Goal: Task Accomplishment & Management: Manage account settings

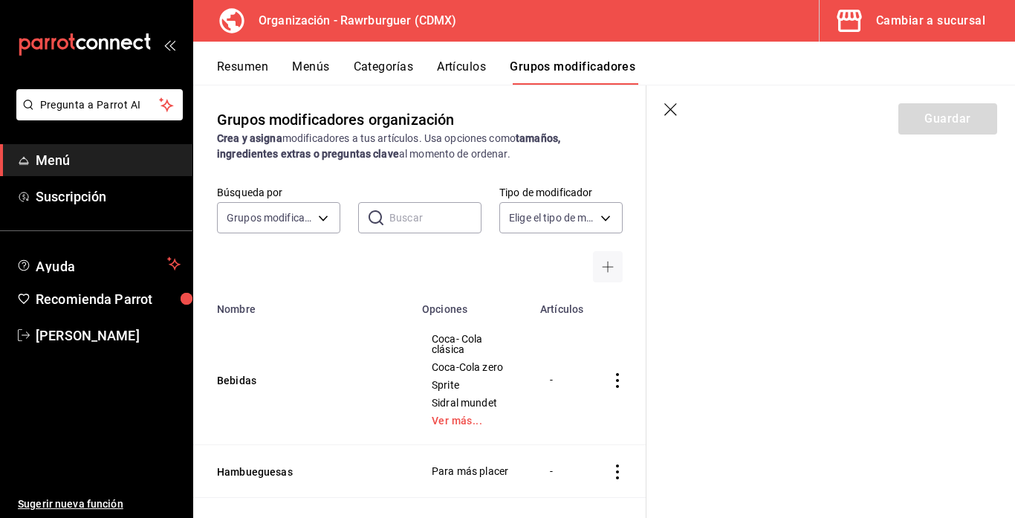
click at [674, 109] on icon "button" at bounding box center [671, 110] width 15 height 15
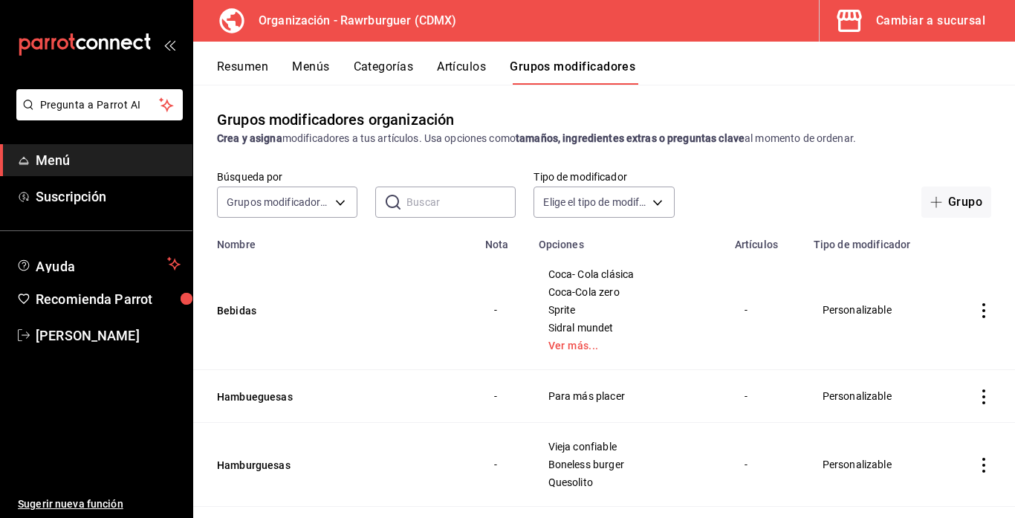
click at [985, 311] on icon "actions" at bounding box center [983, 310] width 15 height 15
click at [920, 344] on span "Editar" at bounding box center [939, 345] width 39 height 16
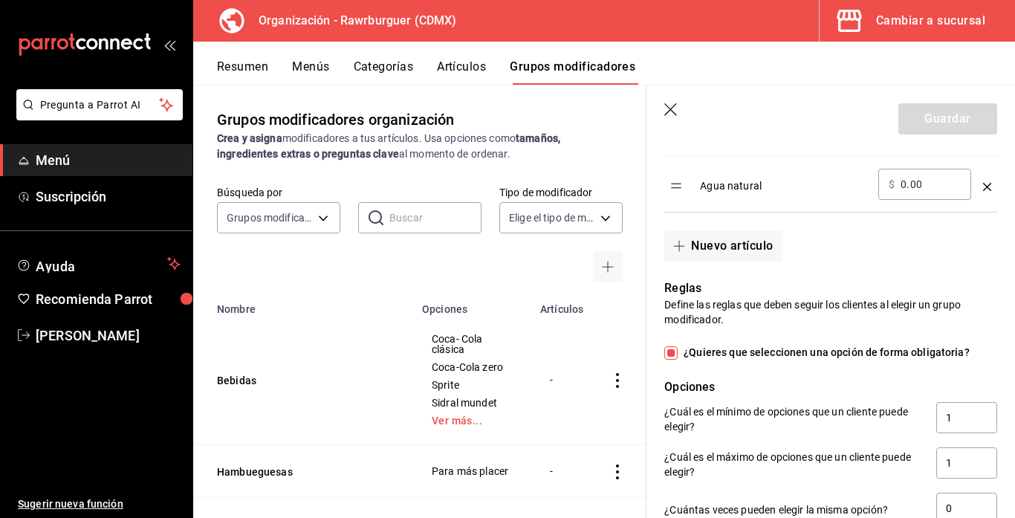
scroll to position [906, 0]
click at [734, 253] on button "Nuevo artículo" at bounding box center [722, 244] width 117 height 31
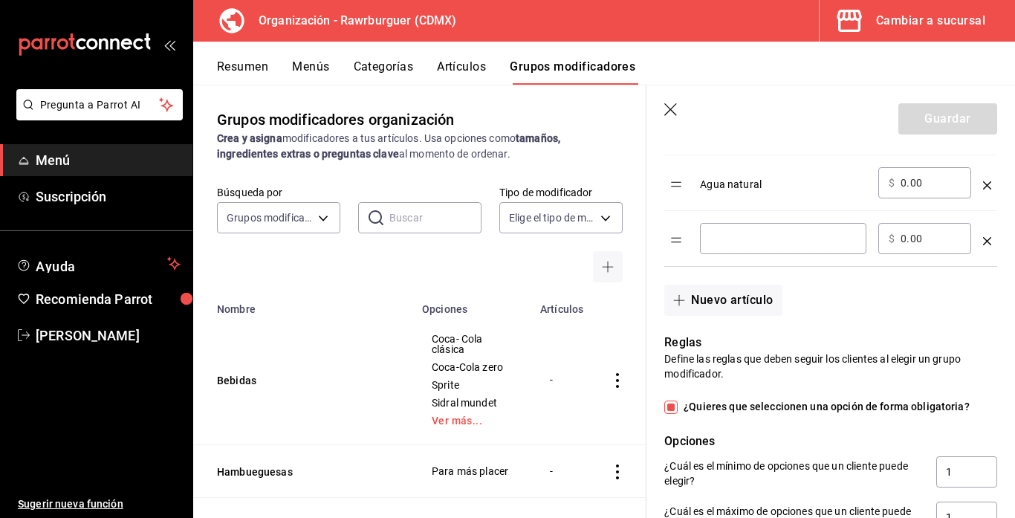
click at [985, 239] on icon "optionsTable" at bounding box center [987, 241] width 8 height 8
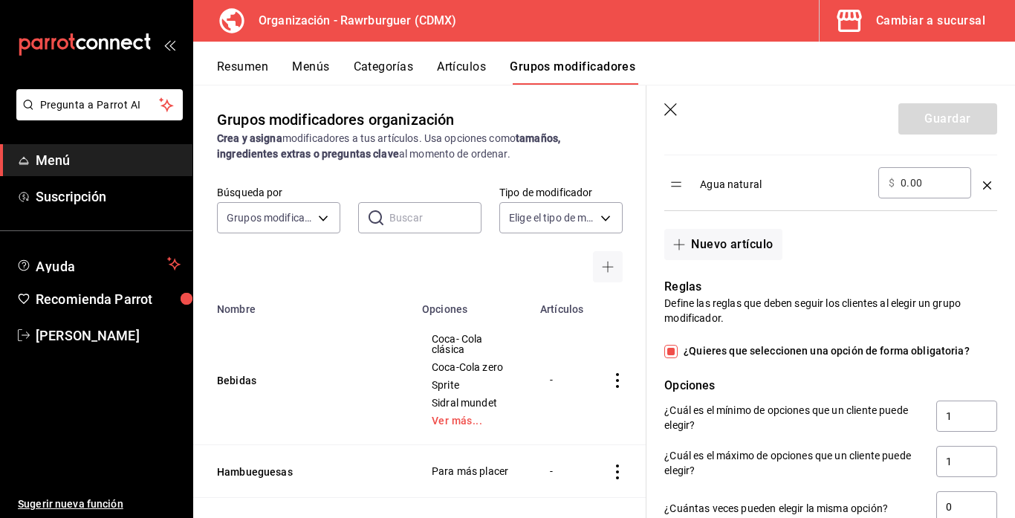
scroll to position [0, 0]
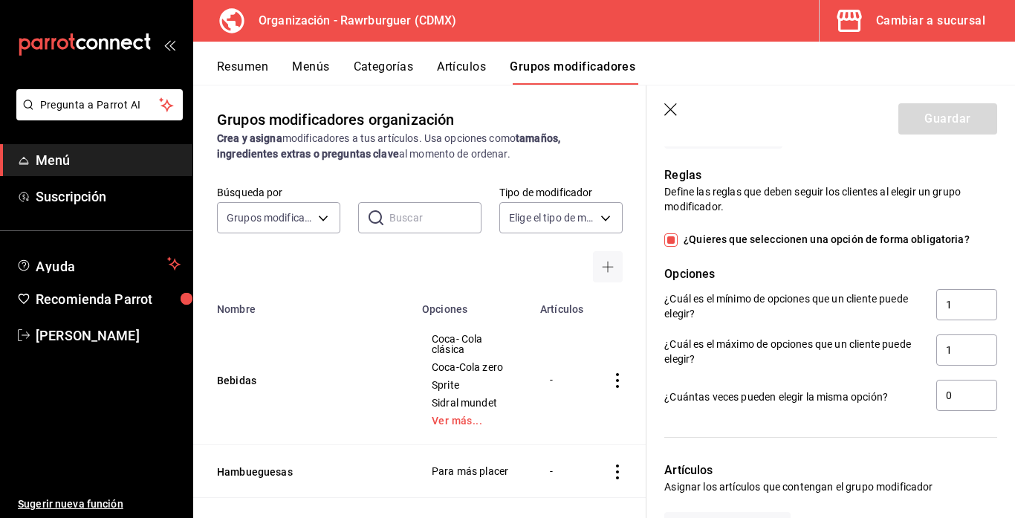
click at [848, 305] on p "¿Cuál es el mínimo de opciones que un cliente puede elegir?" at bounding box center [794, 306] width 260 height 30
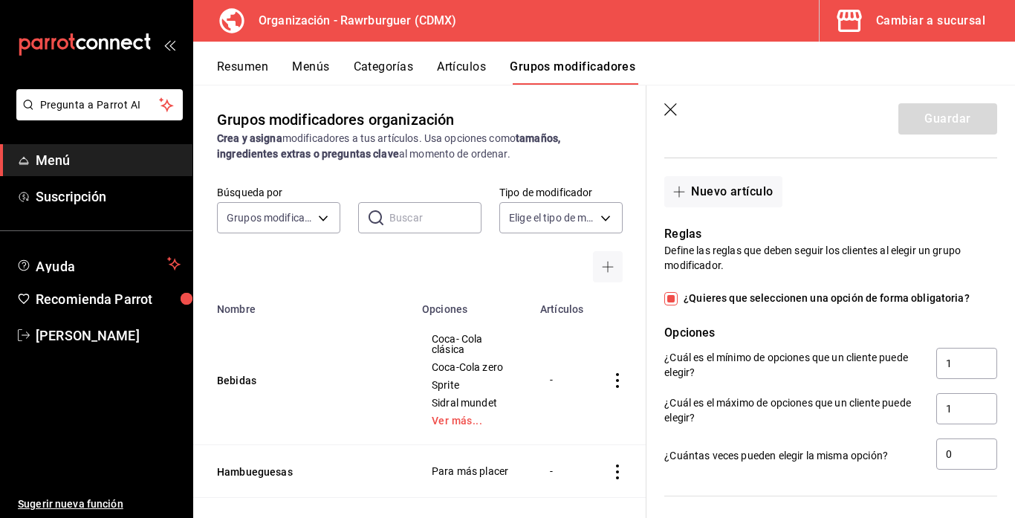
scroll to position [958, 0]
click at [727, 200] on button "Nuevo artículo" at bounding box center [722, 193] width 117 height 31
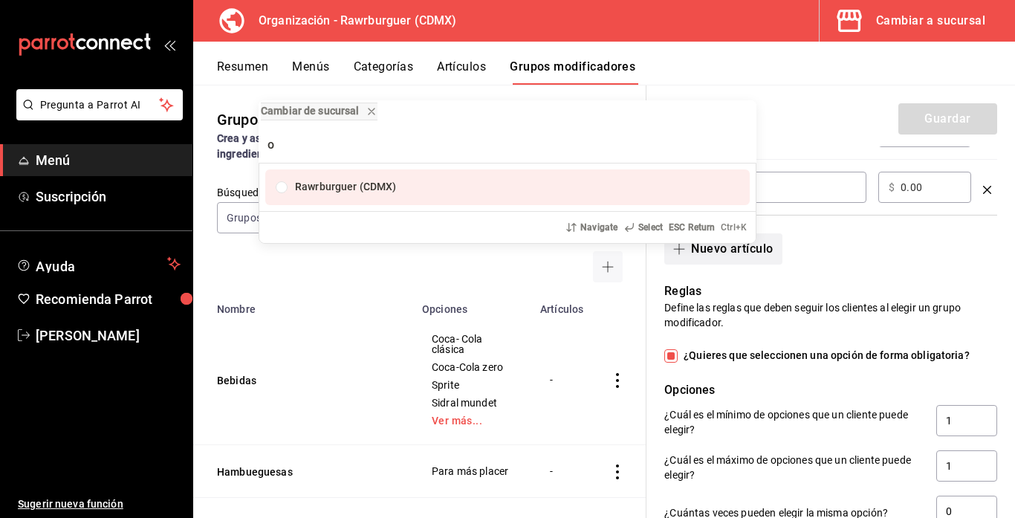
type input "om"
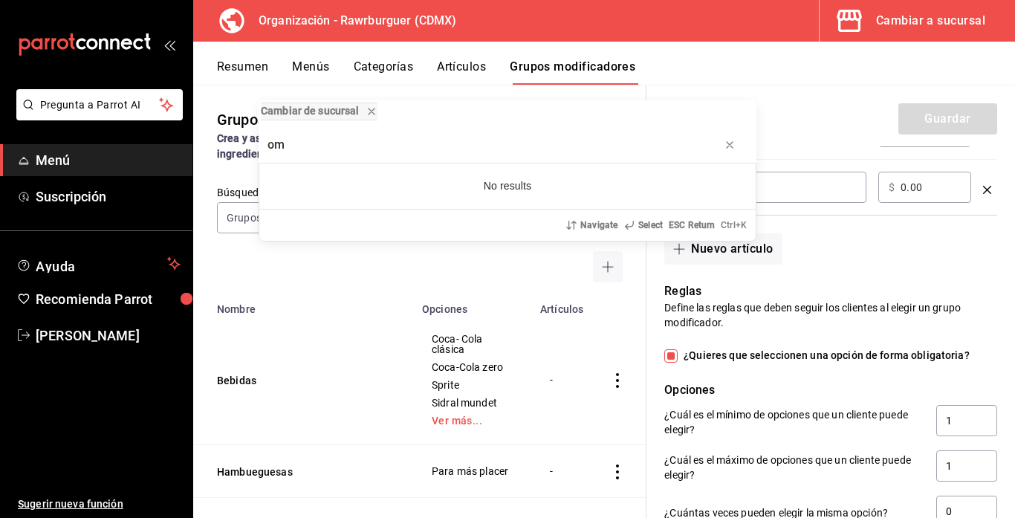
click at [987, 193] on div "Cambiar de sucursal om No results Navigate Select ESC Return Ctrl+ K" at bounding box center [507, 259] width 1015 height 518
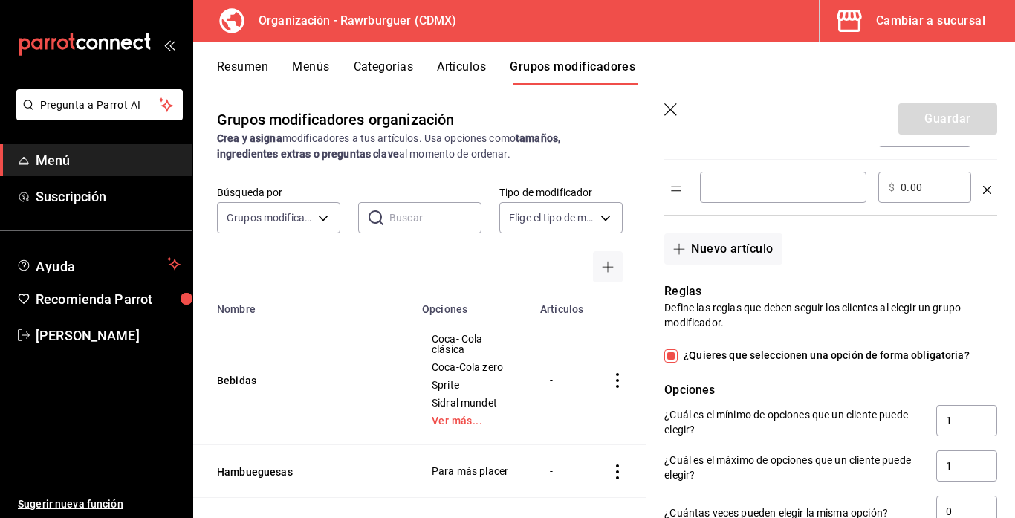
click at [987, 189] on icon "optionsTable" at bounding box center [987, 190] width 8 height 8
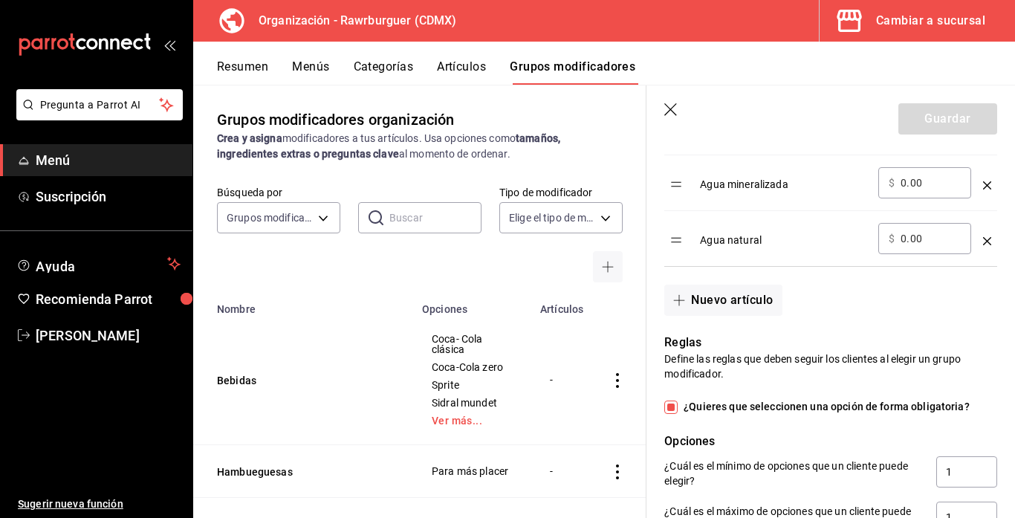
scroll to position [1219, 0]
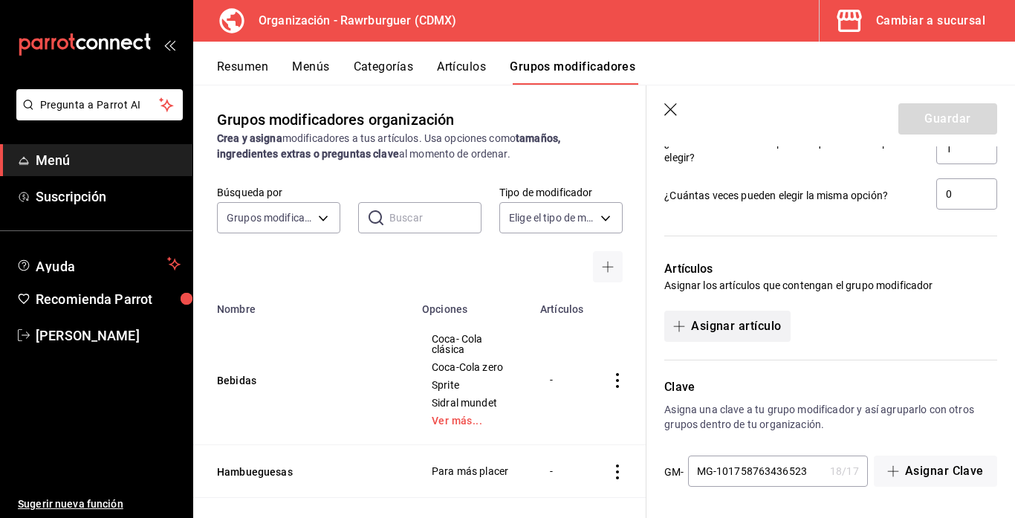
click at [732, 328] on button "Asignar artículo" at bounding box center [727, 326] width 126 height 31
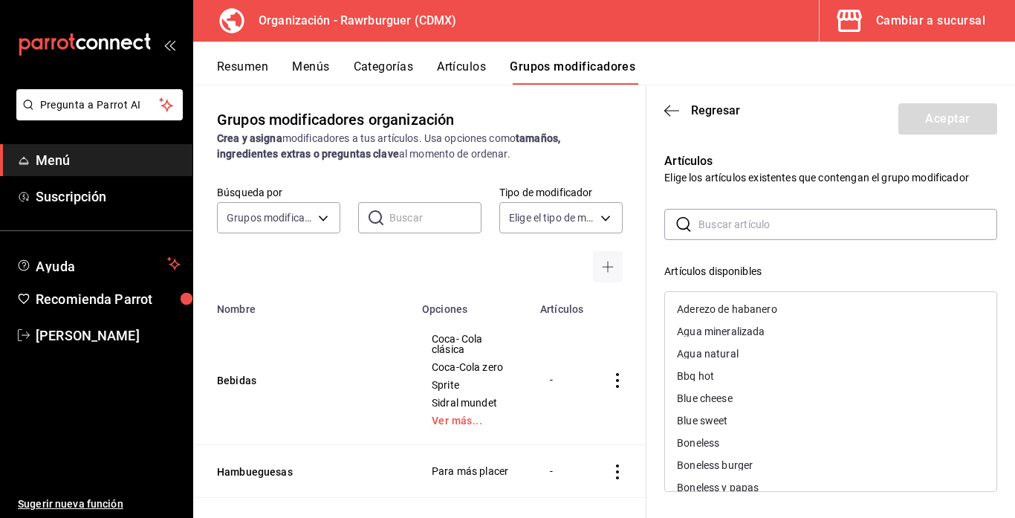
click at [712, 230] on input "text" at bounding box center [847, 224] width 299 height 30
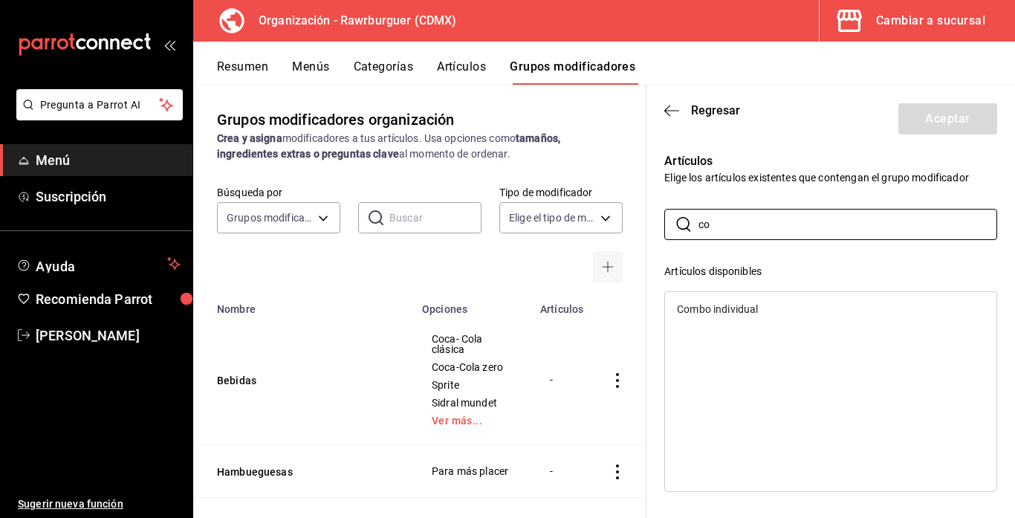
type input "c"
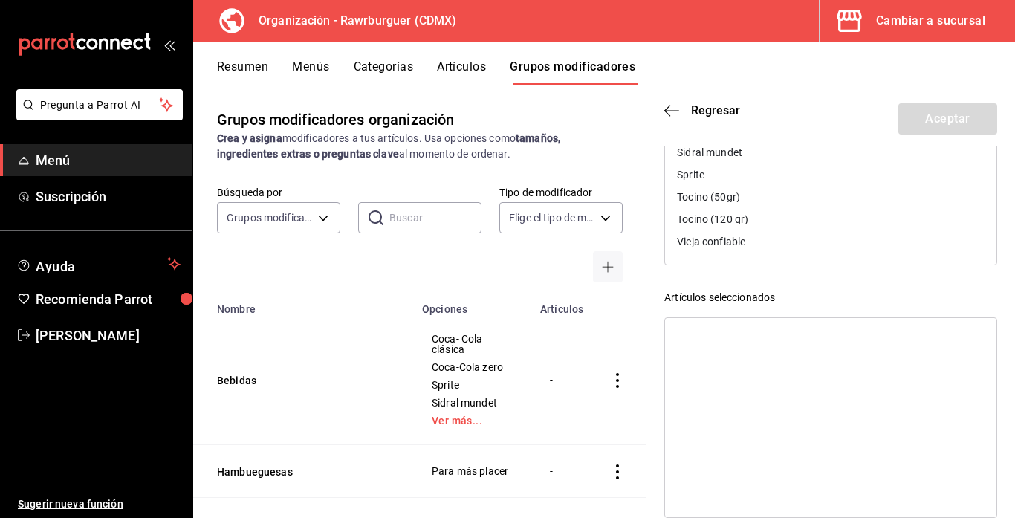
scroll to position [231, 0]
click at [675, 111] on icon "button" at bounding box center [671, 110] width 15 height 13
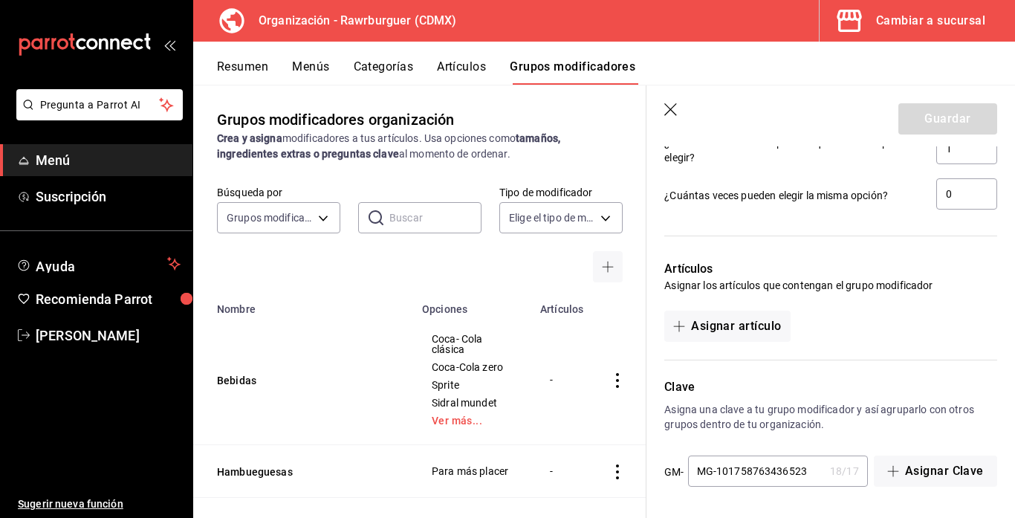
click at [675, 111] on icon "button" at bounding box center [671, 110] width 15 height 15
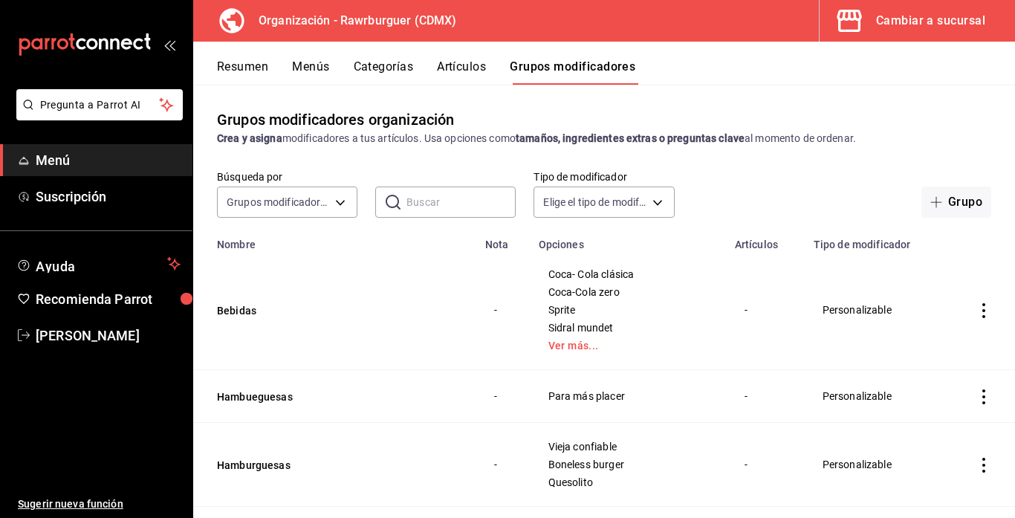
click at [897, 17] on div "Cambiar a sucursal" at bounding box center [930, 20] width 109 height 21
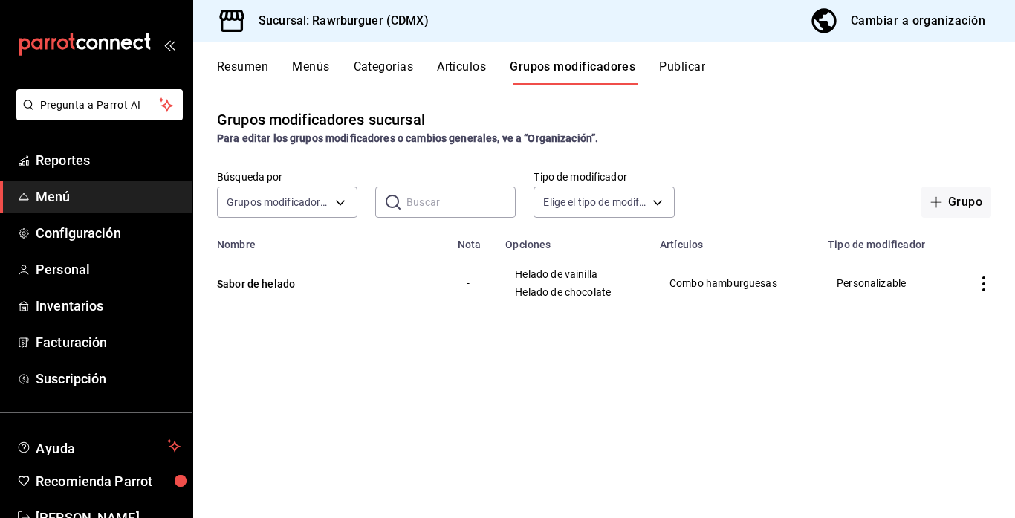
click at [904, 28] on div "Cambiar a organización" at bounding box center [918, 20] width 134 height 21
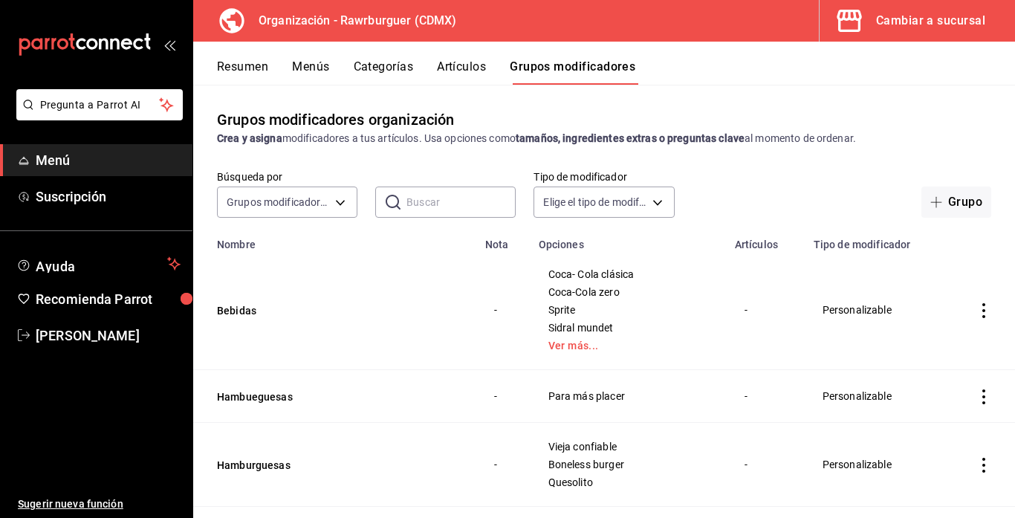
click at [980, 311] on icon "actions" at bounding box center [983, 310] width 15 height 15
click at [750, 325] on div at bounding box center [507, 259] width 1015 height 518
click at [985, 314] on icon "actions" at bounding box center [983, 310] width 15 height 15
click at [914, 340] on div at bounding box center [906, 346] width 27 height 18
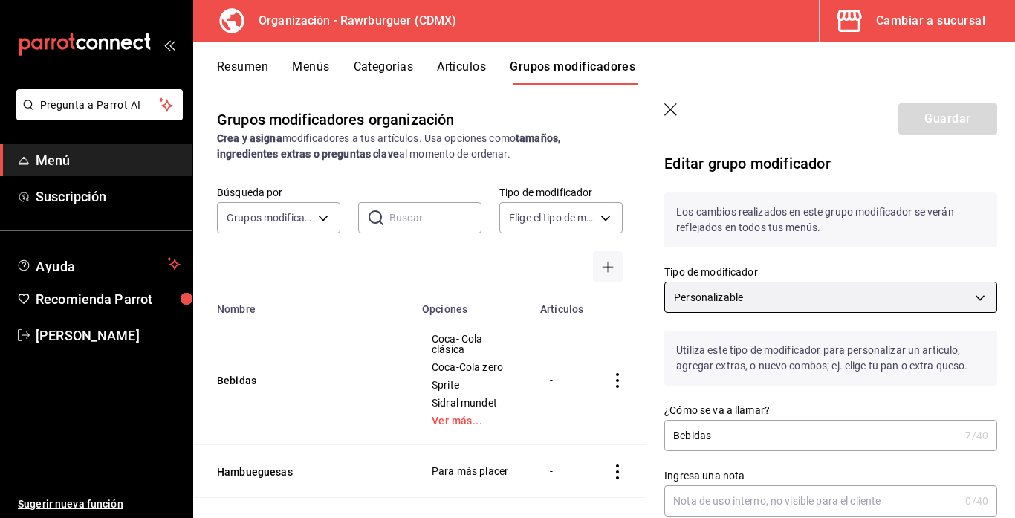
scroll to position [1219, 0]
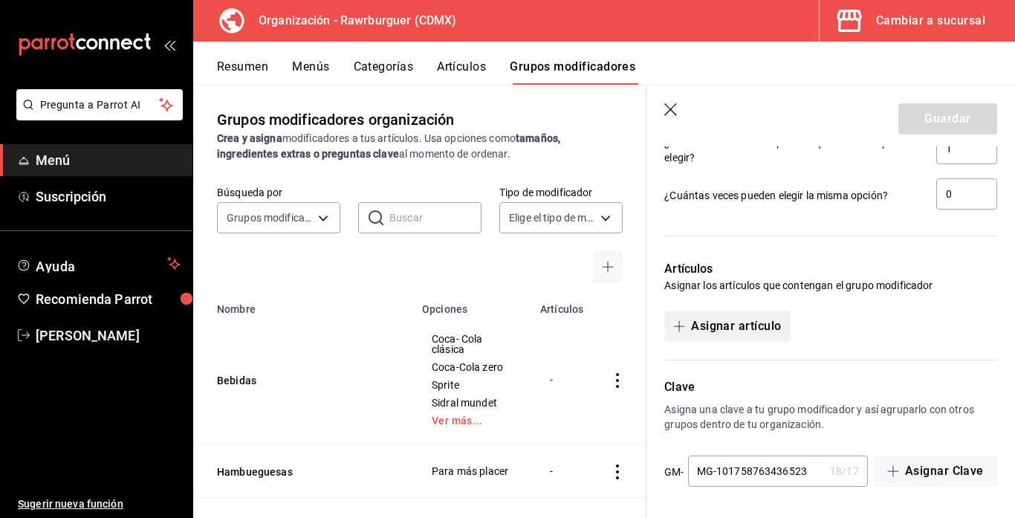
click at [724, 329] on button "Asignar artículo" at bounding box center [727, 326] width 126 height 31
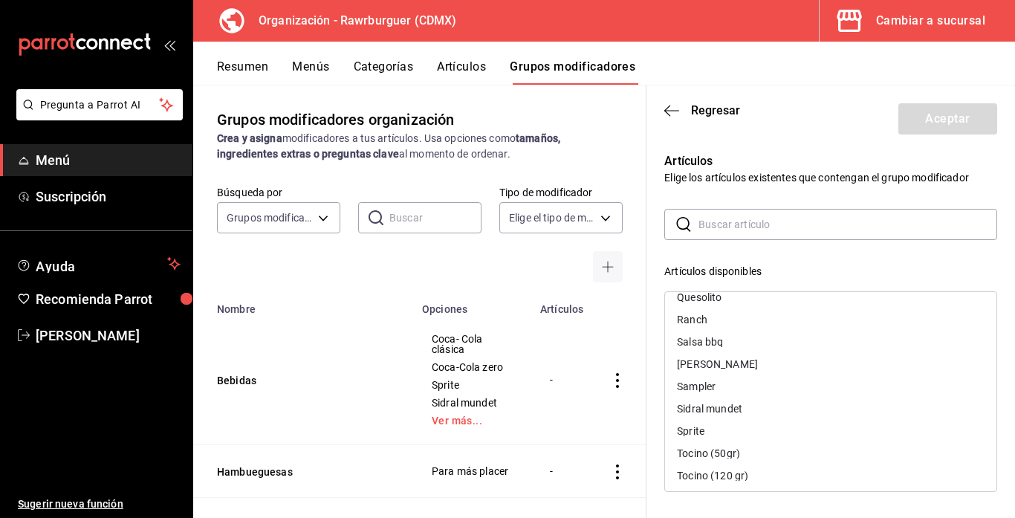
scroll to position [955, 0]
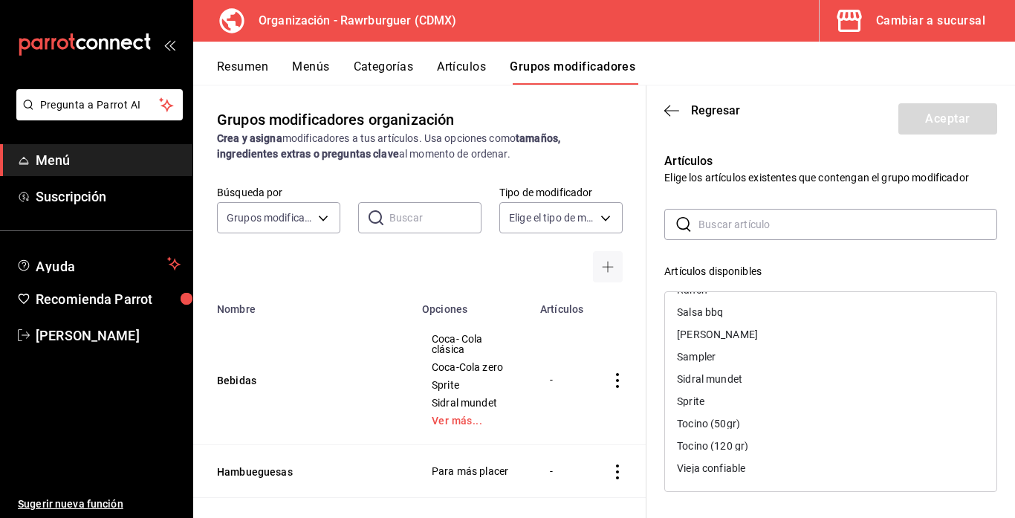
click at [702, 215] on input "text" at bounding box center [847, 224] width 299 height 30
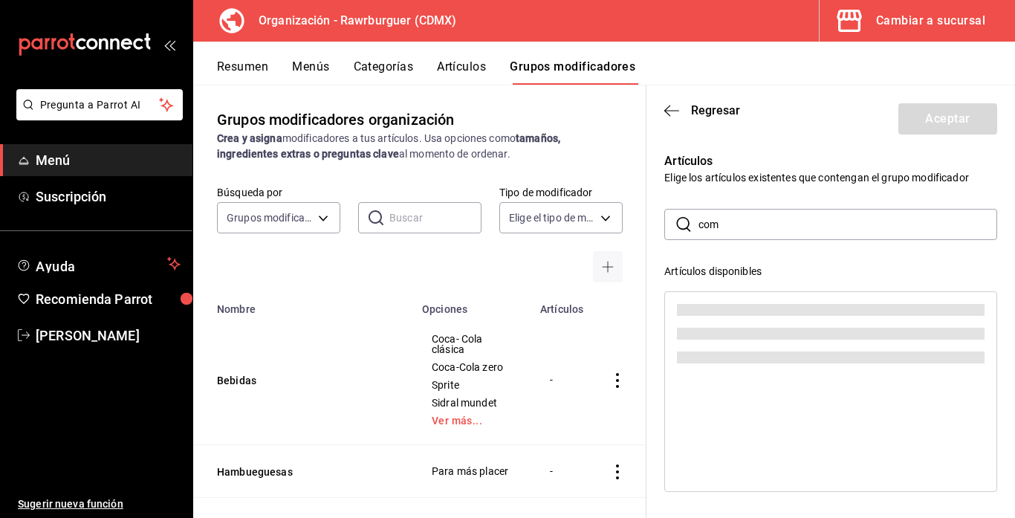
scroll to position [0, 0]
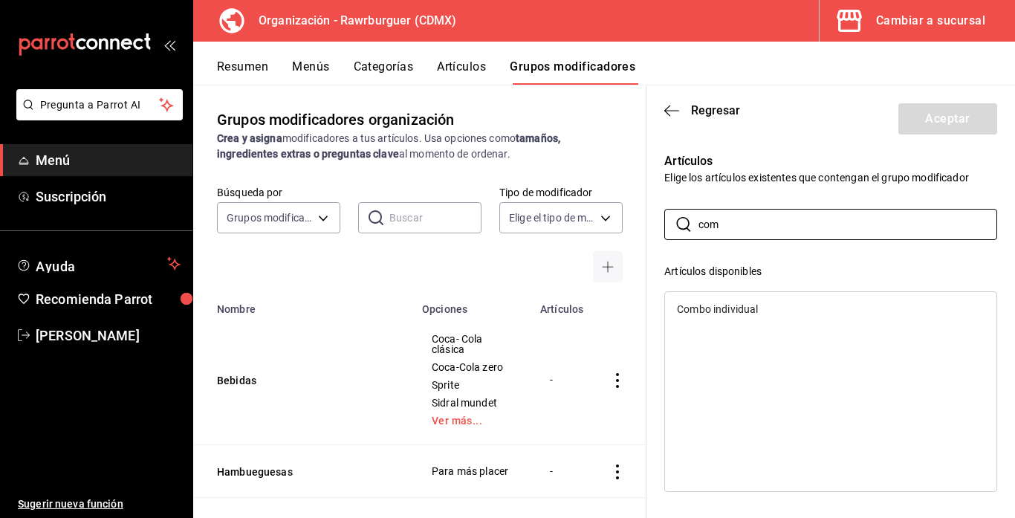
type input "com"
click at [746, 306] on div "Combo individual" at bounding box center [717, 309] width 81 height 10
click at [938, 127] on button "Aceptar" at bounding box center [947, 118] width 99 height 31
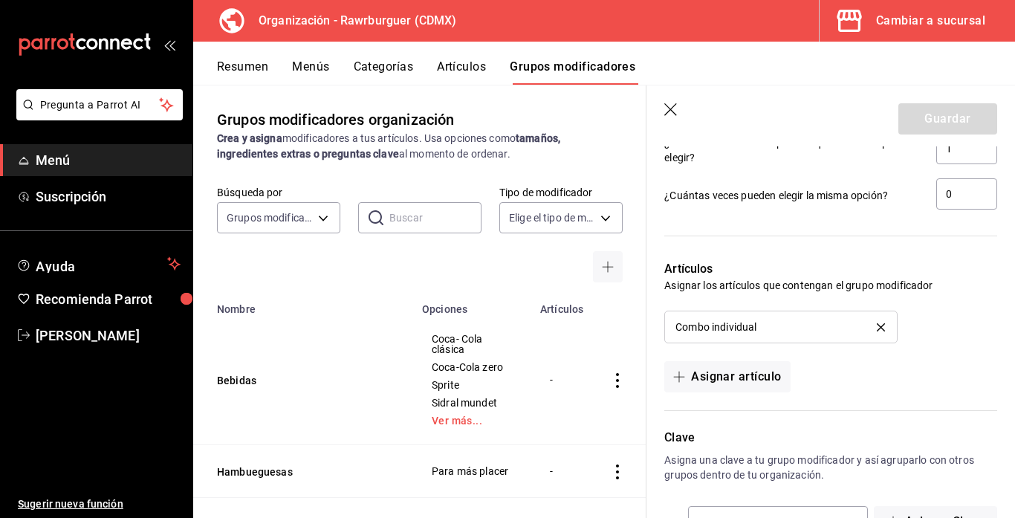
click at [672, 107] on icon "button" at bounding box center [670, 109] width 13 height 13
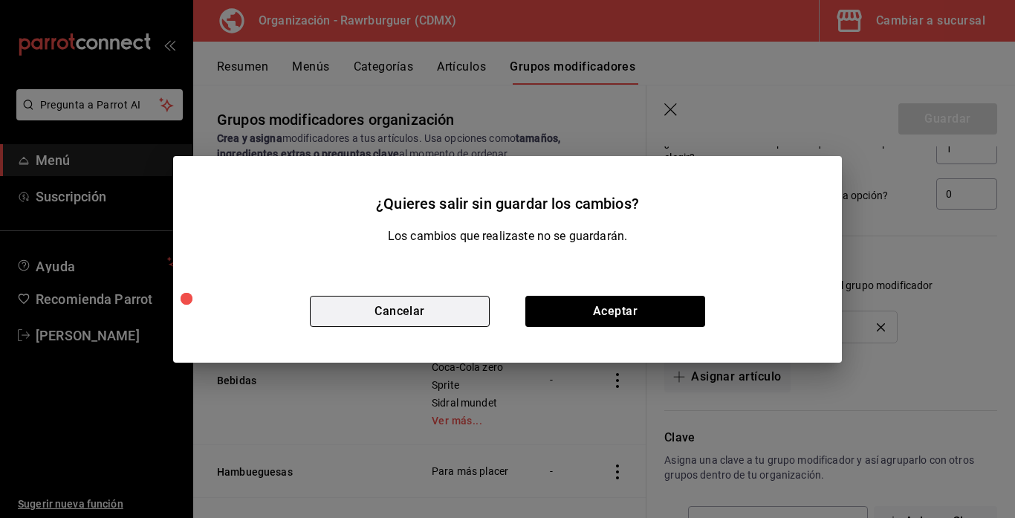
click at [447, 317] on button "Cancelar" at bounding box center [400, 311] width 180 height 31
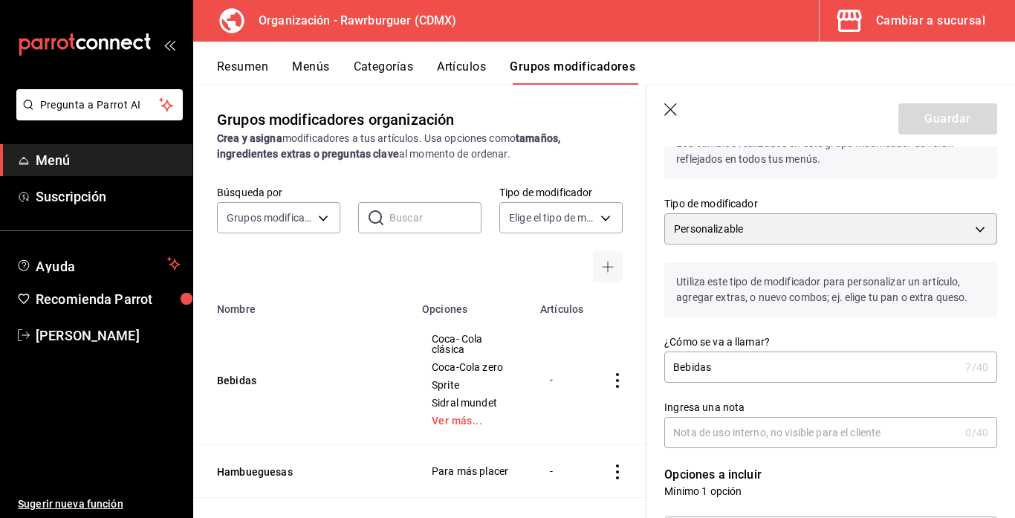
scroll to position [74, 0]
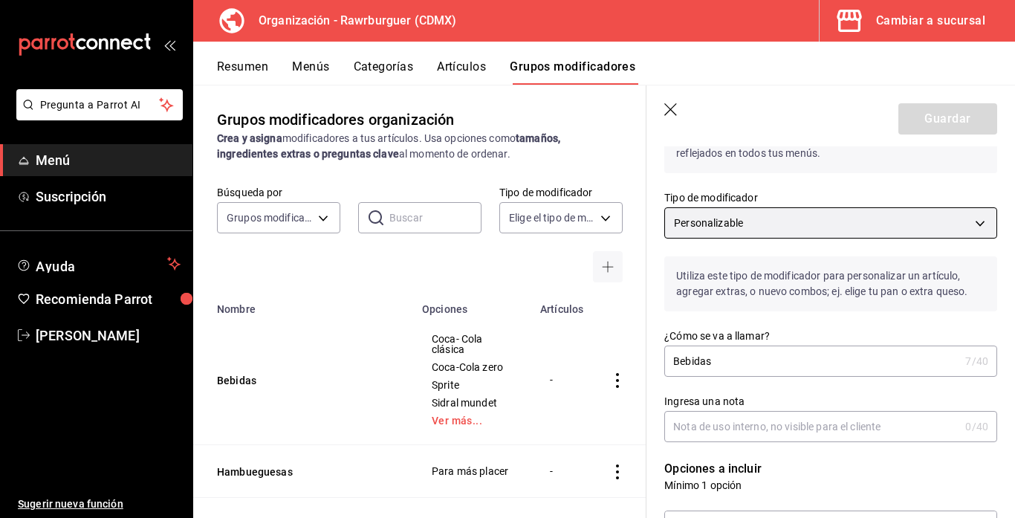
click at [833, 221] on body "Pregunta a Parrot AI Menú Suscripción Ayuda Recomienda Parrot Alberto Martinez …" at bounding box center [507, 259] width 1015 height 518
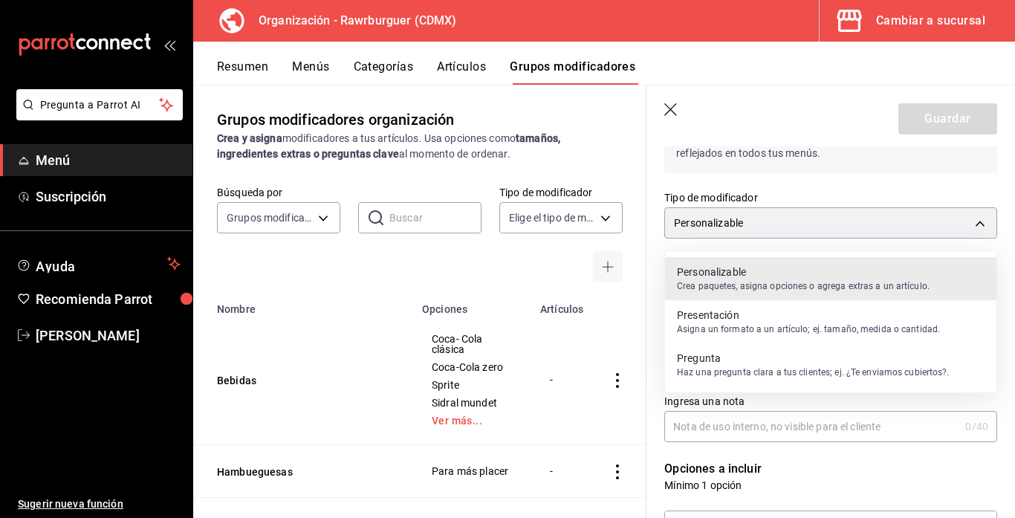
click at [830, 220] on div at bounding box center [507, 259] width 1015 height 518
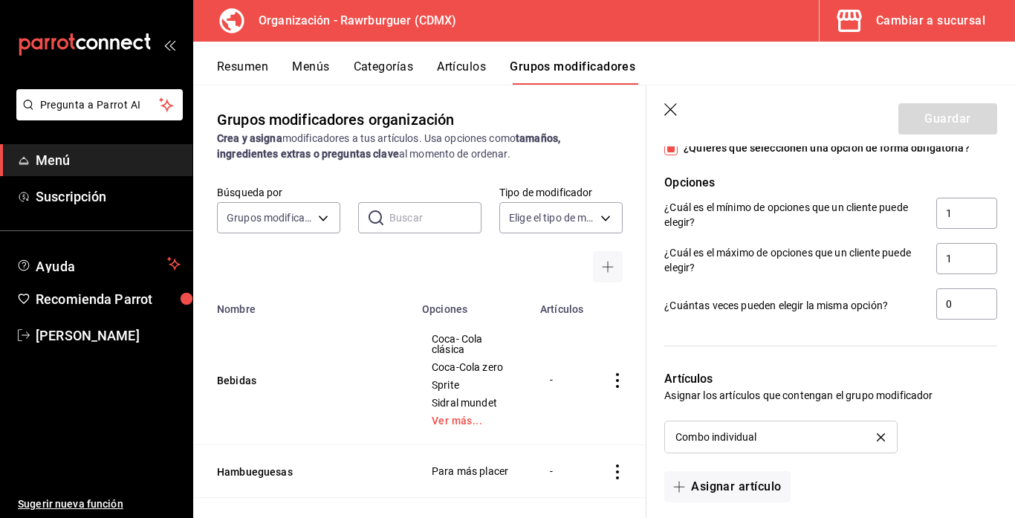
scroll to position [1137, 0]
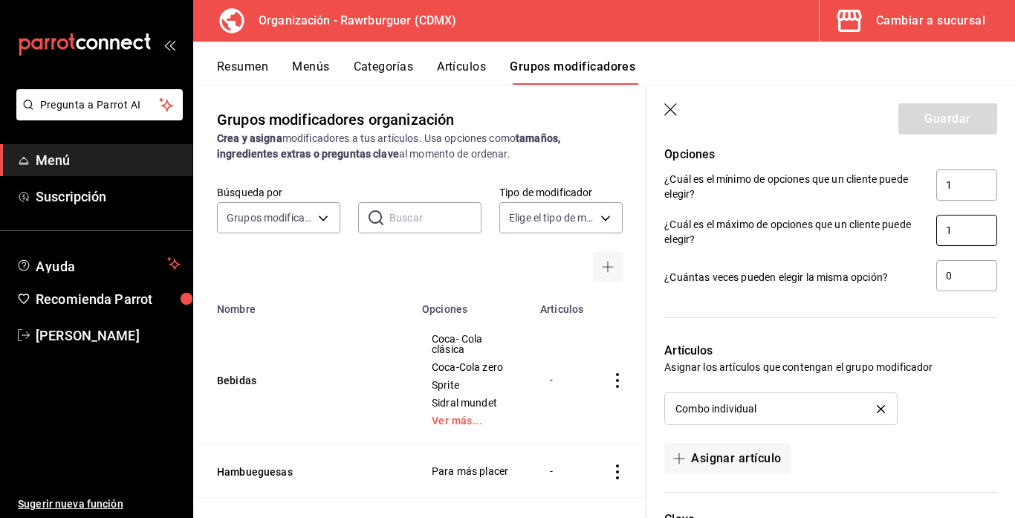
click at [962, 235] on input "1" at bounding box center [966, 230] width 61 height 31
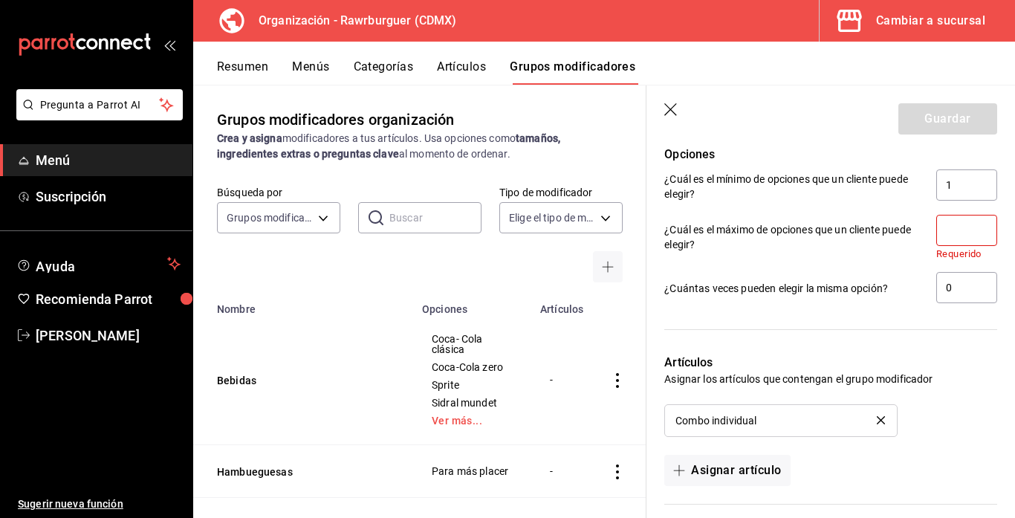
type input "1"
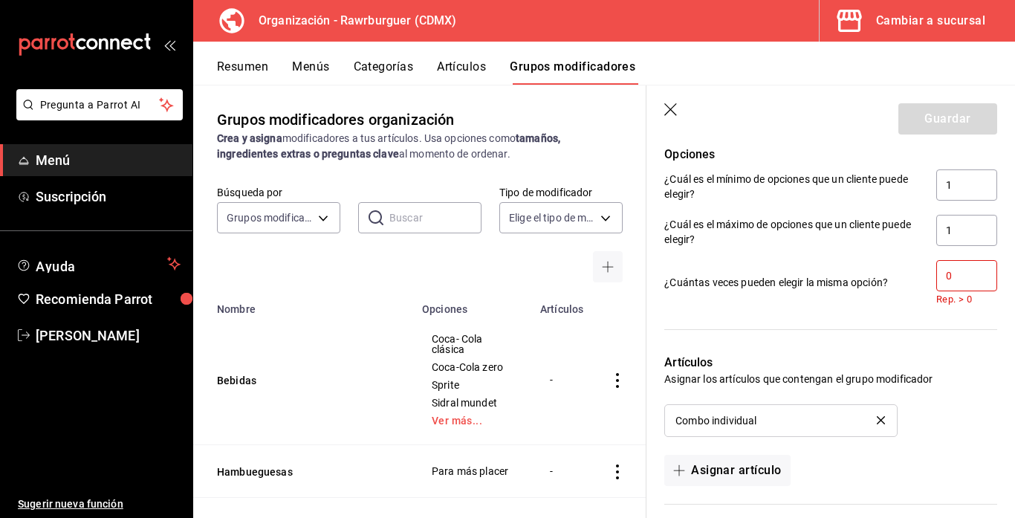
click at [963, 282] on input "0" at bounding box center [966, 275] width 61 height 31
type input "0"
click at [852, 331] on div at bounding box center [830, 329] width 333 height 13
click at [669, 112] on icon "button" at bounding box center [671, 110] width 15 height 15
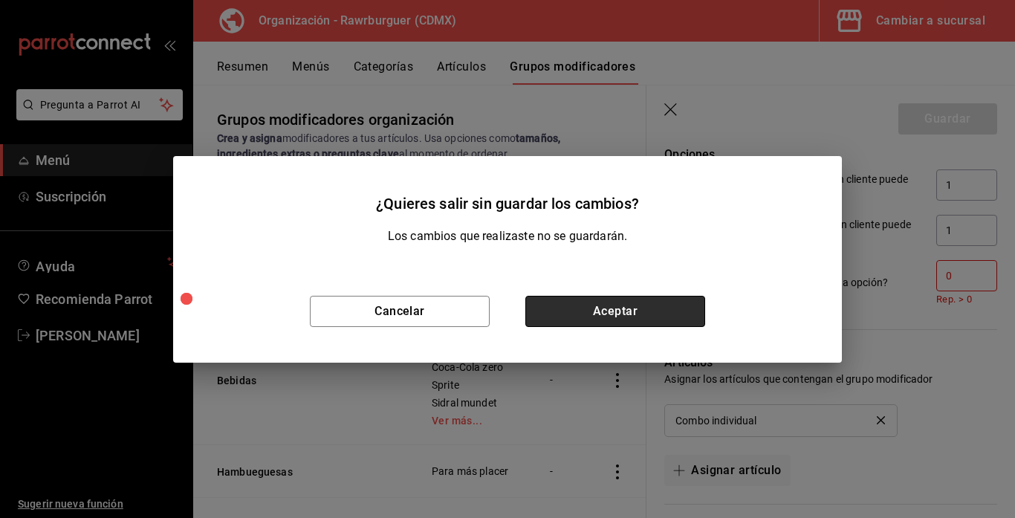
click at [641, 302] on button "Aceptar" at bounding box center [615, 311] width 180 height 31
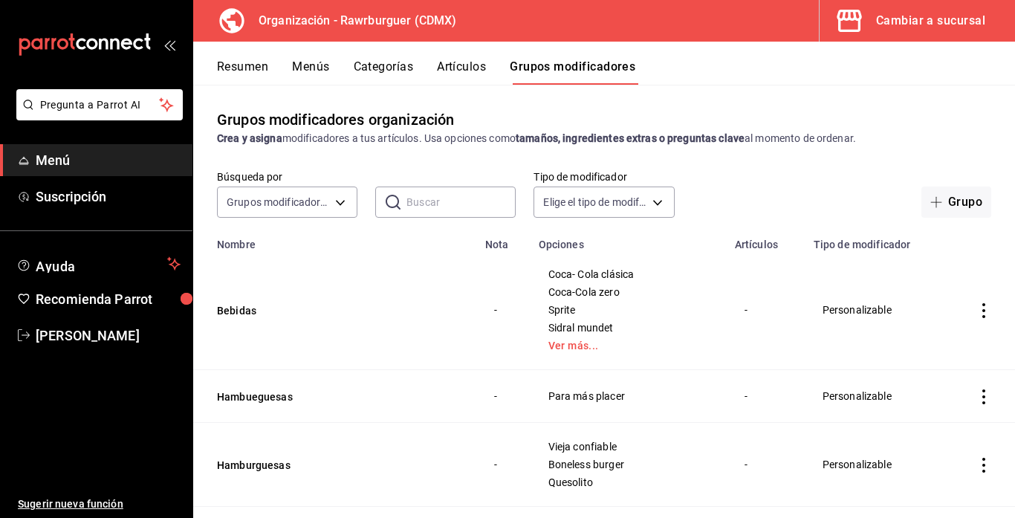
click at [986, 313] on icon "actions" at bounding box center [983, 310] width 15 height 15
click at [917, 347] on div at bounding box center [906, 346] width 27 height 18
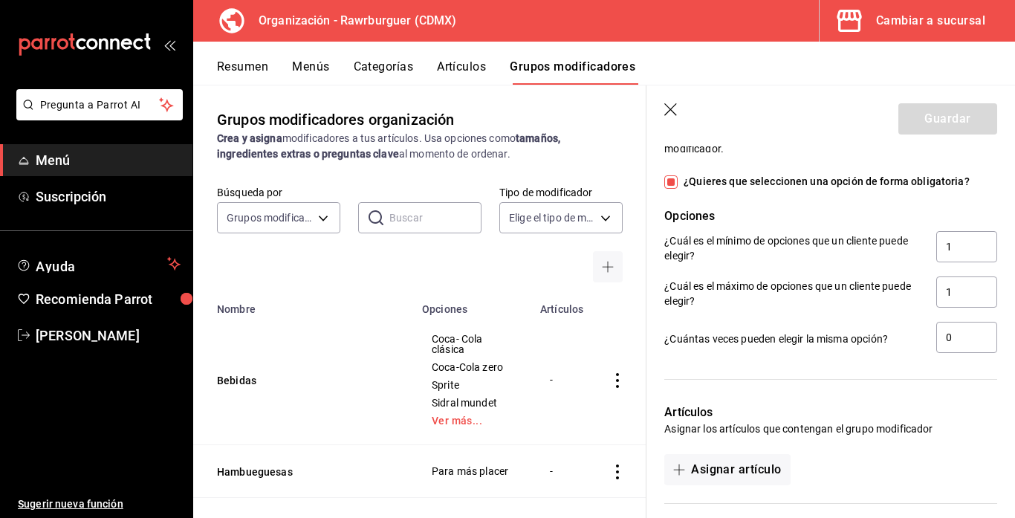
scroll to position [1219, 0]
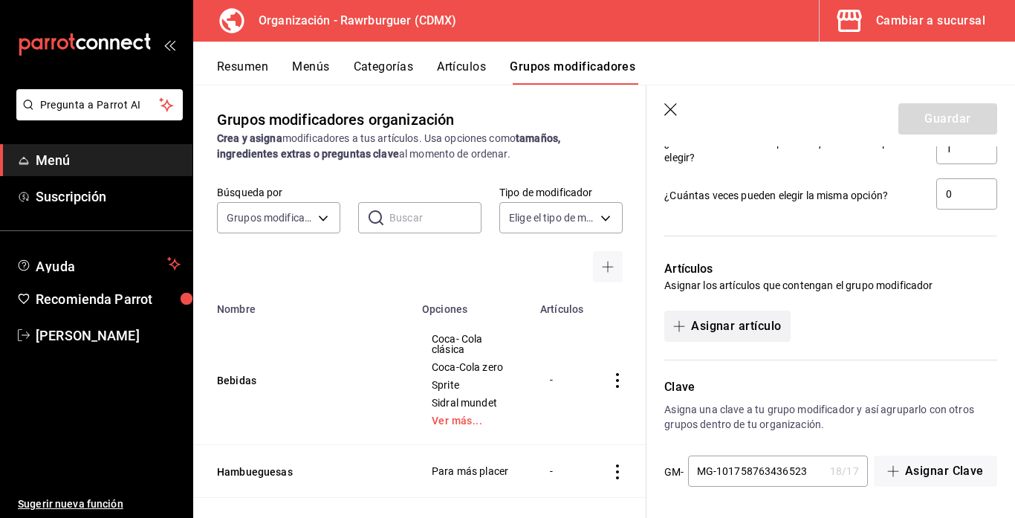
click at [756, 328] on button "Asignar artículo" at bounding box center [727, 326] width 126 height 31
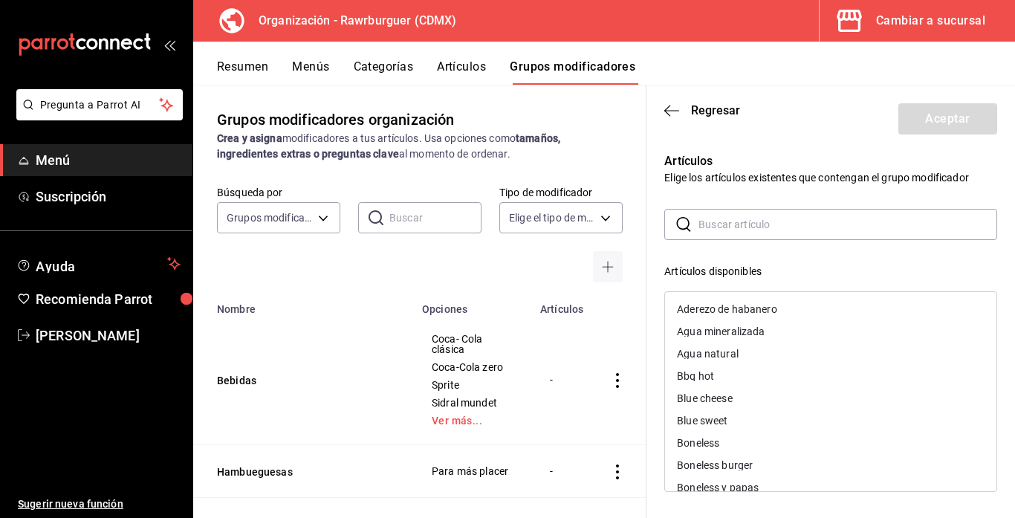
click at [725, 224] on input "text" at bounding box center [847, 224] width 299 height 30
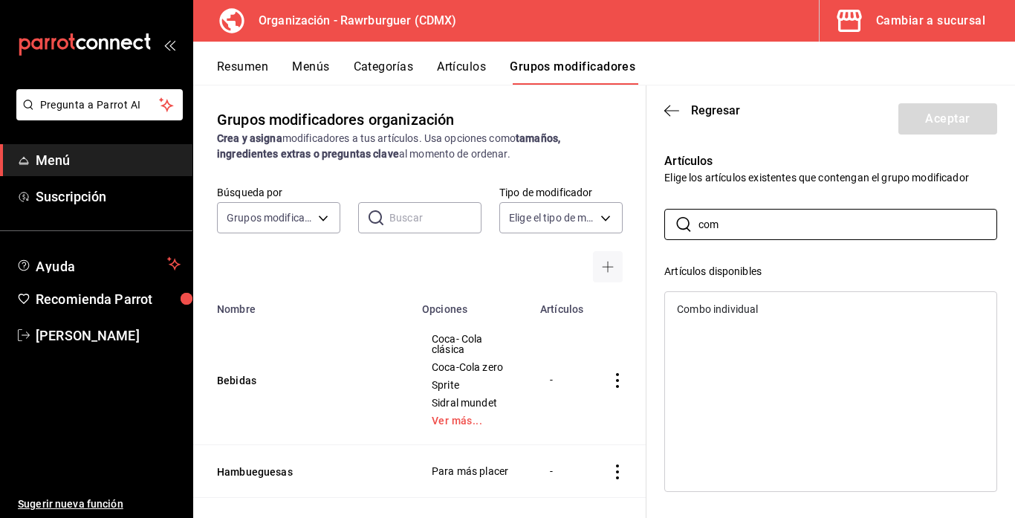
type input "com"
click at [695, 315] on div "Combo individual" at bounding box center [830, 309] width 331 height 22
click at [920, 125] on button "Aceptar" at bounding box center [947, 118] width 99 height 31
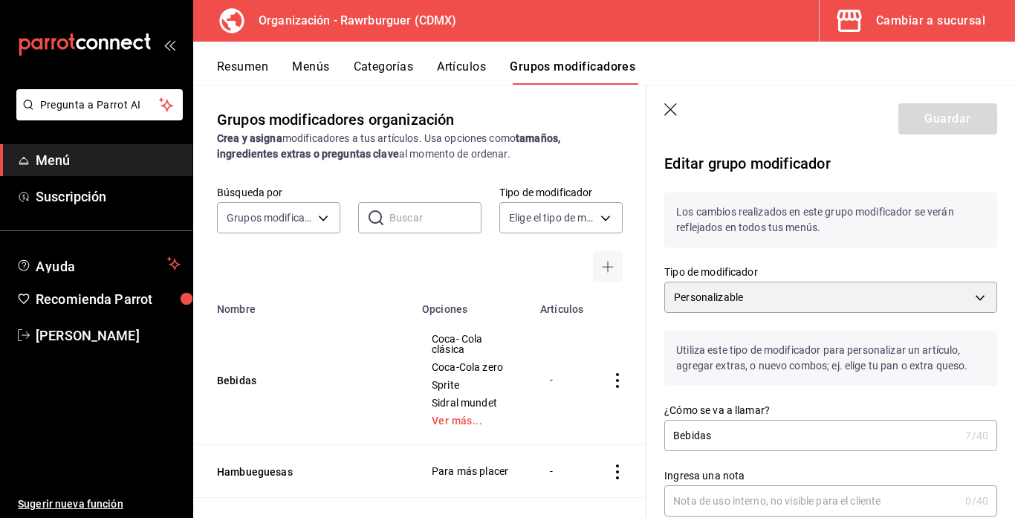
scroll to position [1270, 0]
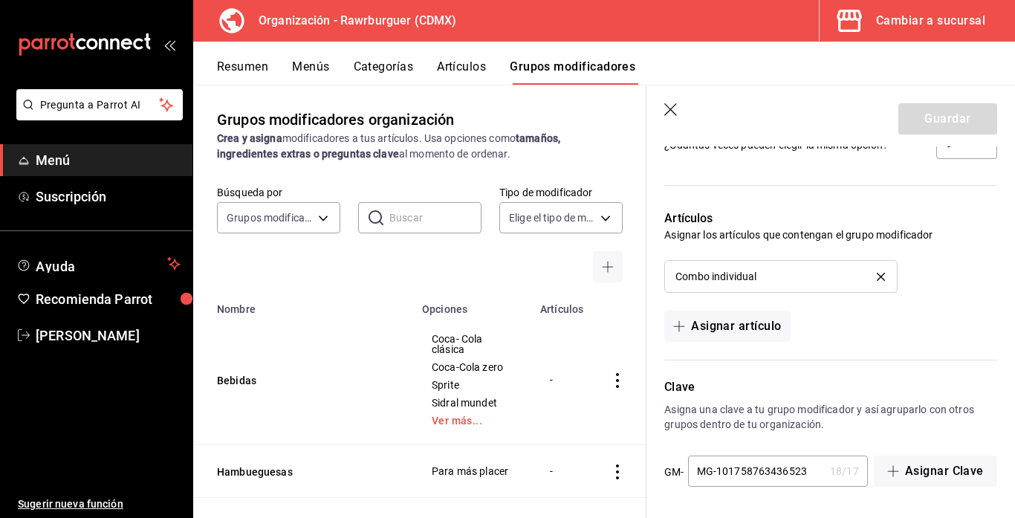
click at [810, 471] on input "MG-101758763436523" at bounding box center [756, 471] width 136 height 30
click at [807, 478] on input "MG-10175876343652" at bounding box center [756, 471] width 136 height 30
type input "MG-10175876343652"
click at [767, 409] on p "Asigna una clave a tu grupo modificador y así agruparlo con otros grupos dentro…" at bounding box center [830, 417] width 333 height 30
click at [805, 469] on input "MG-10175876343652" at bounding box center [756, 471] width 136 height 30
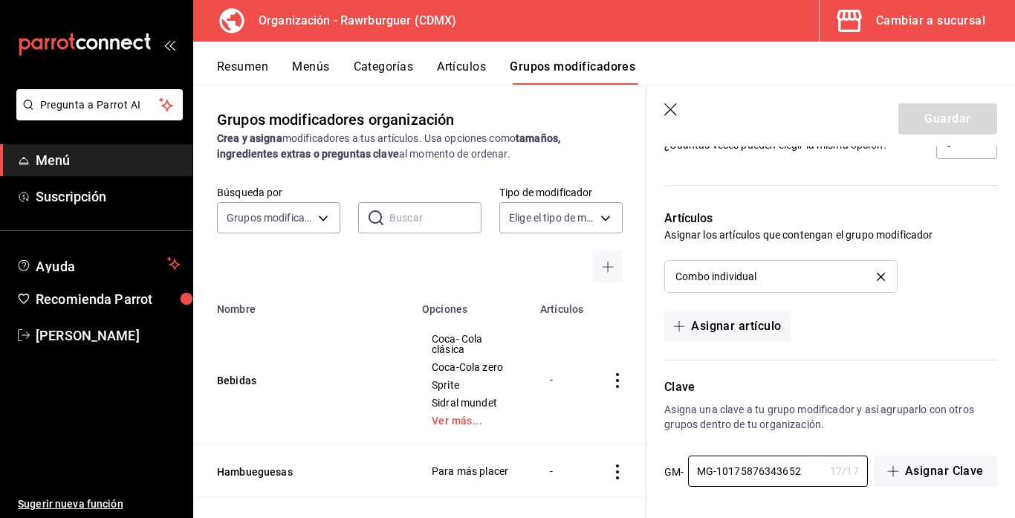
click at [908, 311] on div "Artículos Asignar los artículos que contengan el grupo modificador Combo indivi…" at bounding box center [821, 267] width 351 height 150
click at [969, 121] on div "Guardar" at bounding box center [947, 118] width 99 height 31
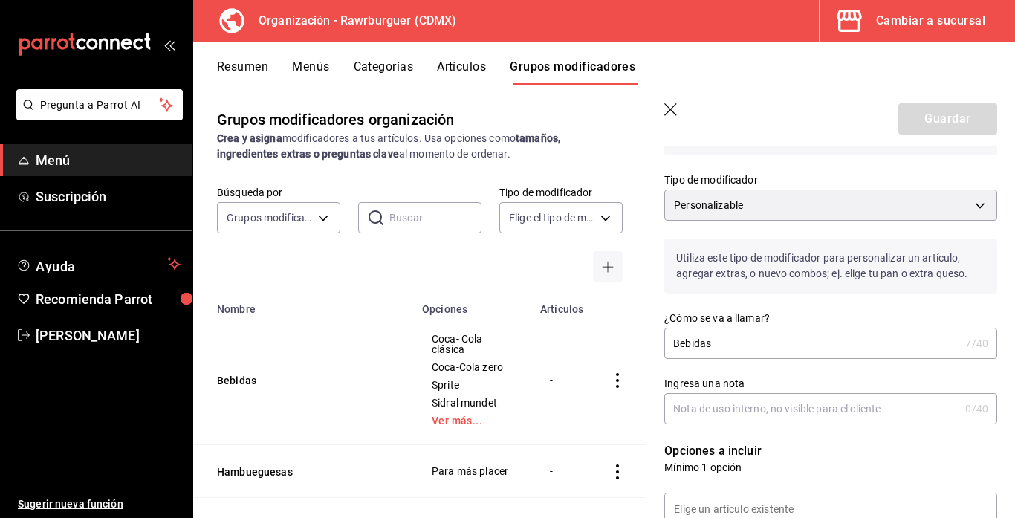
scroll to position [0, 0]
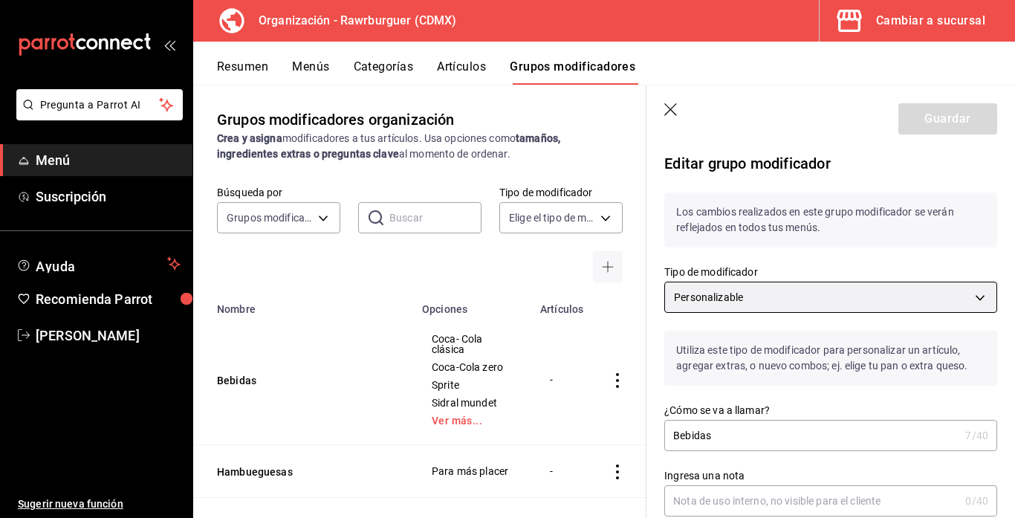
click at [974, 292] on body "Pregunta a Parrot AI Menú Suscripción Ayuda Recomienda Parrot Alberto Martinez …" at bounding box center [507, 259] width 1015 height 518
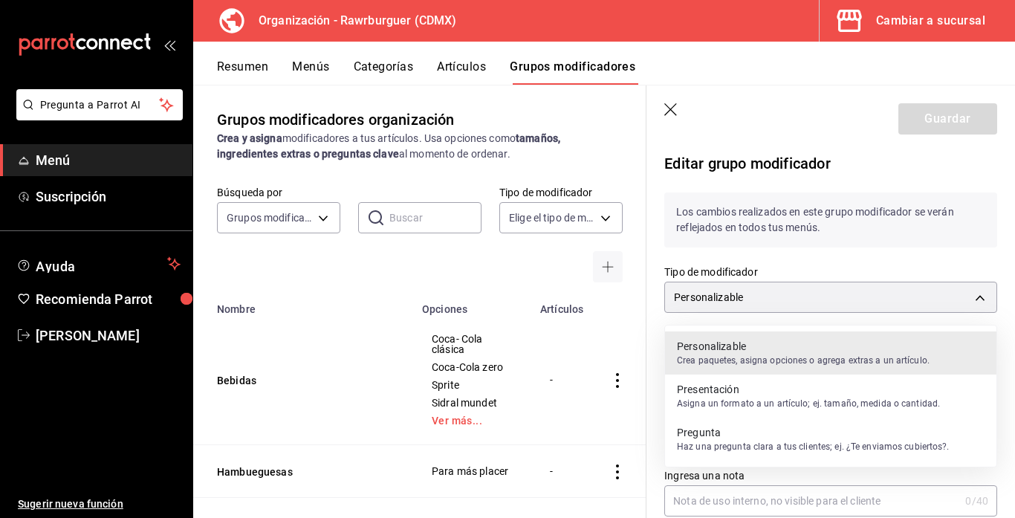
click at [790, 389] on p "Presentación" at bounding box center [808, 389] width 263 height 15
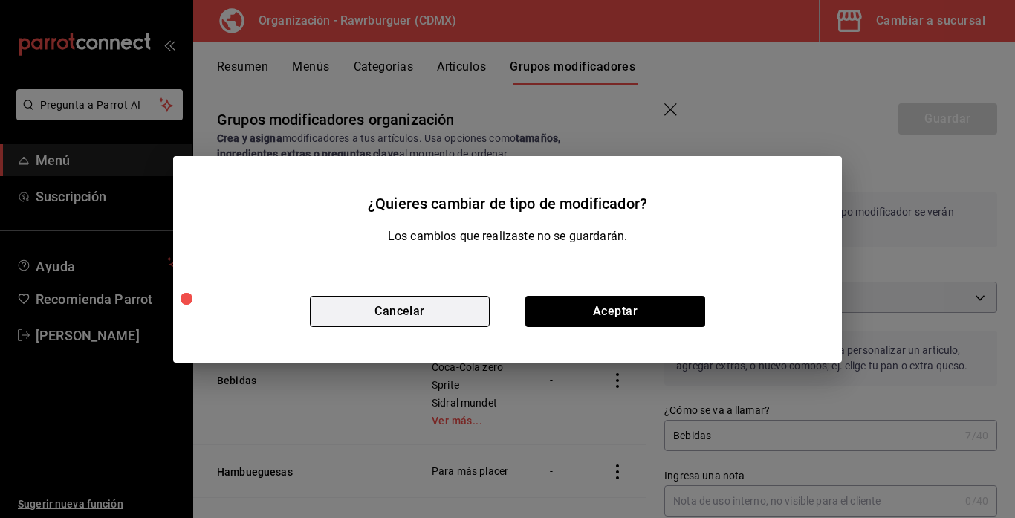
click at [475, 309] on button "Cancelar" at bounding box center [400, 311] width 180 height 31
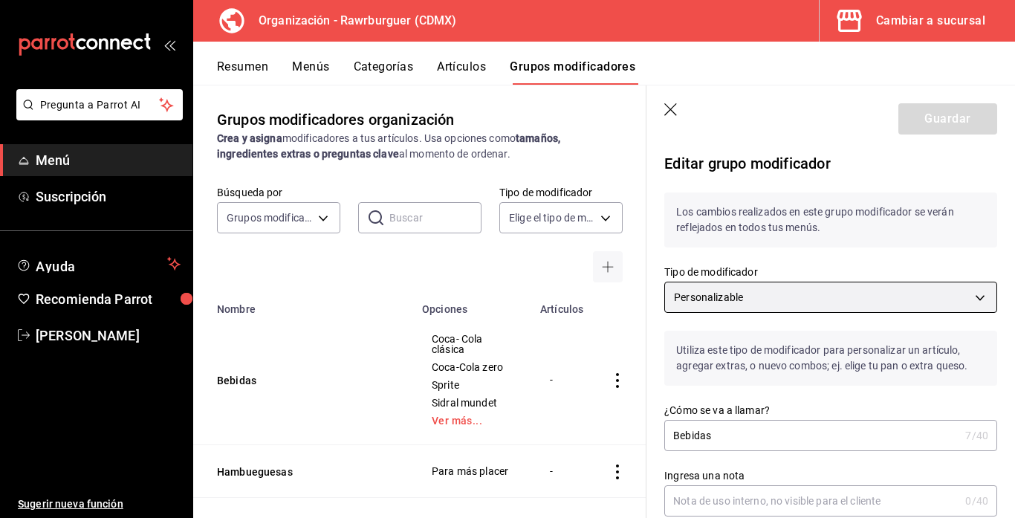
click at [892, 302] on body "Pregunta a Parrot AI Menú Suscripción Ayuda Recomienda Parrot Alberto Martinez …" at bounding box center [507, 259] width 1015 height 518
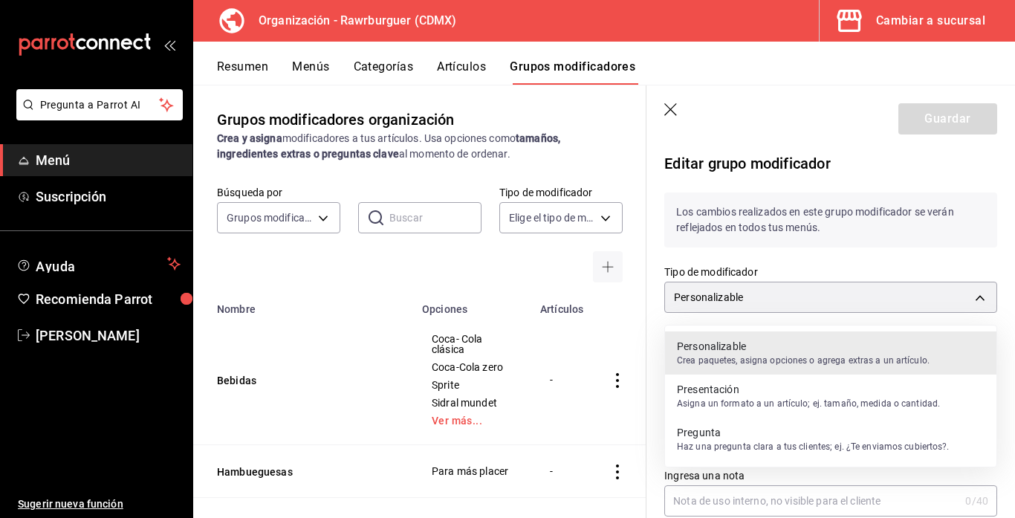
click at [818, 260] on div at bounding box center [507, 259] width 1015 height 518
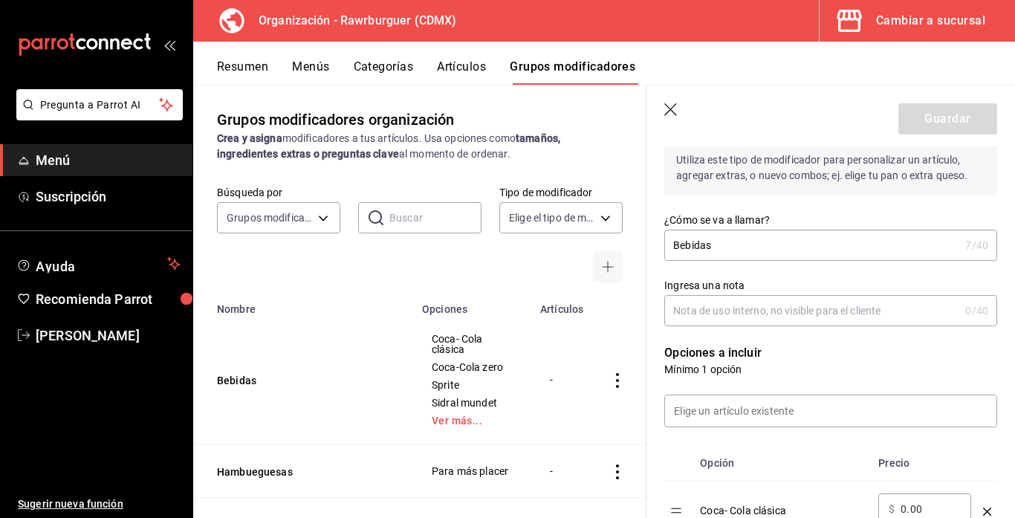
scroll to position [204, 0]
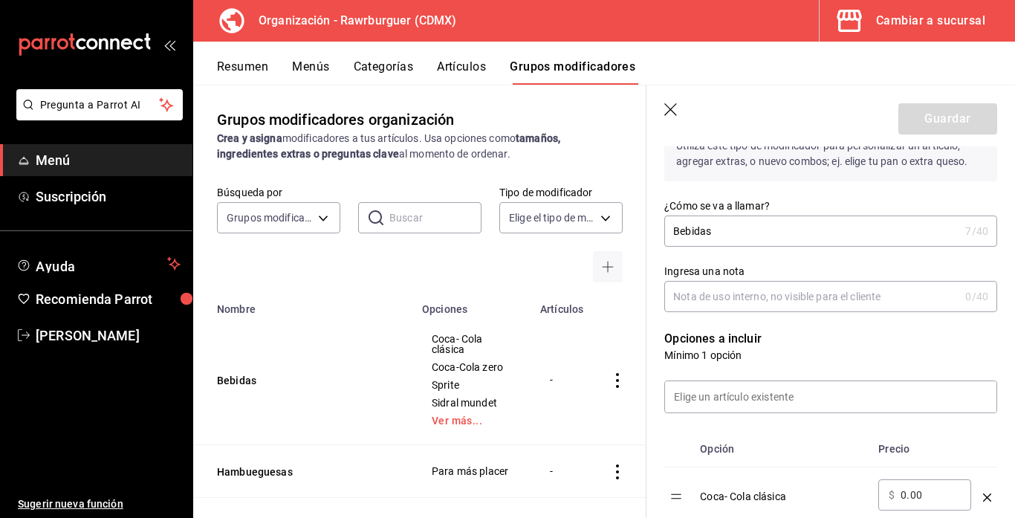
click at [891, 227] on input "Bebidas" at bounding box center [811, 231] width 295 height 30
type input "Bebidas"
click at [839, 308] on input "Ingresa una nota" at bounding box center [811, 297] width 295 height 30
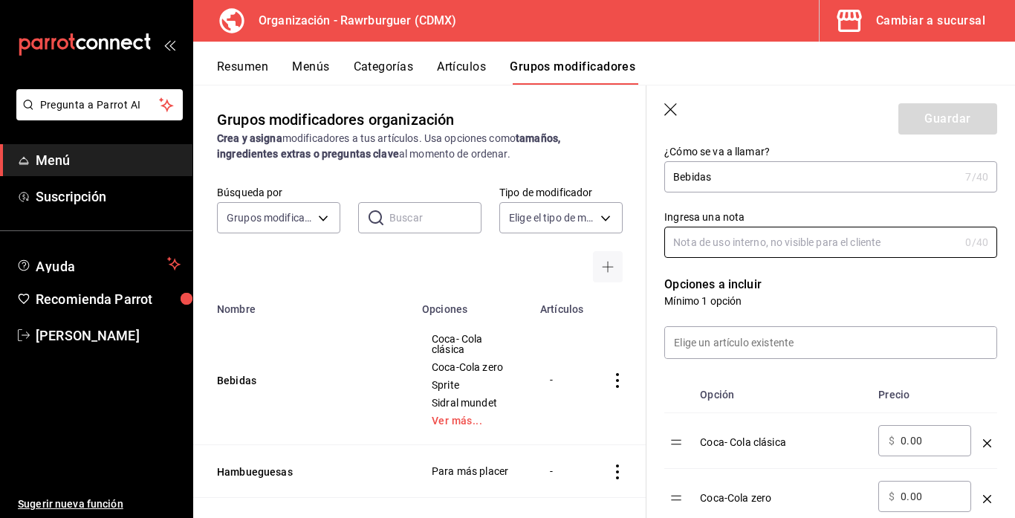
scroll to position [261, 0]
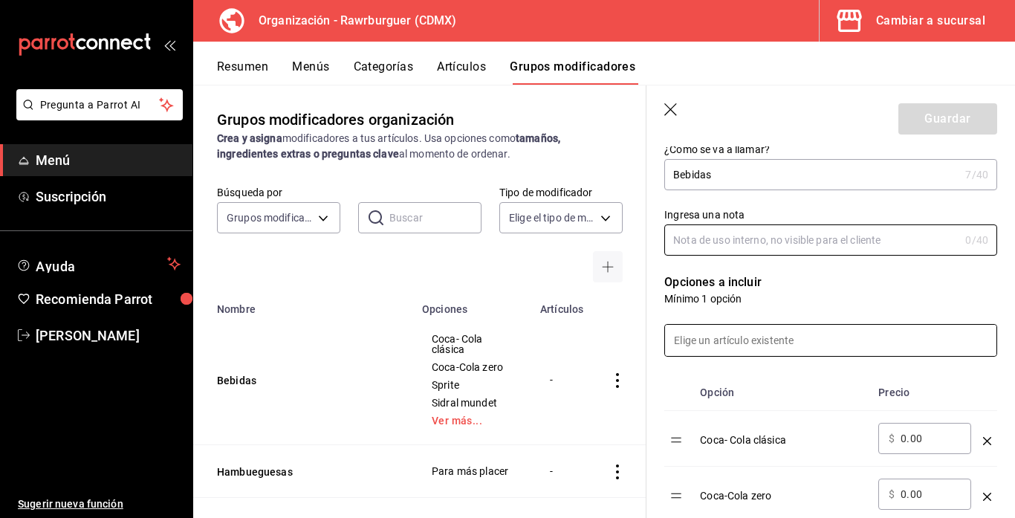
click at [810, 341] on input at bounding box center [830, 340] width 331 height 31
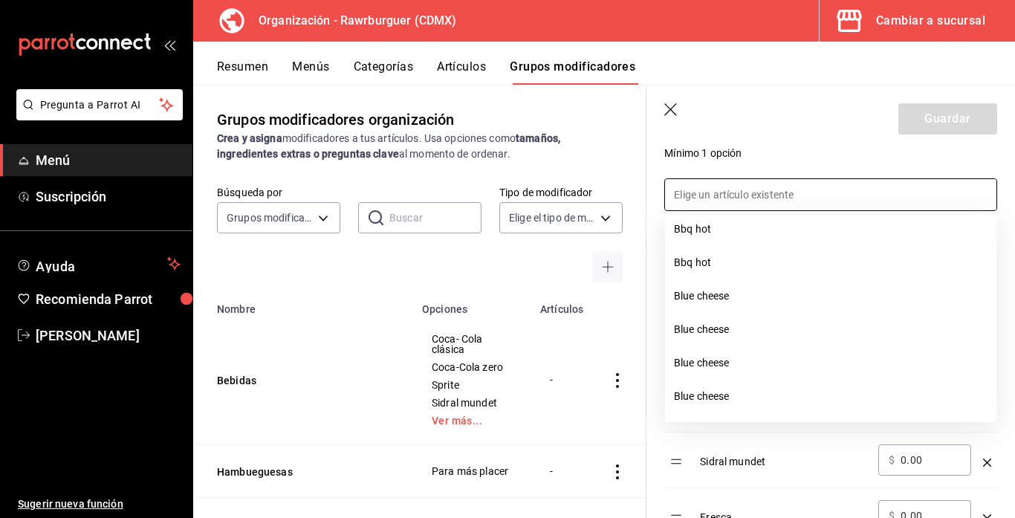
scroll to position [647, 0]
click at [842, 121] on header "Guardar" at bounding box center [830, 115] width 368 height 61
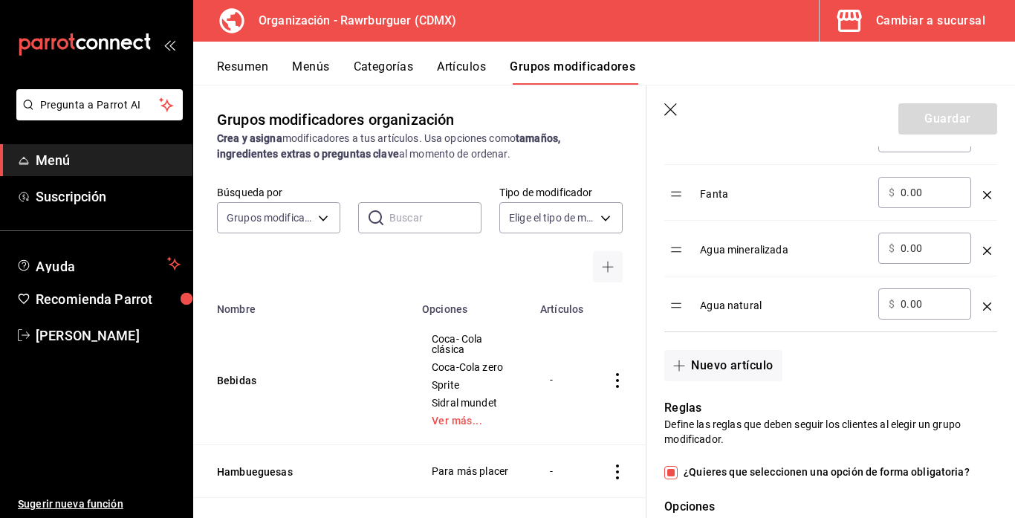
scroll to position [787, 0]
click at [719, 374] on button "Nuevo artículo" at bounding box center [722, 363] width 117 height 31
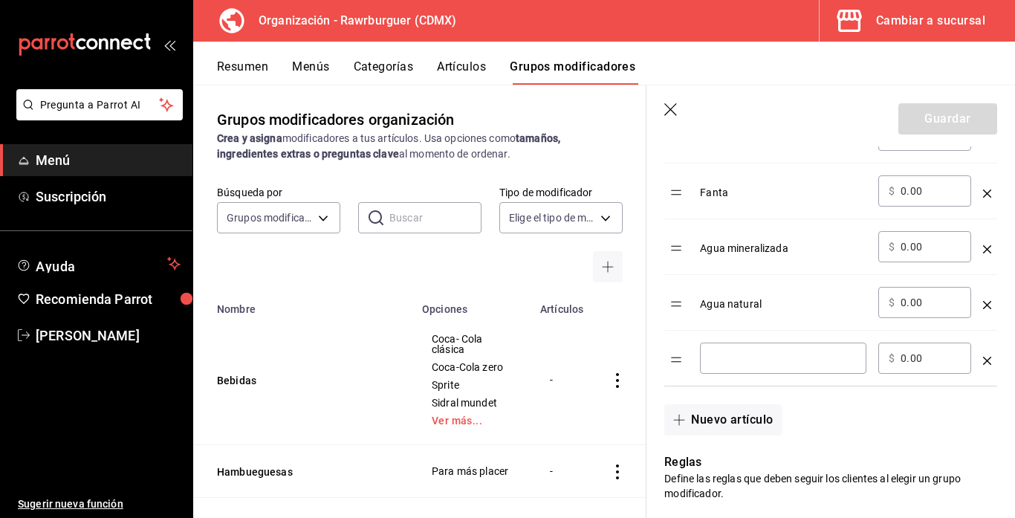
click at [987, 360] on icon "optionsTable" at bounding box center [987, 361] width 8 height 8
click at [987, 386] on div "Nuevo artículo" at bounding box center [821, 410] width 351 height 49
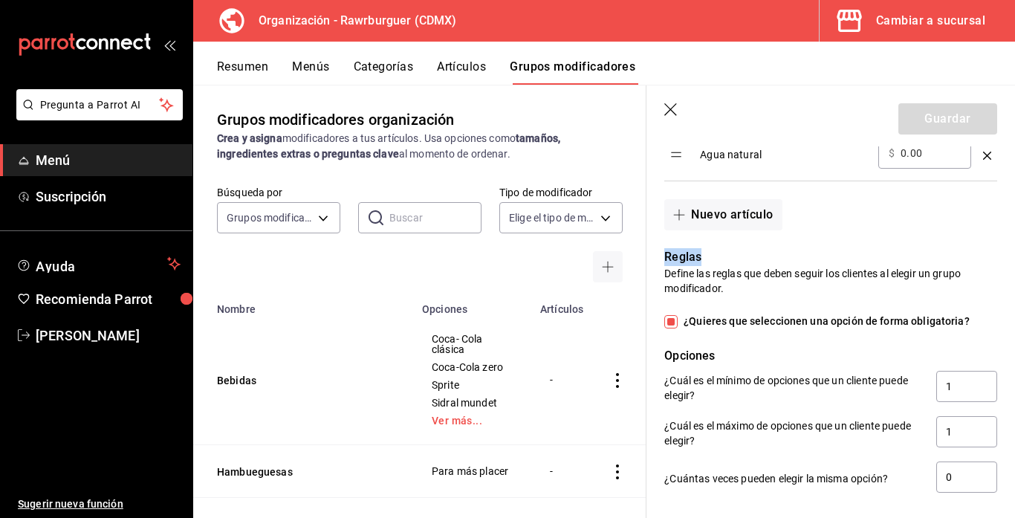
scroll to position [936, 0]
click at [806, 339] on div "Reglas Define las reglas que deben seguir los clientes al elegir un grupo modif…" at bounding box center [821, 362] width 351 height 264
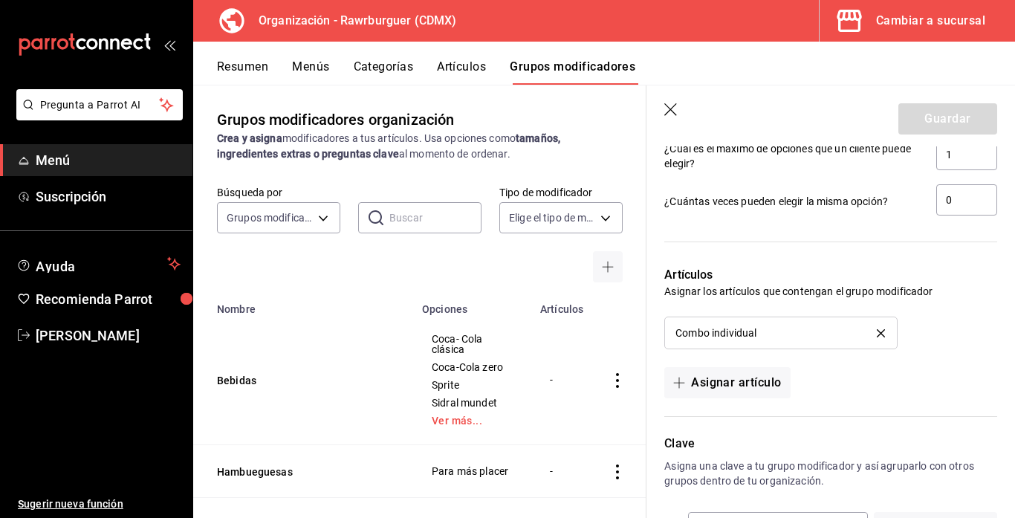
scroll to position [1270, 0]
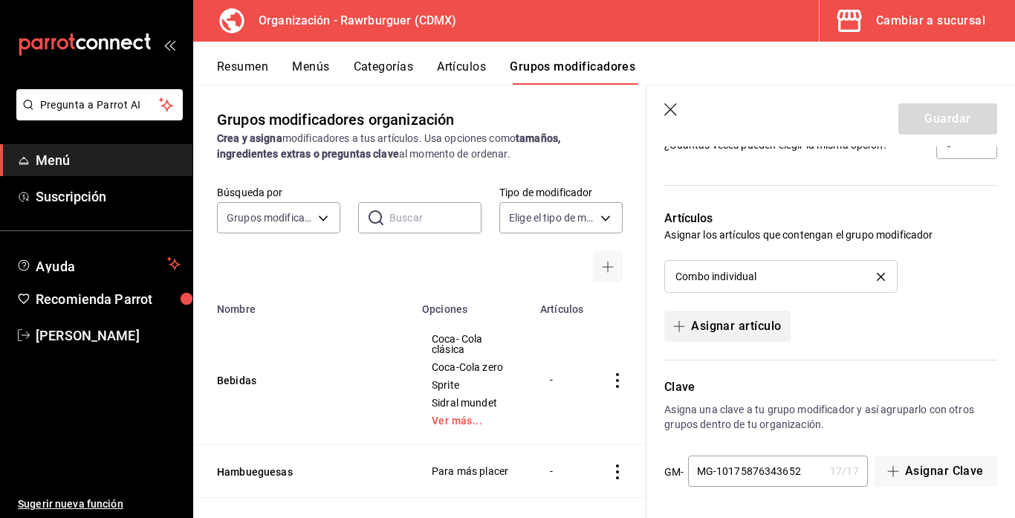
click at [722, 334] on button "Asignar artículo" at bounding box center [727, 326] width 126 height 31
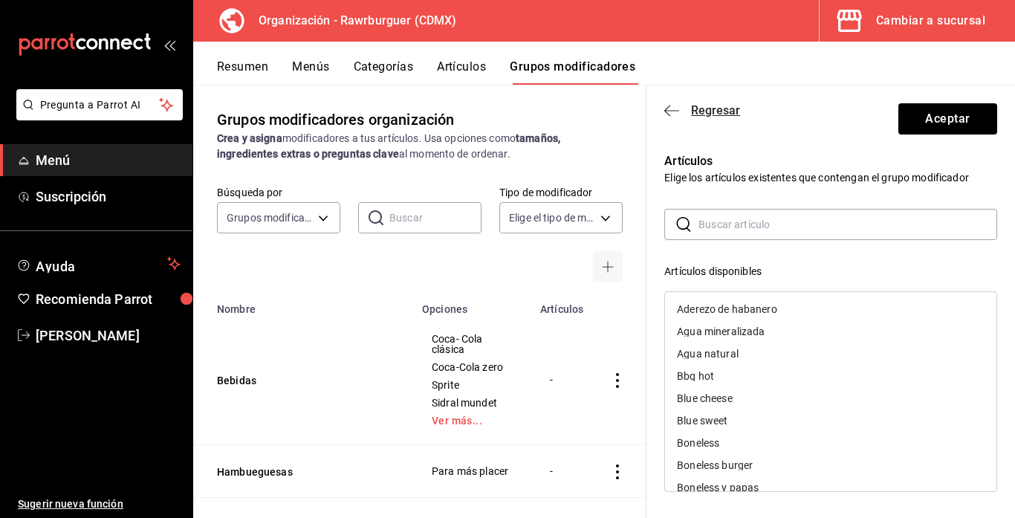
click at [675, 111] on icon "button" at bounding box center [671, 110] width 15 height 13
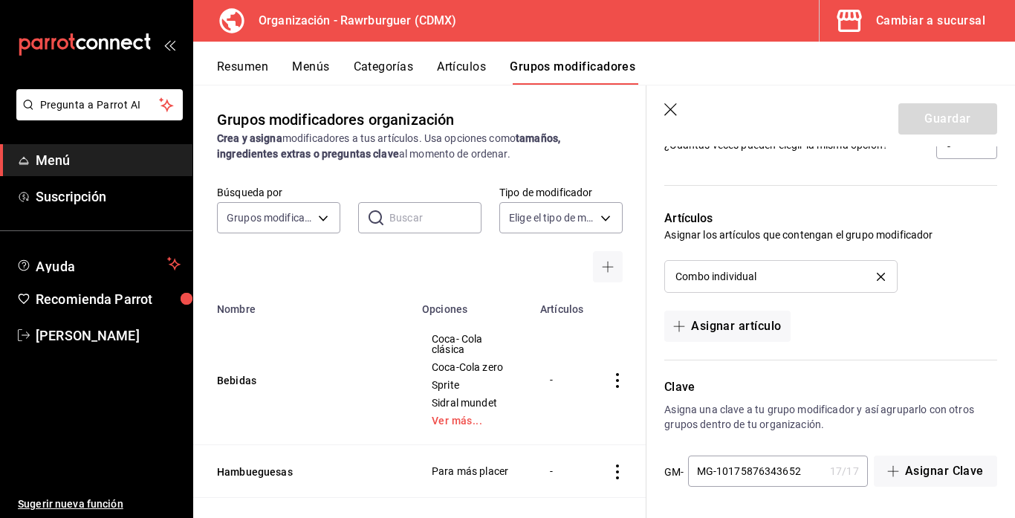
click at [938, 117] on div "Guardar" at bounding box center [947, 118] width 99 height 31
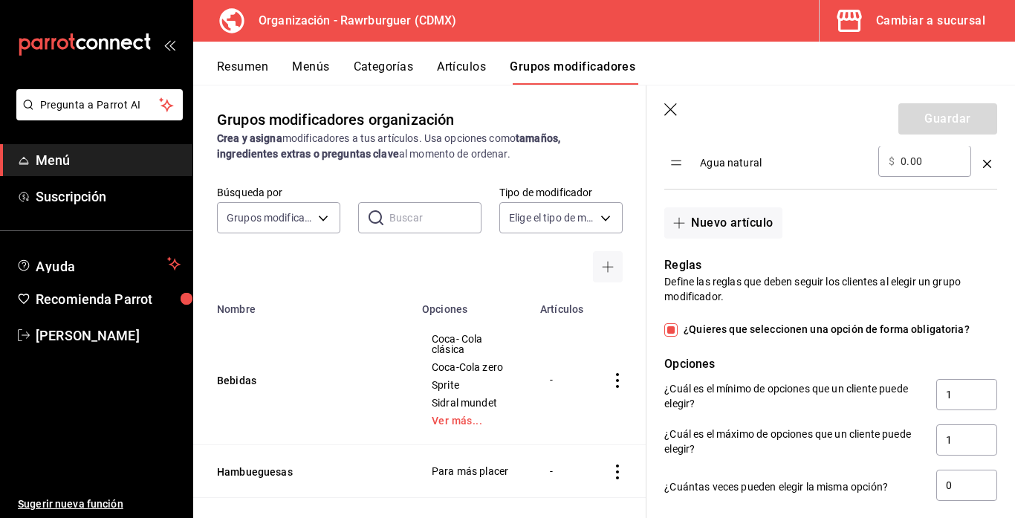
scroll to position [859, 0]
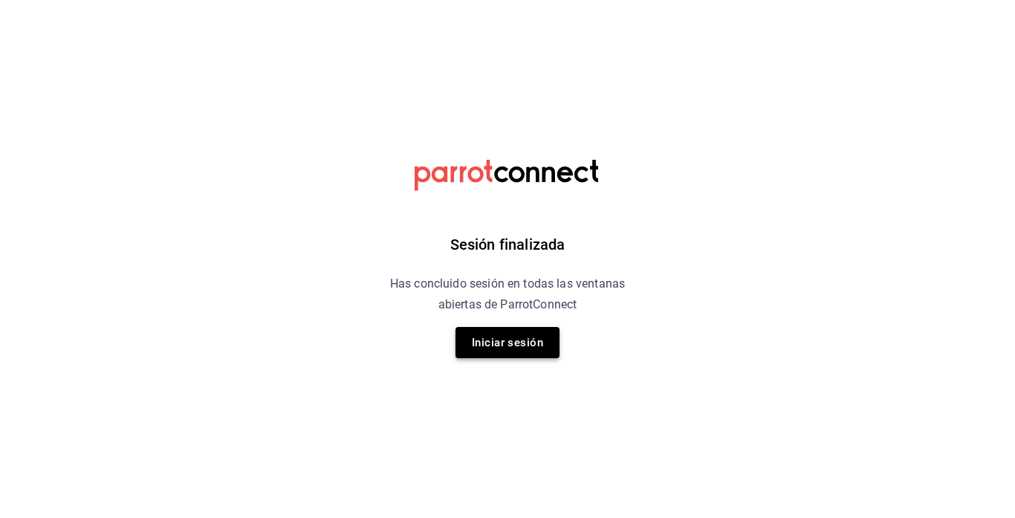
click at [501, 334] on button "Iniciar sesión" at bounding box center [507, 342] width 104 height 31
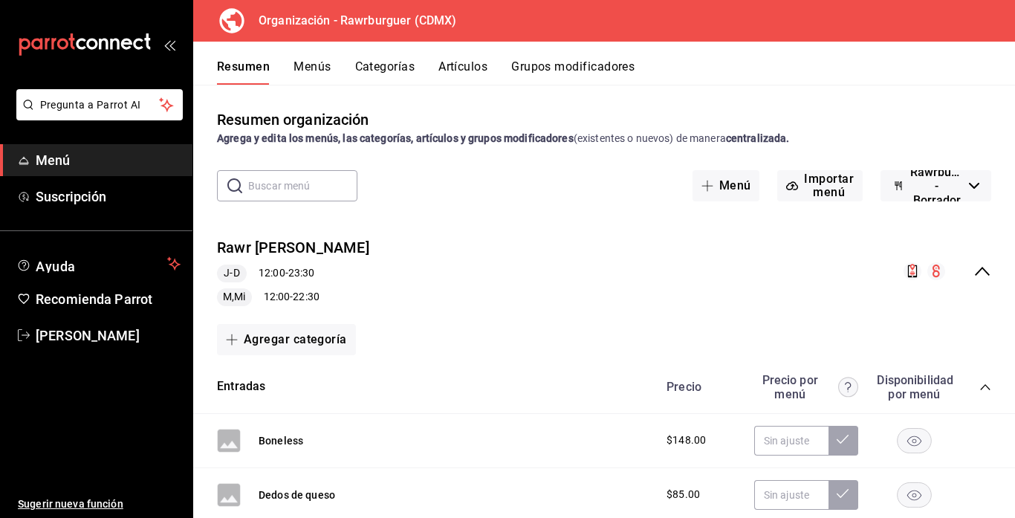
click at [557, 65] on button "Grupos modificadores" at bounding box center [572, 71] width 123 height 25
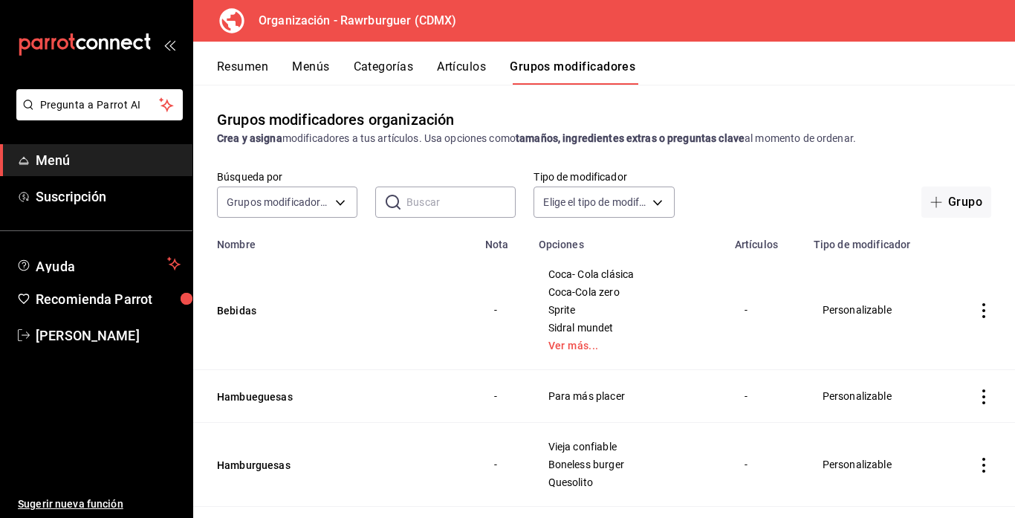
click at [985, 308] on icon "actions" at bounding box center [983, 310] width 15 height 15
click at [923, 342] on span "Editar" at bounding box center [939, 345] width 39 height 16
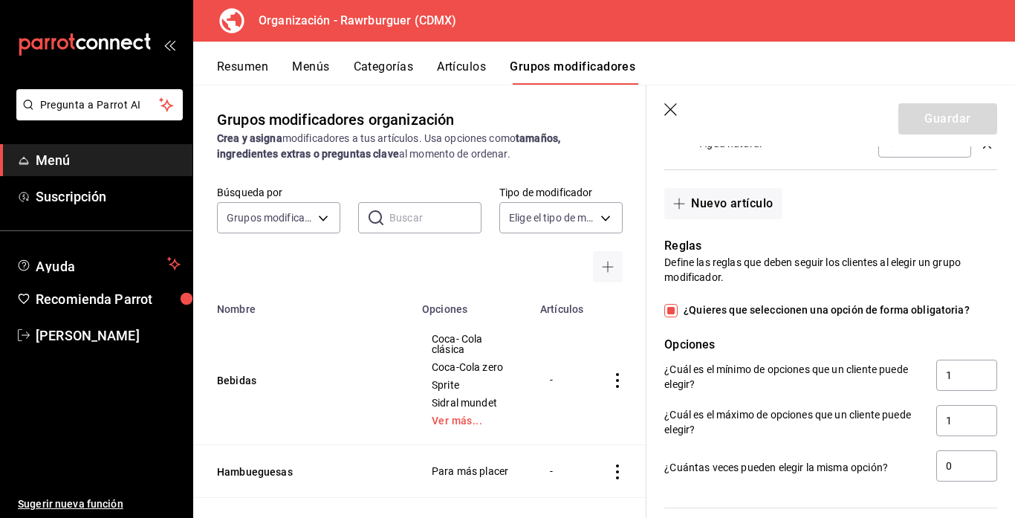
scroll to position [1219, 0]
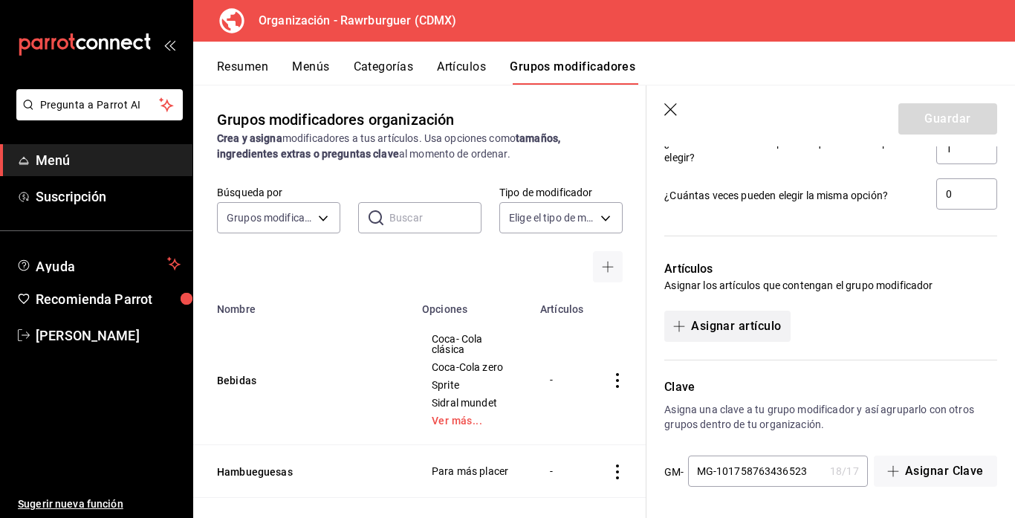
click at [751, 331] on button "Asignar artículo" at bounding box center [727, 326] width 126 height 31
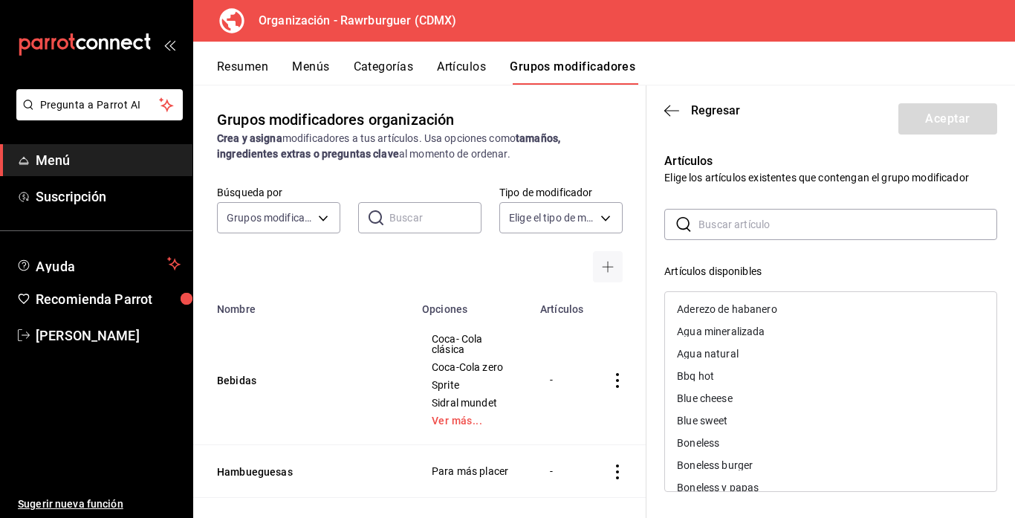
click at [761, 222] on input "text" at bounding box center [847, 224] width 299 height 30
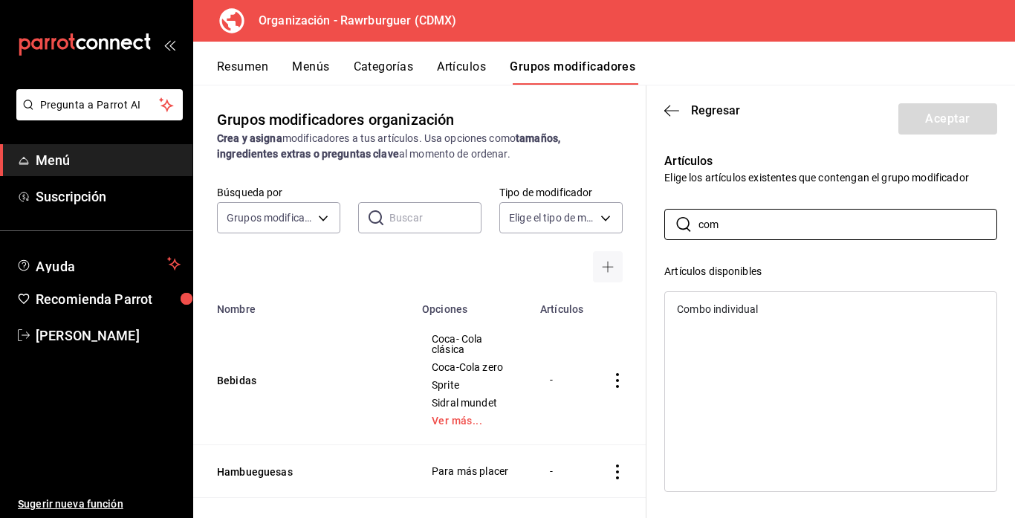
type input "com"
click at [749, 308] on div "Combo individual" at bounding box center [717, 309] width 81 height 10
click at [945, 122] on button "Aceptar" at bounding box center [947, 118] width 99 height 31
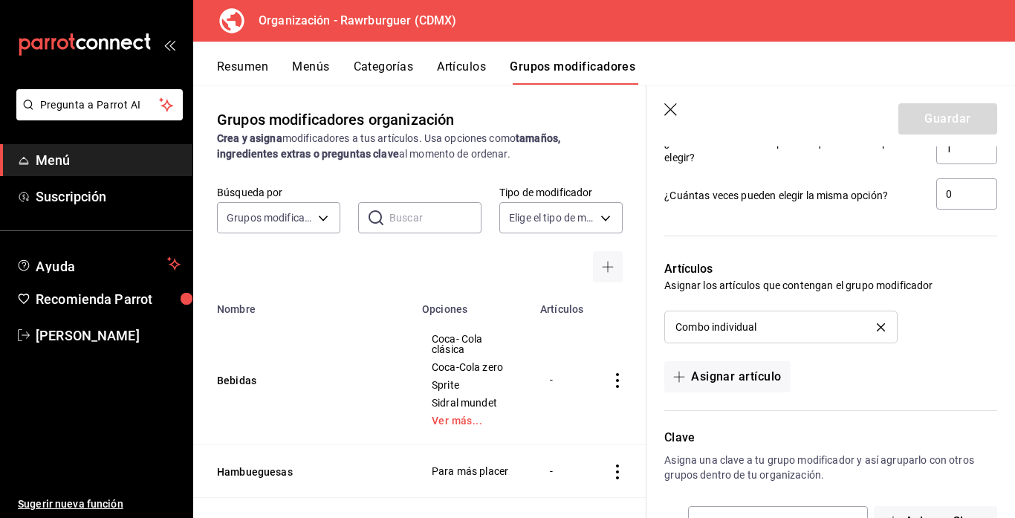
click at [932, 120] on div "Guardar" at bounding box center [947, 118] width 99 height 31
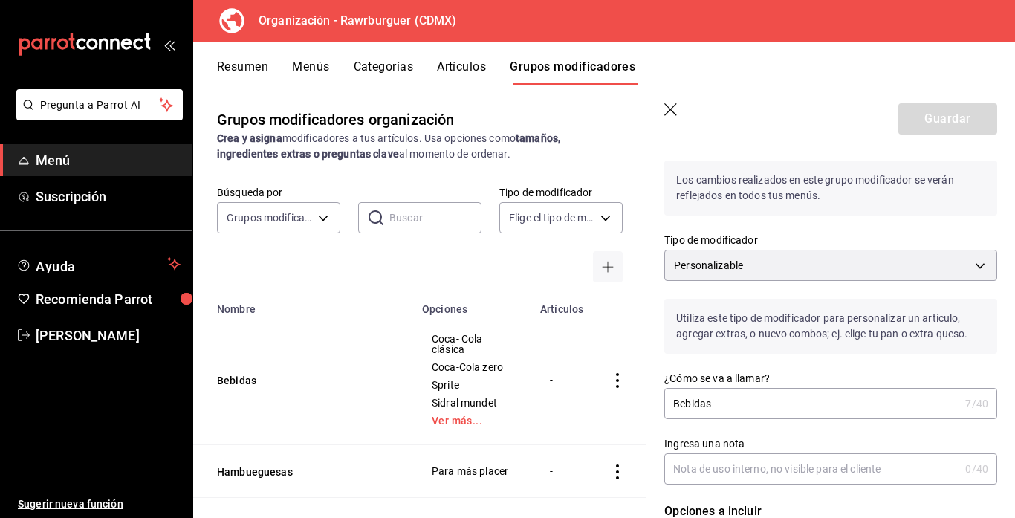
scroll to position [0, 0]
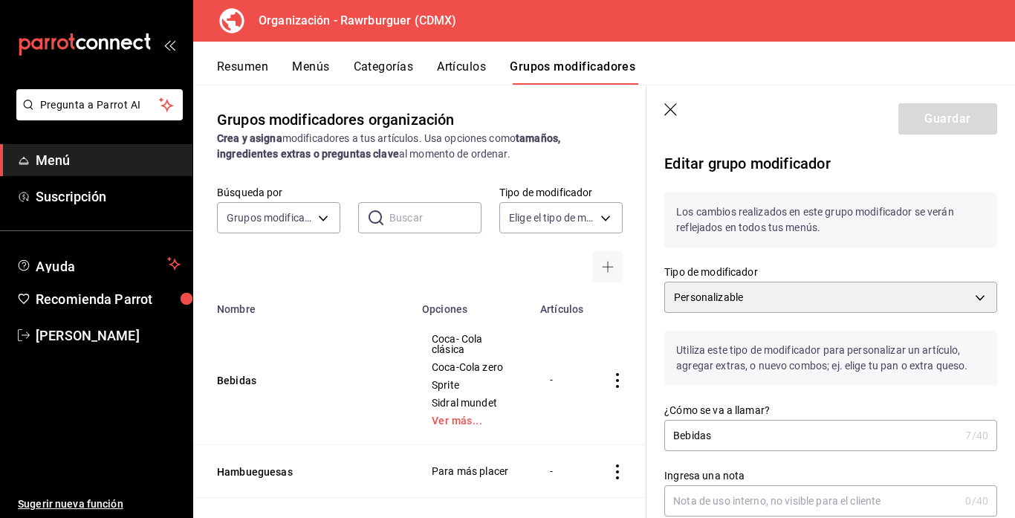
click at [823, 224] on p "Los cambios realizados en este grupo modificador se verán reflejados en todos t…" at bounding box center [830, 219] width 333 height 55
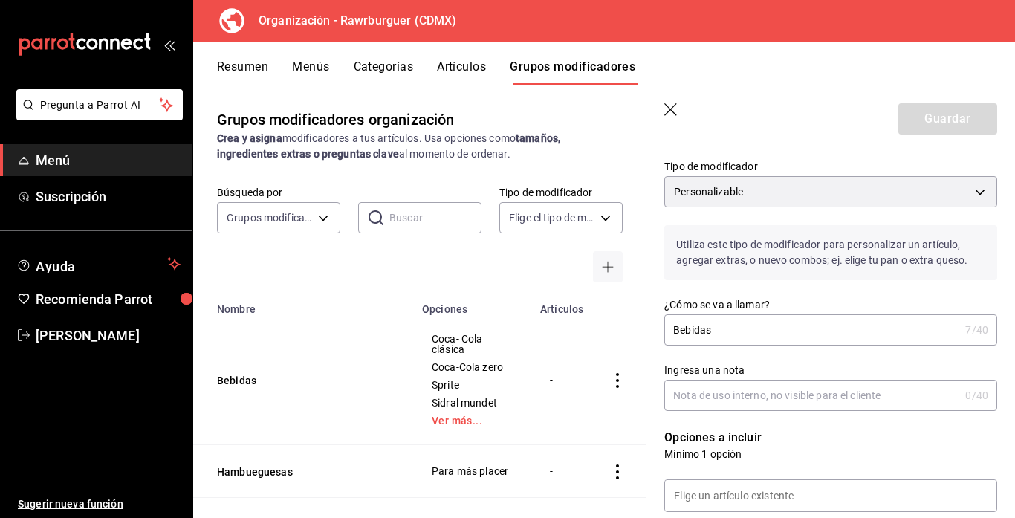
scroll to position [117, 0]
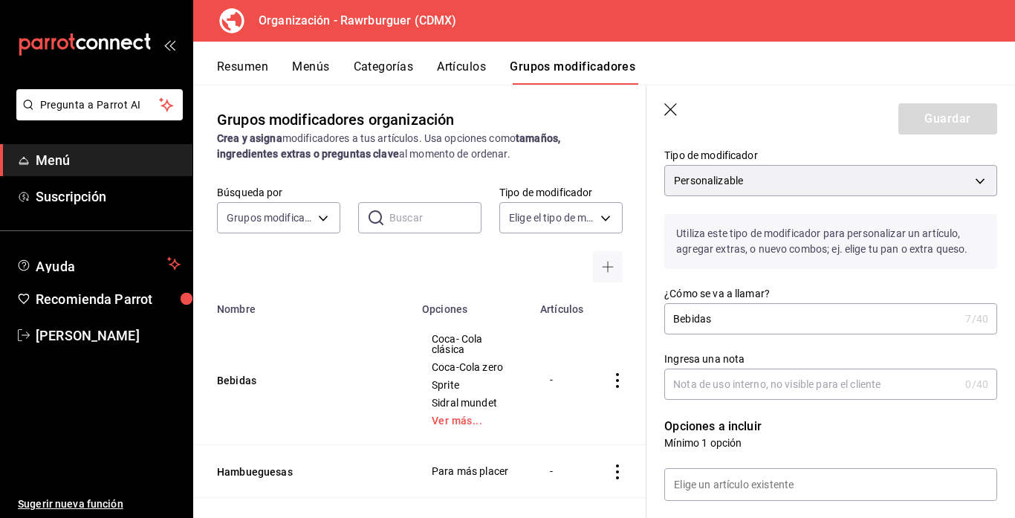
click at [826, 250] on p "Utiliza este tipo de modificador para personalizar un artículo, agregar extras,…" at bounding box center [830, 241] width 333 height 55
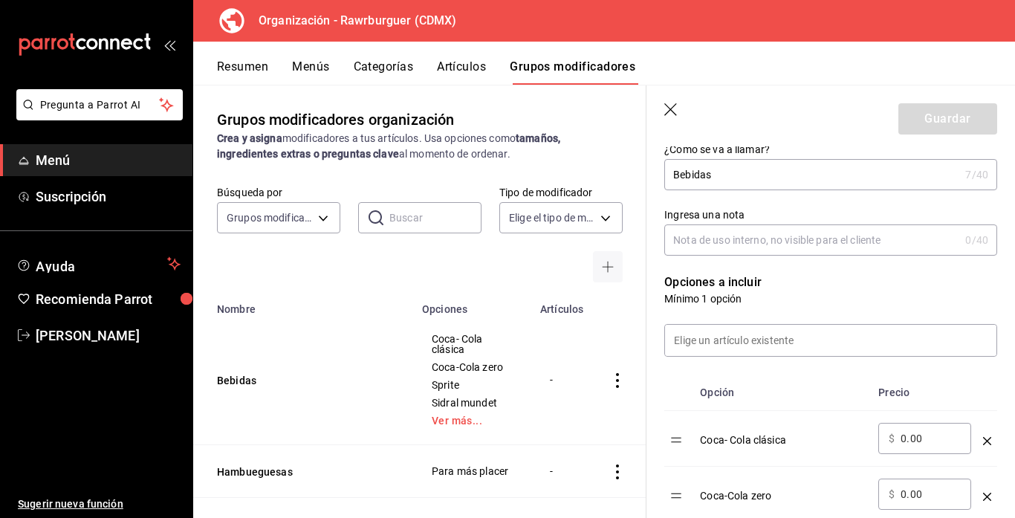
scroll to position [265, 0]
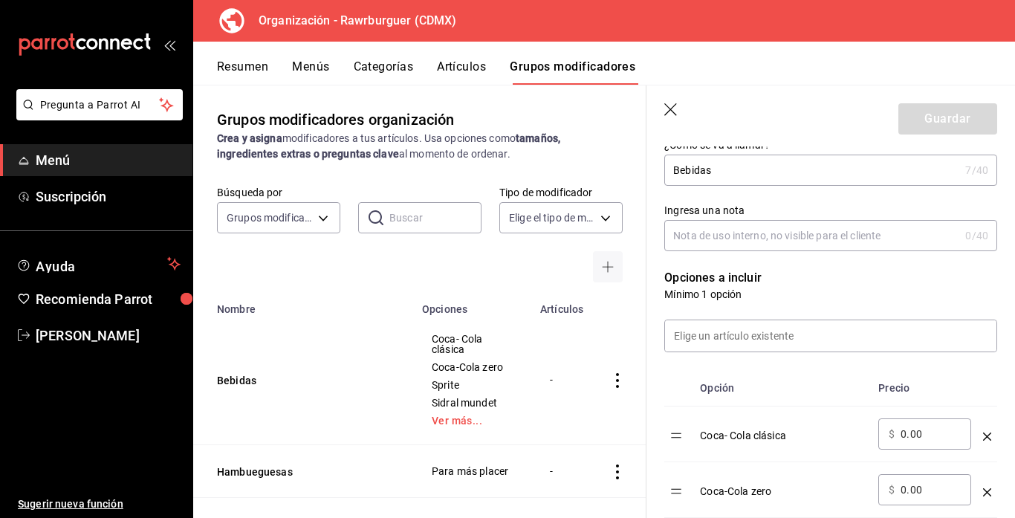
click at [854, 245] on input "Ingresa una nota" at bounding box center [811, 236] width 295 height 30
type input "."
type input "e"
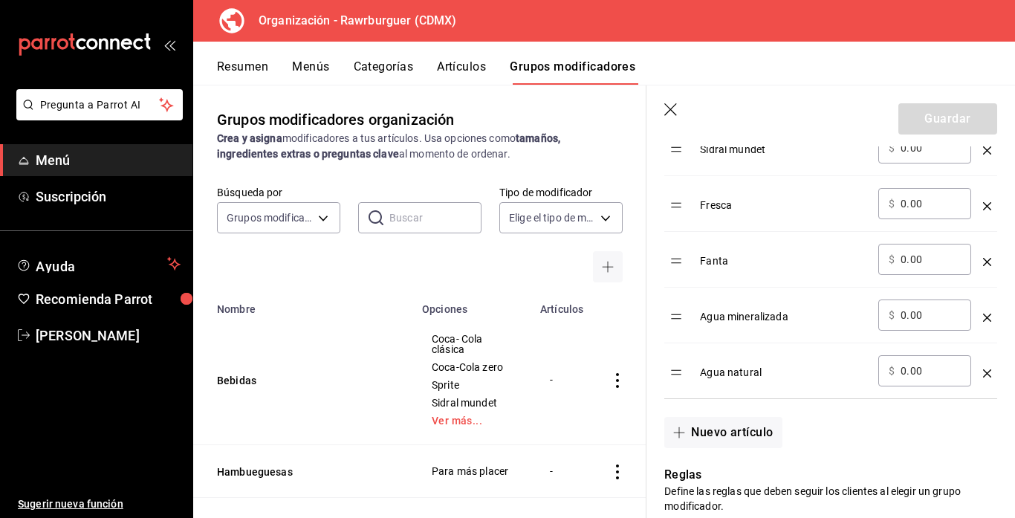
scroll to position [729, 0]
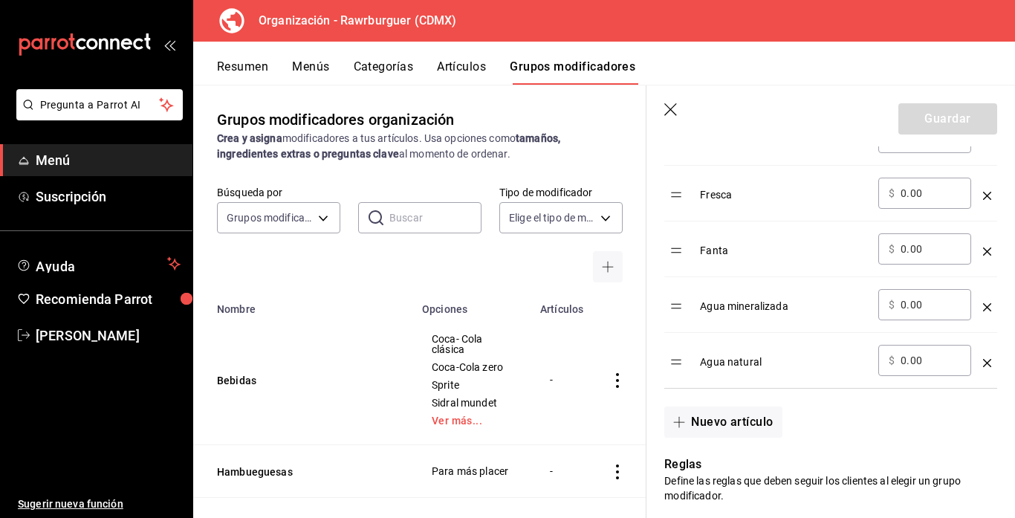
click at [909, 357] on input "0.00" at bounding box center [930, 360] width 60 height 15
type input "0.00"
type input "2.00"
type input "0.00"
click at [836, 400] on div "Nuevo artículo" at bounding box center [821, 413] width 351 height 49
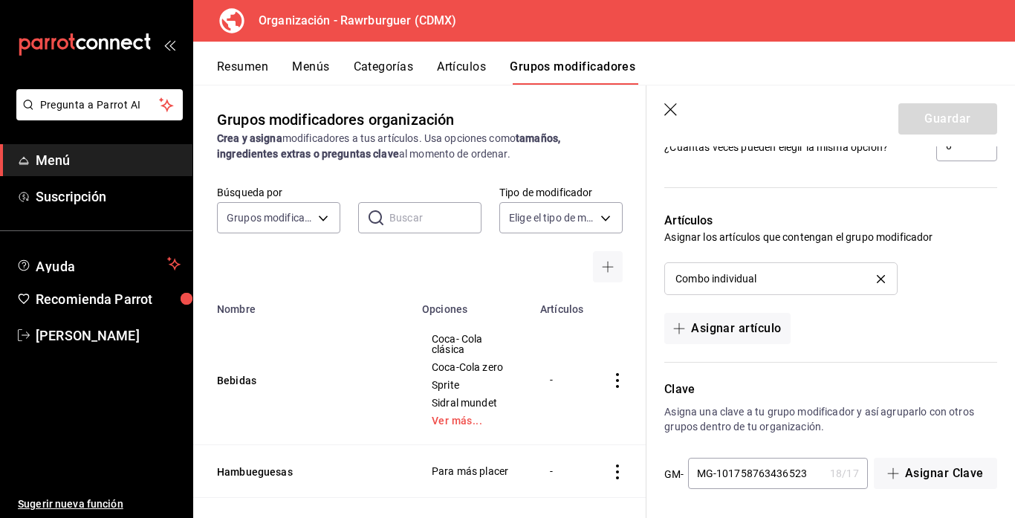
scroll to position [1270, 0]
click at [891, 477] on button "Asignar Clave" at bounding box center [935, 470] width 123 height 31
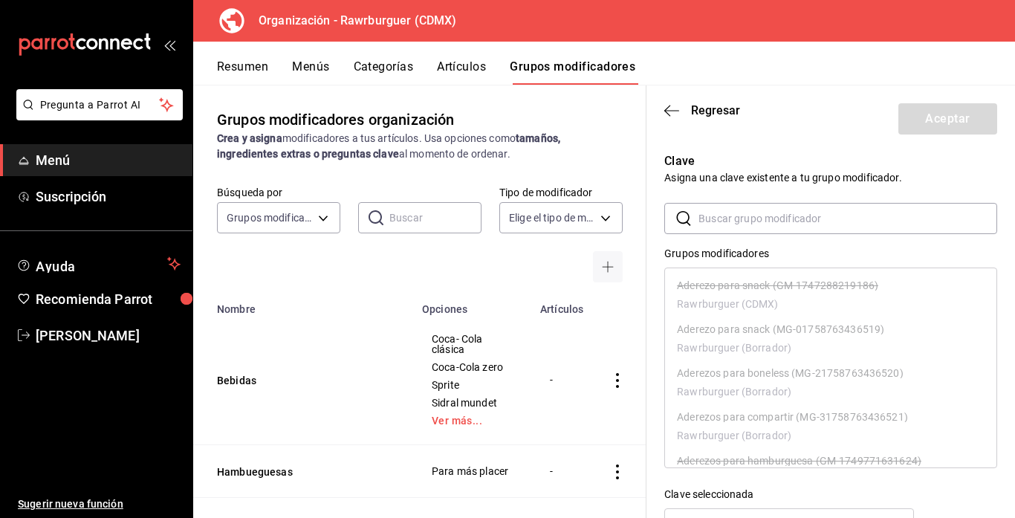
scroll to position [53, 0]
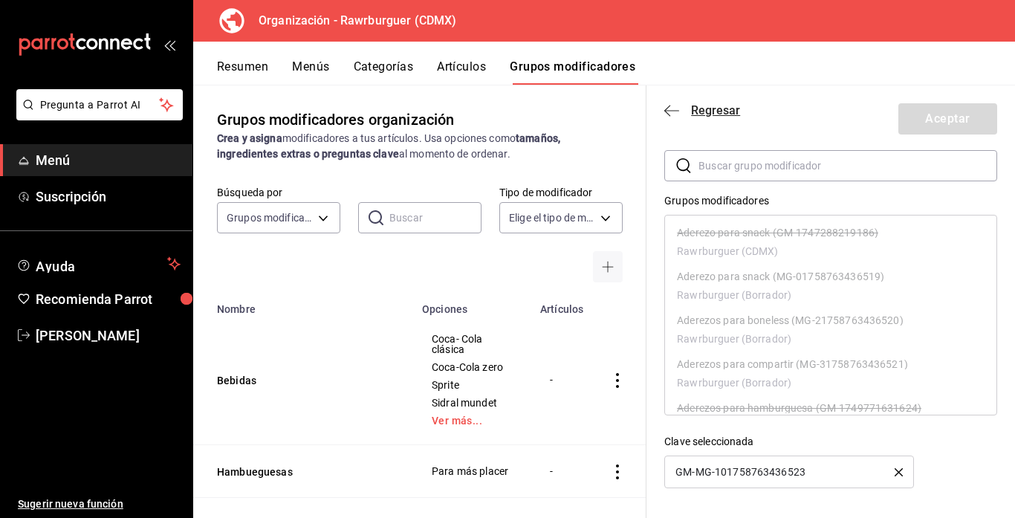
click at [678, 111] on icon "button" at bounding box center [671, 110] width 15 height 13
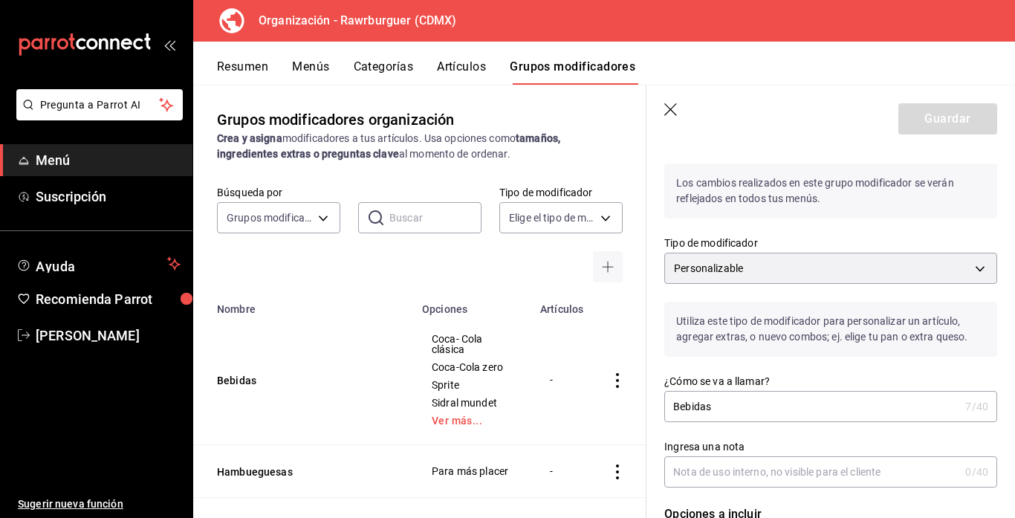
scroll to position [0, 0]
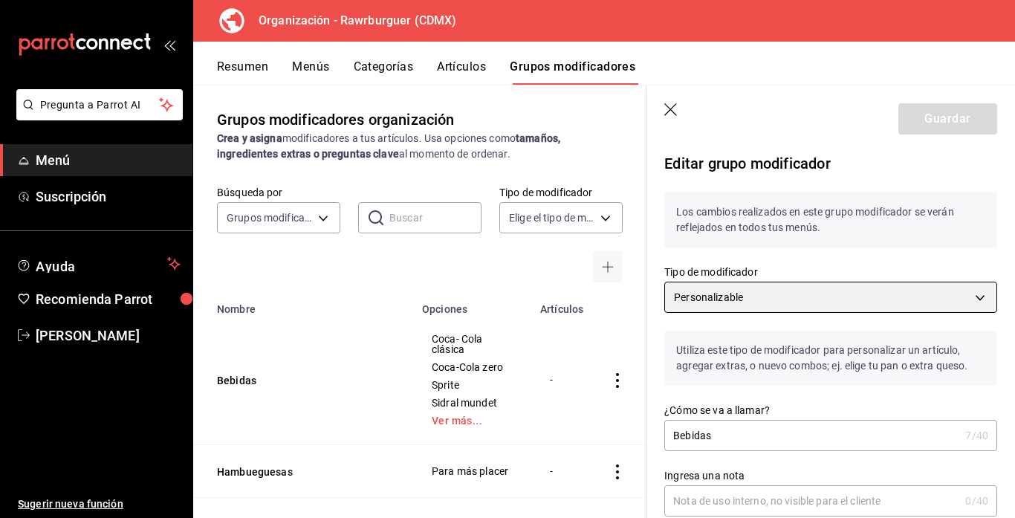
click at [891, 295] on body "Pregunta a Parrot AI Menú Suscripción Ayuda Recomienda Parrot Alberto Martinez …" at bounding box center [507, 259] width 1015 height 518
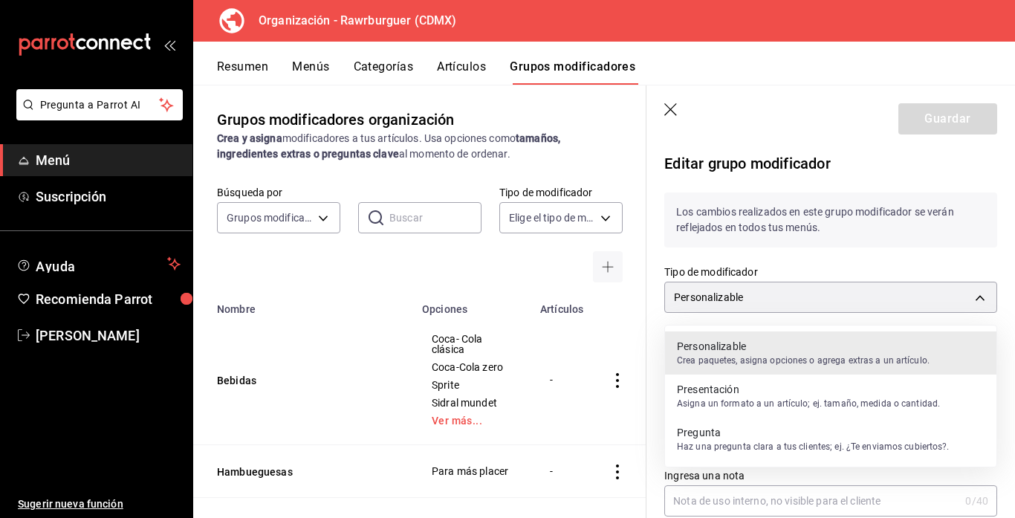
click at [790, 391] on p "Presentación" at bounding box center [808, 389] width 263 height 15
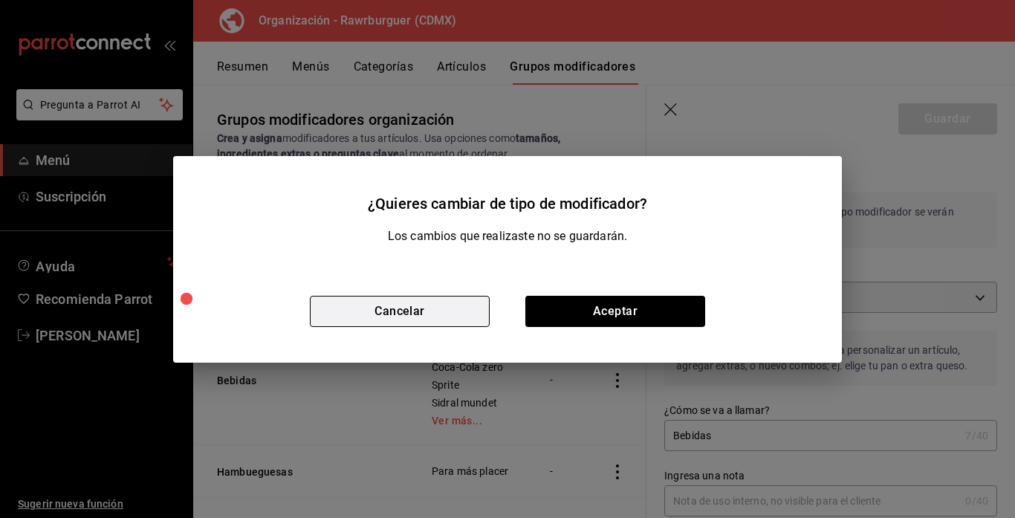
click at [426, 316] on button "Cancelar" at bounding box center [400, 311] width 180 height 31
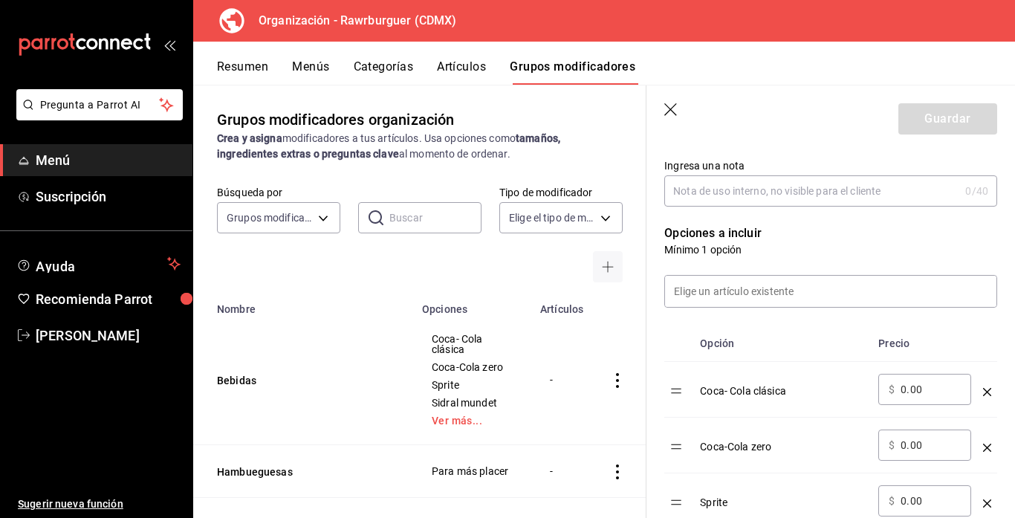
scroll to position [311, 0]
click at [798, 292] on input at bounding box center [830, 290] width 331 height 31
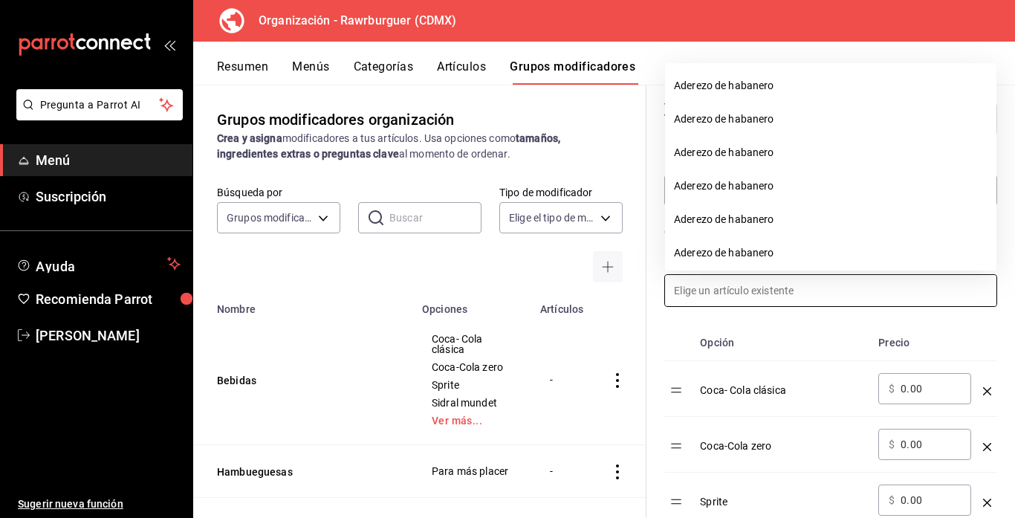
click at [787, 287] on input at bounding box center [830, 290] width 331 height 31
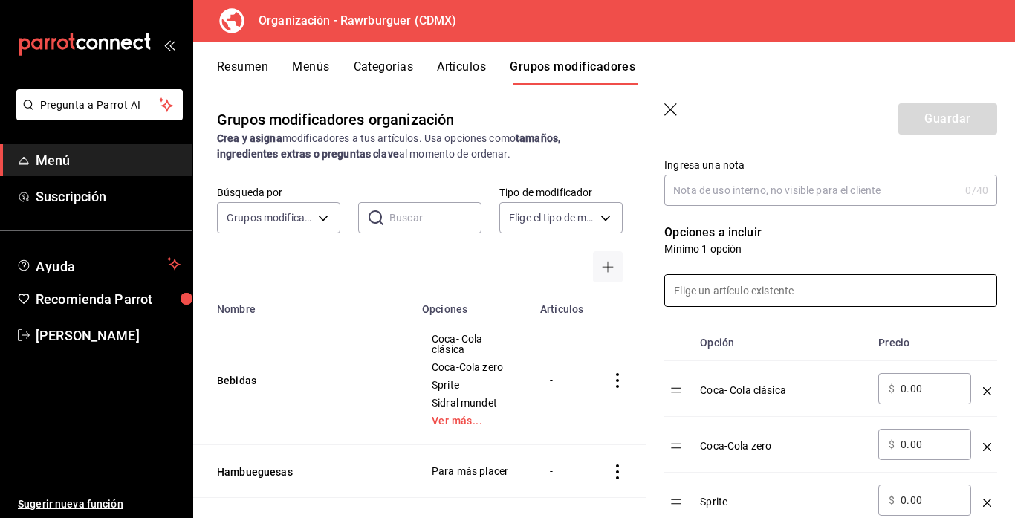
click at [664, 110] on icon "button" at bounding box center [671, 110] width 15 height 15
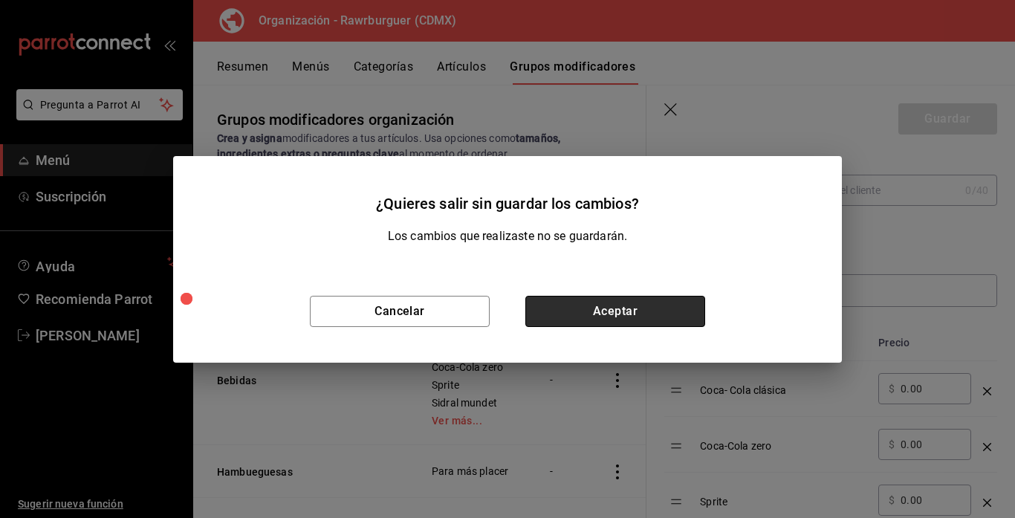
click at [582, 308] on button "Aceptar" at bounding box center [615, 311] width 180 height 31
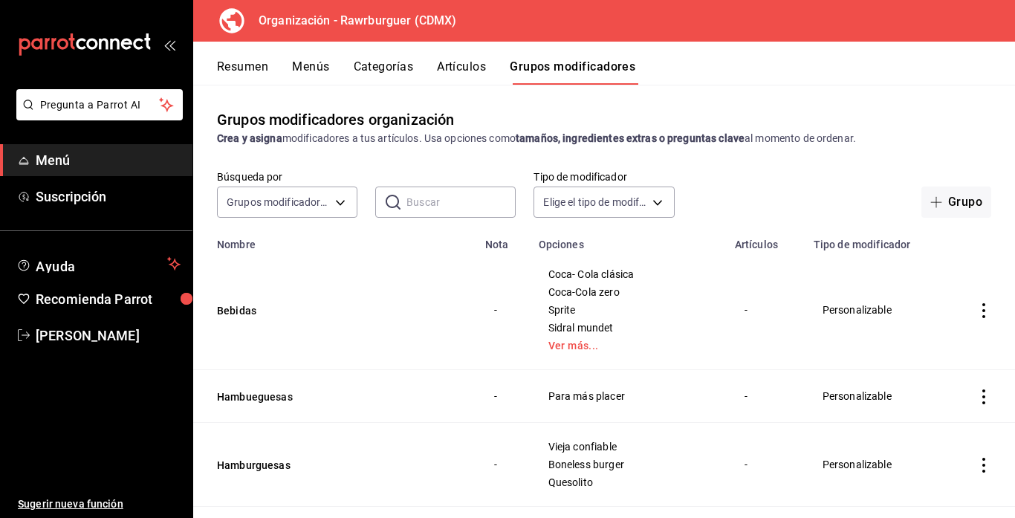
click at [255, 68] on button "Resumen" at bounding box center [242, 71] width 51 height 25
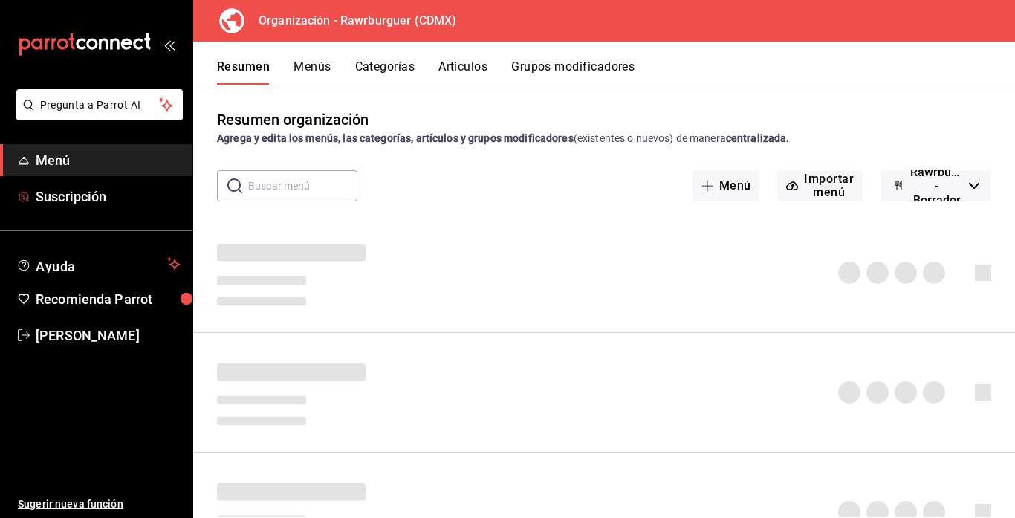
click at [53, 168] on span "Menú" at bounding box center [108, 160] width 145 height 20
click at [65, 267] on span "Ayuda" at bounding box center [99, 264] width 126 height 18
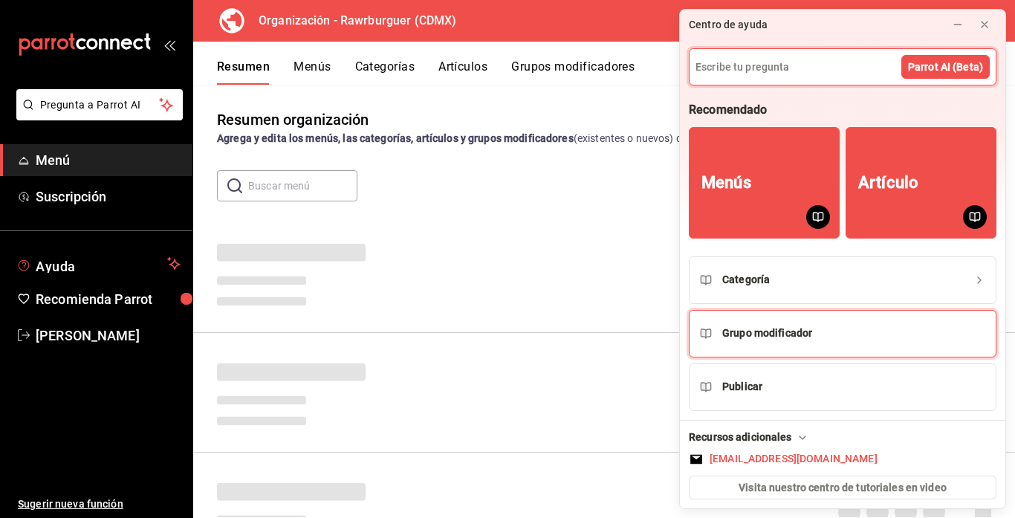
click at [764, 332] on div "Grupo modificador" at bounding box center [767, 333] width 90 height 16
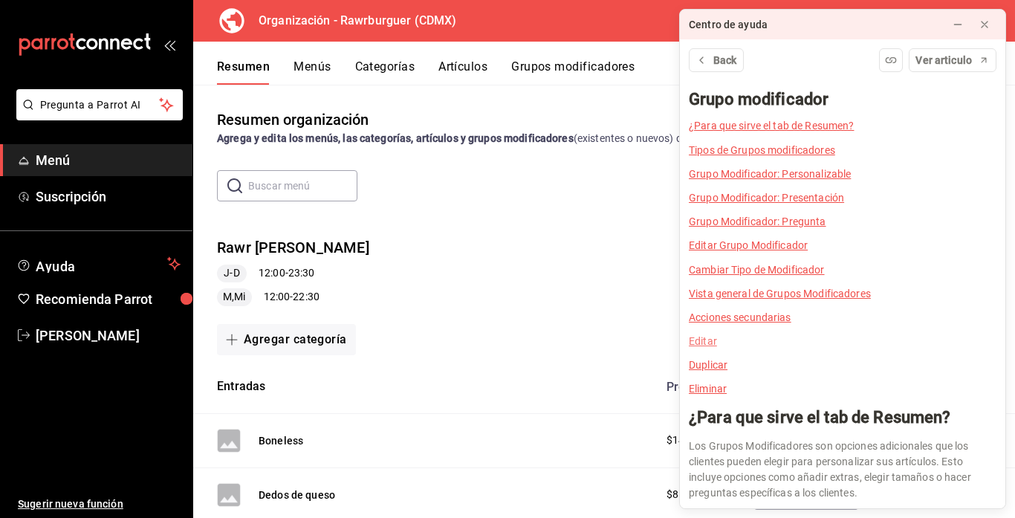
click at [699, 340] on link "Editar" at bounding box center [703, 341] width 28 height 12
click at [111, 336] on span "[PERSON_NAME]" at bounding box center [108, 335] width 145 height 20
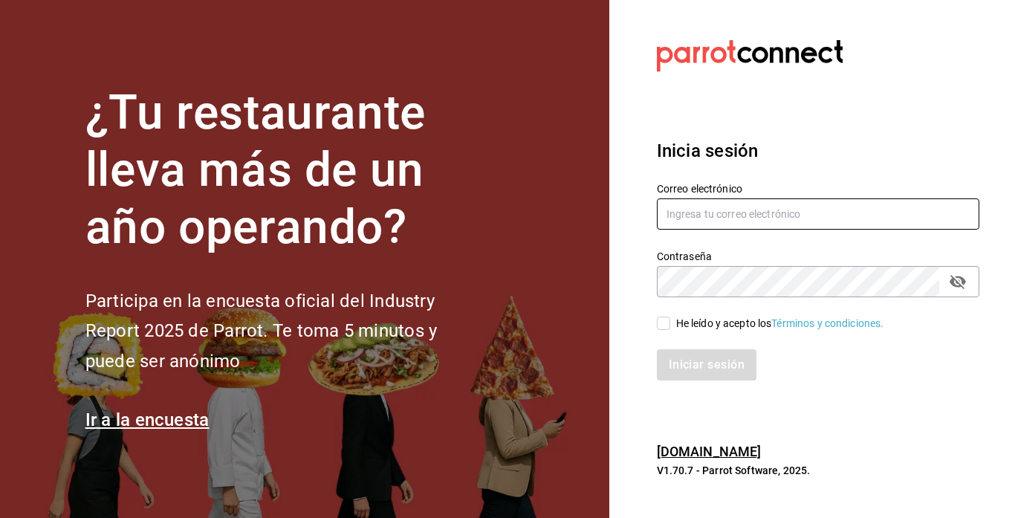
type input "rawrburger@hotmail.com"
click at [660, 328] on input "He leído y acepto los Términos y condiciones." at bounding box center [663, 322] width 13 height 13
checkbox input "true"
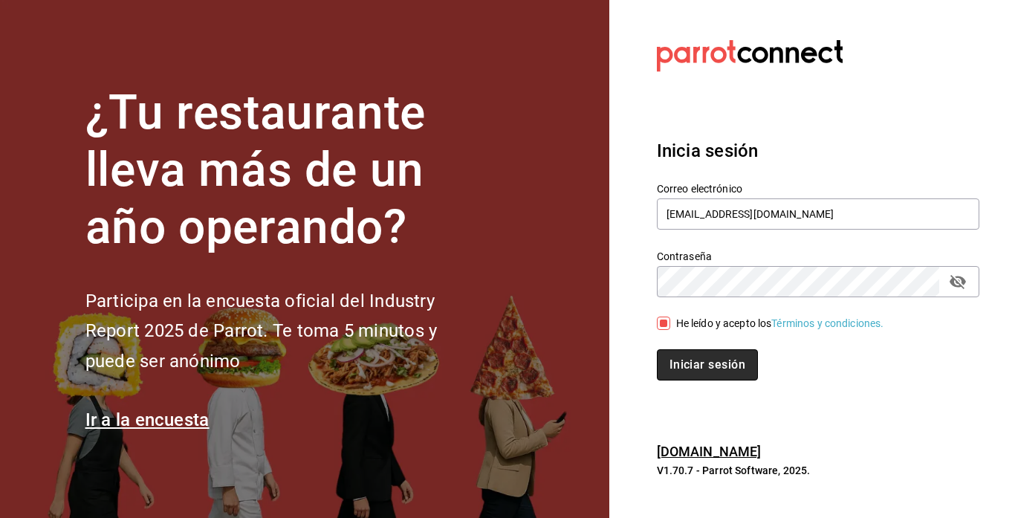
click at [697, 363] on button "Iniciar sesión" at bounding box center [707, 364] width 101 height 31
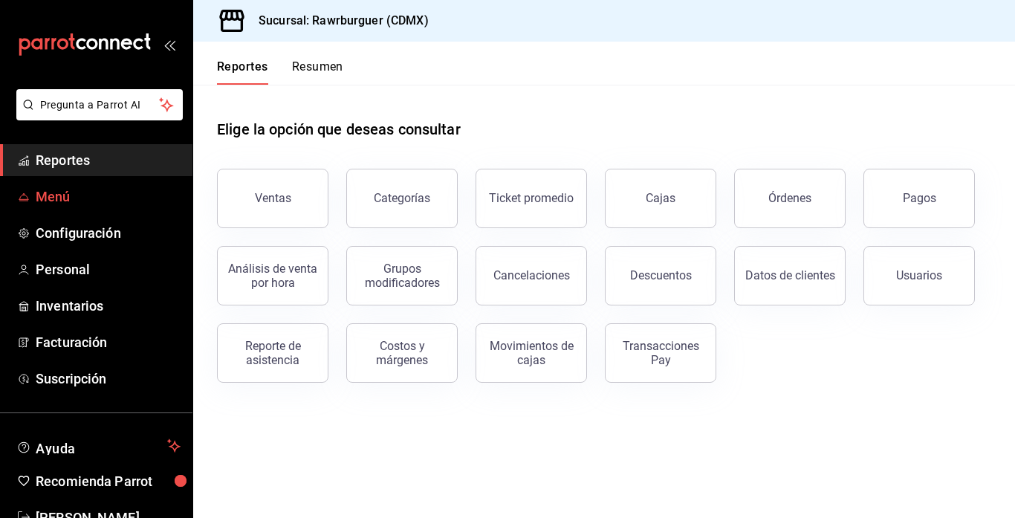
click at [45, 195] on span "Menú" at bounding box center [108, 196] width 145 height 20
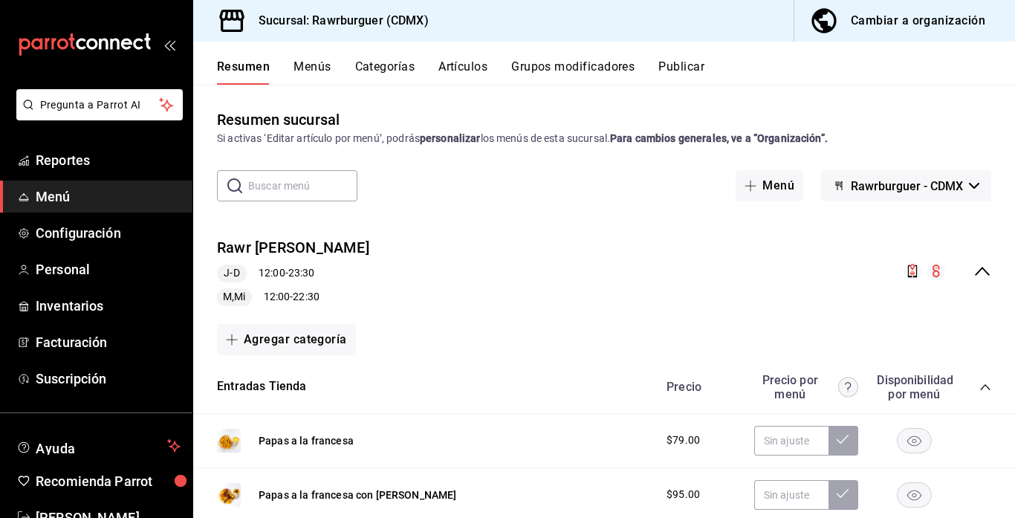
click at [910, 25] on div "Cambiar a organización" at bounding box center [918, 20] width 134 height 21
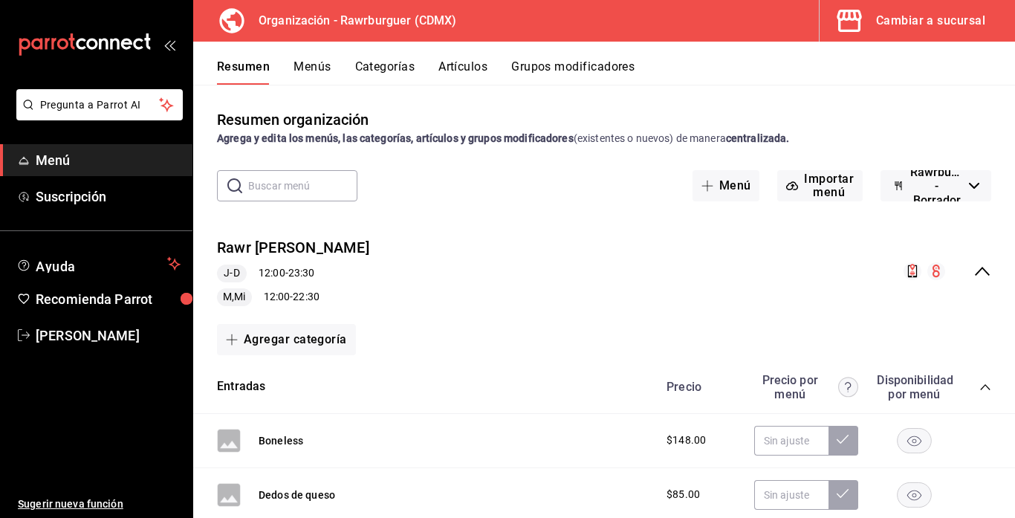
click at [528, 62] on button "Grupos modificadores" at bounding box center [572, 71] width 123 height 25
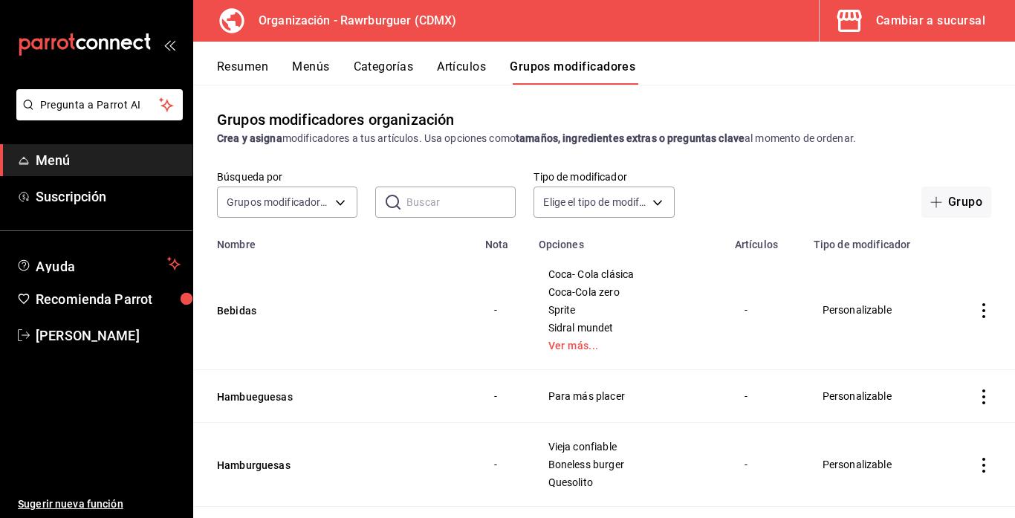
click at [984, 316] on icon "actions" at bounding box center [983, 310] width 3 height 15
click at [943, 348] on span "Editar" at bounding box center [939, 345] width 39 height 16
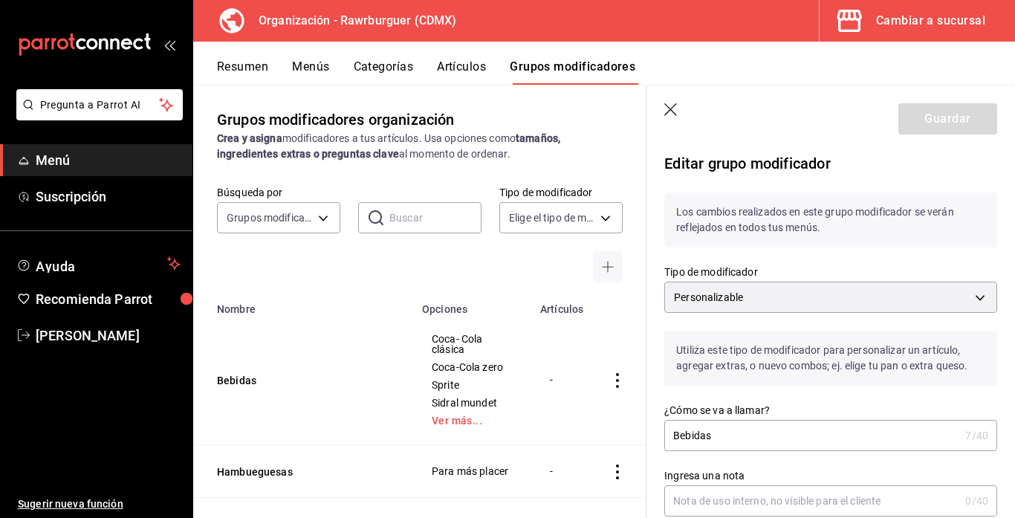
scroll to position [1219, 0]
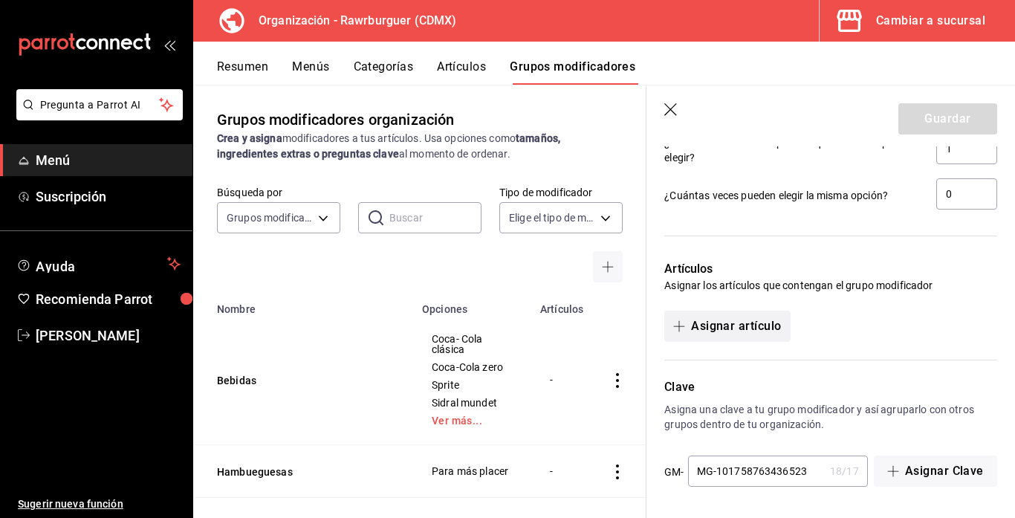
click at [759, 334] on button "Asignar artículo" at bounding box center [727, 326] width 126 height 31
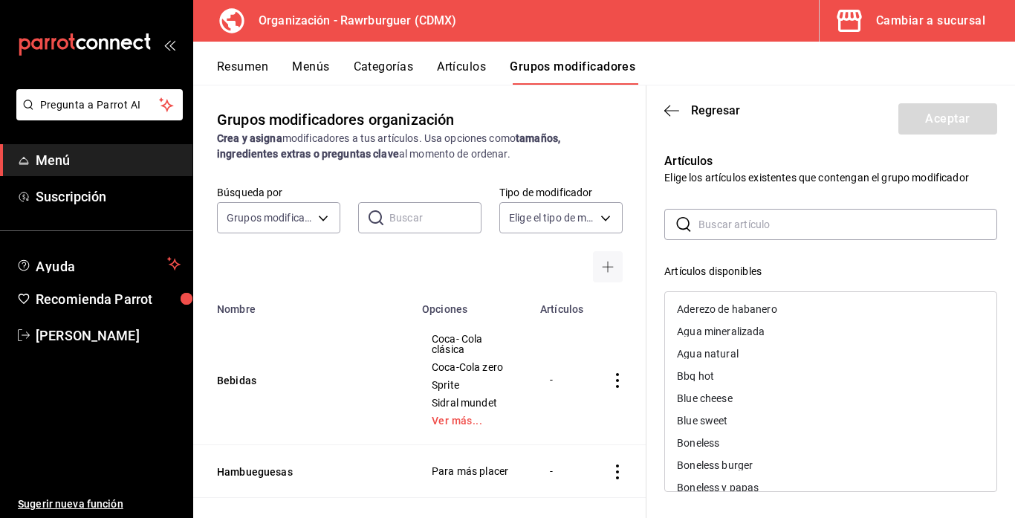
click at [732, 225] on input "text" at bounding box center [847, 224] width 299 height 30
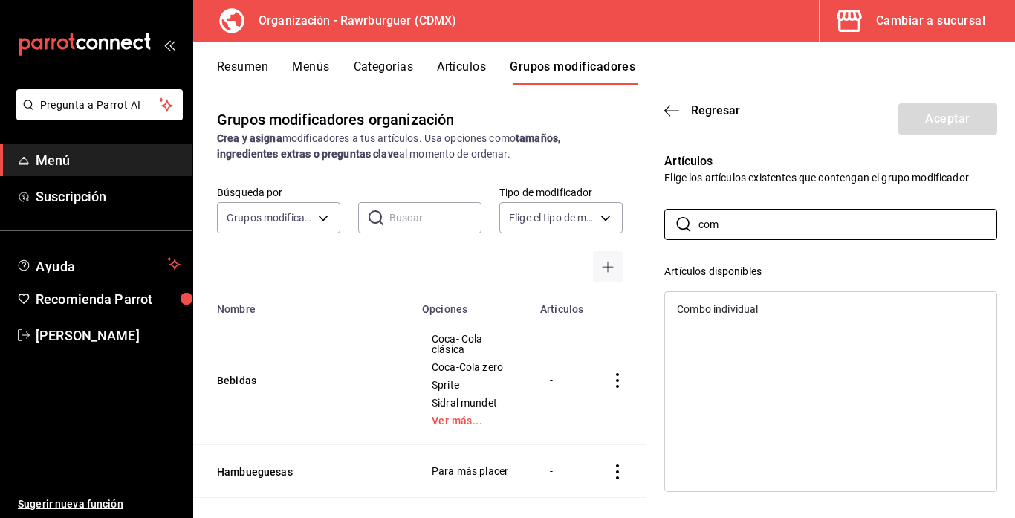
type input "com"
click at [735, 311] on div "Combo individual" at bounding box center [717, 309] width 81 height 10
click at [943, 113] on button "Aceptar" at bounding box center [947, 118] width 99 height 31
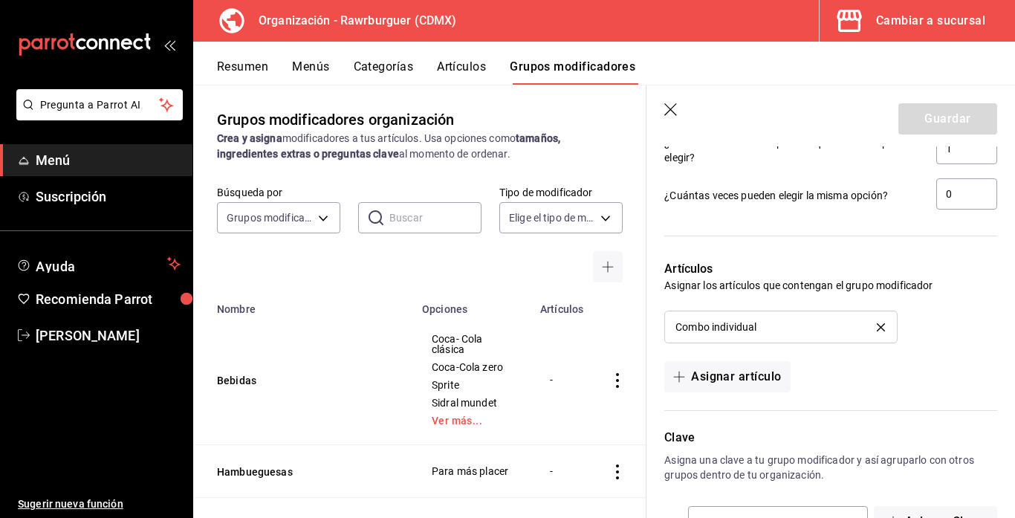
click at [923, 124] on div "Guardar" at bounding box center [947, 118] width 99 height 31
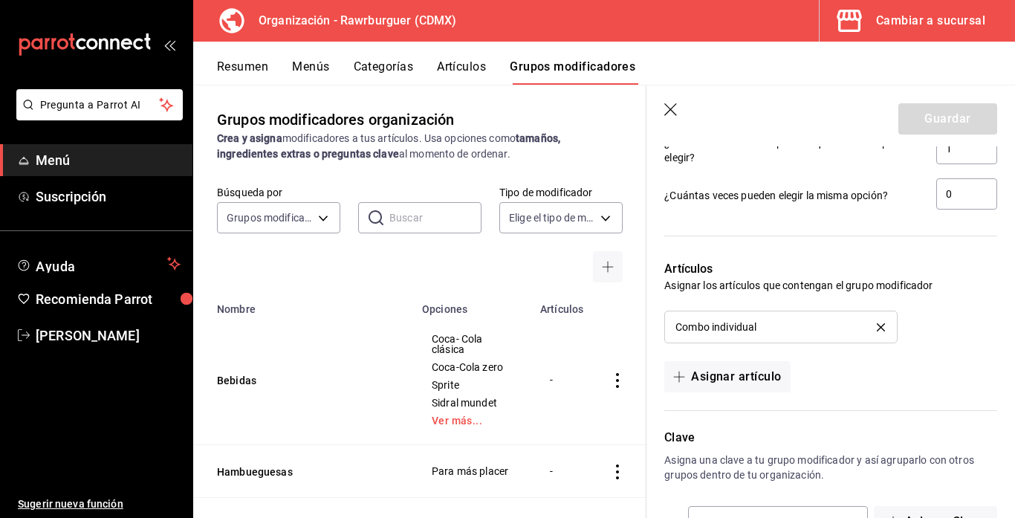
click at [923, 124] on div "Guardar" at bounding box center [947, 118] width 99 height 31
click at [910, 24] on div "Cambiar a sucursal" at bounding box center [930, 20] width 109 height 21
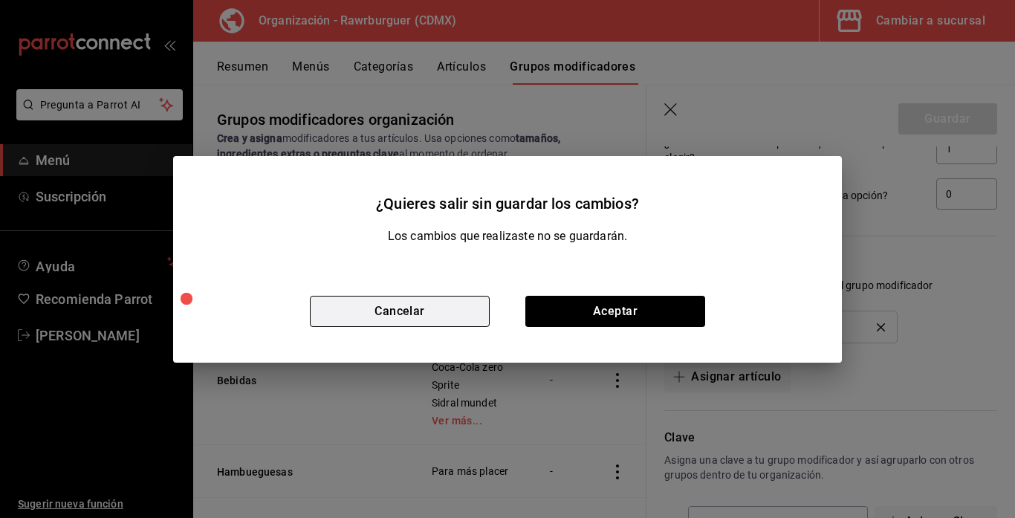
click at [470, 311] on button "Cancelar" at bounding box center [400, 311] width 180 height 31
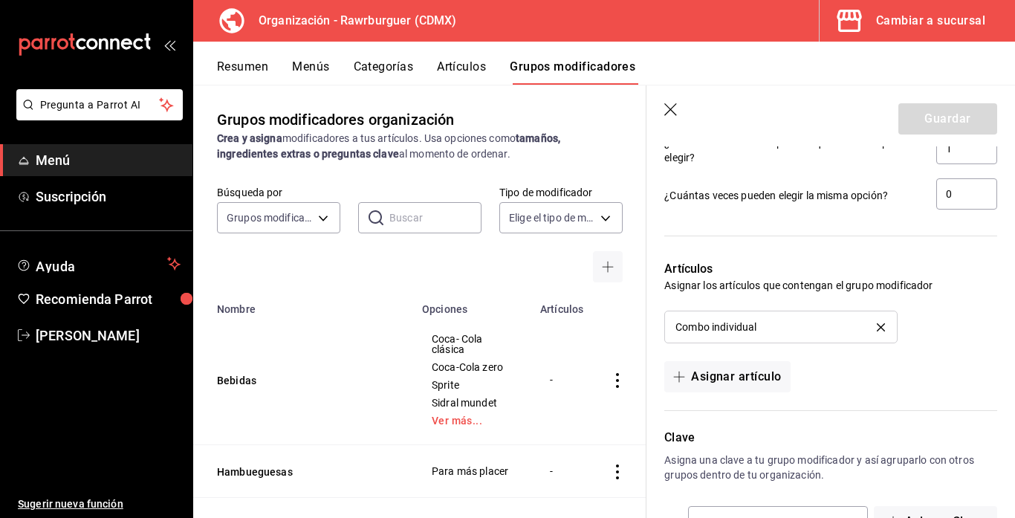
click at [666, 103] on icon "button" at bounding box center [671, 110] width 15 height 15
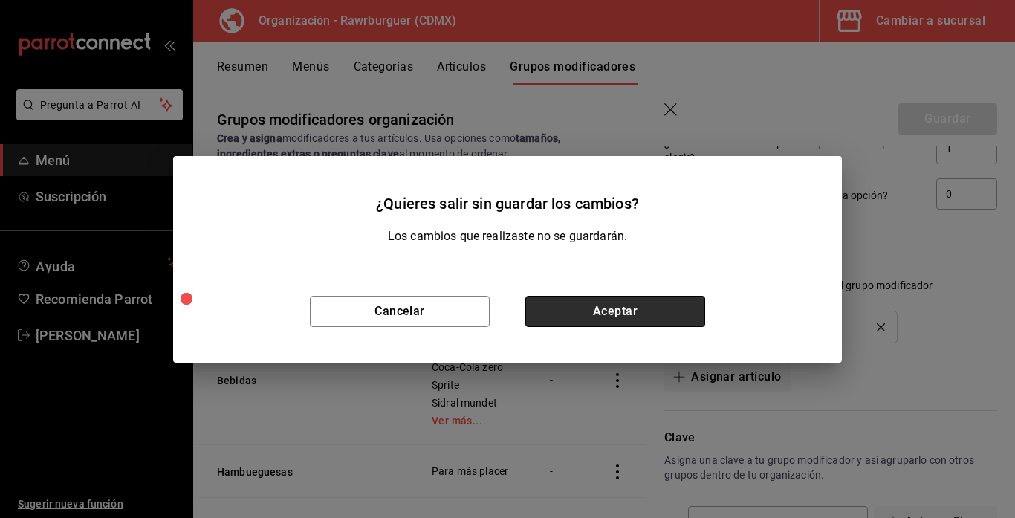
click at [599, 307] on button "Aceptar" at bounding box center [615, 311] width 180 height 31
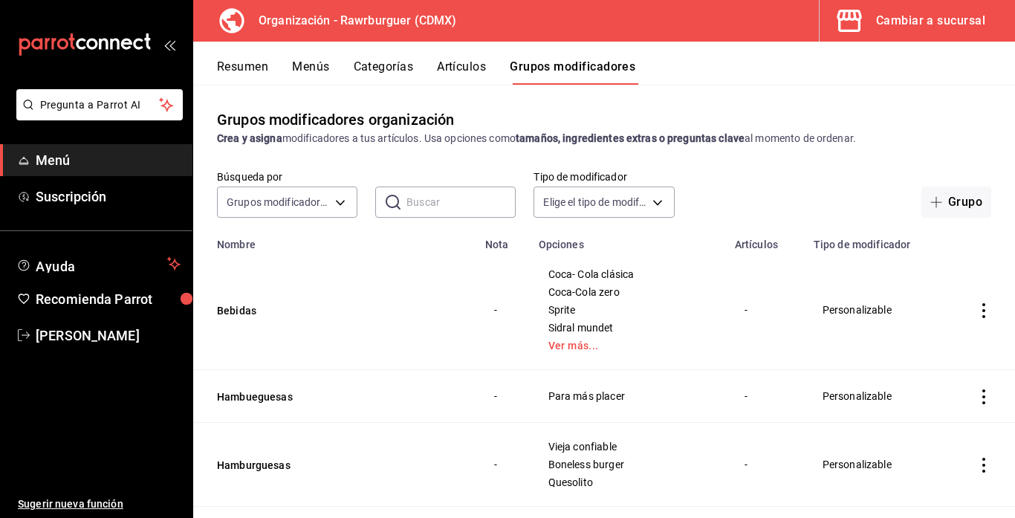
click at [933, 22] on div "Cambiar a sucursal" at bounding box center [930, 20] width 109 height 21
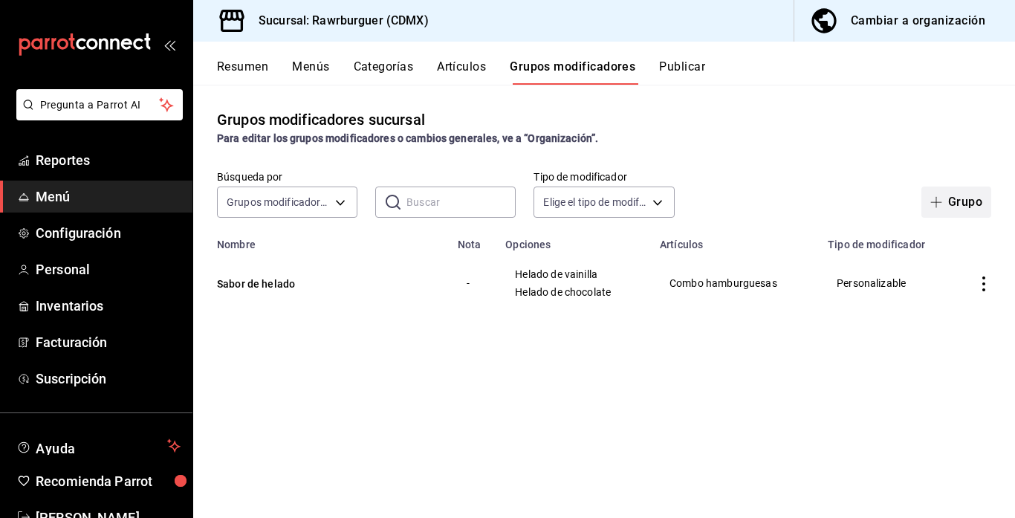
click at [950, 210] on button "Grupo" at bounding box center [956, 201] width 70 height 31
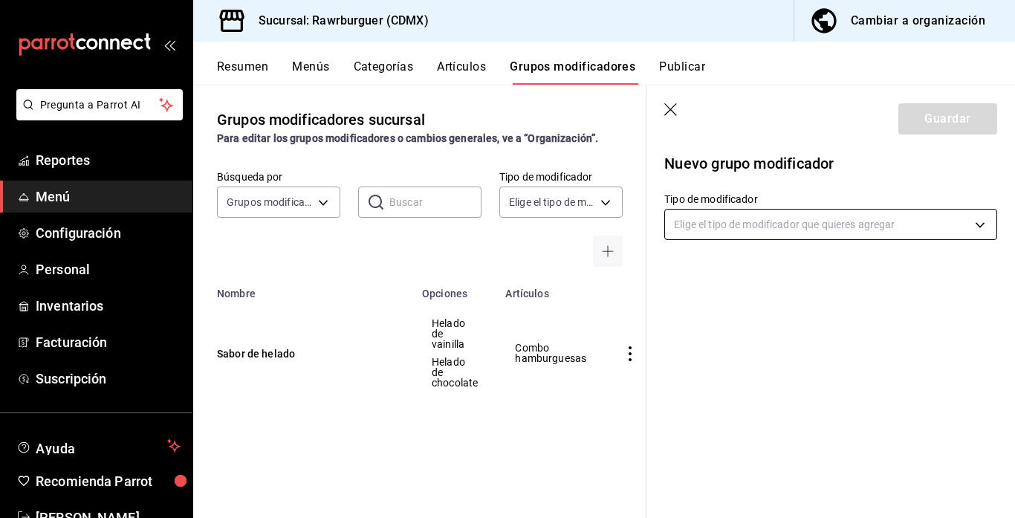
click at [911, 223] on body "Pregunta a Parrot AI Reportes Menú Configuración Personal Inventarios Facturaci…" at bounding box center [507, 259] width 1015 height 518
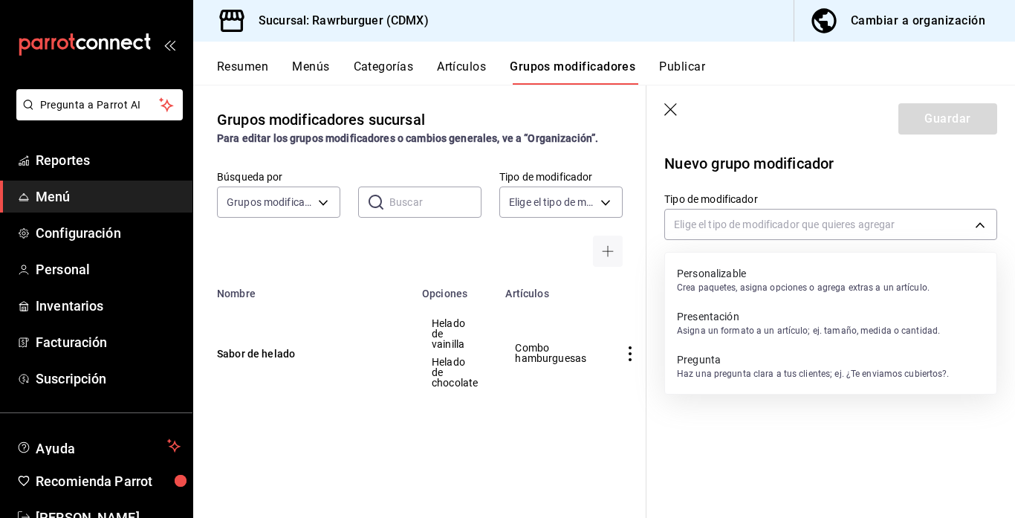
click at [777, 276] on p "Personalizable" at bounding box center [803, 273] width 253 height 15
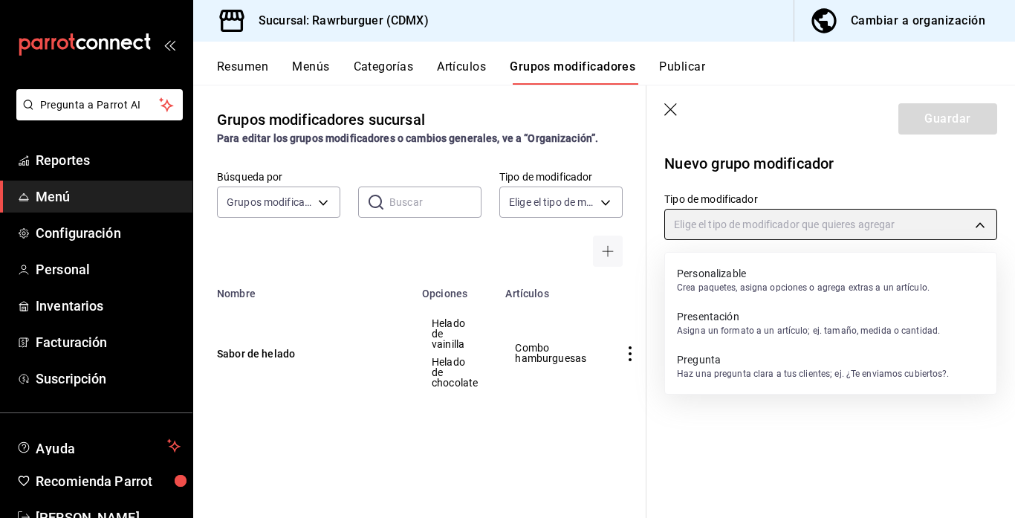
type input "CUSTOMIZABLE"
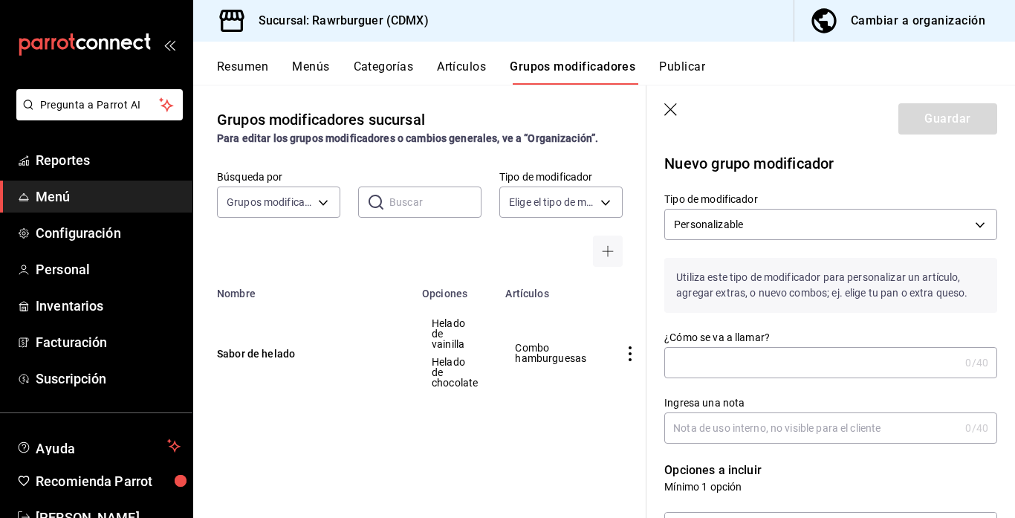
click at [750, 357] on input "¿Cómo se va a llamar?" at bounding box center [811, 363] width 295 height 30
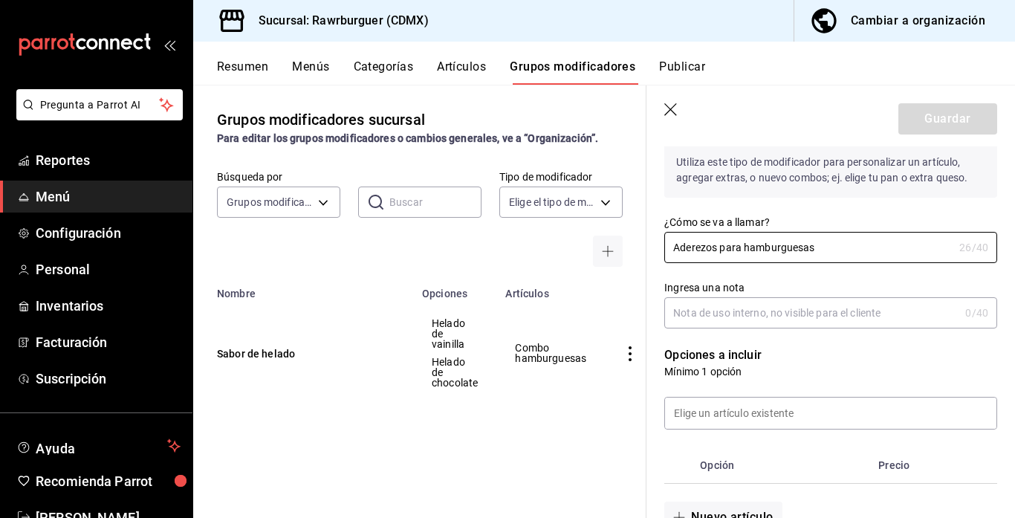
scroll to position [117, 0]
type input "Aderezos para hamburguesas"
click at [737, 322] on input "Ingresa una nota" at bounding box center [811, 311] width 295 height 30
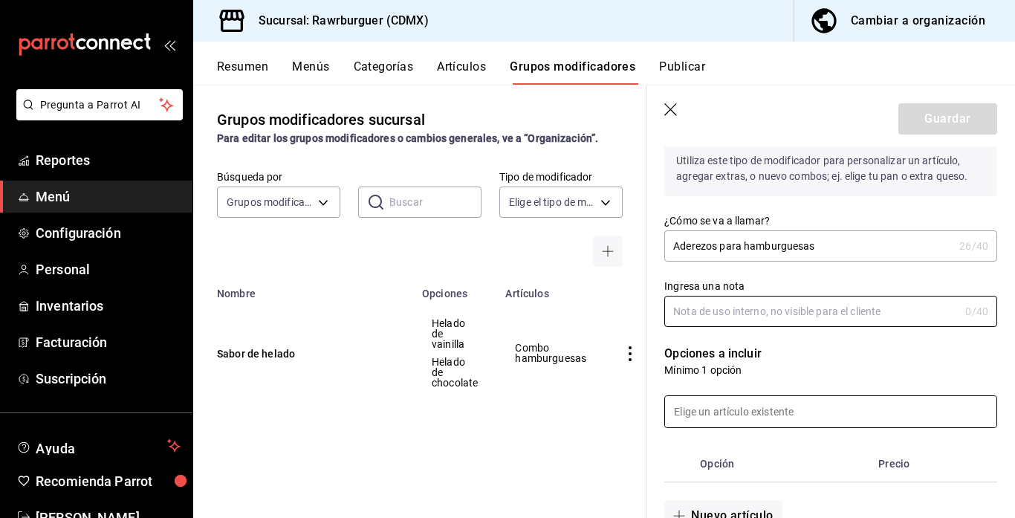
click at [749, 414] on input at bounding box center [830, 411] width 331 height 31
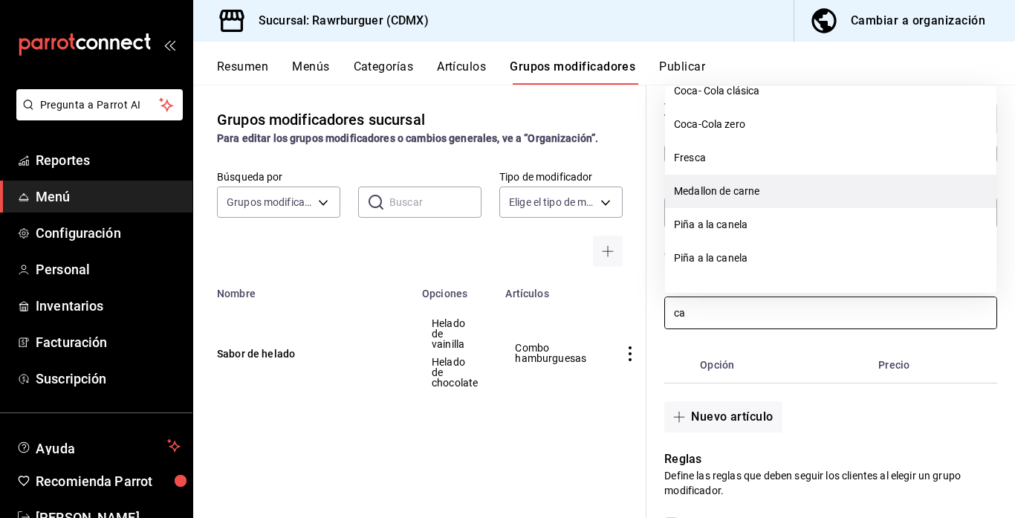
scroll to position [51, 0]
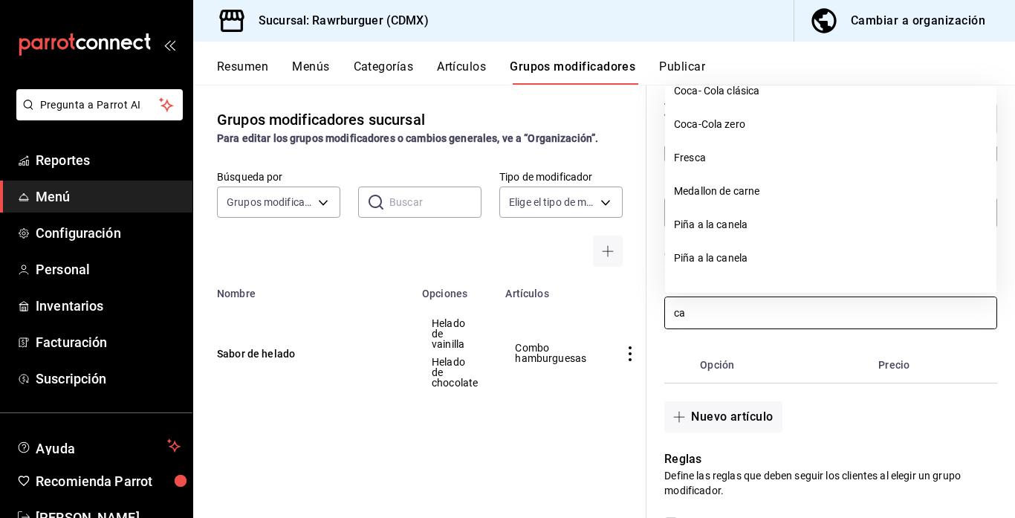
type input "ca"
click at [623, 316] on td "simple table" at bounding box center [633, 352] width 56 height 107
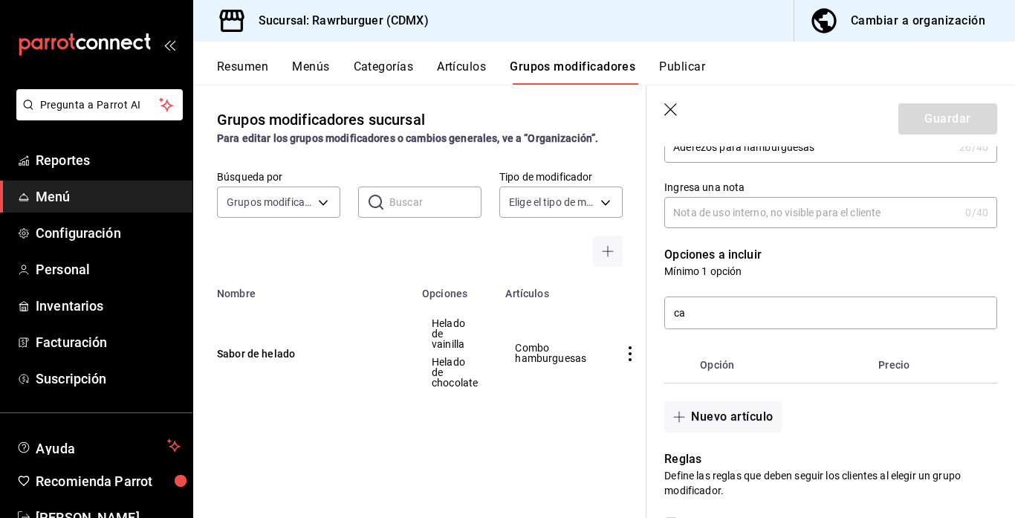
click at [664, 114] on icon "button" at bounding box center [670, 109] width 13 height 13
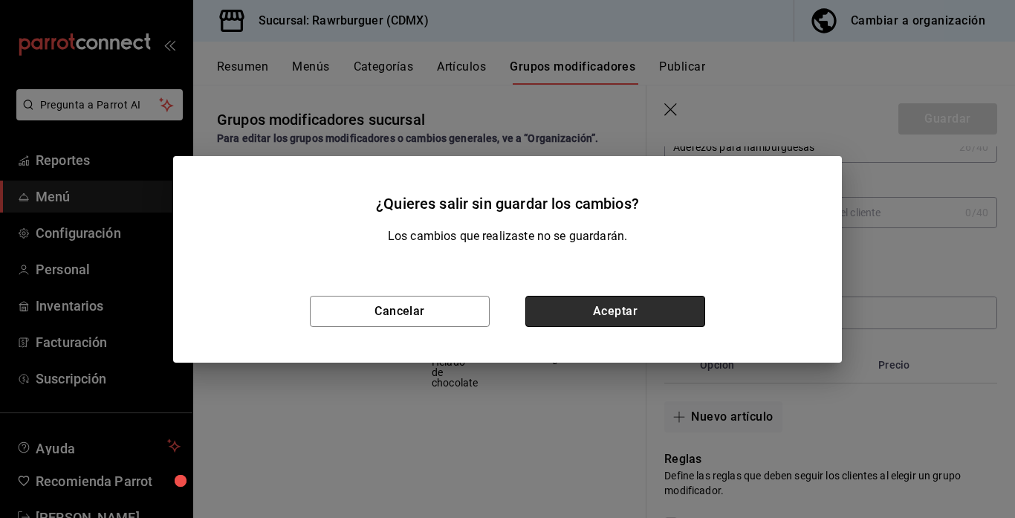
click at [625, 309] on button "Aceptar" at bounding box center [615, 311] width 180 height 31
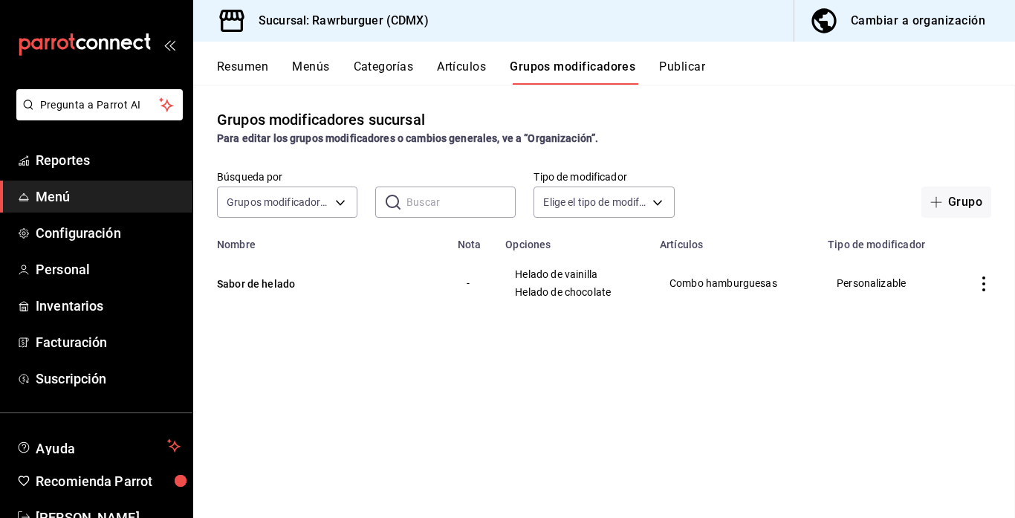
click at [463, 71] on button "Artículos" at bounding box center [461, 71] width 49 height 25
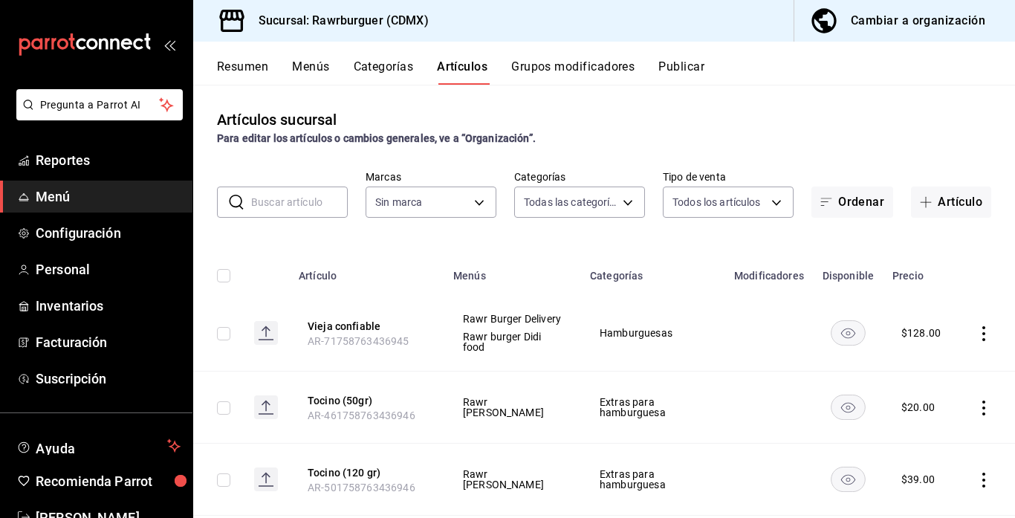
type input "c688a348-8af5-4db2-8017-60906265672a"
type input "9dff09bf-9c88-47f9-8400-3c221ab1cb80,d7f8639f-f05c-4979-a7a3-2a5f2e82dce3,dd376…"
click at [296, 68] on button "Menús" at bounding box center [310, 71] width 37 height 25
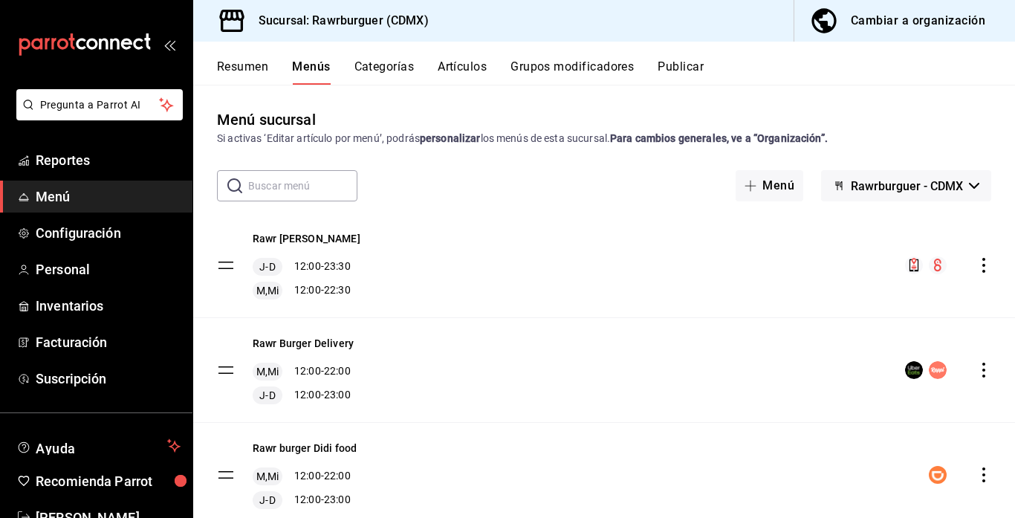
scroll to position [52, 0]
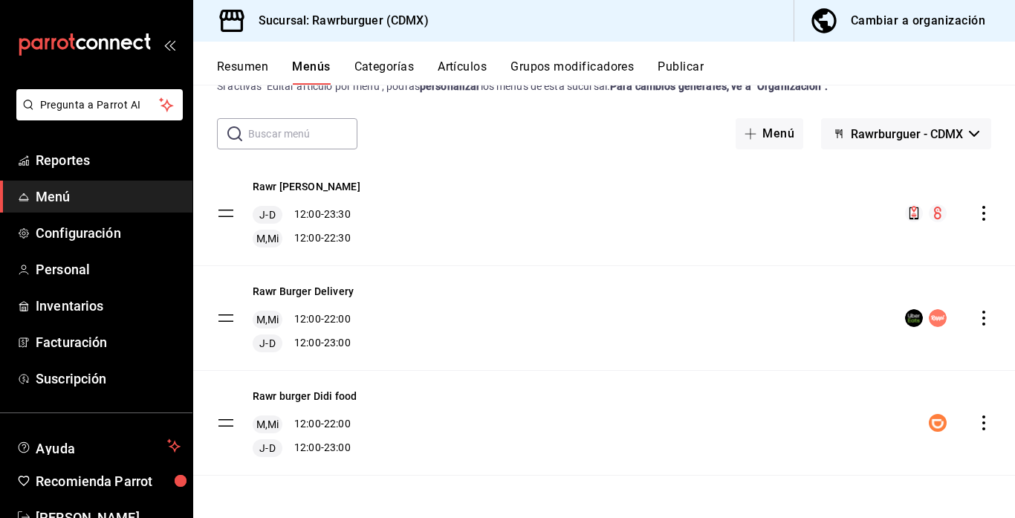
click at [983, 213] on icon "actions" at bounding box center [983, 213] width 3 height 15
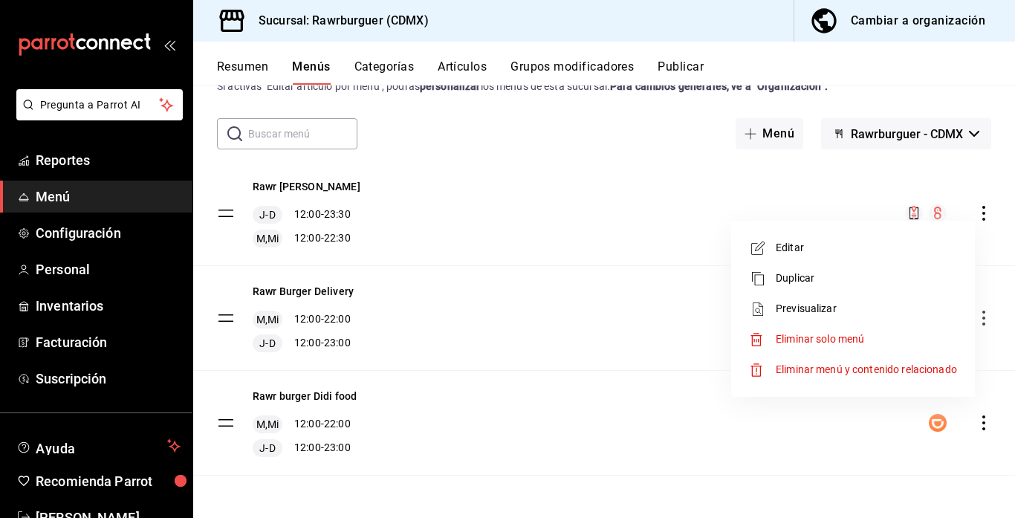
click at [802, 335] on span "Eliminar solo menú" at bounding box center [820, 339] width 88 height 12
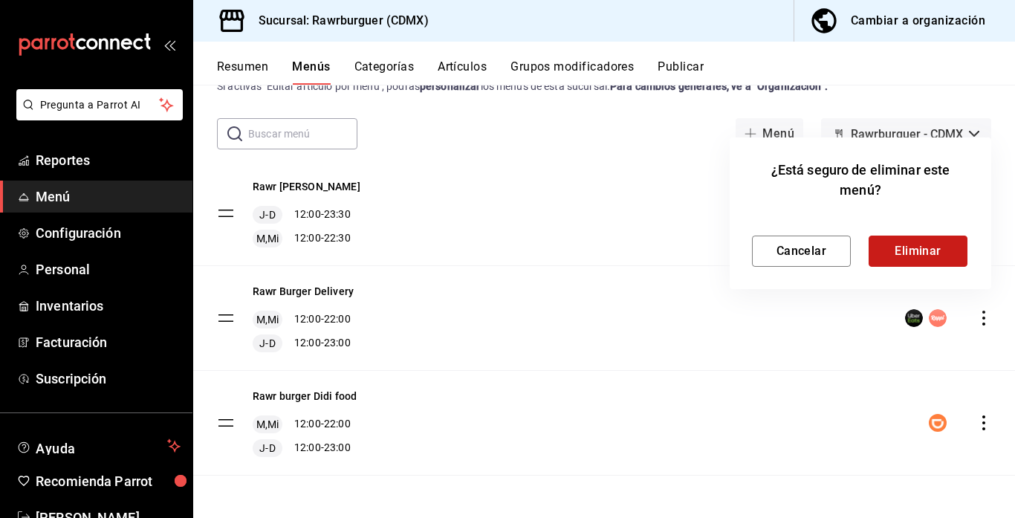
click at [941, 253] on button "Eliminar" at bounding box center [917, 250] width 99 height 31
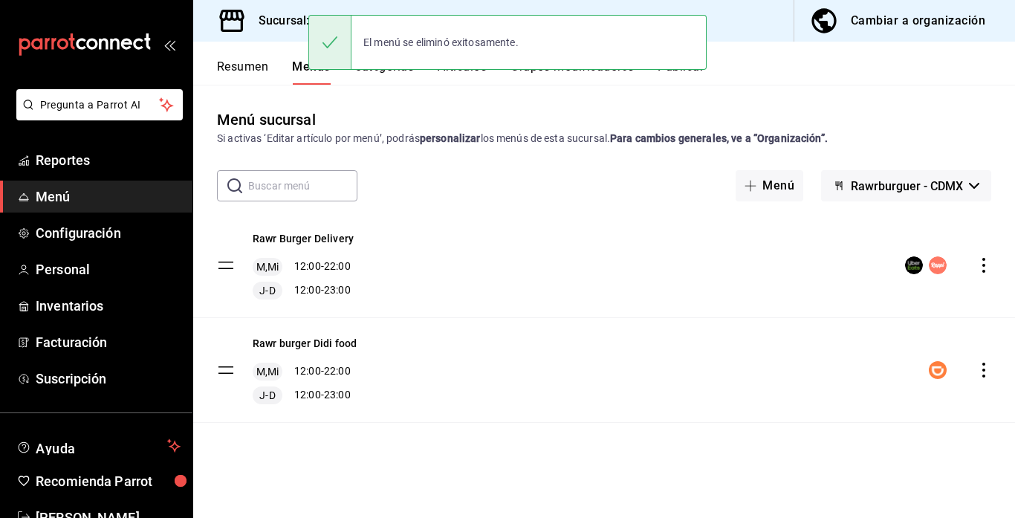
scroll to position [0, 0]
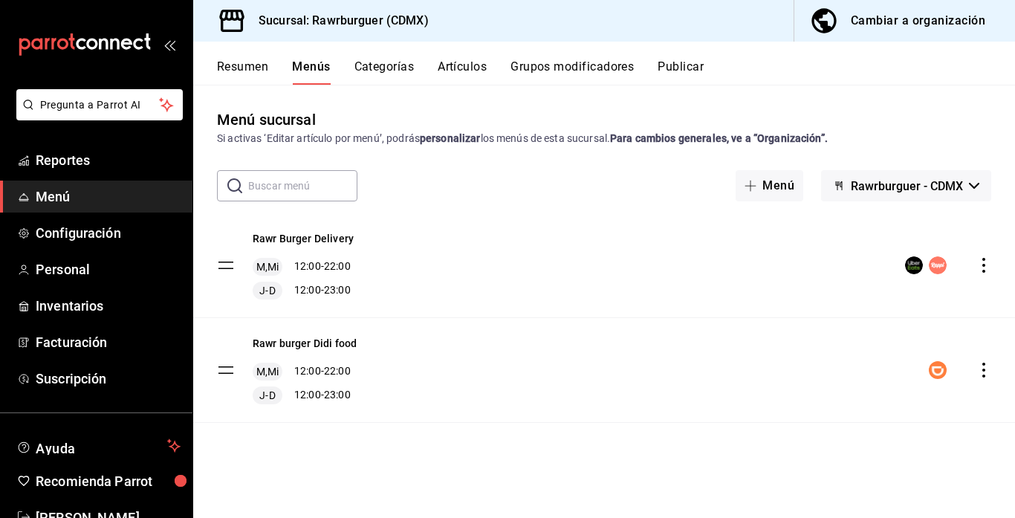
click at [892, 22] on div "Cambiar a organización" at bounding box center [918, 20] width 134 height 21
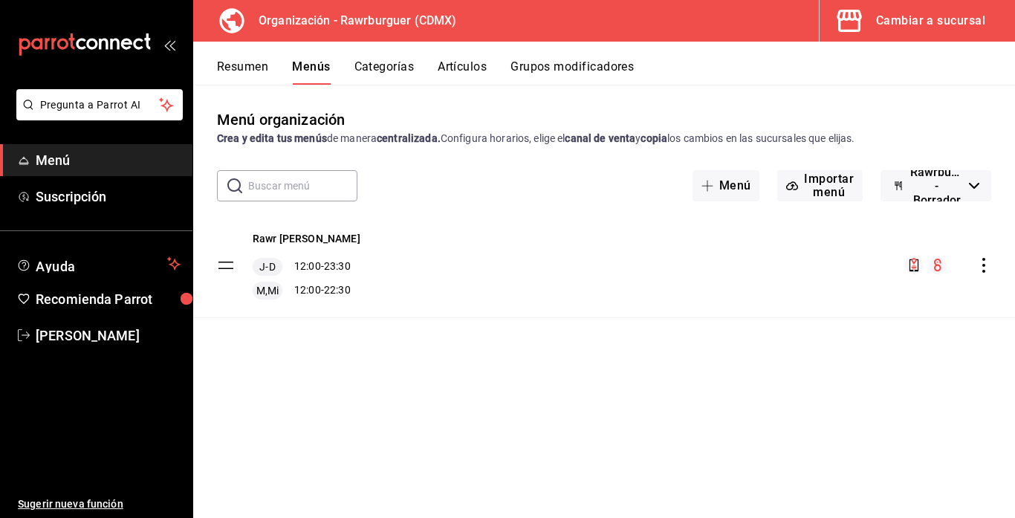
click at [986, 268] on icon "actions" at bounding box center [983, 265] width 15 height 15
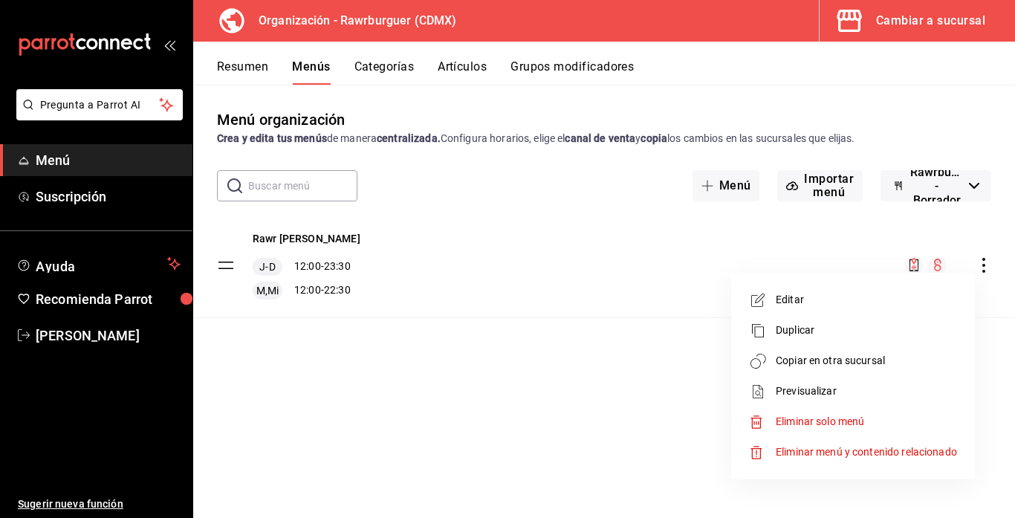
click at [802, 424] on span "Eliminar solo menú" at bounding box center [820, 421] width 88 height 12
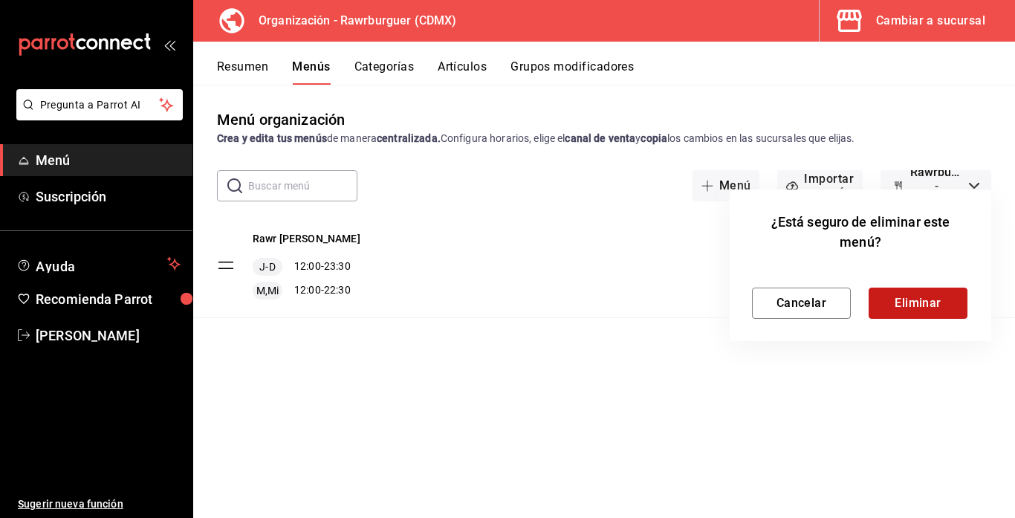
click at [929, 308] on button "Eliminar" at bounding box center [917, 302] width 99 height 31
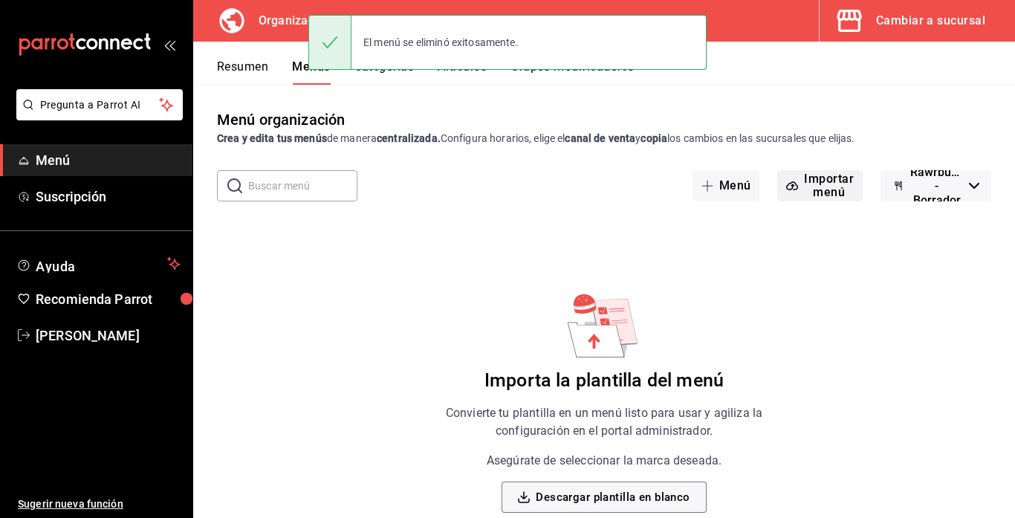
click at [819, 192] on button "Importar menú" at bounding box center [819, 185] width 85 height 31
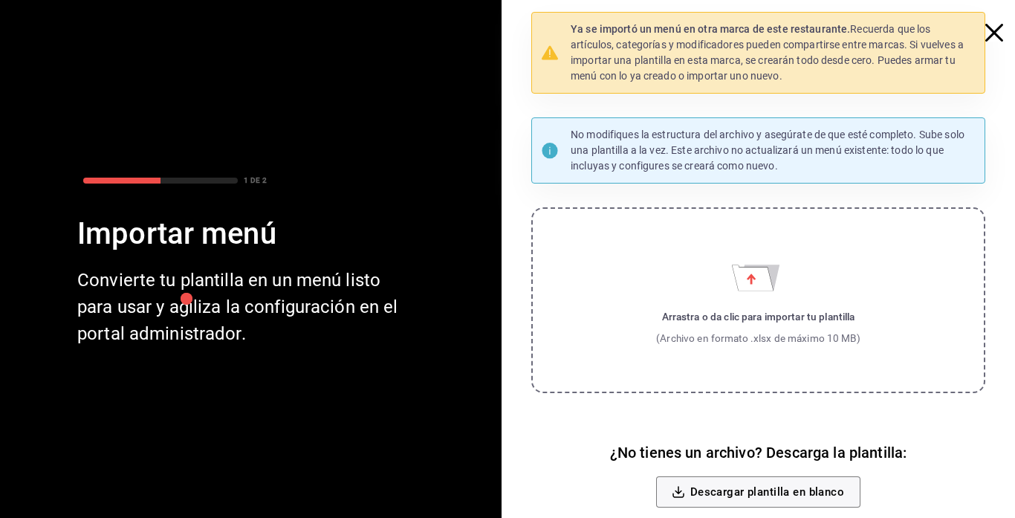
click at [712, 304] on label "Arrastra o da clic para importar tu plantilla (Archivo en formato .xlsx de máxi…" at bounding box center [758, 300] width 454 height 186
click at [0, 0] on input "Arrastra o da clic para importar tu plantilla (Archivo en formato .xlsx de máxi…" at bounding box center [0, 0] width 0 height 0
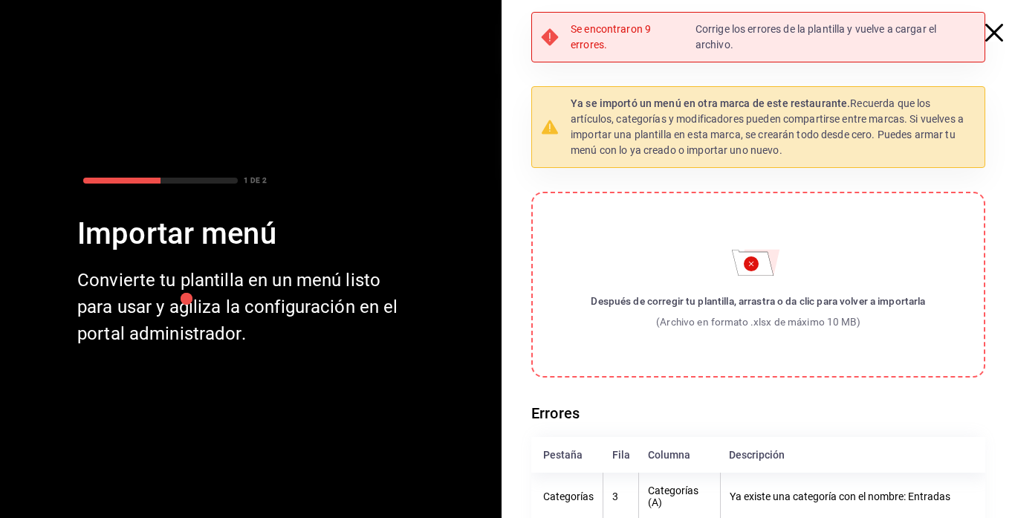
click at [997, 38] on icon "button" at bounding box center [994, 33] width 18 height 18
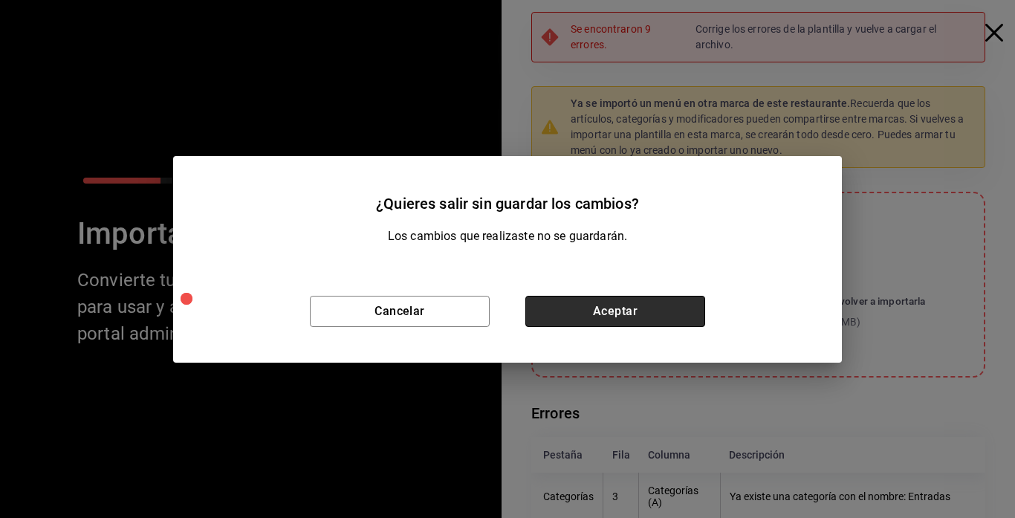
click at [592, 311] on button "Aceptar" at bounding box center [615, 311] width 180 height 31
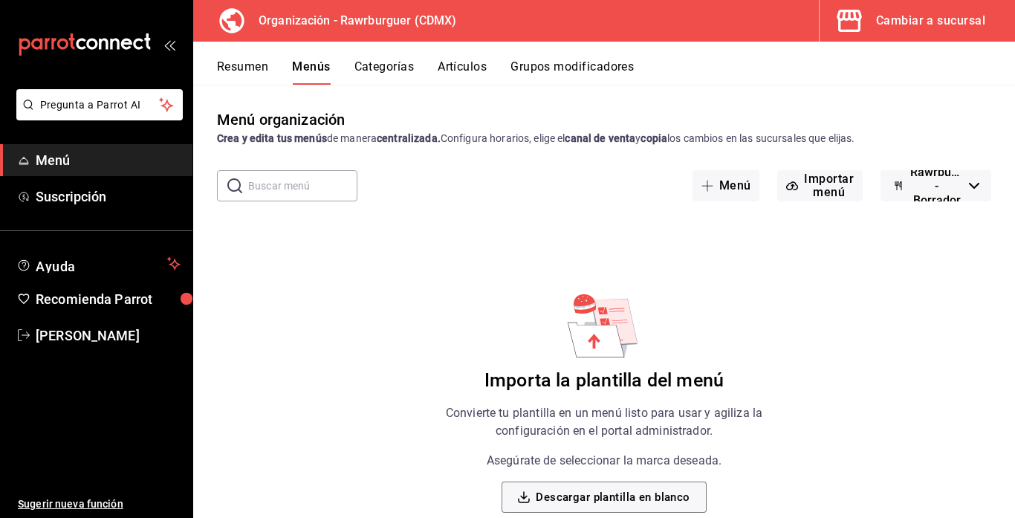
click at [242, 72] on button "Resumen" at bounding box center [242, 71] width 51 height 25
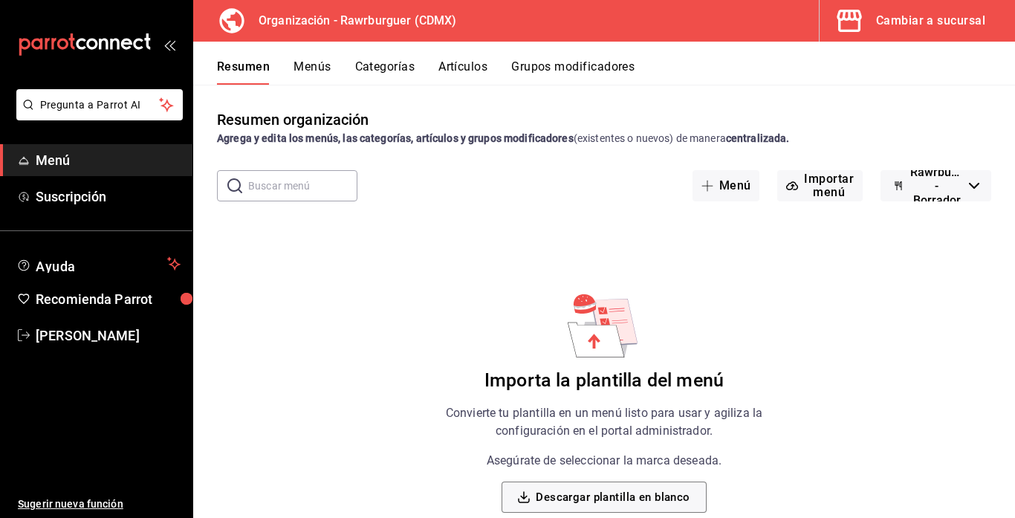
click at [311, 70] on button "Menús" at bounding box center [311, 71] width 37 height 25
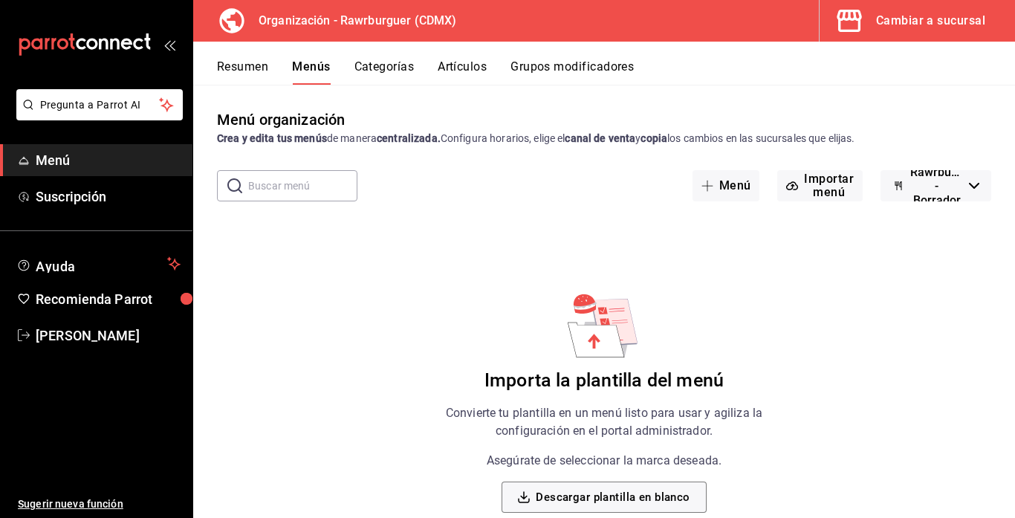
click at [389, 71] on button "Categorías" at bounding box center [384, 71] width 60 height 25
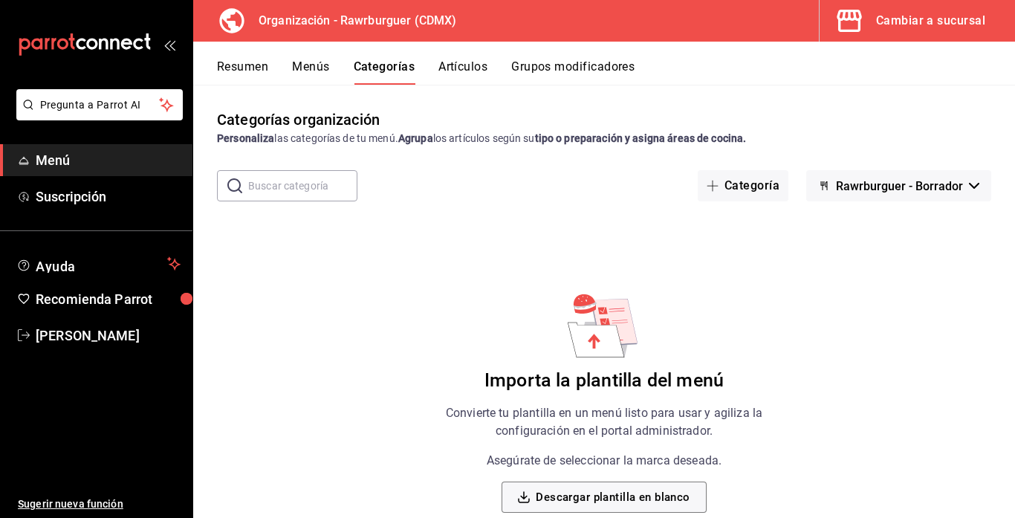
click at [922, 194] on button "Rawrburguer - Borrador" at bounding box center [898, 185] width 185 height 31
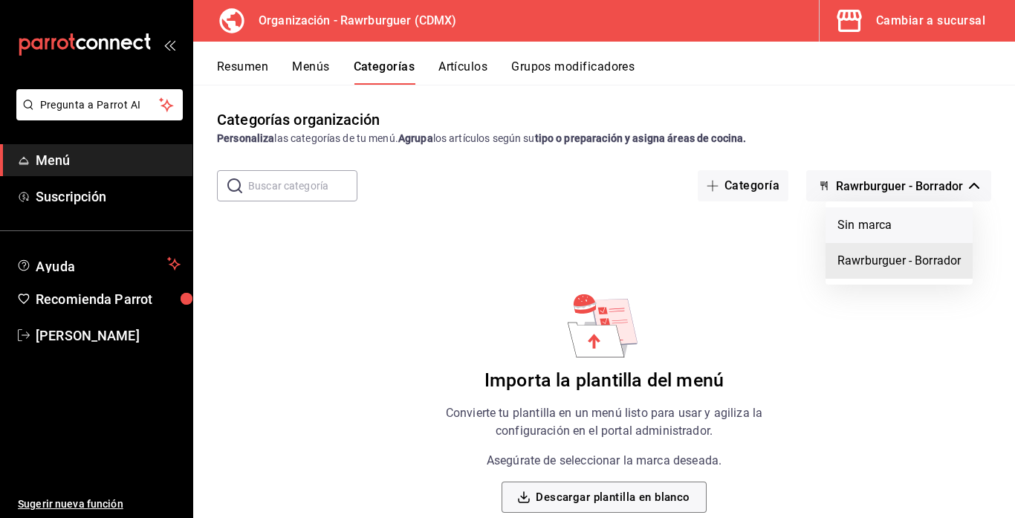
click at [877, 224] on li "Sin marca" at bounding box center [898, 225] width 147 height 36
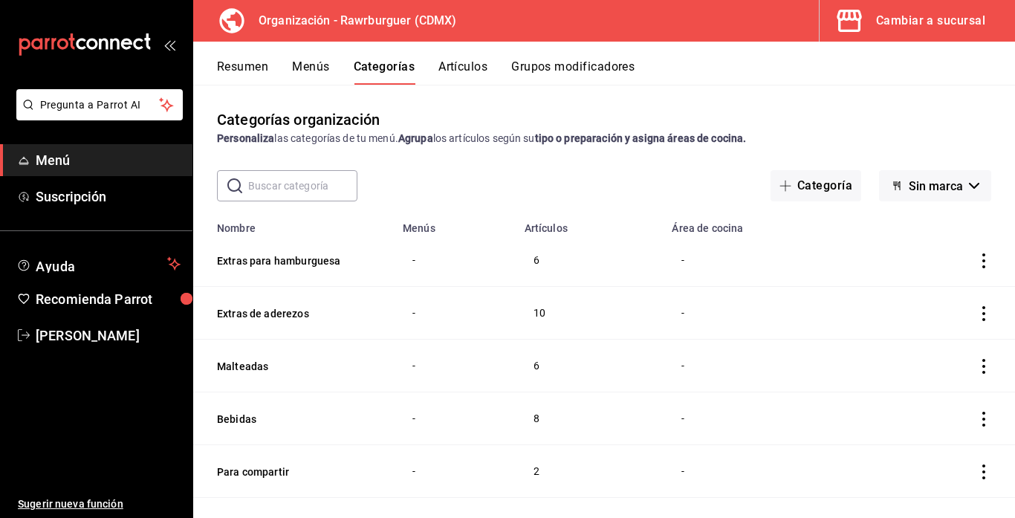
click at [302, 68] on button "Menús" at bounding box center [310, 71] width 37 height 25
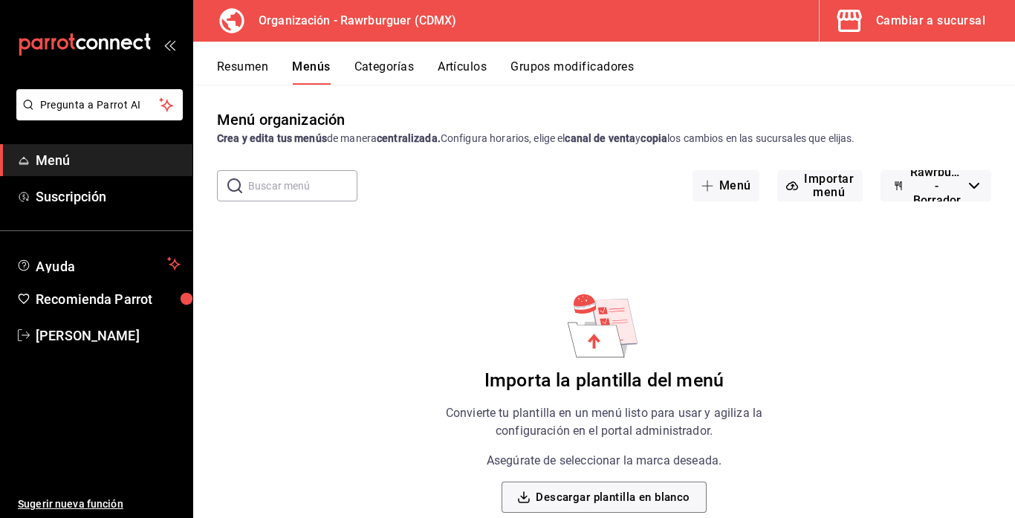
click at [963, 184] on button "Rawrburguer - Borrador" at bounding box center [935, 185] width 111 height 31
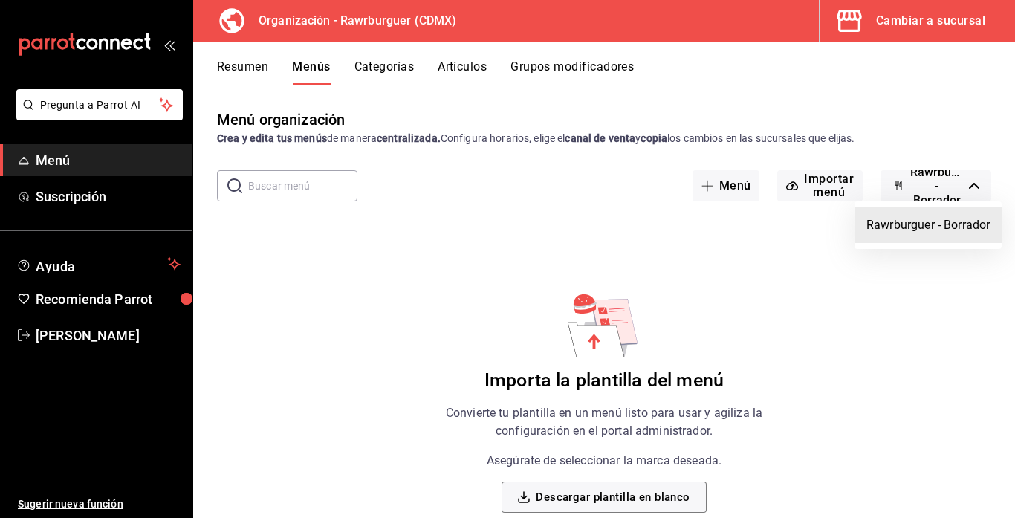
click at [383, 65] on div at bounding box center [507, 259] width 1015 height 518
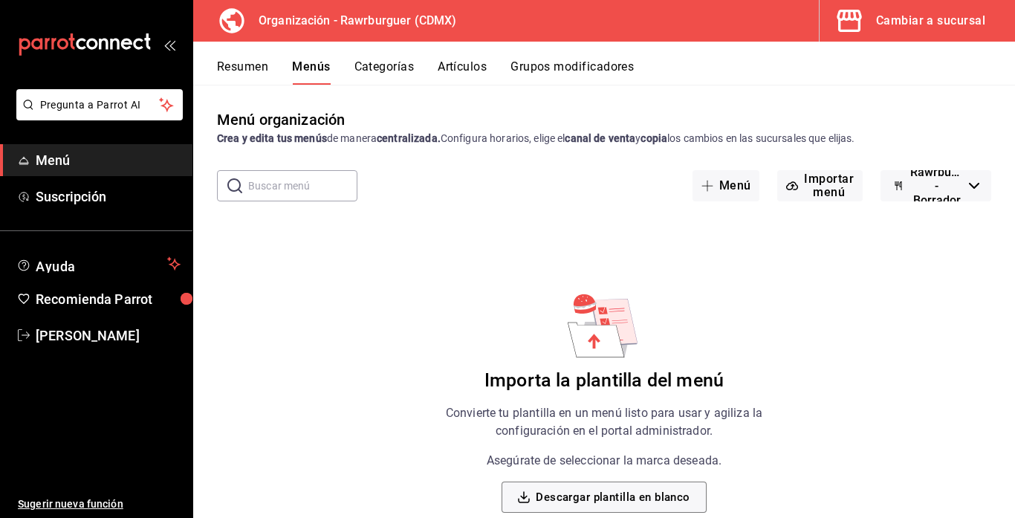
click at [383, 72] on button "Categorías" at bounding box center [384, 71] width 60 height 25
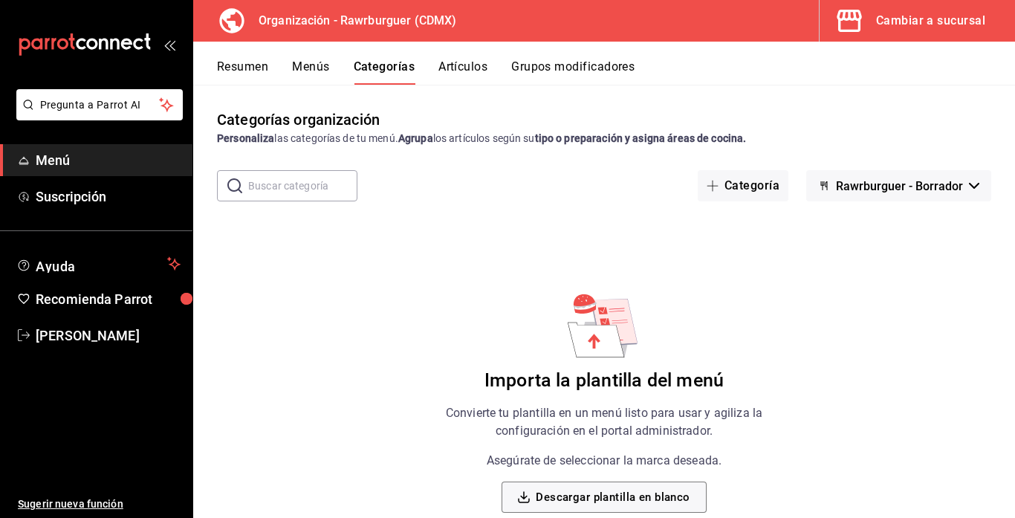
click at [905, 189] on span "Rawrburguer - Borrador" at bounding box center [899, 186] width 127 height 14
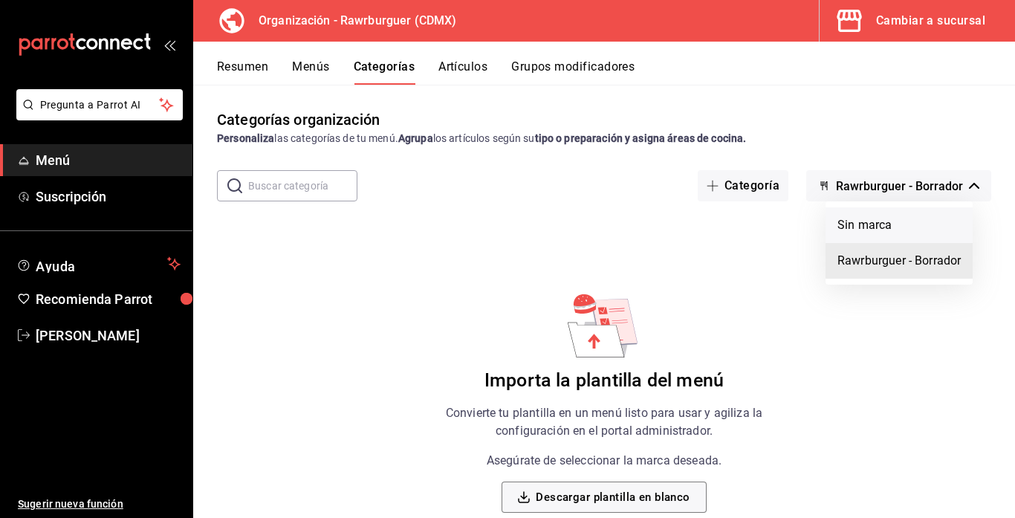
click at [865, 224] on li "Sin marca" at bounding box center [898, 225] width 147 height 36
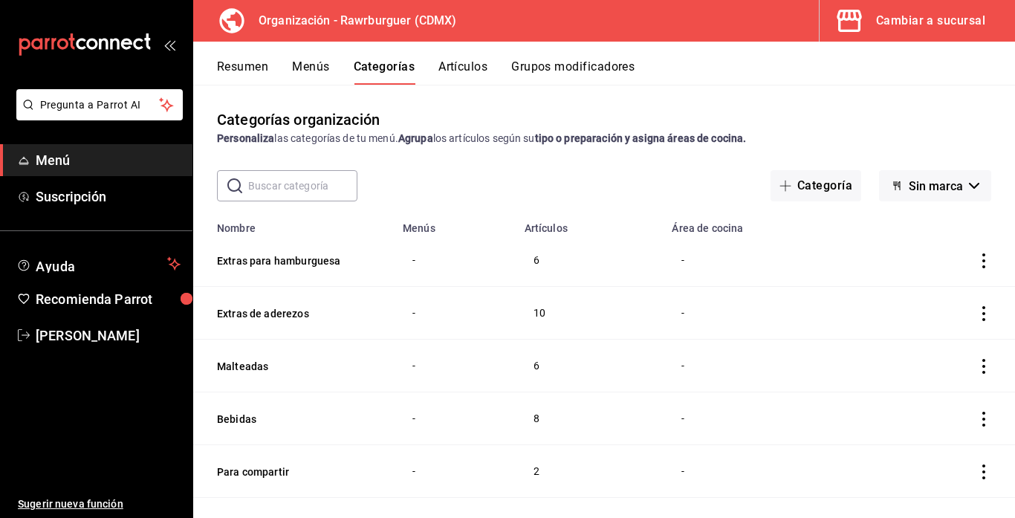
click at [984, 261] on icon "actions" at bounding box center [983, 260] width 3 height 15
click at [928, 351] on span "Eliminar" at bounding box center [939, 356] width 38 height 12
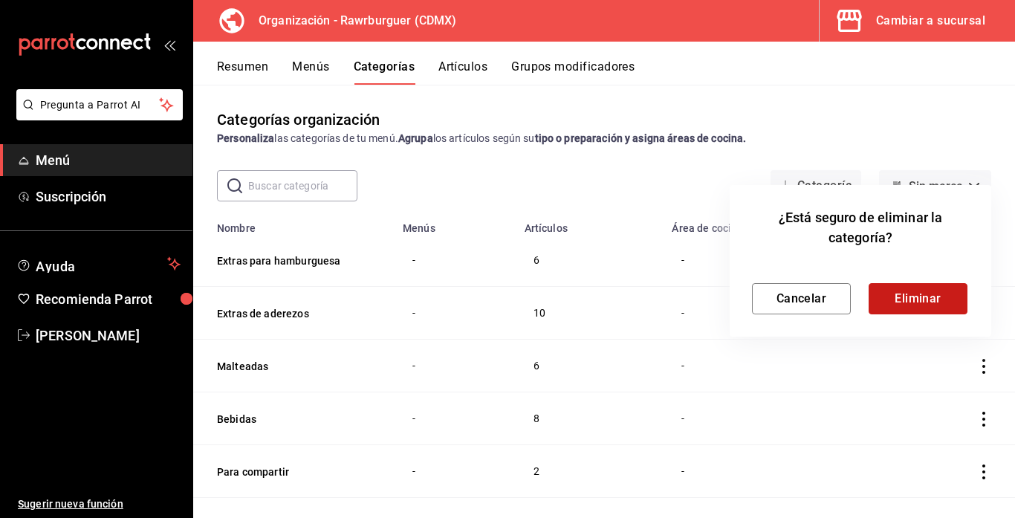
click at [926, 302] on button "Eliminar" at bounding box center [917, 298] width 99 height 31
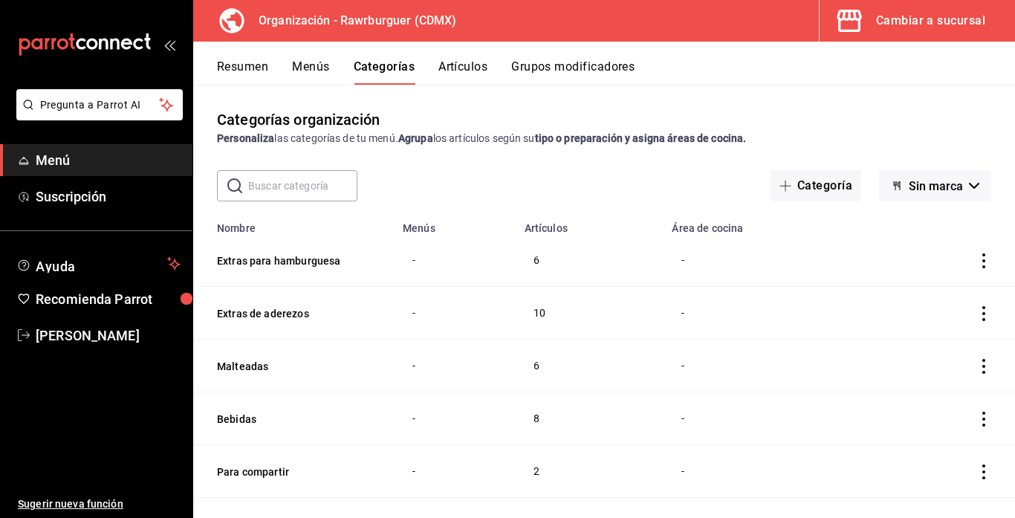
click at [981, 261] on icon "actions" at bounding box center [983, 260] width 15 height 15
click at [917, 357] on div at bounding box center [906, 356] width 27 height 15
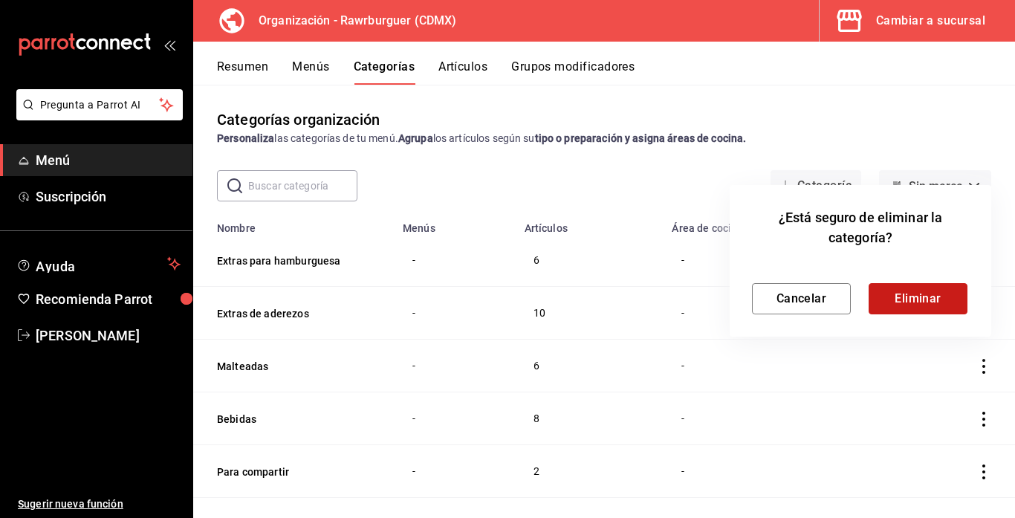
click at [896, 308] on button "Eliminar" at bounding box center [917, 298] width 99 height 31
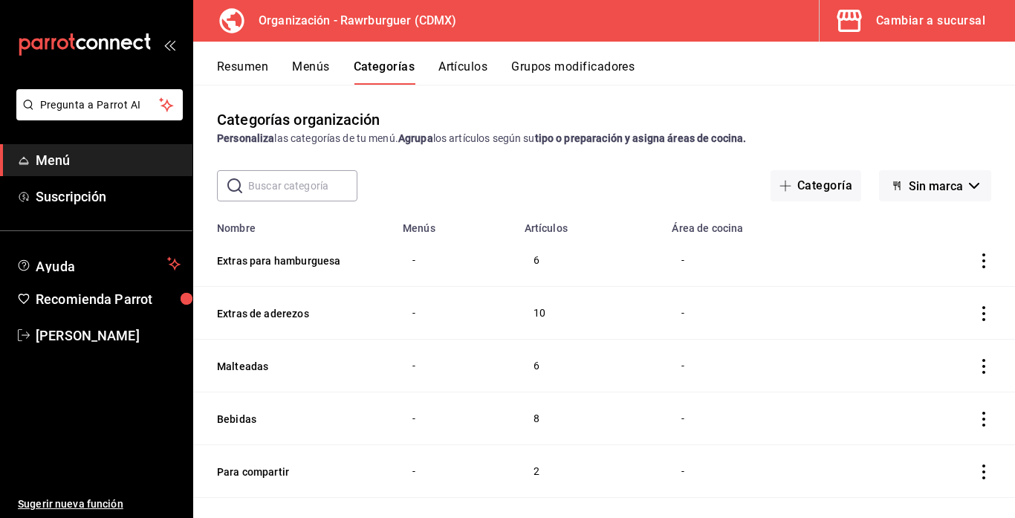
click at [478, 65] on button "Artículos" at bounding box center [462, 71] width 49 height 25
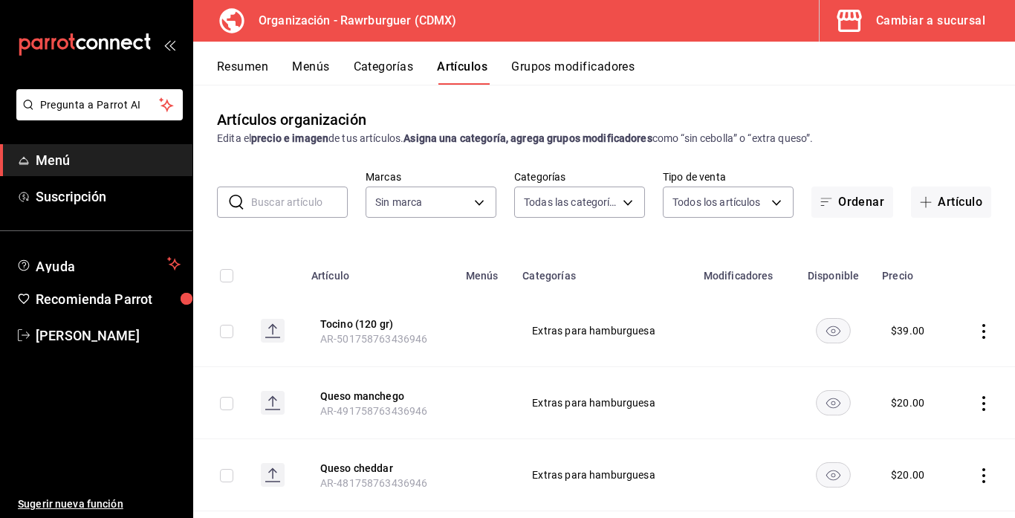
type input "3f88ba79-f154-4b4e-8d74-a408ed3272d0,0a63f081-a0c0-408f-b325-25b6f0c49c97,32dc0…"
click at [264, 68] on button "Resumen" at bounding box center [242, 71] width 51 height 25
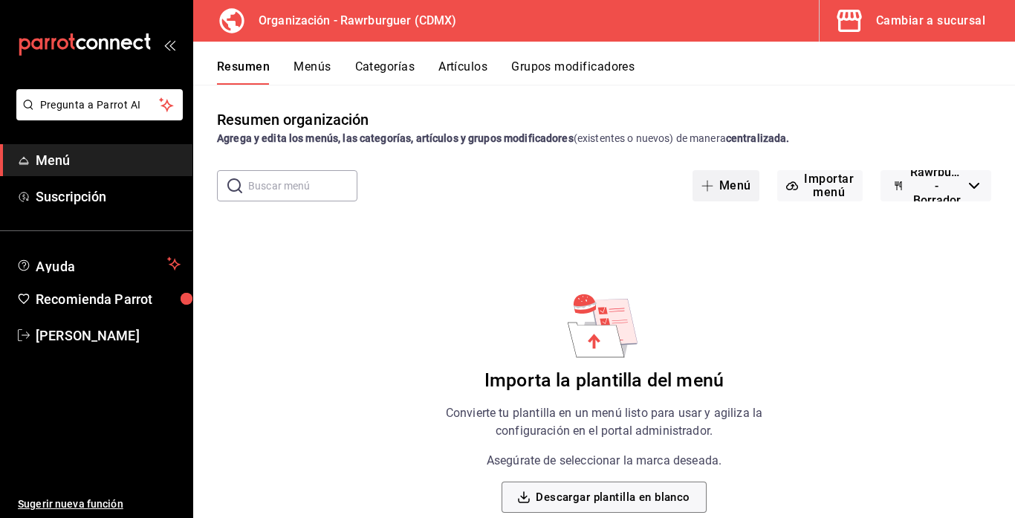
click at [724, 186] on button "Menú" at bounding box center [726, 185] width 68 height 31
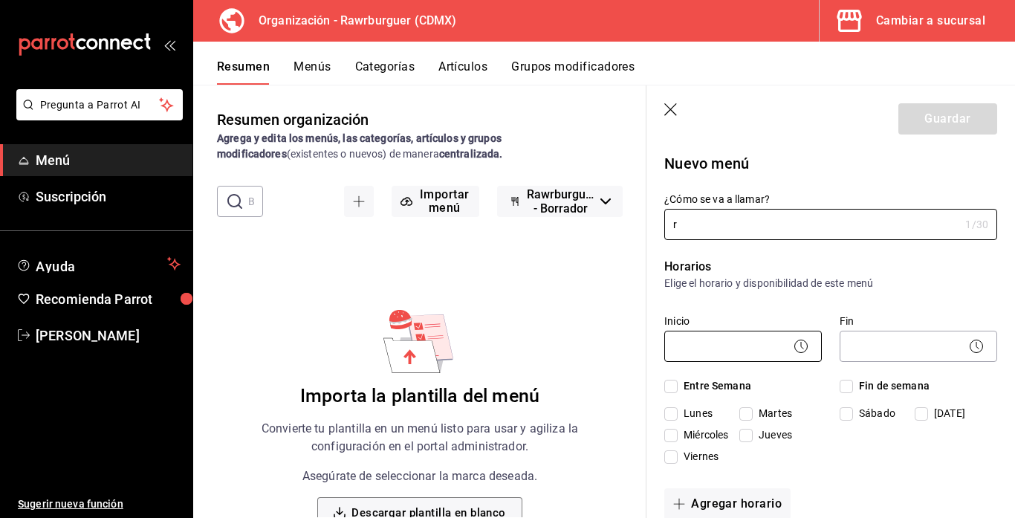
type input "r"
click at [737, 351] on body "Pregunta a Parrot AI Menú Suscripción Ayuda Recomienda Parrot [PERSON_NAME] Sug…" at bounding box center [507, 259] width 1015 height 518
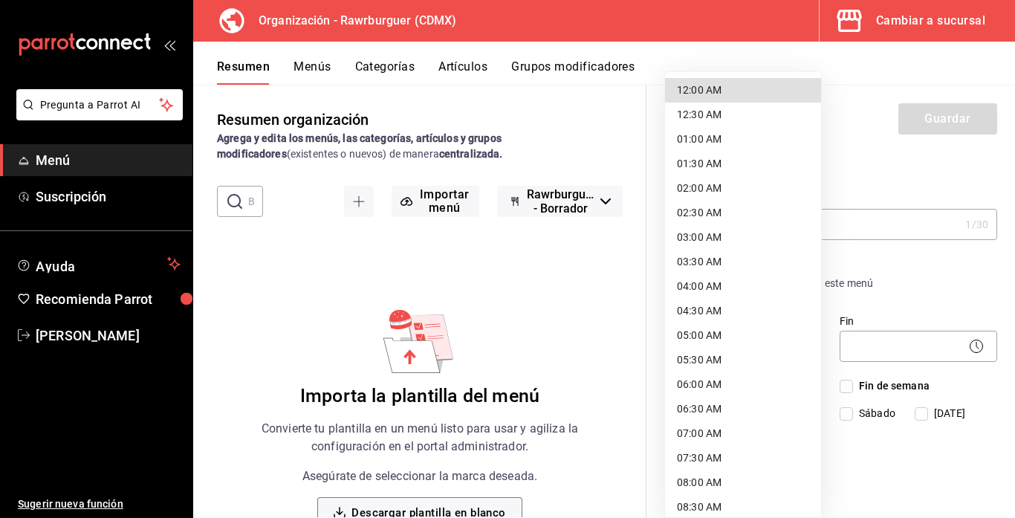
click at [729, 348] on li "05:30 AM" at bounding box center [743, 360] width 156 height 25
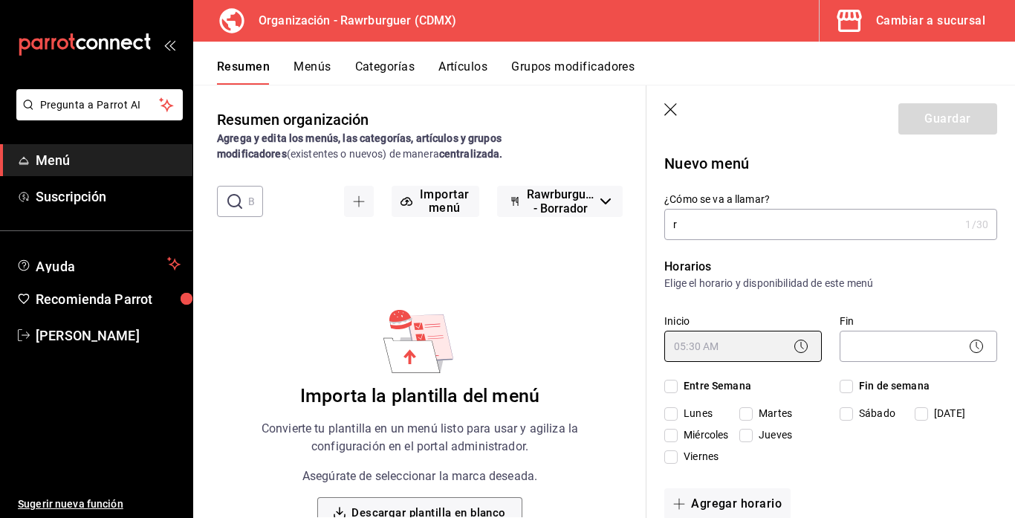
type input "05:30"
click at [883, 338] on body "Pregunta a Parrot AI Menú Suscripción Ayuda Recomienda Parrot [PERSON_NAME] Sug…" at bounding box center [507, 259] width 1015 height 518
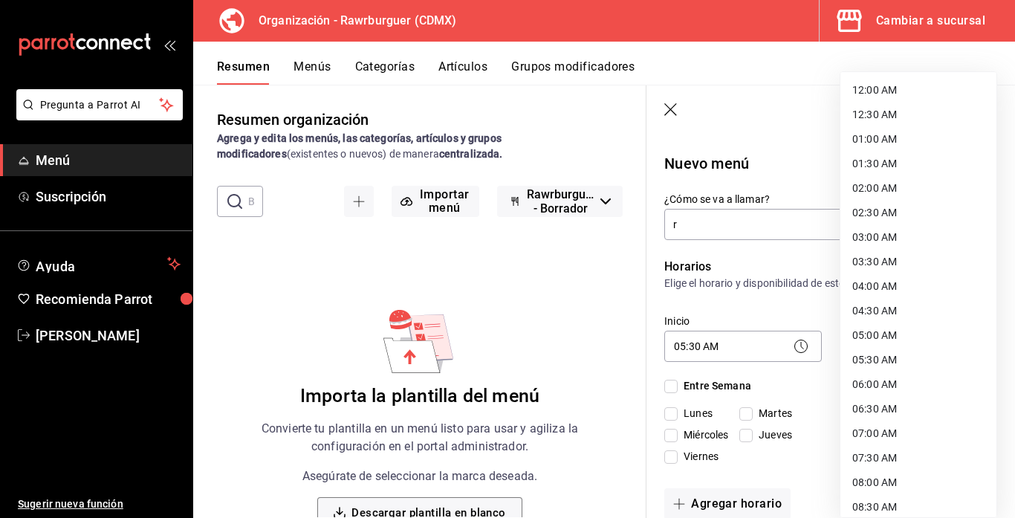
click at [874, 333] on li "05:00 AM" at bounding box center [918, 335] width 156 height 25
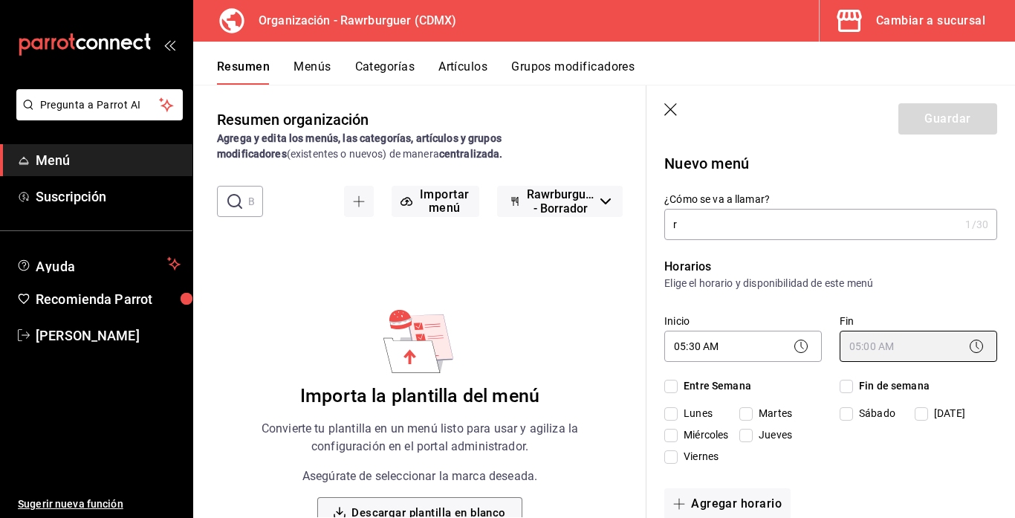
type input "05:00"
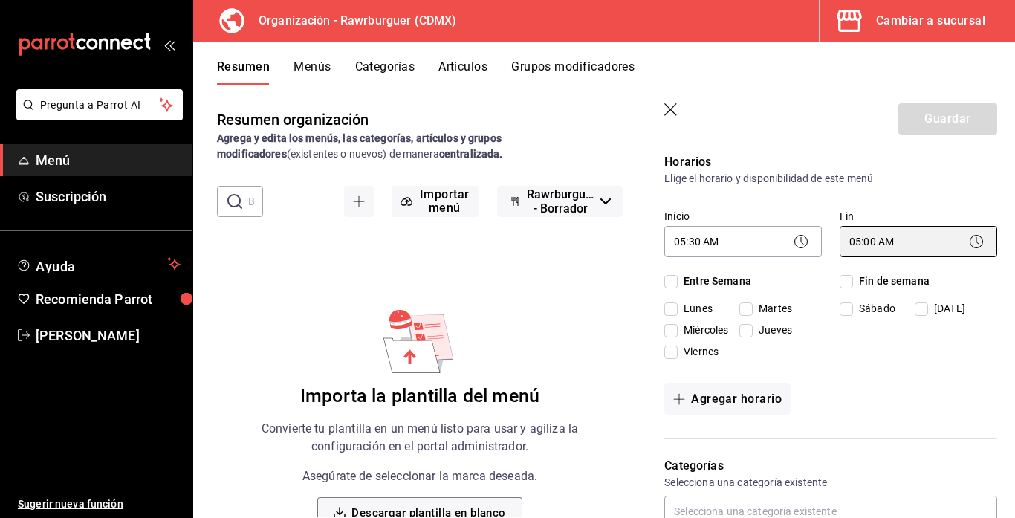
scroll to position [112, 0]
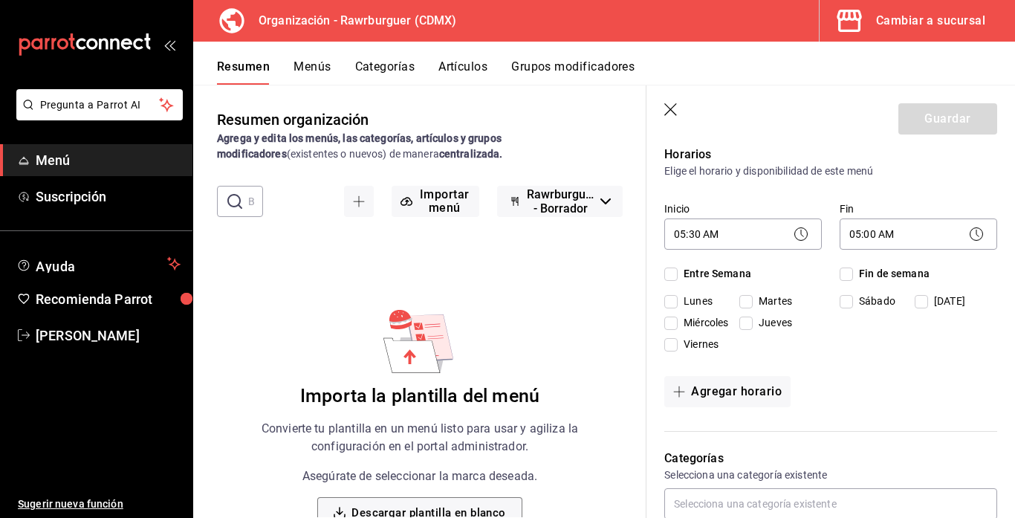
click at [667, 271] on input "Entre Semana" at bounding box center [670, 273] width 13 height 13
checkbox input "true"
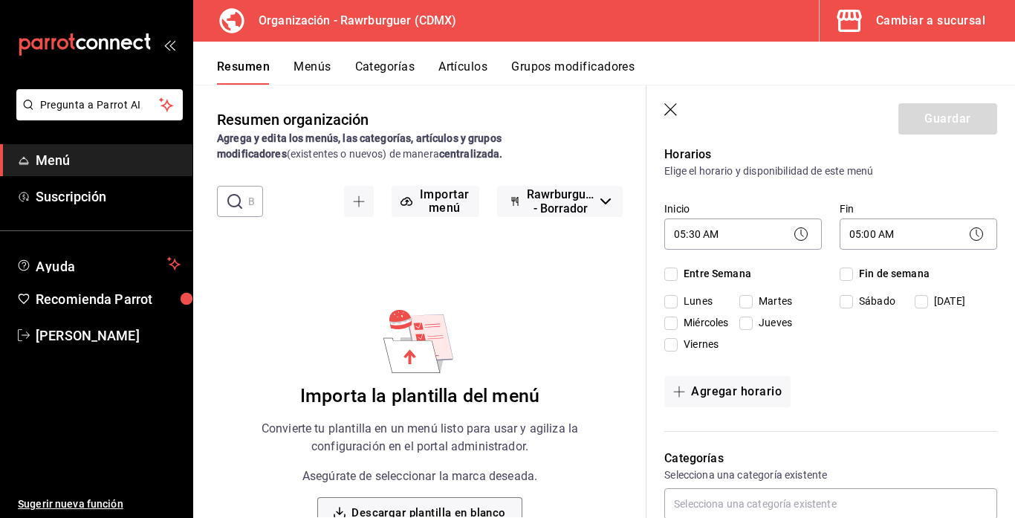
checkbox input "true"
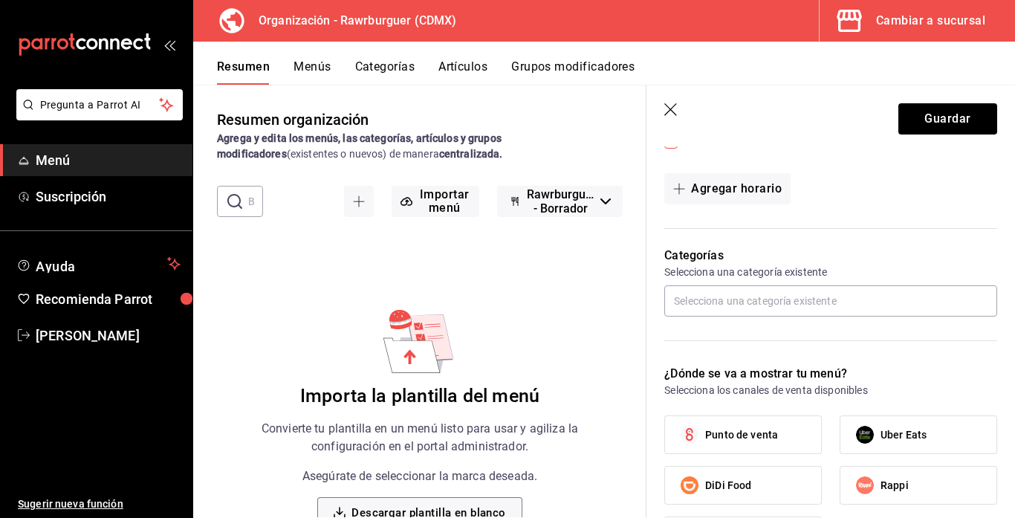
scroll to position [316, 0]
click at [770, 299] on input "text" at bounding box center [830, 299] width 333 height 31
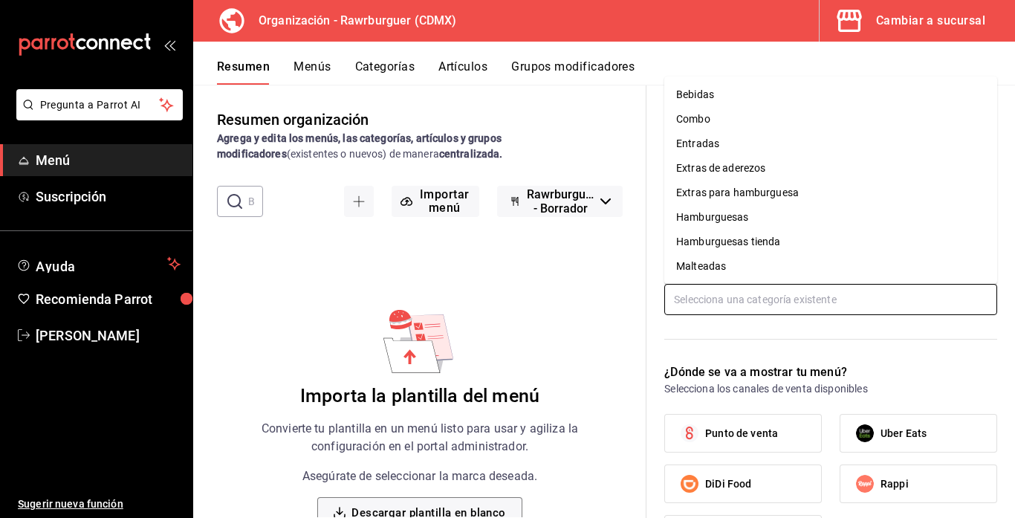
click at [750, 256] on li "Malteadas" at bounding box center [830, 266] width 333 height 25
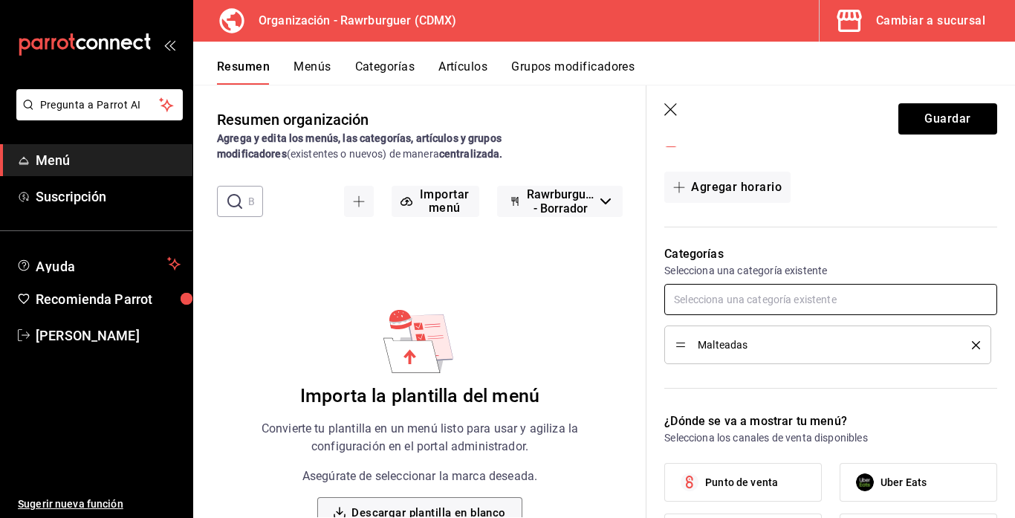
click at [721, 290] on input "text" at bounding box center [830, 299] width 333 height 31
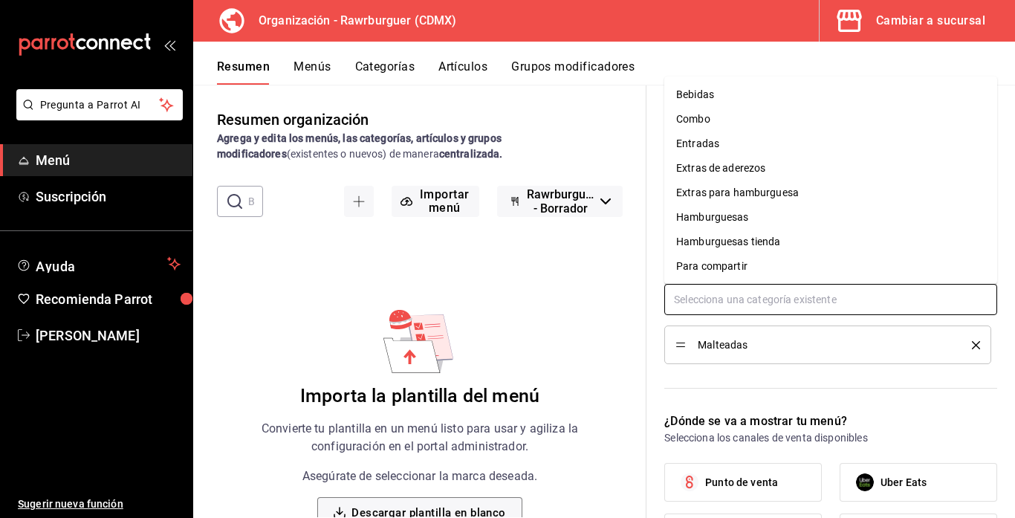
click at [724, 265] on li "Para compartir" at bounding box center [830, 266] width 333 height 25
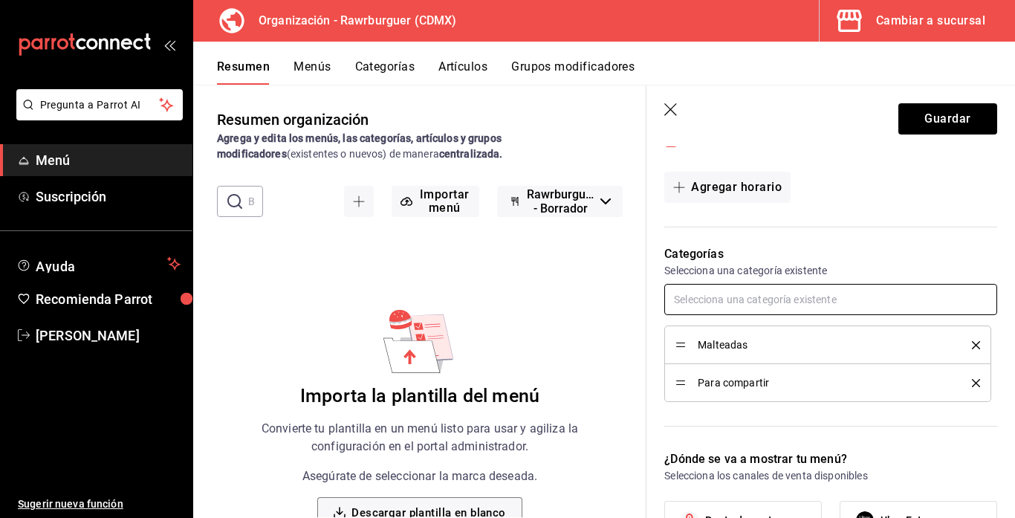
click at [721, 296] on input "text" at bounding box center [830, 299] width 333 height 31
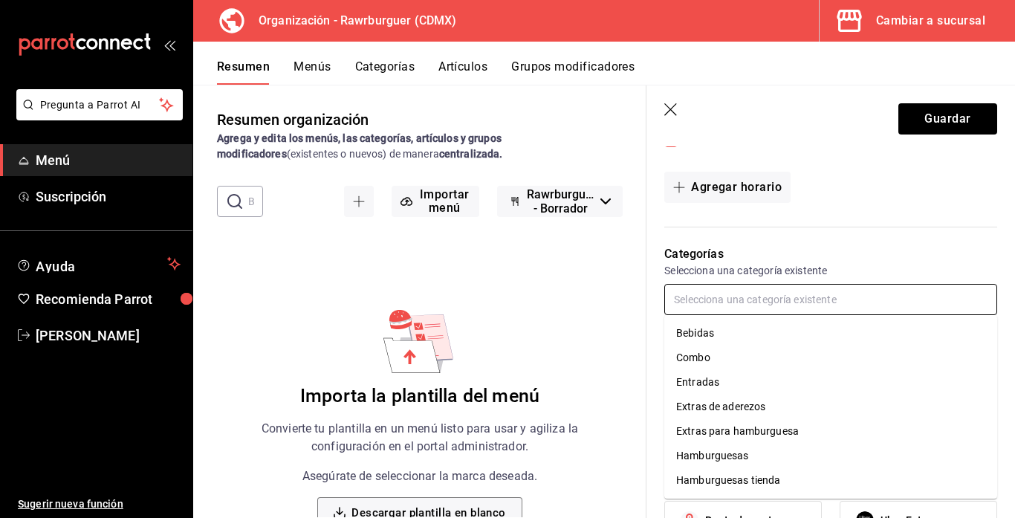
click at [709, 328] on li "Bebidas" at bounding box center [830, 333] width 333 height 25
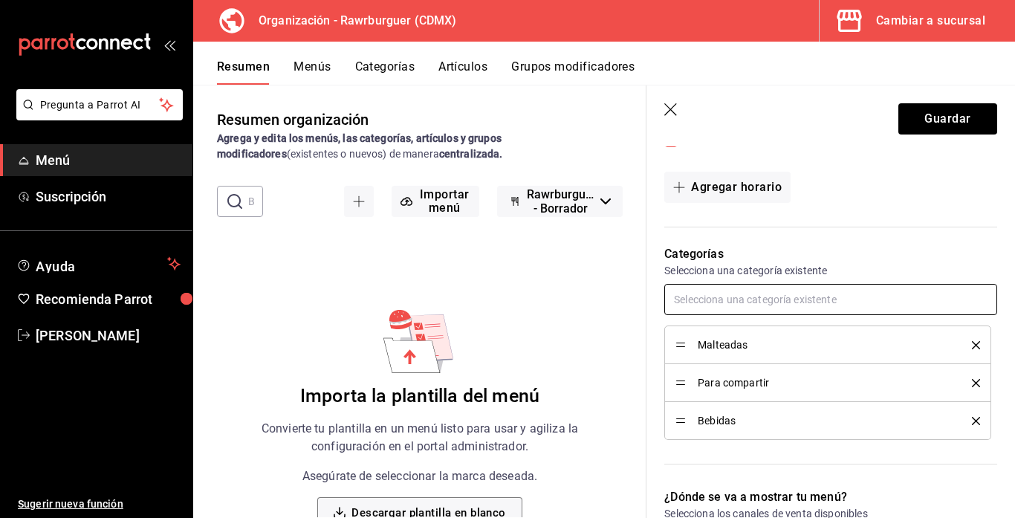
click at [706, 306] on input "text" at bounding box center [830, 299] width 333 height 31
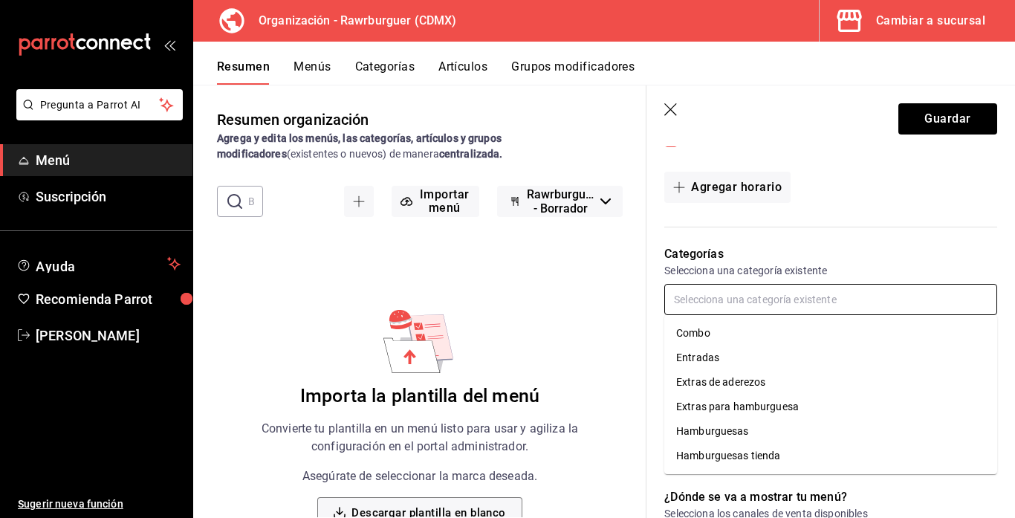
click at [712, 365] on li "Entradas" at bounding box center [830, 357] width 333 height 25
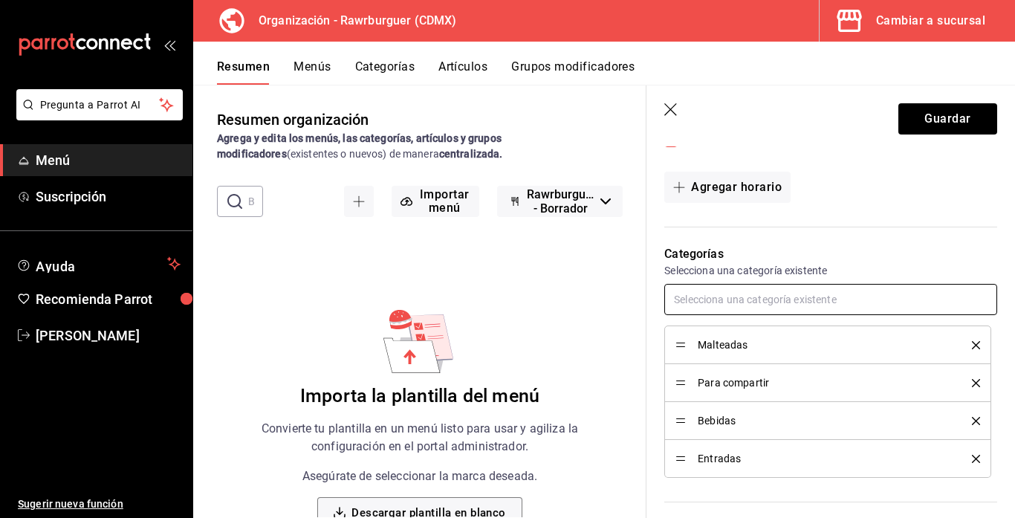
click at [704, 309] on input "text" at bounding box center [830, 299] width 333 height 31
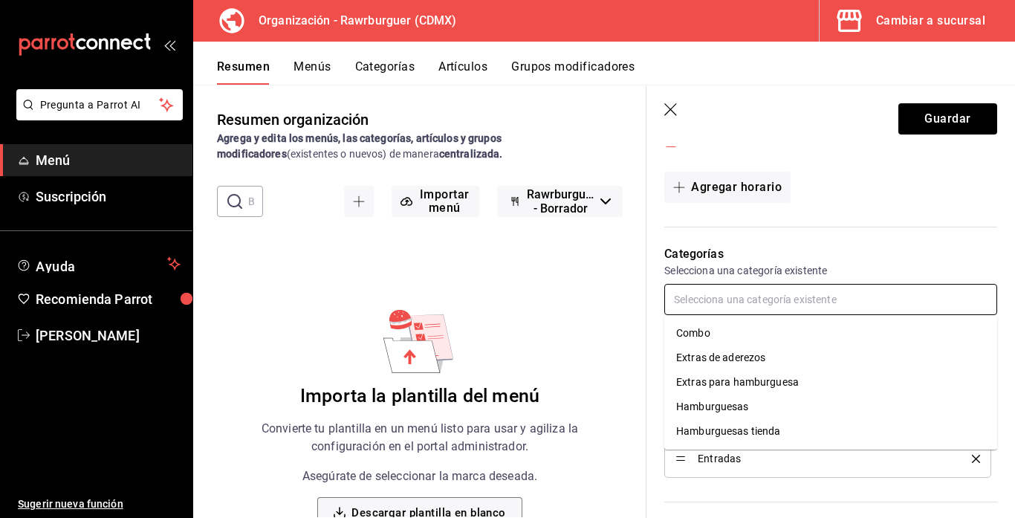
click at [711, 333] on li "Combo" at bounding box center [830, 333] width 333 height 25
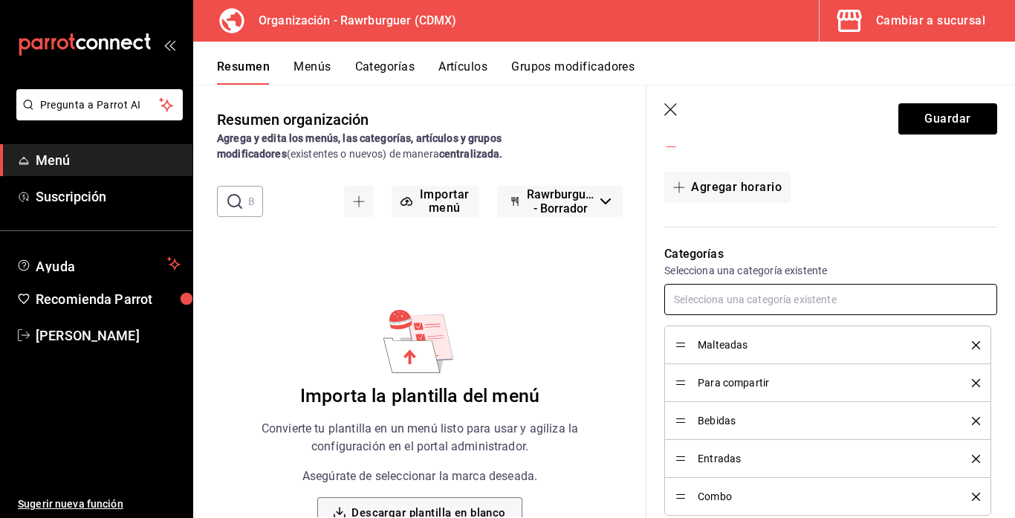
click at [704, 295] on input "text" at bounding box center [830, 299] width 333 height 31
click at [721, 334] on li "Extras de aderezos" at bounding box center [830, 333] width 333 height 25
click at [715, 304] on input "text" at bounding box center [830, 299] width 333 height 31
click at [727, 325] on li "Extras para hamburguesa" at bounding box center [830, 333] width 333 height 25
click at [722, 302] on input "text" at bounding box center [830, 299] width 333 height 31
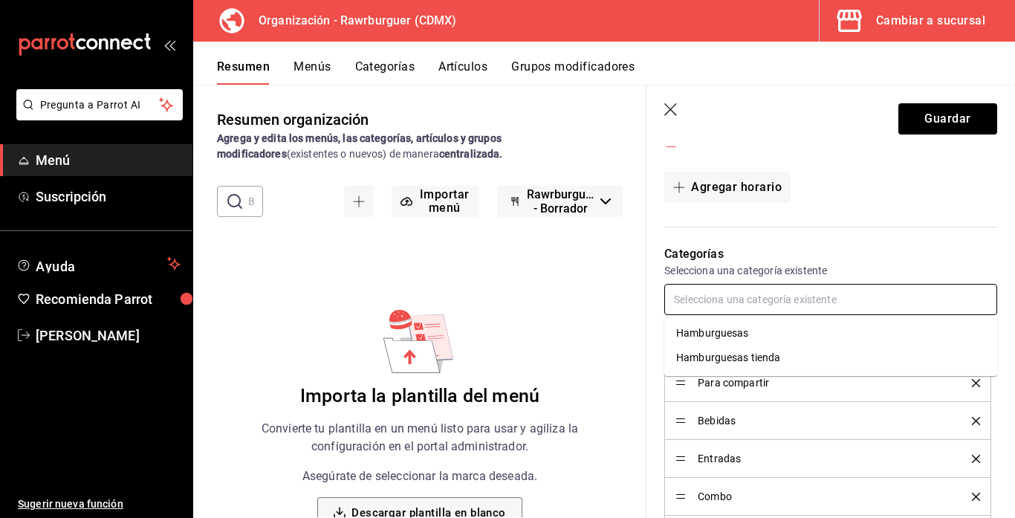
click at [735, 332] on li "Hamburguesas" at bounding box center [830, 333] width 333 height 25
click at [721, 296] on input "text" at bounding box center [830, 299] width 333 height 31
click at [735, 328] on li "Hamburguesas tienda" at bounding box center [830, 333] width 333 height 25
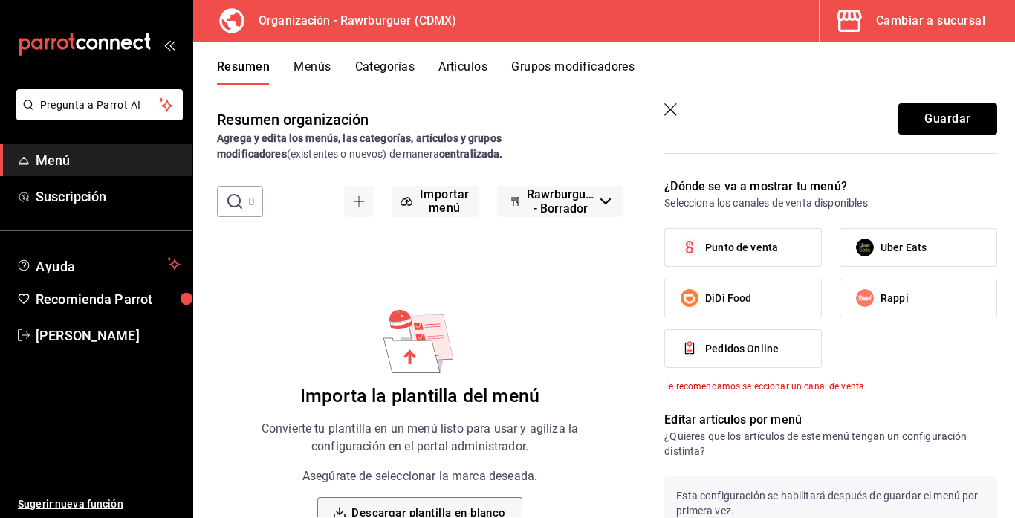
scroll to position [855, 0]
click at [758, 347] on span "Pedidos Online" at bounding box center [742, 348] width 74 height 16
click at [705, 347] on input "Pedidos Online" at bounding box center [689, 347] width 31 height 31
checkbox input "true"
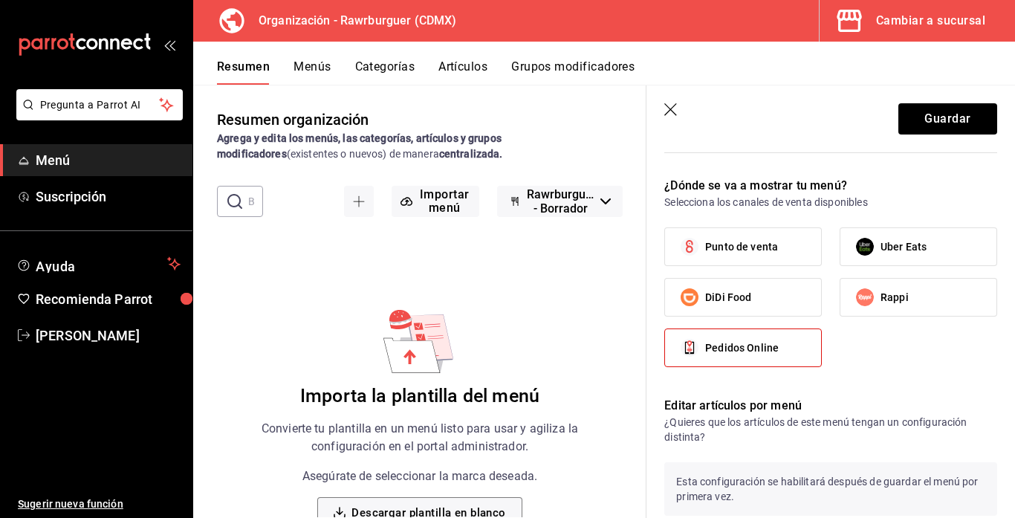
click at [746, 259] on label "Punto de venta" at bounding box center [743, 246] width 156 height 37
click at [705, 259] on input "Punto de venta" at bounding box center [689, 246] width 31 height 31
checkbox input "true"
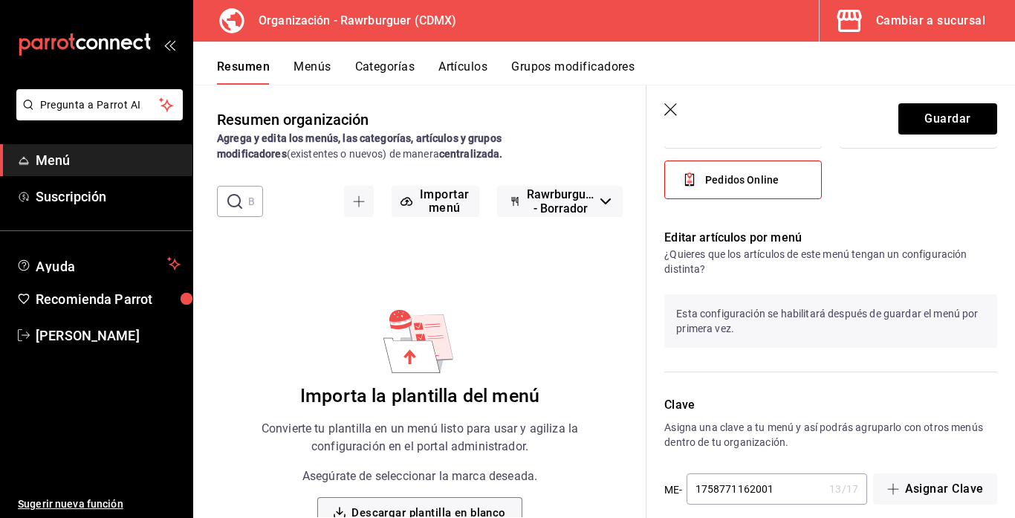
scroll to position [1041, 0]
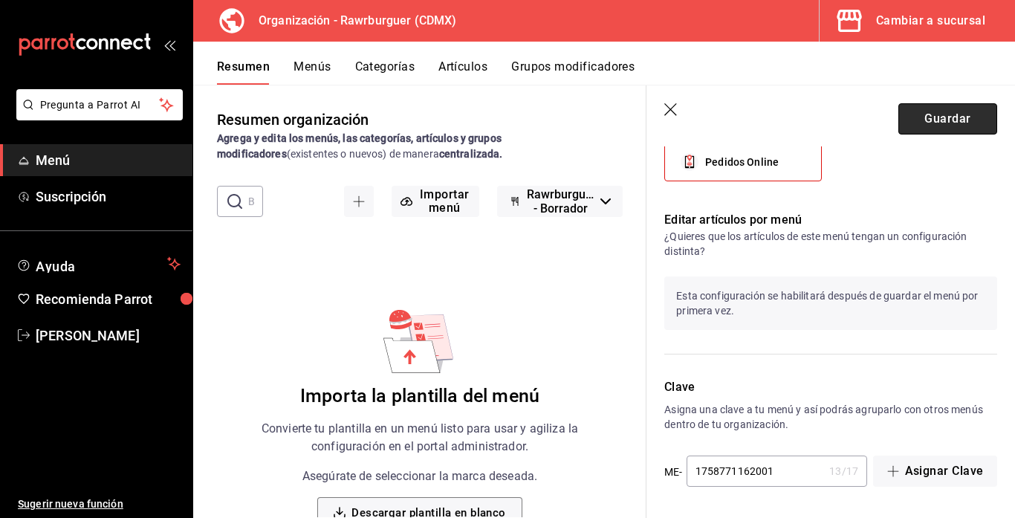
click at [927, 133] on button "Guardar" at bounding box center [947, 118] width 99 height 31
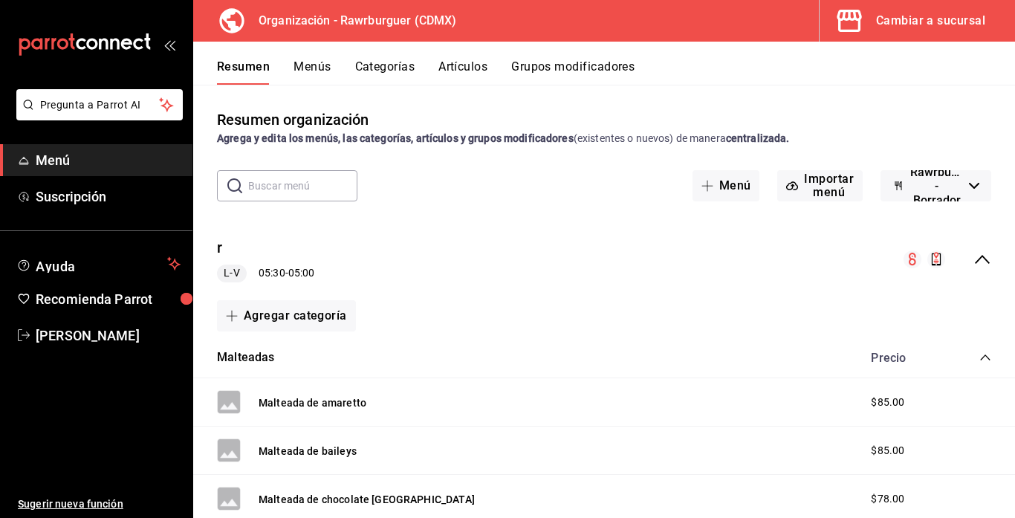
click at [307, 74] on button "Menús" at bounding box center [311, 71] width 37 height 25
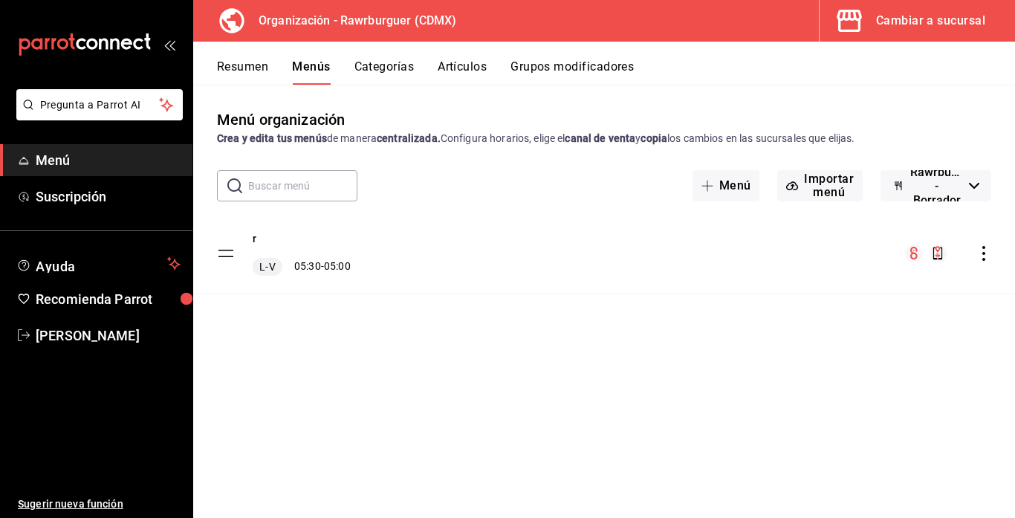
click at [985, 253] on icon "actions" at bounding box center [983, 253] width 15 height 15
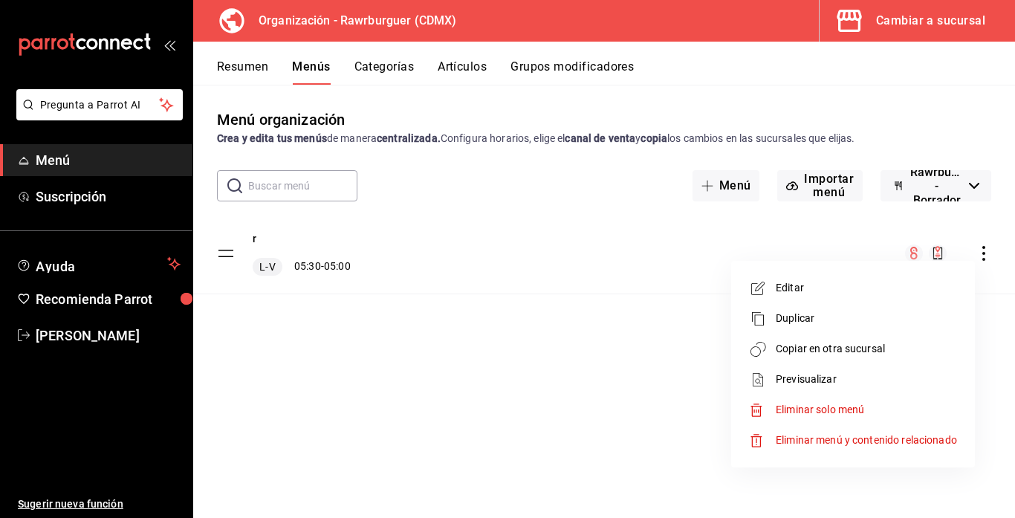
click at [833, 434] on span "Eliminar menú y contenido relacionado" at bounding box center [866, 440] width 181 height 12
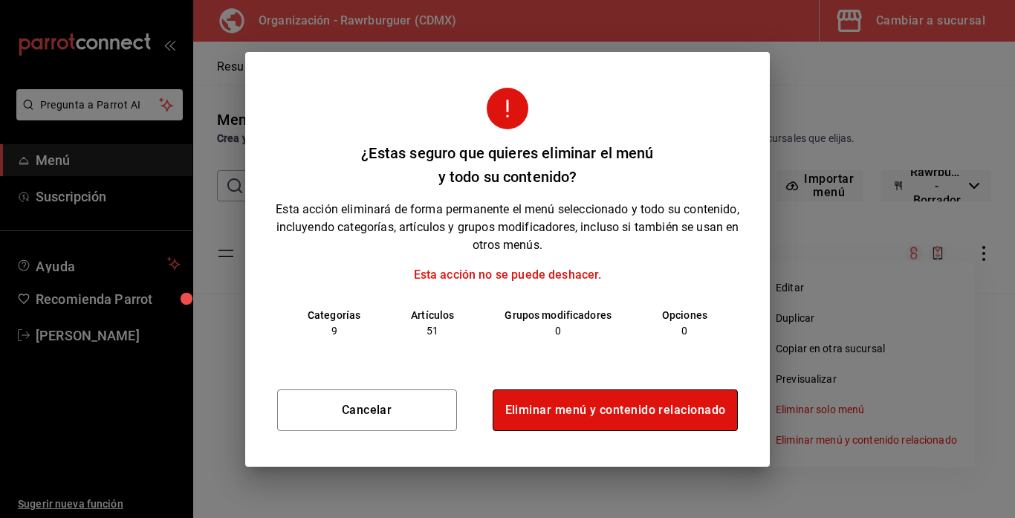
click at [580, 411] on button "Eliminar menú y contenido relacionado" at bounding box center [616, 410] width 246 height 42
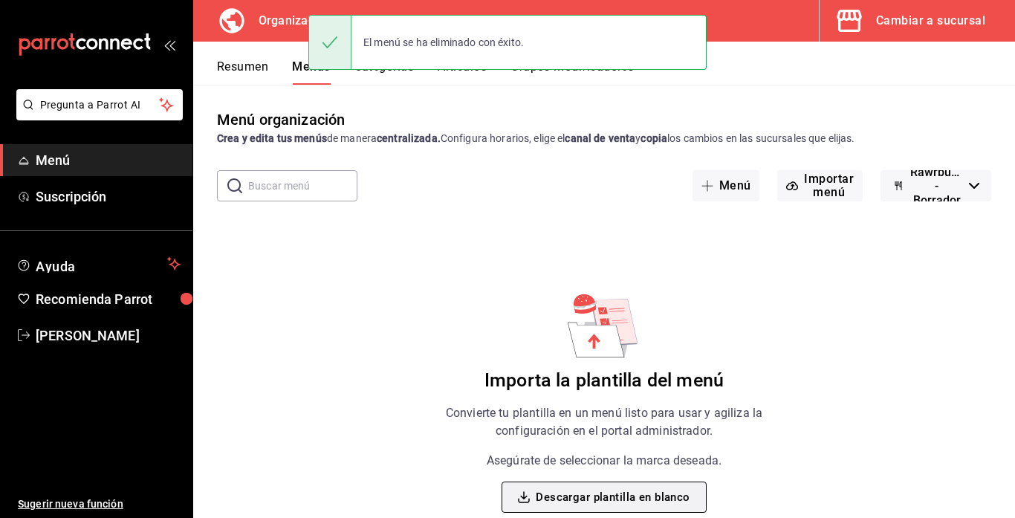
click at [532, 491] on span "button" at bounding box center [527, 497] width 18 height 12
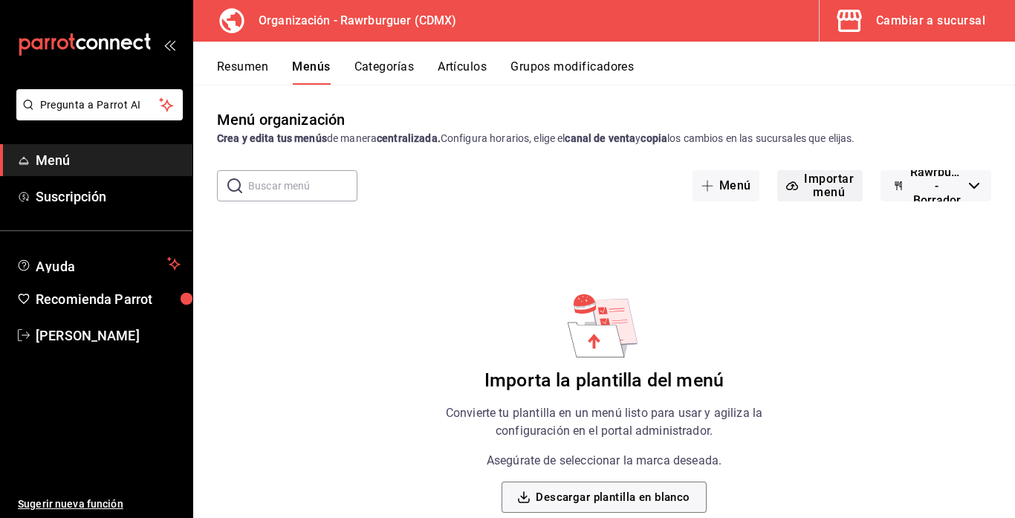
click at [812, 181] on button "Importar menú" at bounding box center [819, 185] width 85 height 31
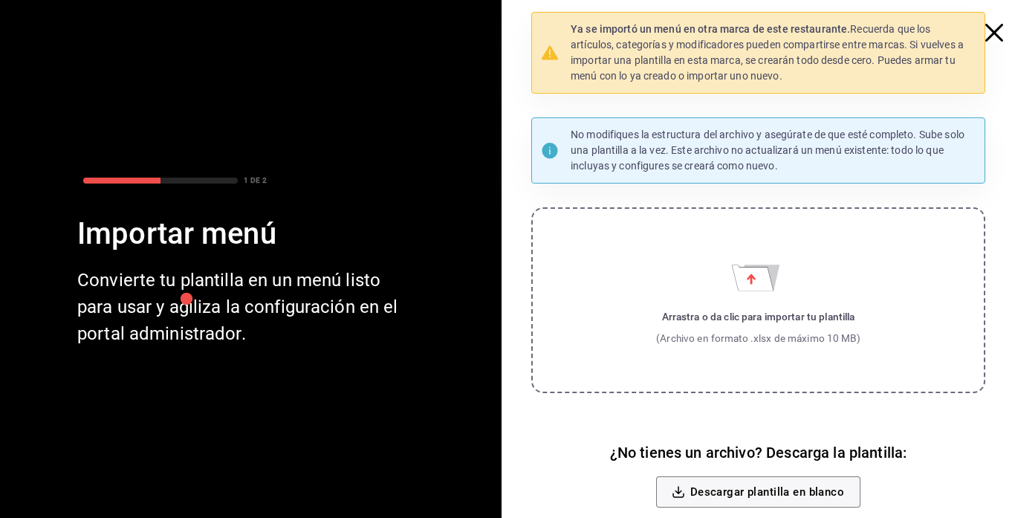
click at [522, 91] on div "Ya se importó un menú en otra marca de este restaurante. Recuerda que los artíc…" at bounding box center [763, 285] width 501 height 547
click at [699, 293] on label "Arrastra o da clic para importar tu plantilla (Archivo en formato .xlsx de máxi…" at bounding box center [758, 300] width 454 height 186
click at [0, 0] on input "Arrastra o da clic para importar tu plantilla (Archivo en formato .xlsx de máxi…" at bounding box center [0, 0] width 0 height 0
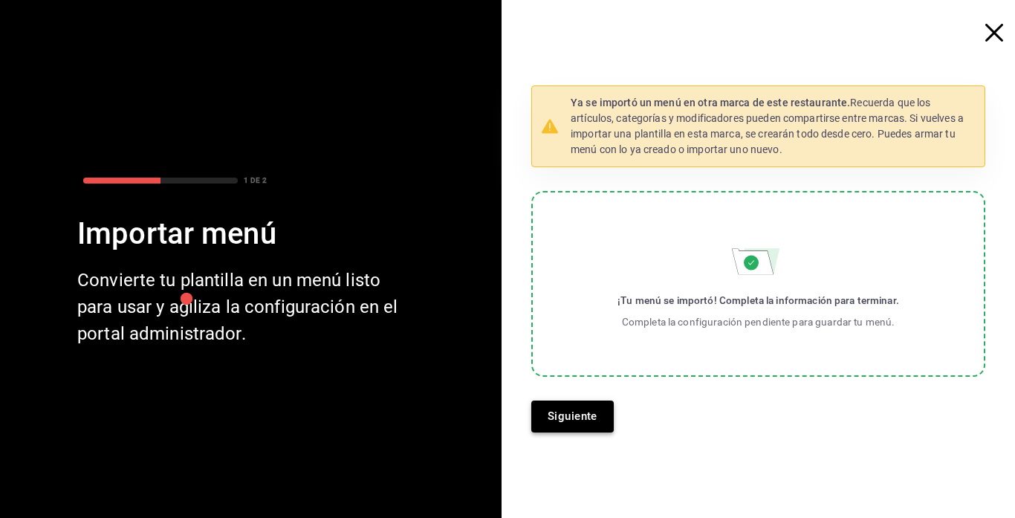
click at [600, 414] on button "Siguiente" at bounding box center [572, 415] width 82 height 31
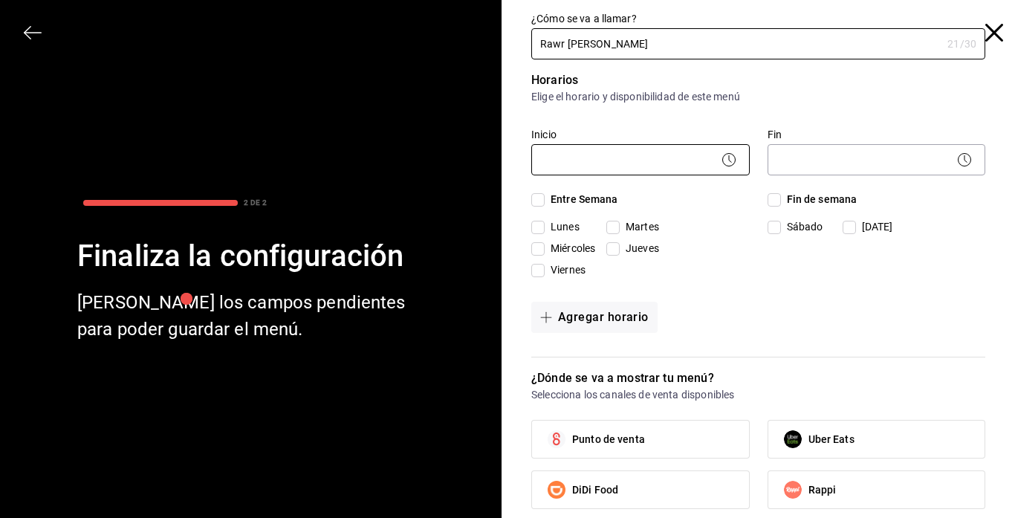
type input "Rawr [PERSON_NAME]"
click at [649, 157] on body "Pregunta a Parrot AI Menú Suscripción Ayuda Recomienda Parrot [PERSON_NAME] Sug…" at bounding box center [507, 259] width 1015 height 518
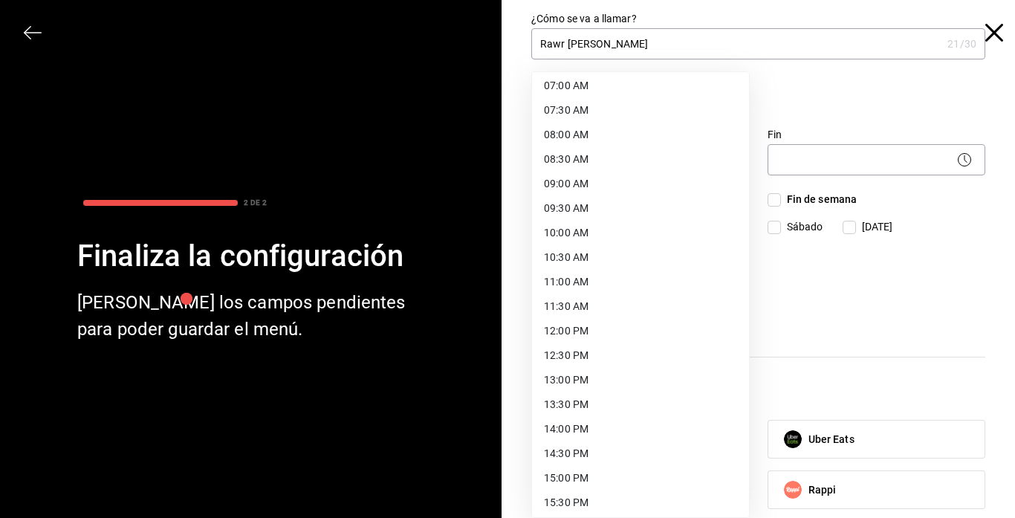
scroll to position [348, 0]
click at [582, 332] on li "12:00 PM" at bounding box center [640, 331] width 217 height 25
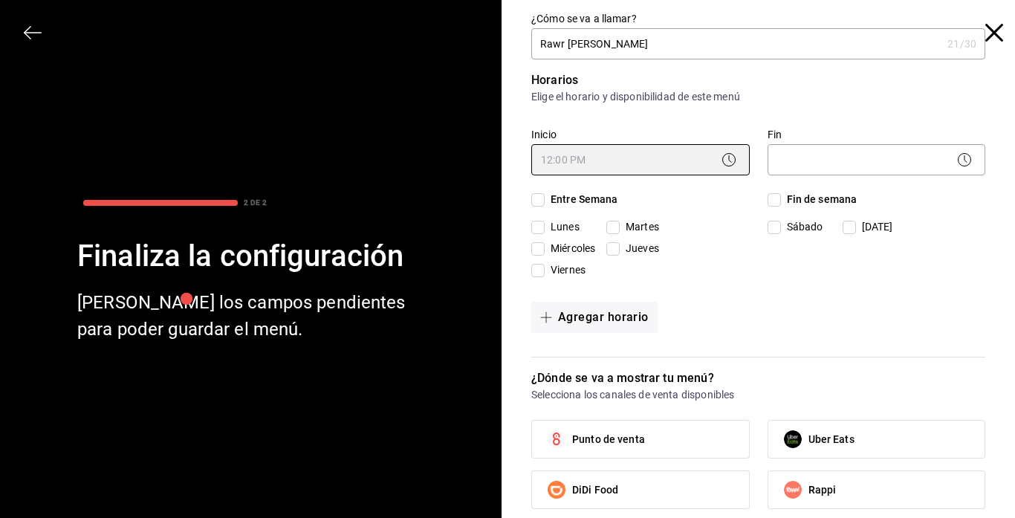
type input "12:00"
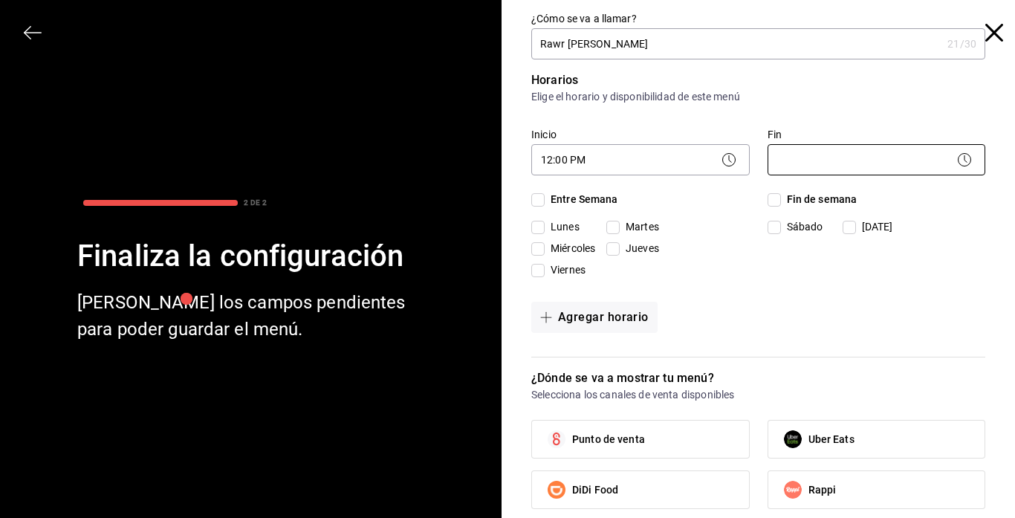
click at [821, 161] on body "Pregunta a Parrot AI Menú Suscripción Ayuda Recomienda Parrot [PERSON_NAME] Sug…" at bounding box center [507, 259] width 1015 height 518
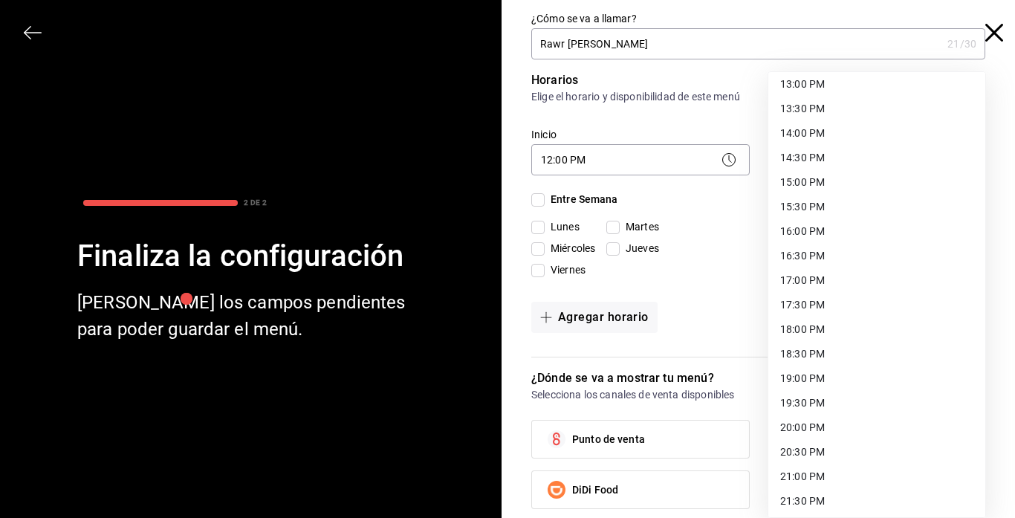
scroll to position [768, 0]
click at [831, 393] on li "22:00 PM" at bounding box center [876, 401] width 217 height 25
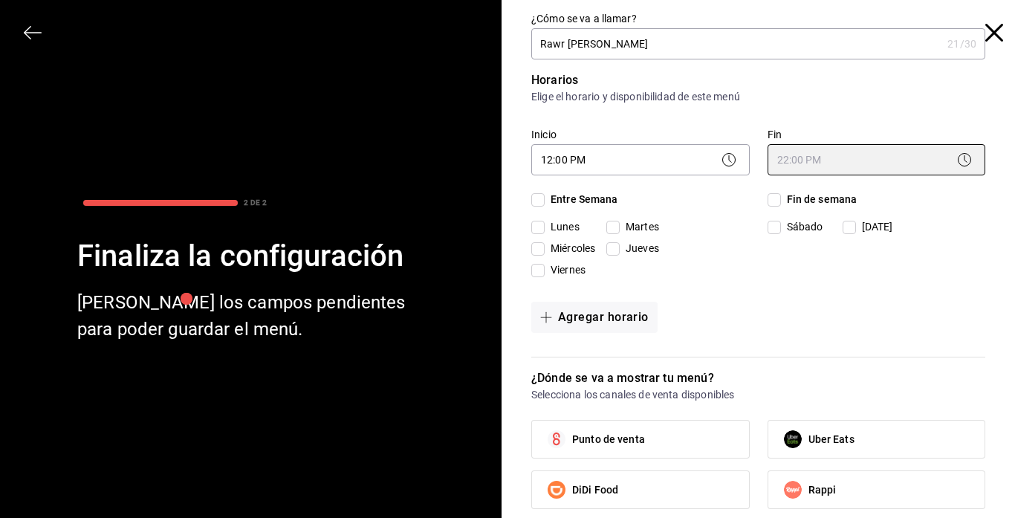
type input "22:00"
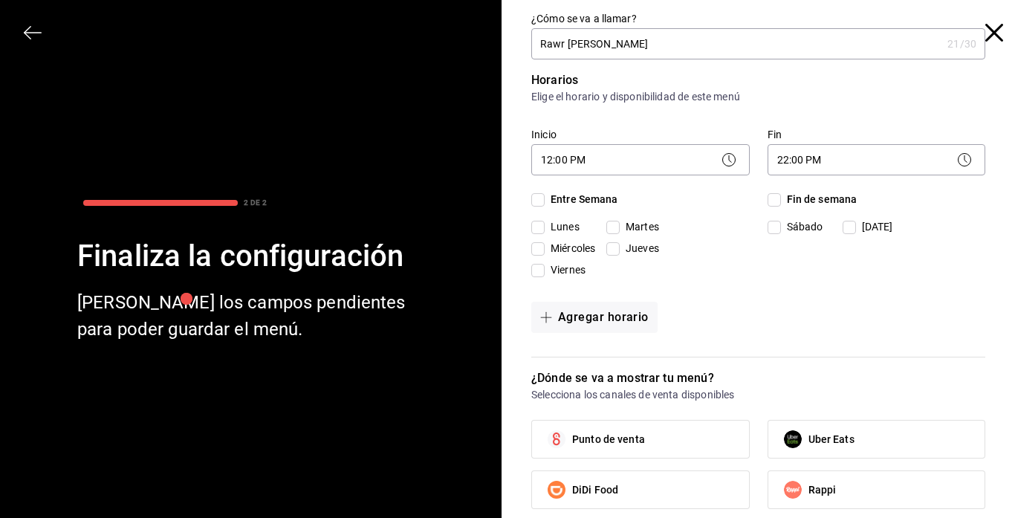
click at [612, 224] on input "Martes" at bounding box center [612, 227] width 13 height 13
checkbox input "true"
click at [540, 247] on input "Miércoles" at bounding box center [537, 248] width 13 height 13
checkbox input "true"
click at [569, 310] on button "Agregar horario" at bounding box center [594, 317] width 126 height 31
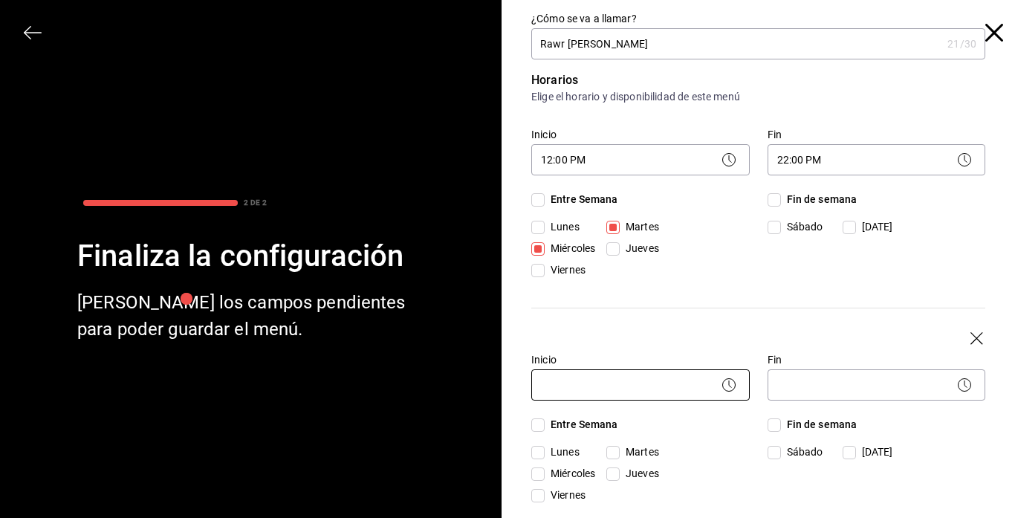
click at [672, 379] on body "Pregunta a Parrot AI Menú Suscripción Ayuda Recomienda Parrot [PERSON_NAME] Sug…" at bounding box center [507, 259] width 1015 height 518
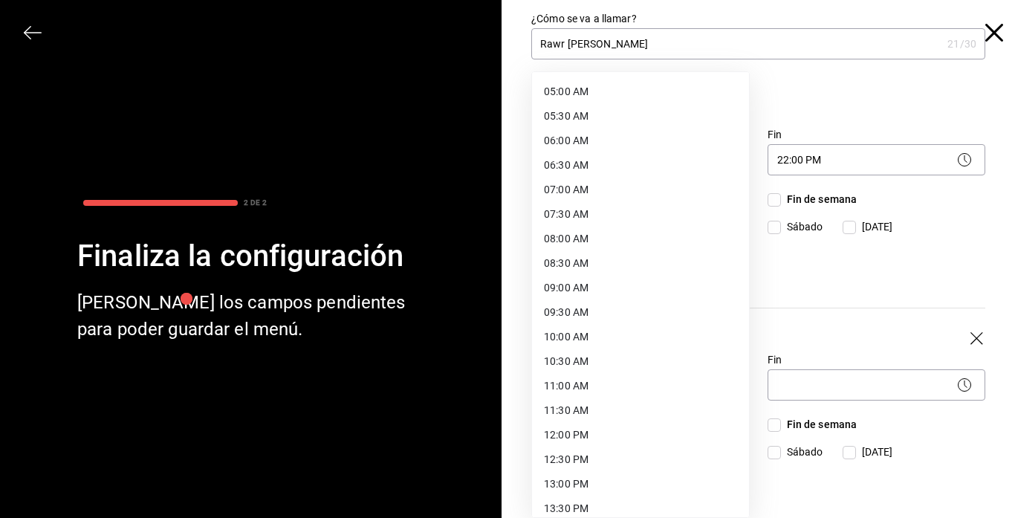
scroll to position [244, 0]
click at [573, 439] on li "12:00 PM" at bounding box center [640, 434] width 217 height 25
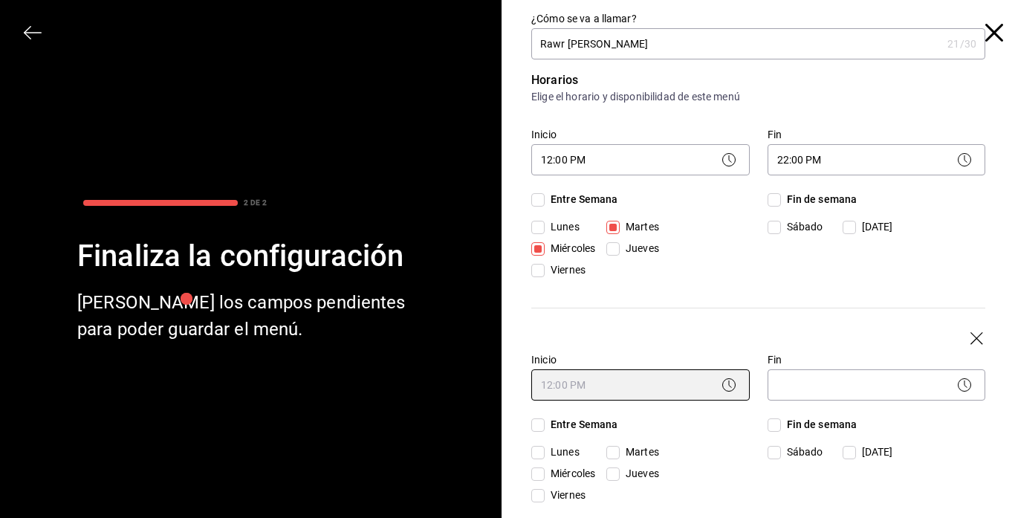
type input "12:00"
click at [830, 390] on body "Pregunta a Parrot AI Menú Suscripción Ayuda Recomienda Parrot [PERSON_NAME] Sug…" at bounding box center [507, 259] width 1015 height 518
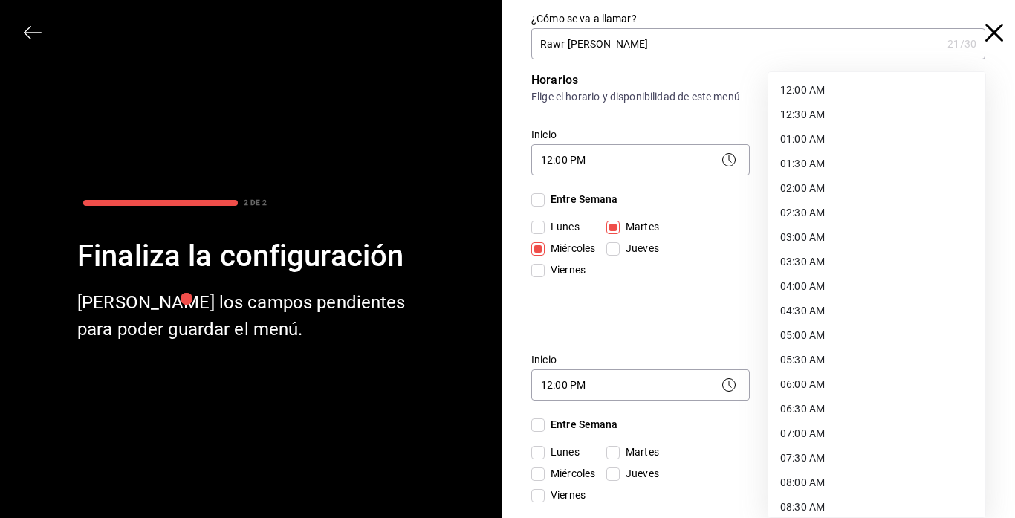
scroll to position [768, 0]
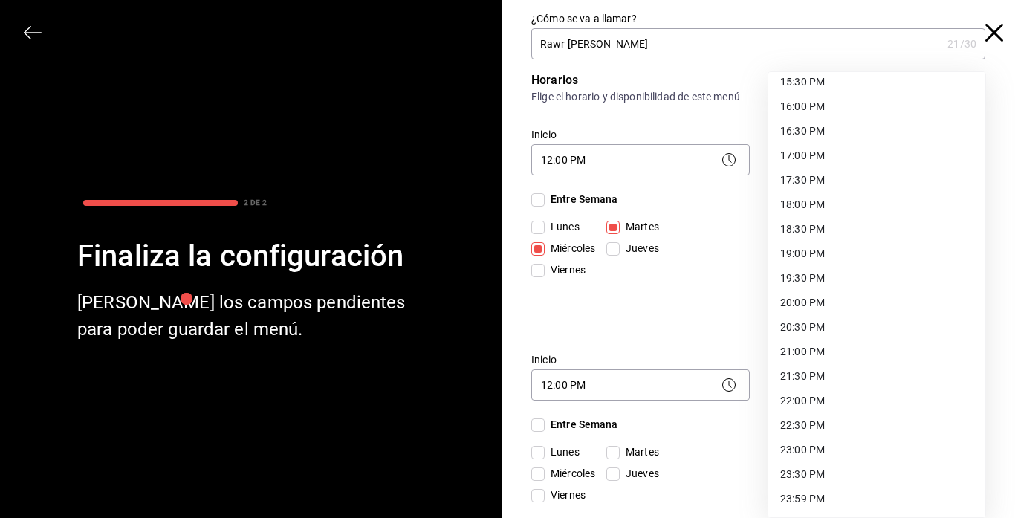
click at [819, 447] on li "23:00 PM" at bounding box center [876, 450] width 217 height 25
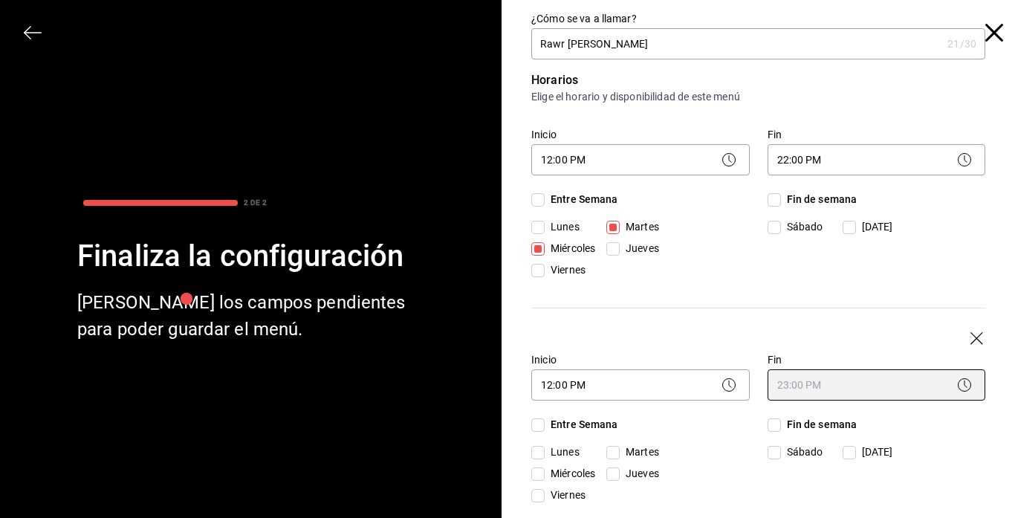
type input "23:00"
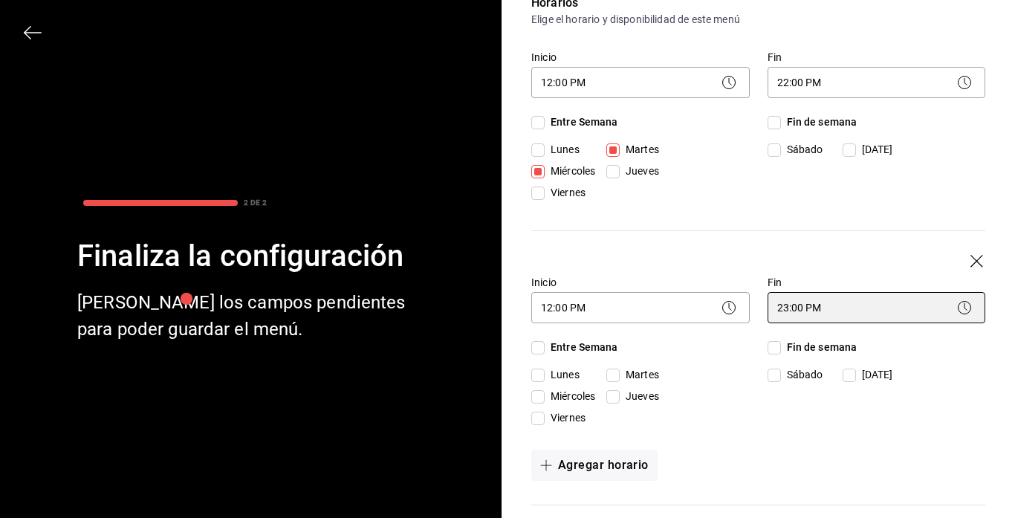
scroll to position [78, 0]
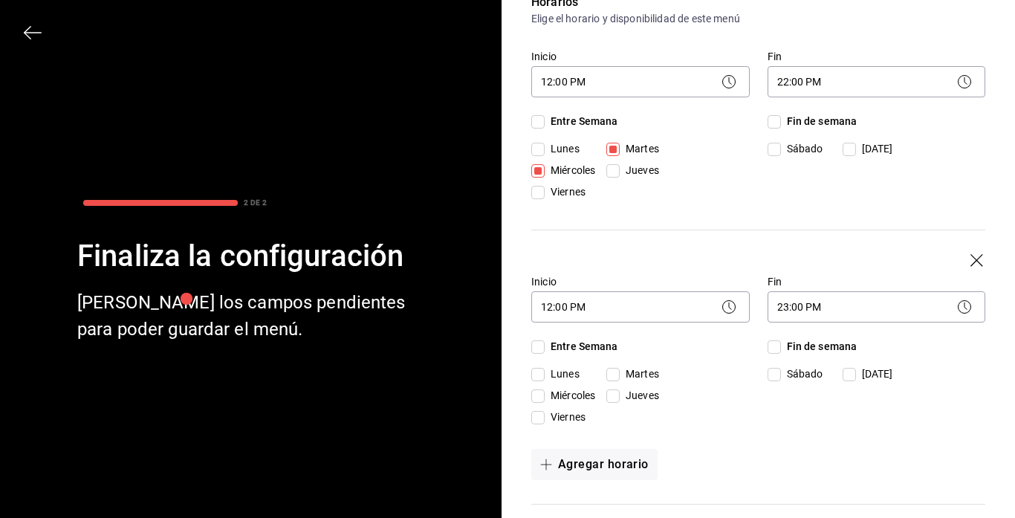
click at [770, 351] on input "Fin de semana" at bounding box center [773, 346] width 13 height 13
checkbox input "true"
click at [614, 397] on input "Jueves" at bounding box center [612, 395] width 13 height 13
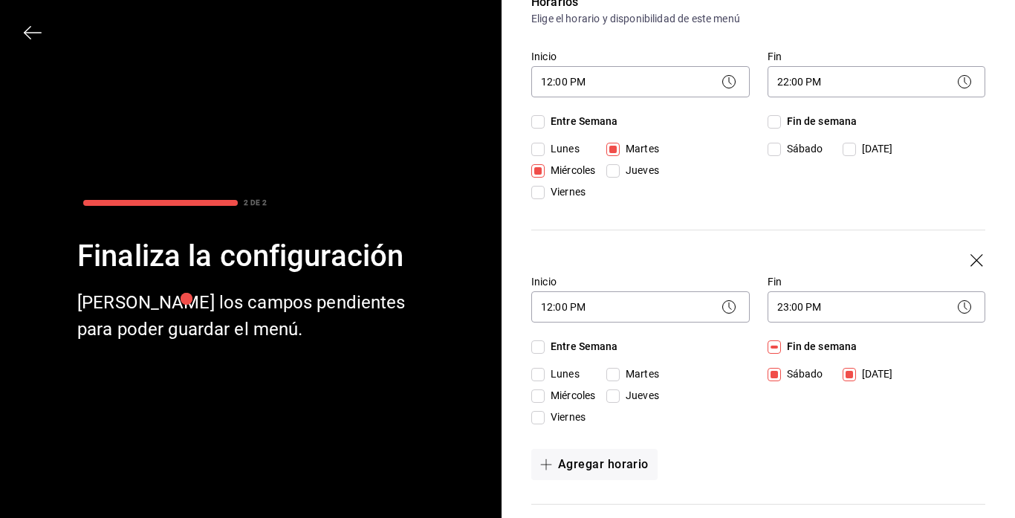
checkbox input "true"
click at [533, 417] on input "Viernes" at bounding box center [537, 417] width 13 height 13
checkbox input "true"
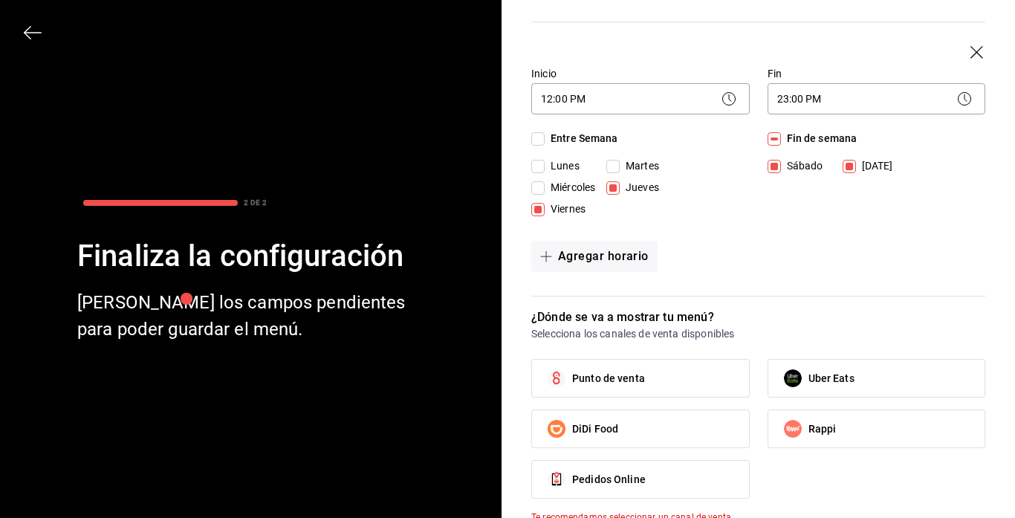
scroll to position [302, 0]
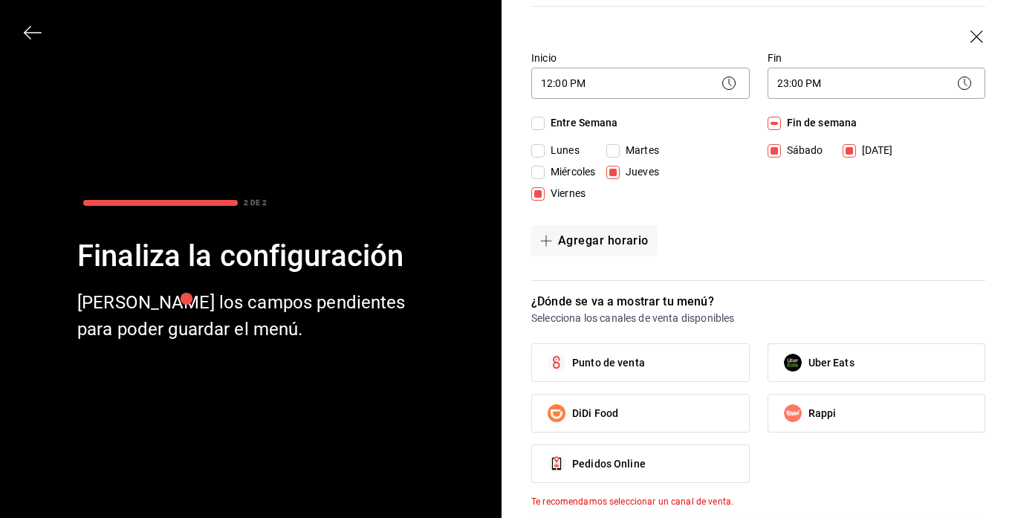
click at [691, 372] on label "Punto de venta" at bounding box center [640, 362] width 217 height 37
click at [572, 372] on input "Punto de venta" at bounding box center [556, 362] width 31 height 31
checkbox input "true"
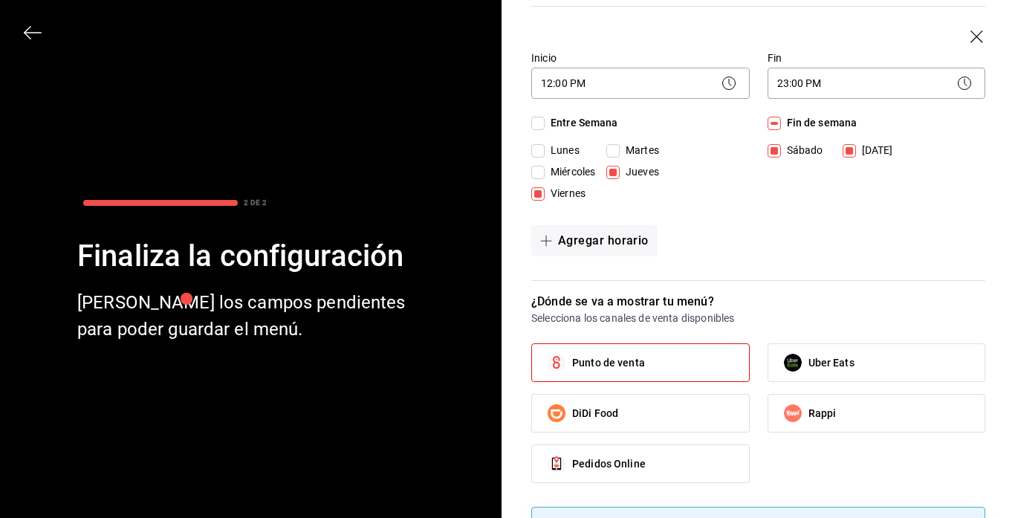
click at [673, 472] on label "Pedidos Online" at bounding box center [640, 463] width 217 height 37
click at [572, 472] on input "Pedidos Online" at bounding box center [556, 463] width 31 height 31
checkbox input "true"
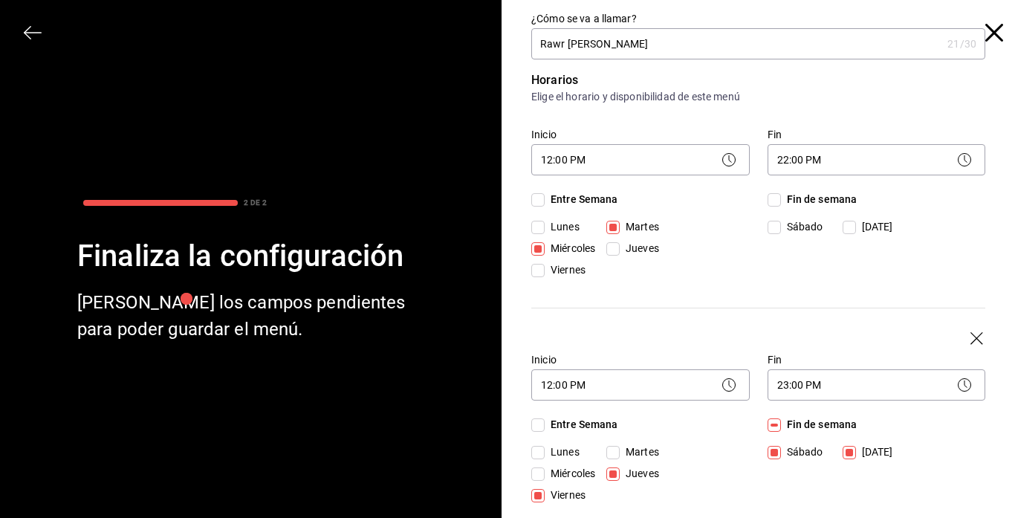
scroll to position [396, 0]
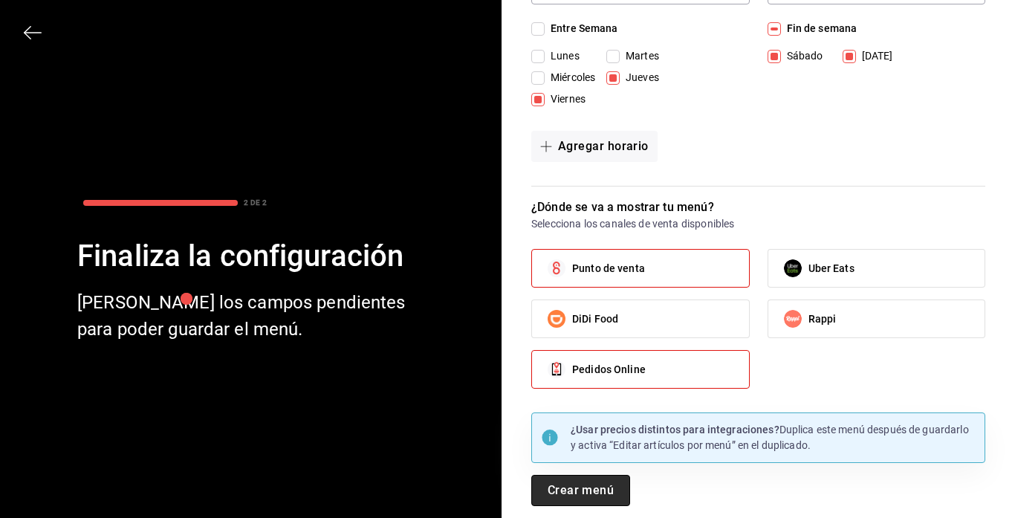
click at [576, 495] on button "Crear menú" at bounding box center [580, 490] width 99 height 31
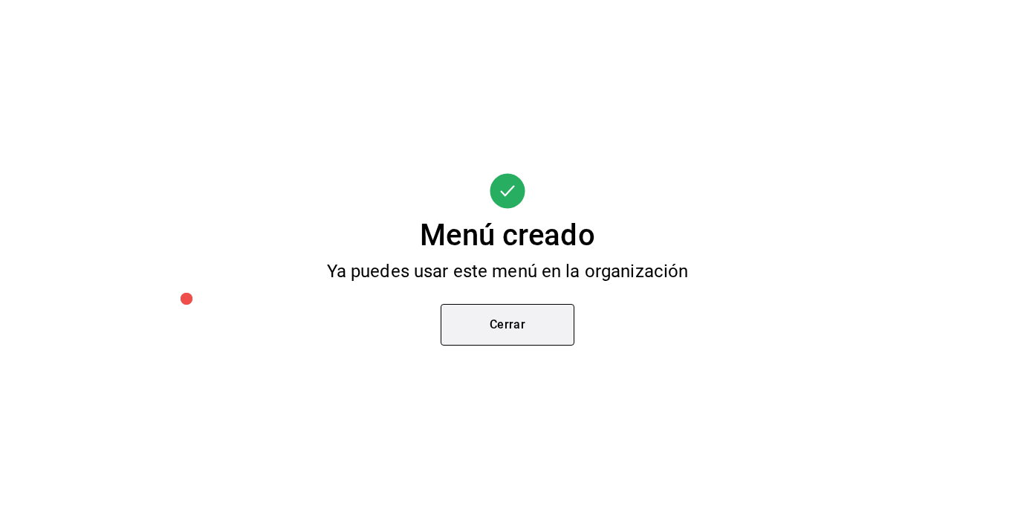
click at [519, 317] on button "Cerrar" at bounding box center [508, 325] width 134 height 42
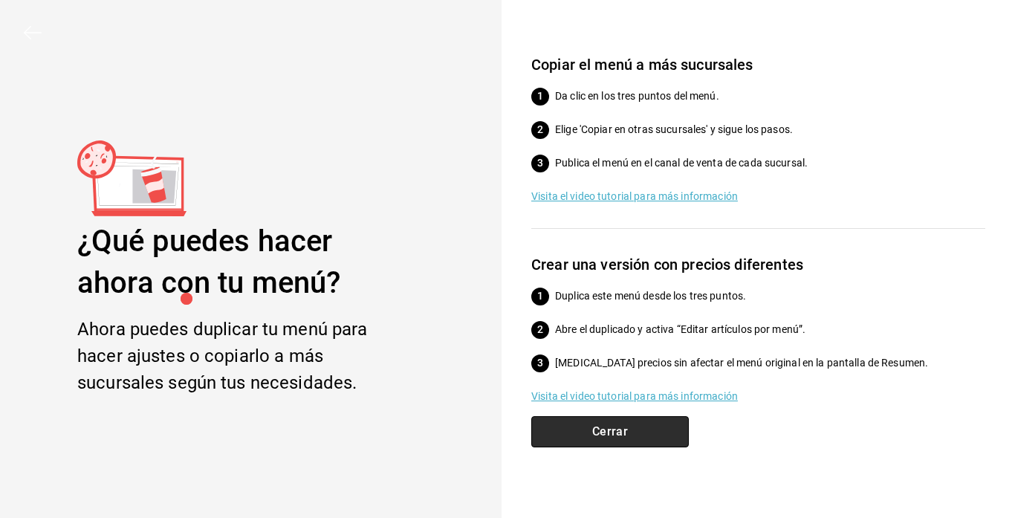
click at [574, 435] on button "Cerrar" at bounding box center [609, 431] width 157 height 31
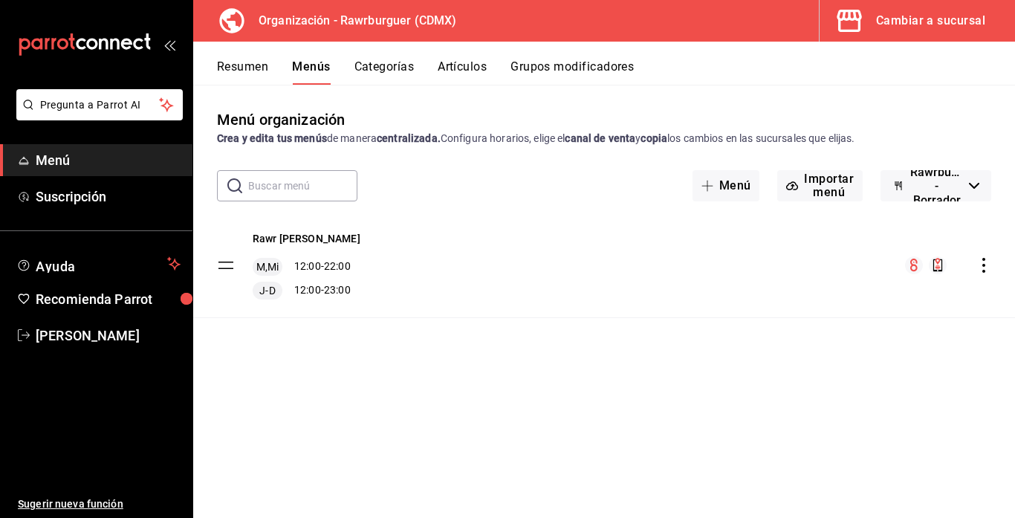
click at [250, 71] on button "Resumen" at bounding box center [242, 71] width 51 height 25
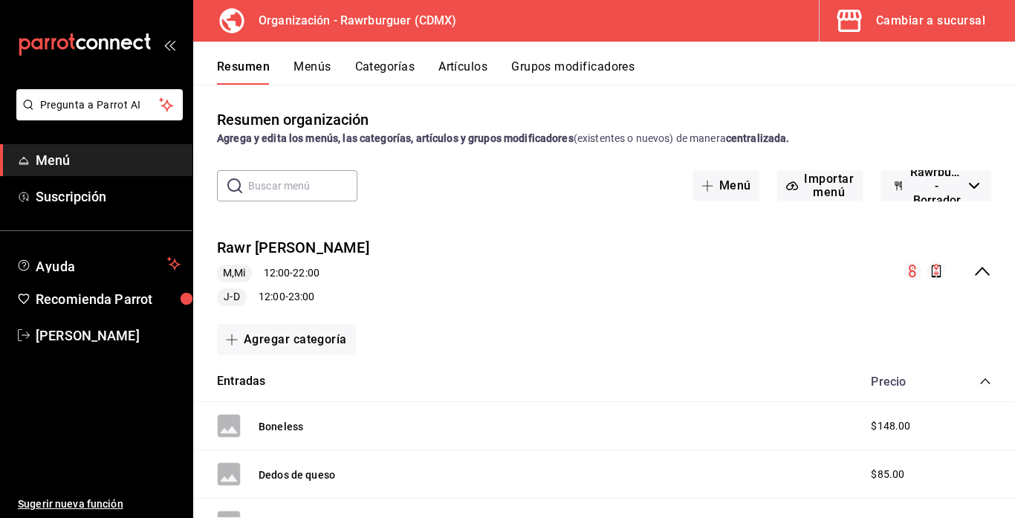
click at [555, 64] on button "Grupos modificadores" at bounding box center [572, 71] width 123 height 25
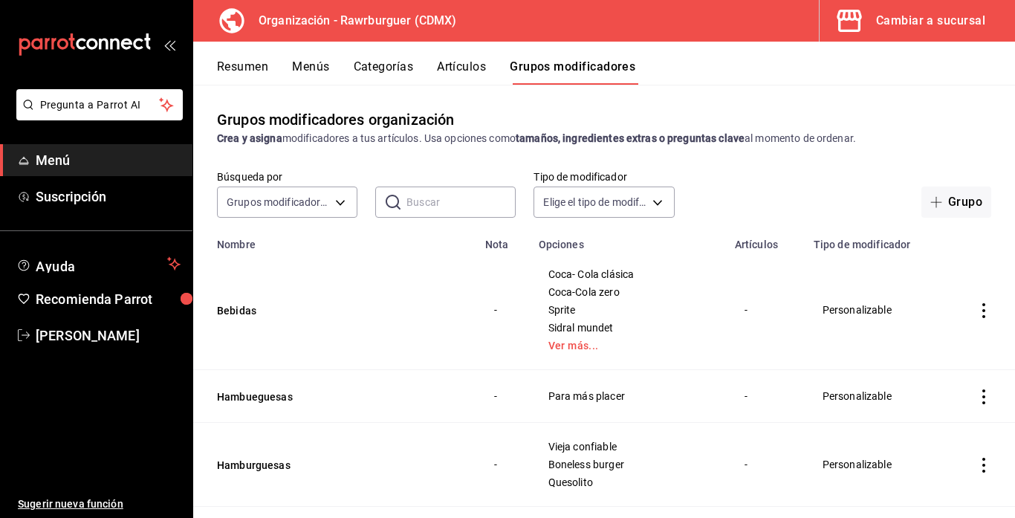
click at [981, 315] on icon "actions" at bounding box center [983, 310] width 15 height 15
click at [925, 350] on span "Editar" at bounding box center [939, 345] width 39 height 16
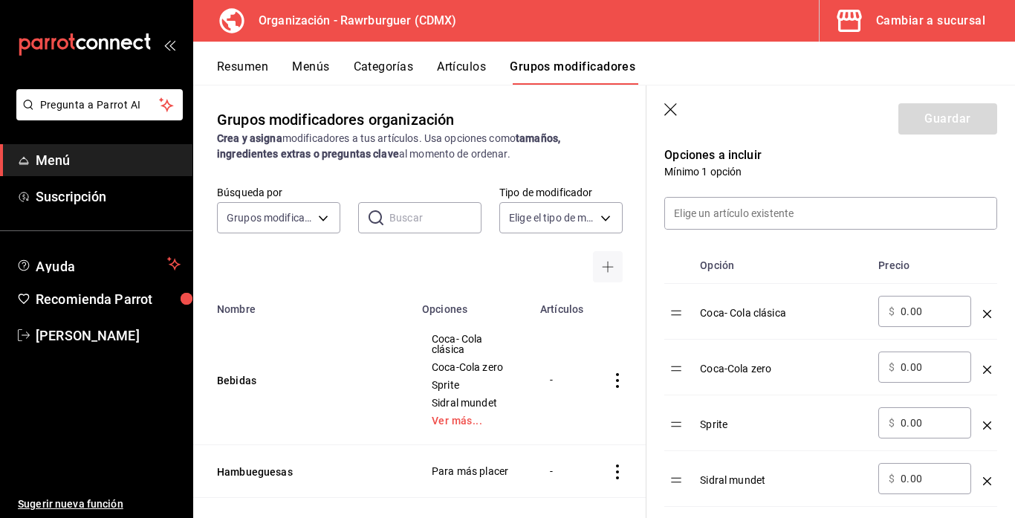
scroll to position [391, 0]
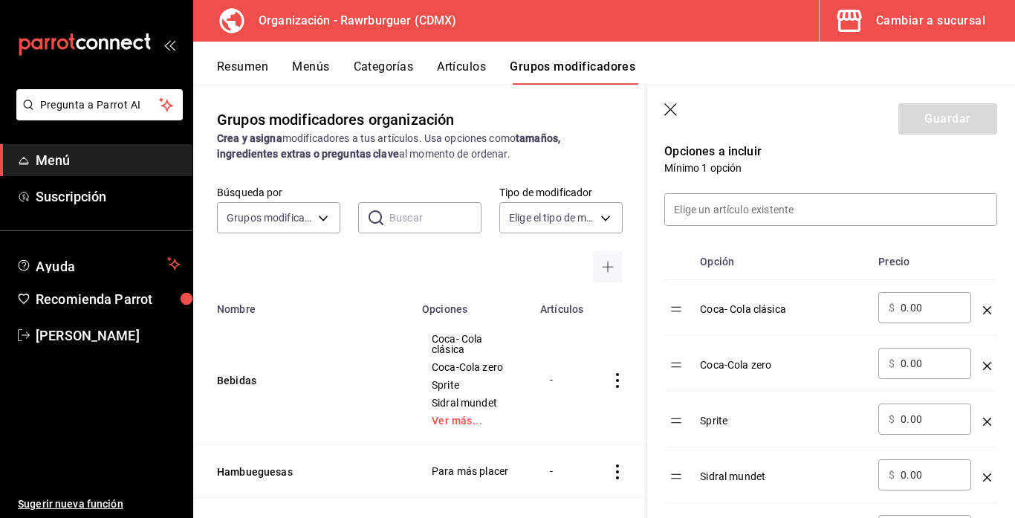
click at [803, 273] on th "Opción" at bounding box center [783, 262] width 178 height 36
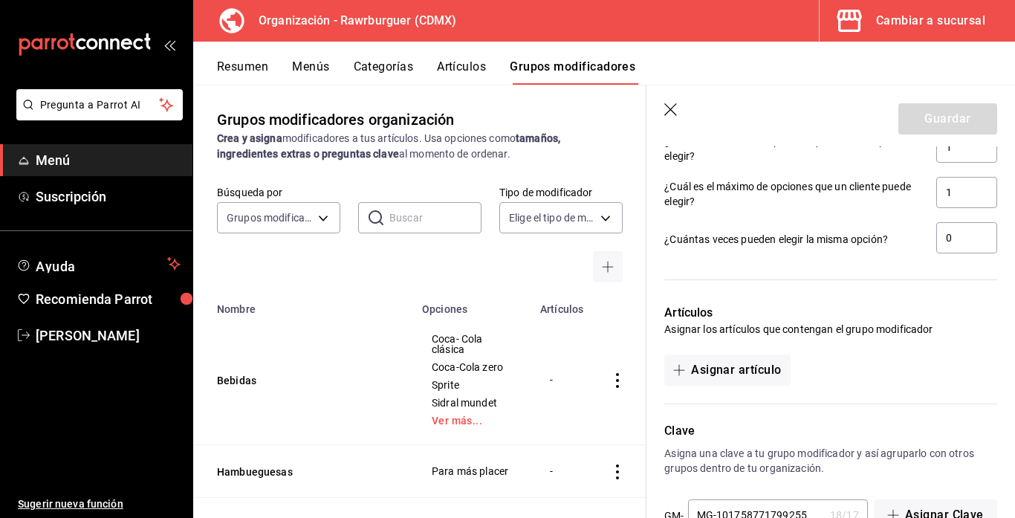
scroll to position [1219, 0]
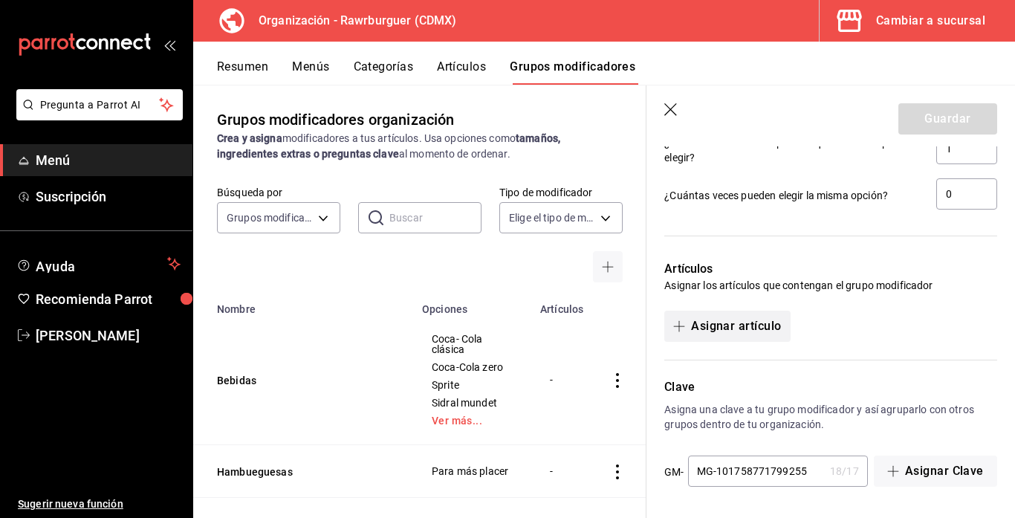
click at [721, 334] on button "Asignar artículo" at bounding box center [727, 326] width 126 height 31
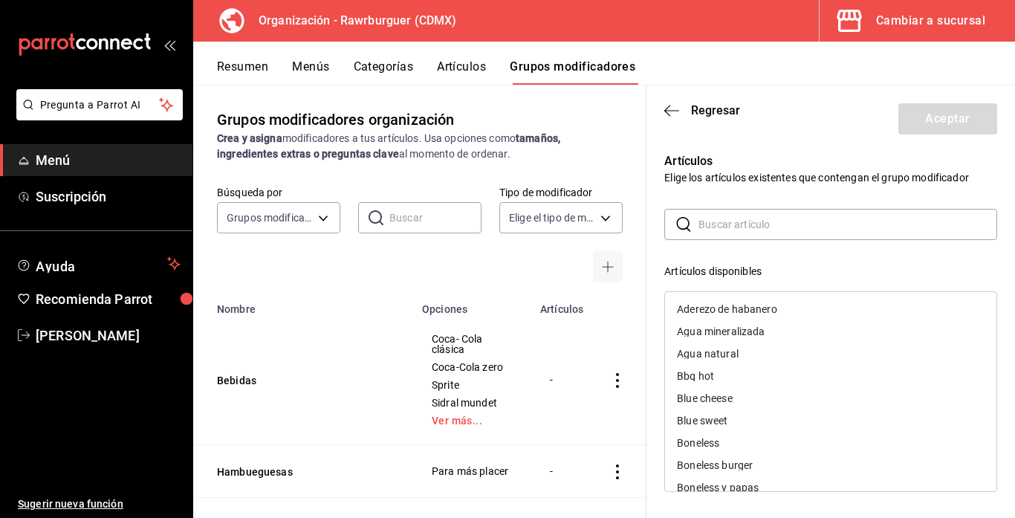
click at [718, 230] on input "text" at bounding box center [847, 224] width 299 height 30
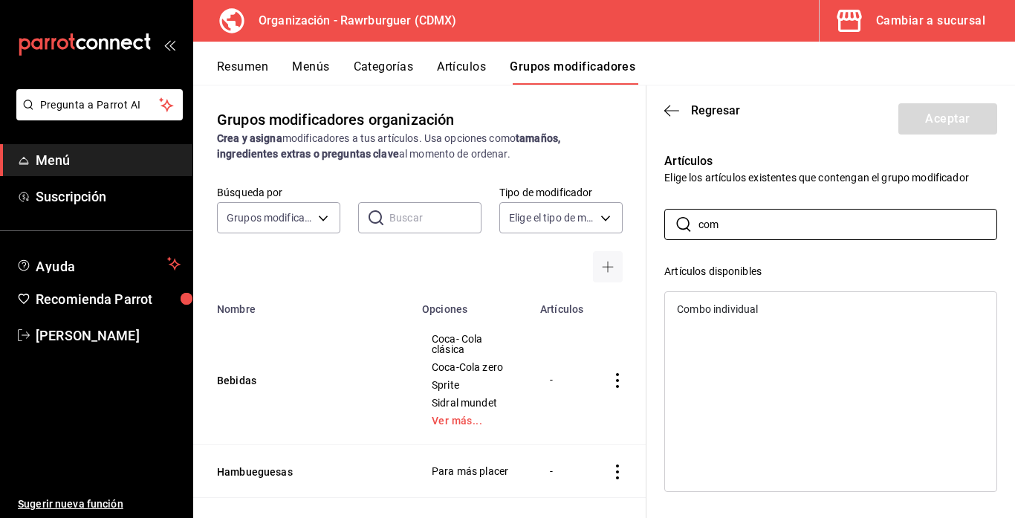
type input "com"
click at [732, 311] on div "Combo individual" at bounding box center [717, 309] width 81 height 10
click at [941, 123] on button "Aceptar" at bounding box center [947, 118] width 99 height 31
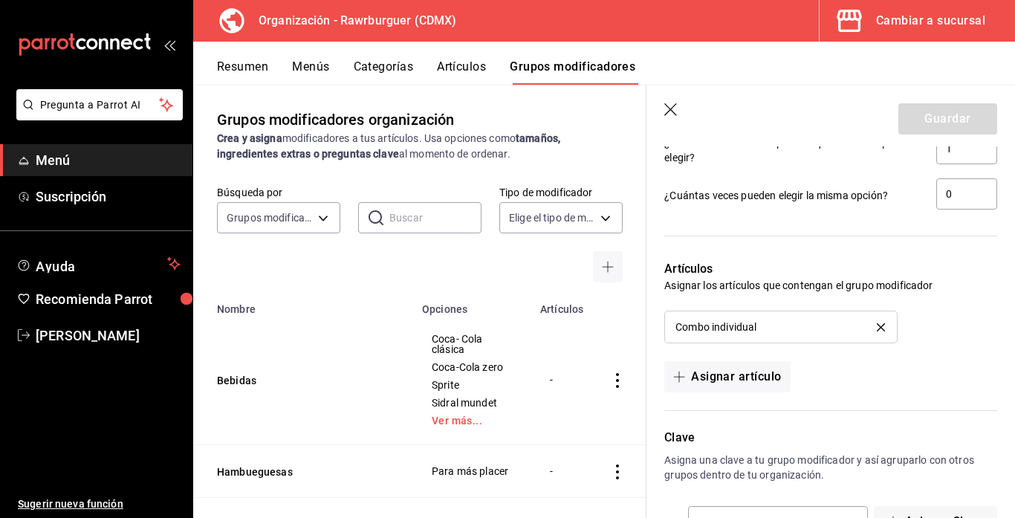
click at [946, 121] on div "Guardar" at bounding box center [947, 118] width 99 height 31
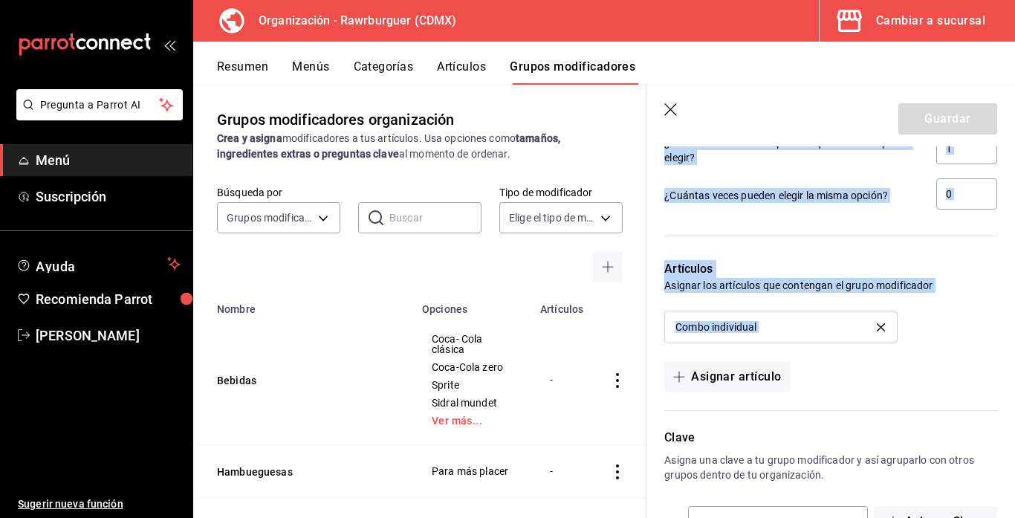
drag, startPoint x: 946, startPoint y: 121, endPoint x: 857, endPoint y: 304, distance: 203.0
click at [857, 304] on section "Guardar Editar grupo modificador Los cambios realizados en este grupo modificad…" at bounding box center [830, 301] width 368 height 432
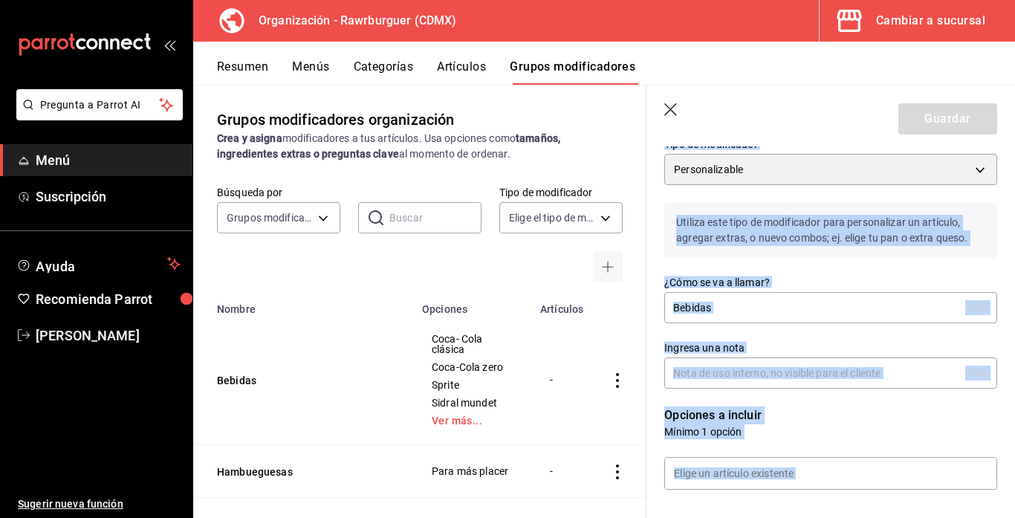
scroll to position [122, 0]
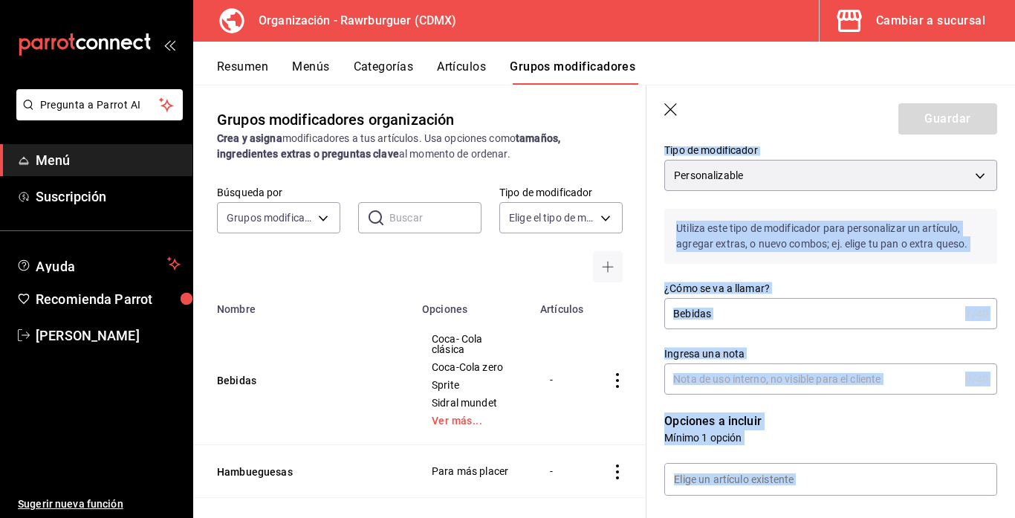
click at [829, 290] on label "¿Cómo se va a llamar?" at bounding box center [830, 288] width 333 height 10
click at [829, 299] on input "Bebidas" at bounding box center [811, 314] width 295 height 30
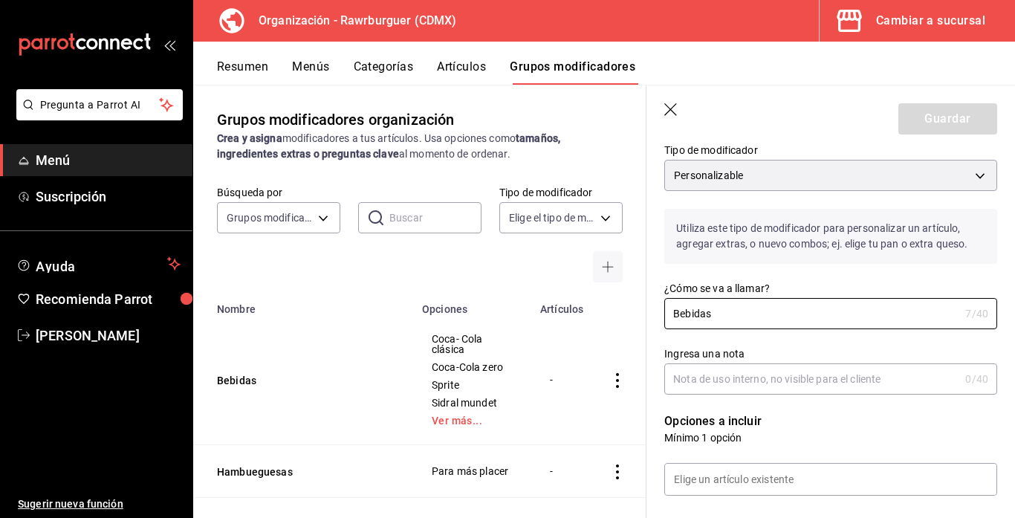
click at [816, 286] on label "¿Cómo se va a llamar?" at bounding box center [830, 288] width 333 height 10
click at [816, 299] on input "Bebidas" at bounding box center [811, 314] width 295 height 30
click at [666, 111] on icon "button" at bounding box center [671, 110] width 15 height 15
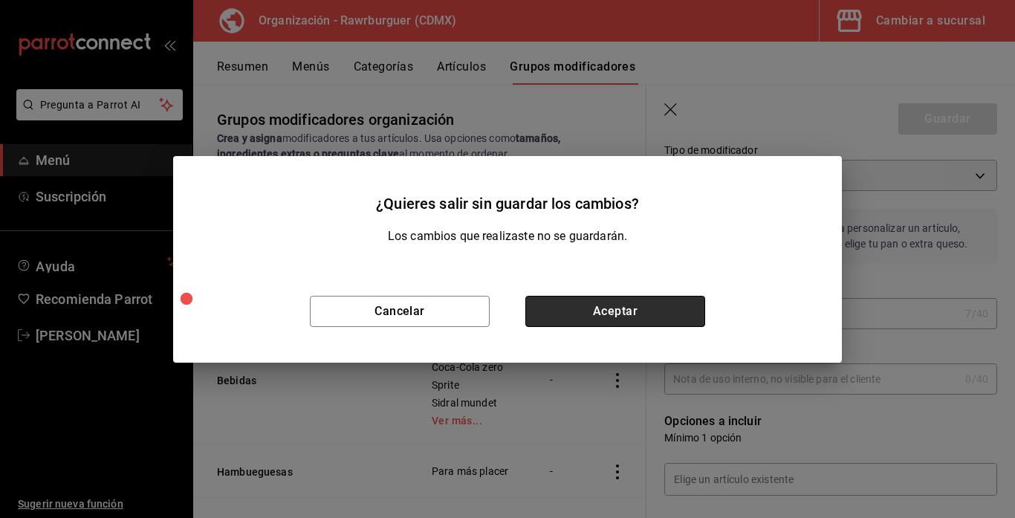
click at [542, 312] on button "Aceptar" at bounding box center [615, 311] width 180 height 31
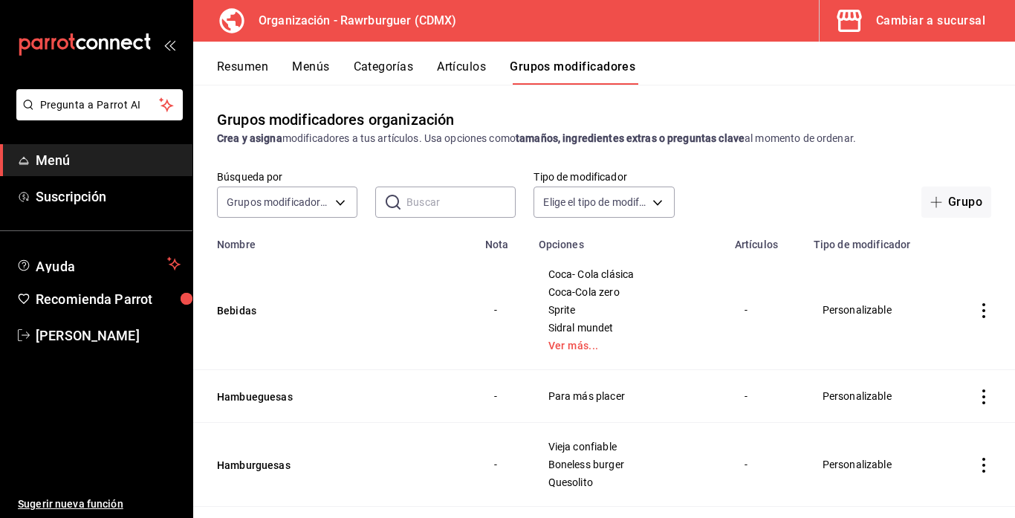
click at [464, 79] on button "Artículos" at bounding box center [461, 71] width 49 height 25
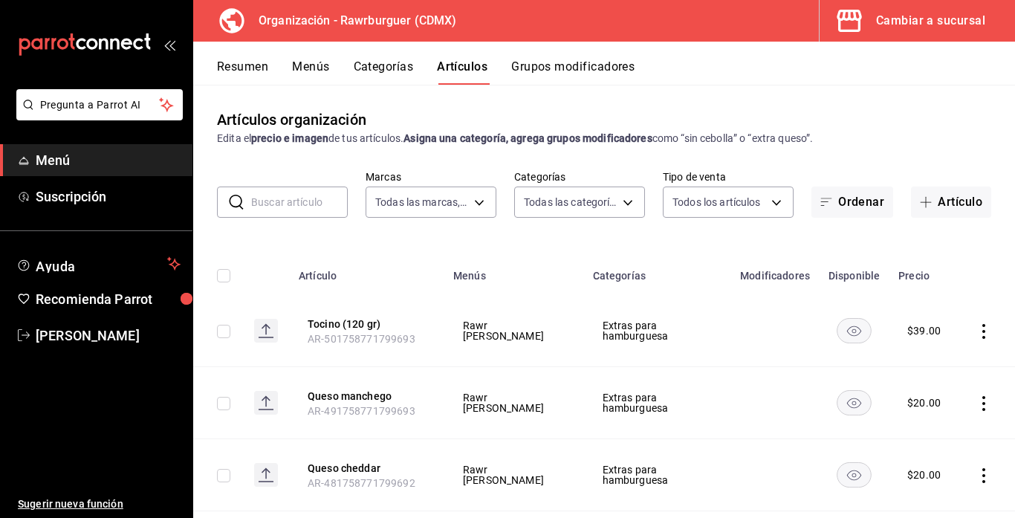
type input "c1affe28-5b75-42a1-bd53-0a4a367c53c8"
type input "6ca17b8f-428a-41fb-bff9-a2cb1d4dabe7,5433be91-9441-4d9e-9bc5-7408d813de4c,92de4…"
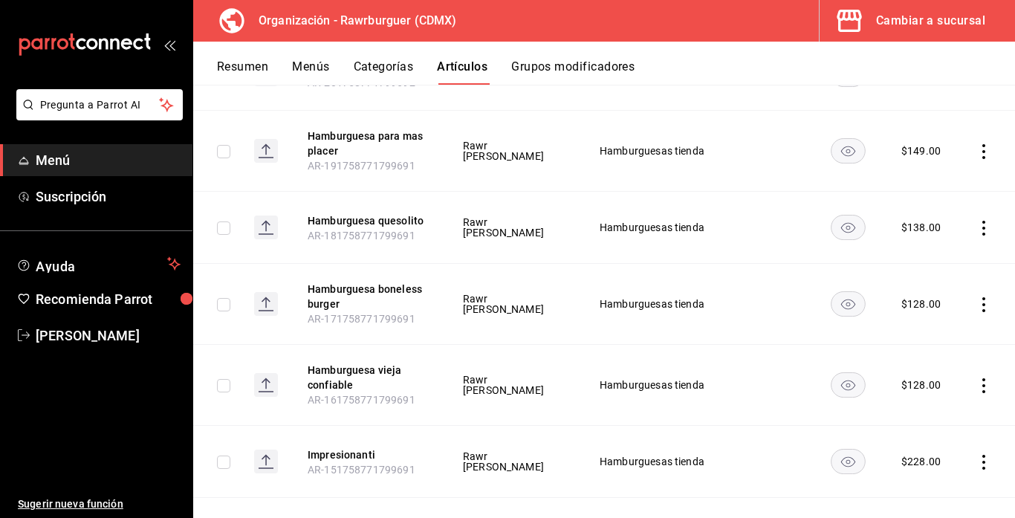
scroll to position [2477, 0]
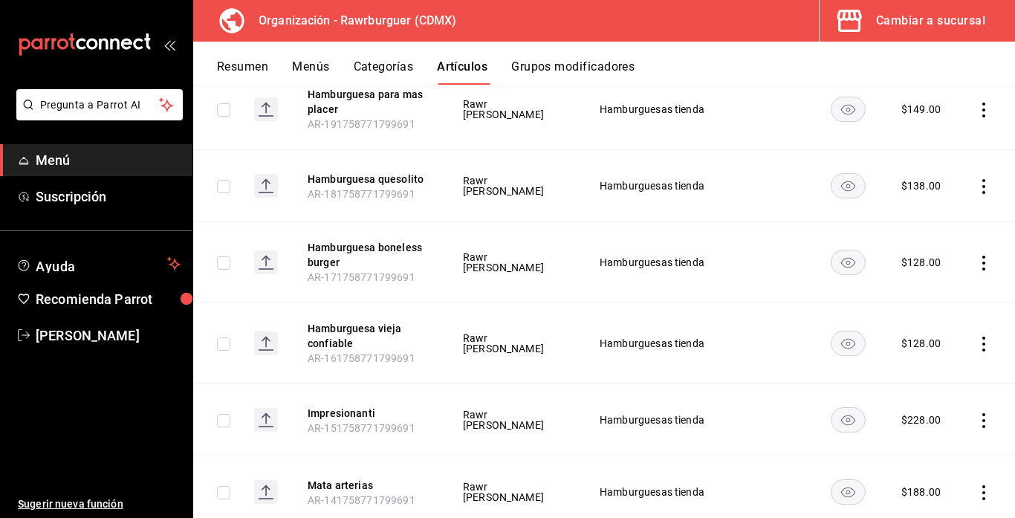
click at [981, 187] on icon "actions" at bounding box center [983, 186] width 15 height 15
click at [907, 221] on icon at bounding box center [902, 221] width 18 height 18
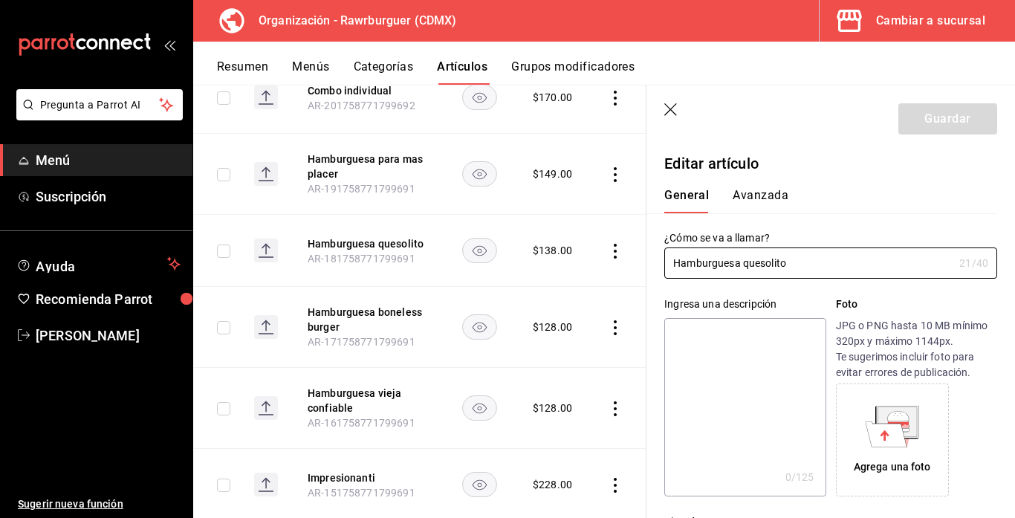
type input "$138.00"
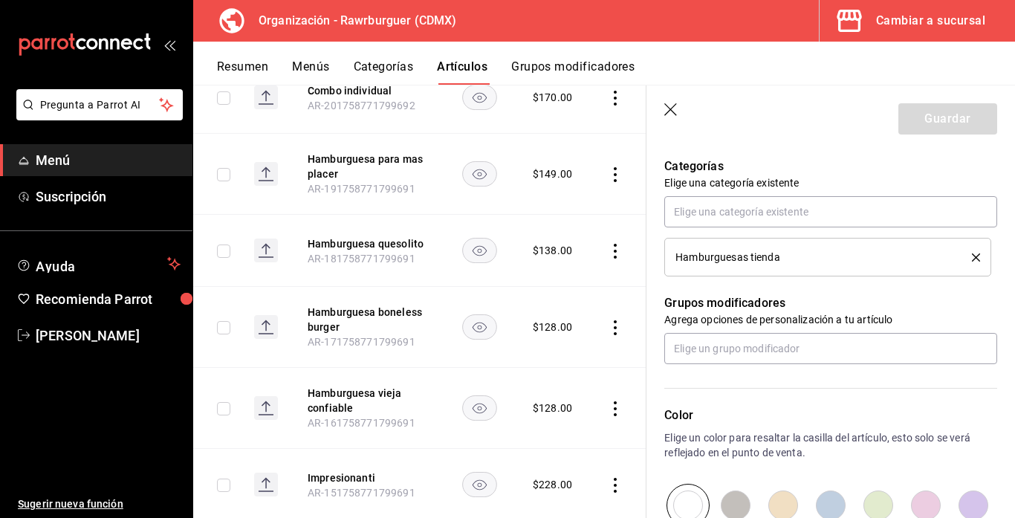
scroll to position [513, 0]
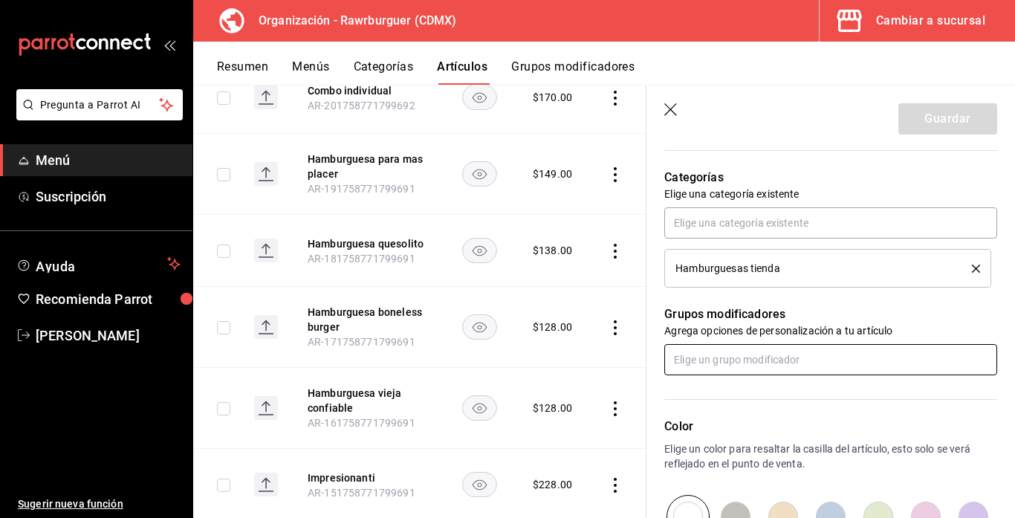
click at [750, 360] on input "text" at bounding box center [830, 359] width 333 height 31
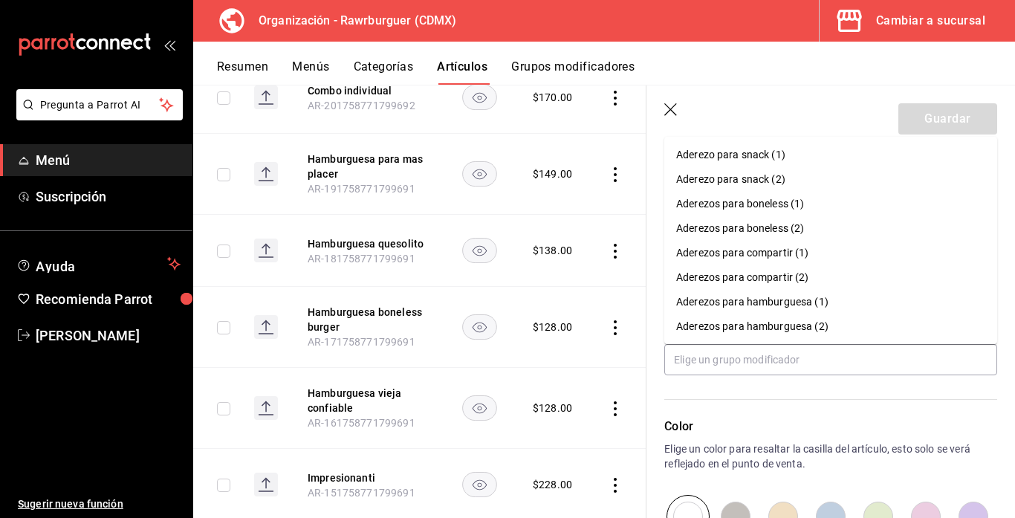
click at [675, 108] on icon "button" at bounding box center [671, 110] width 15 height 15
click at [580, 67] on button "Grupos modificadores" at bounding box center [572, 71] width 123 height 25
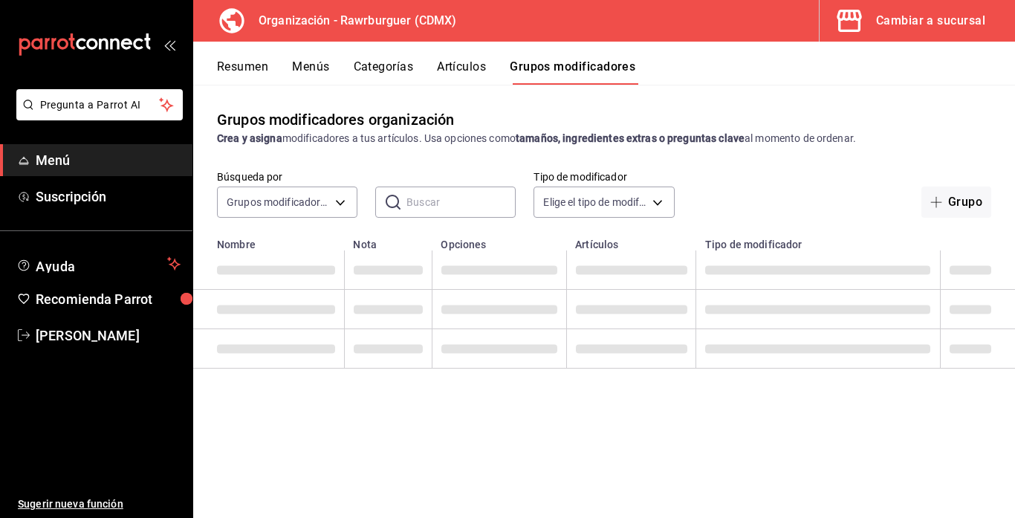
click at [588, 60] on button "Grupos modificadores" at bounding box center [573, 71] width 126 height 25
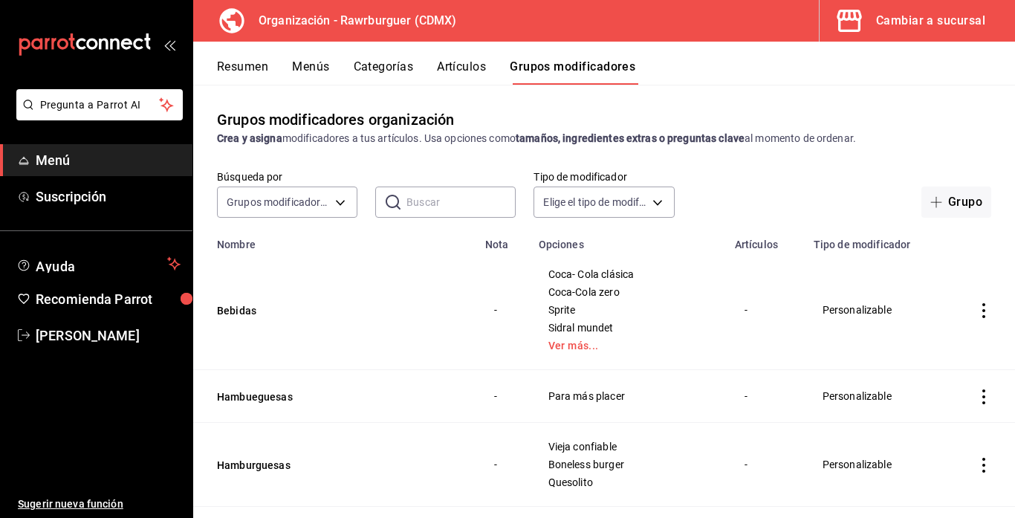
click at [979, 315] on icon "actions" at bounding box center [983, 310] width 15 height 15
click at [917, 347] on div at bounding box center [906, 346] width 27 height 18
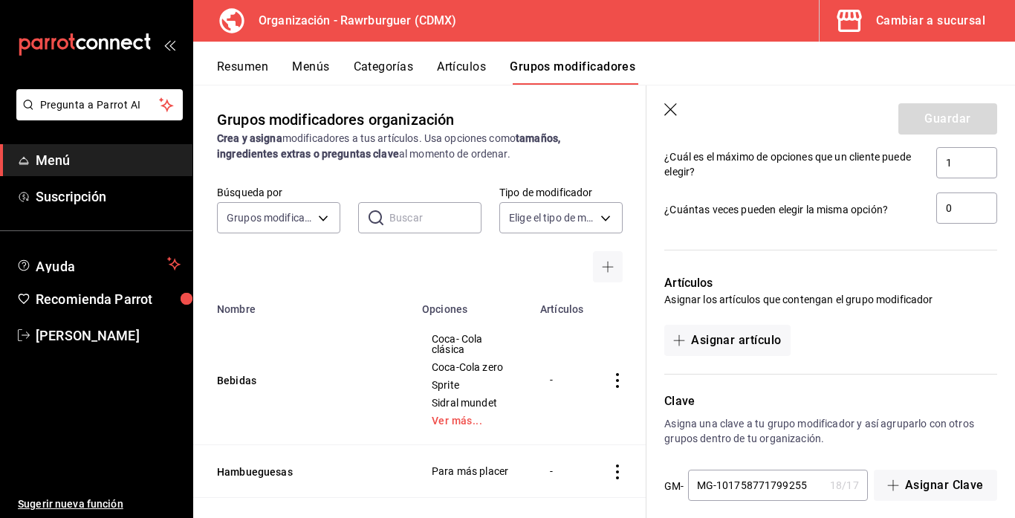
scroll to position [1219, 0]
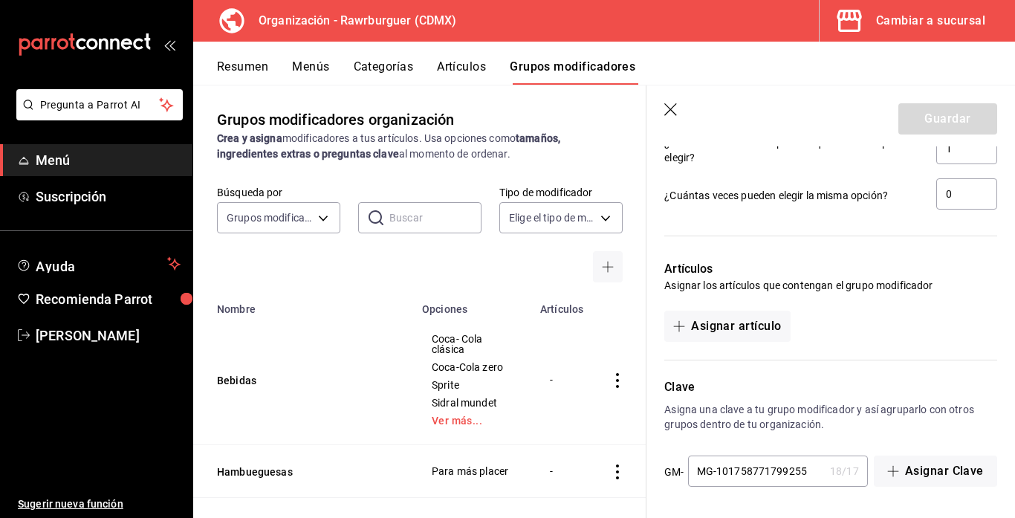
drag, startPoint x: 717, startPoint y: 470, endPoint x: 695, endPoint y: 469, distance: 21.6
click at [695, 469] on input "MG-101758771799255" at bounding box center [756, 471] width 136 height 30
type input "101758771799255"
click at [739, 326] on button "Asignar artículo" at bounding box center [727, 326] width 126 height 31
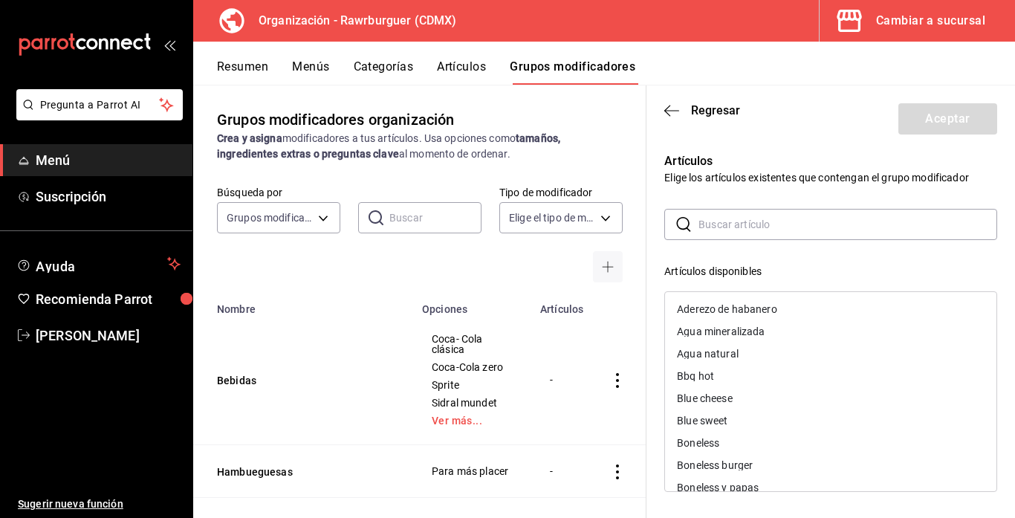
click at [727, 230] on input "text" at bounding box center [847, 224] width 299 height 30
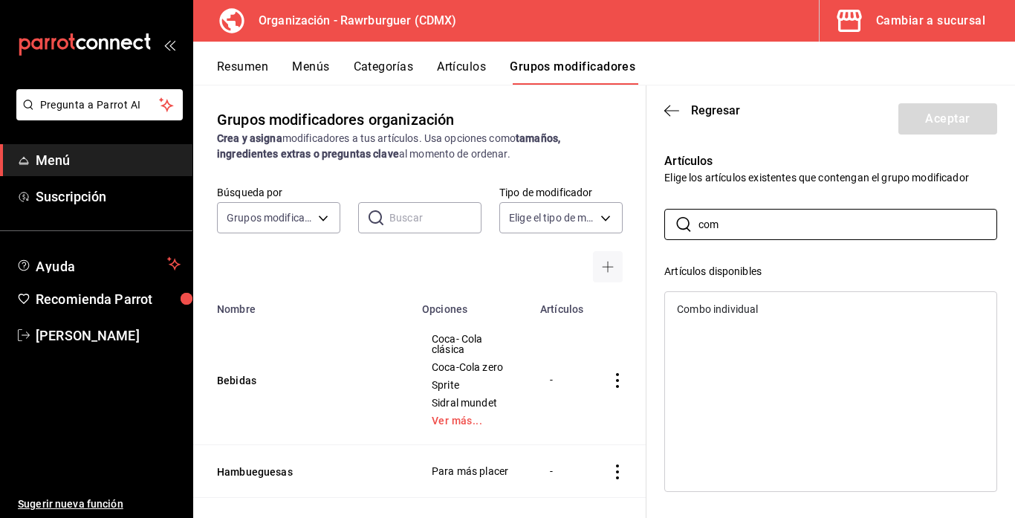
type input "com"
click at [736, 310] on div "Combo individual" at bounding box center [717, 309] width 81 height 10
click at [942, 117] on button "Aceptar" at bounding box center [947, 118] width 99 height 31
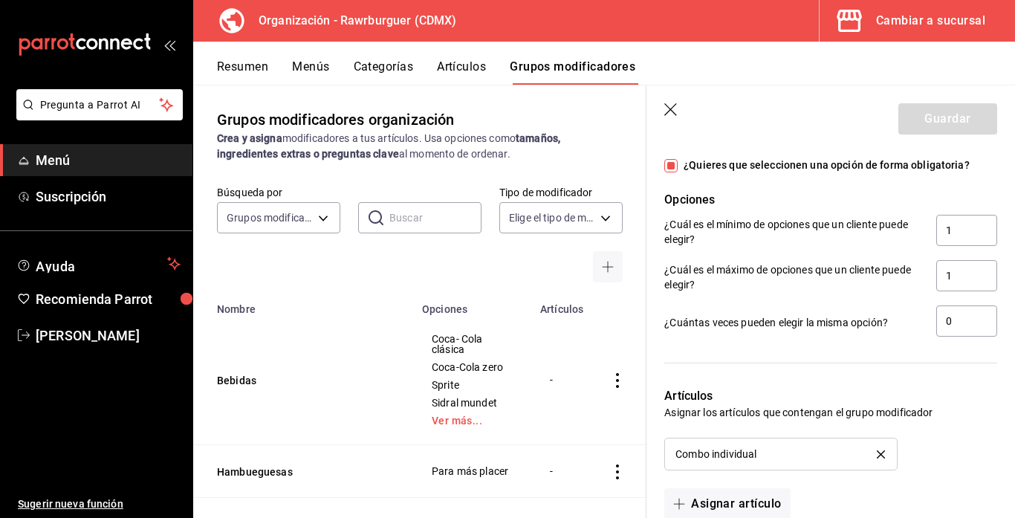
scroll to position [1270, 0]
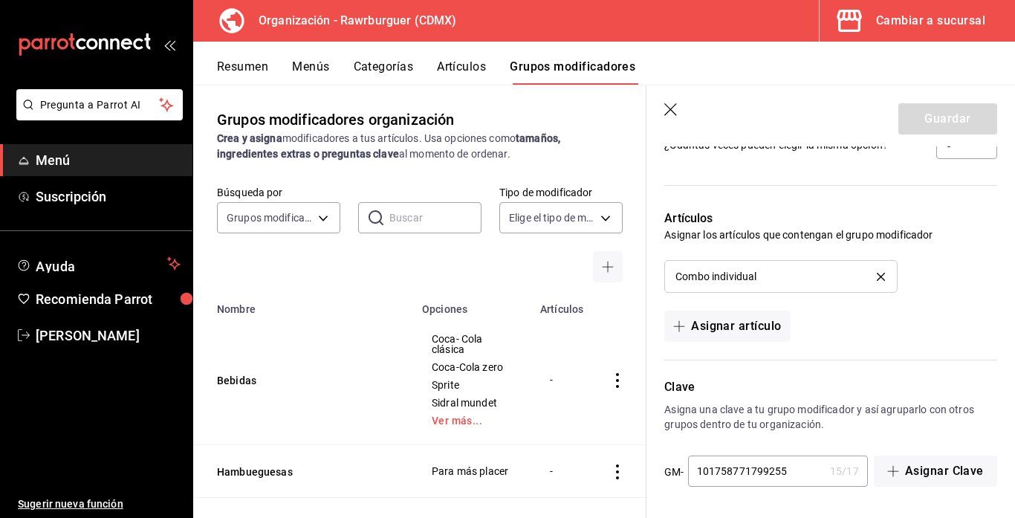
click at [695, 470] on input "101758771799255" at bounding box center [756, 471] width 136 height 30
click at [828, 374] on div "Clave Asigna una clave a tu grupo modificador y así agruparlo con otros grupos …" at bounding box center [821, 424] width 351 height 128
click at [694, 475] on input "101758771799255" at bounding box center [756, 471] width 136 height 30
click at [854, 329] on div "Artículos Asignar los artículos que contengan el grupo modificador Combo indivi…" at bounding box center [821, 267] width 351 height 150
click at [671, 113] on icon "button" at bounding box center [671, 110] width 15 height 15
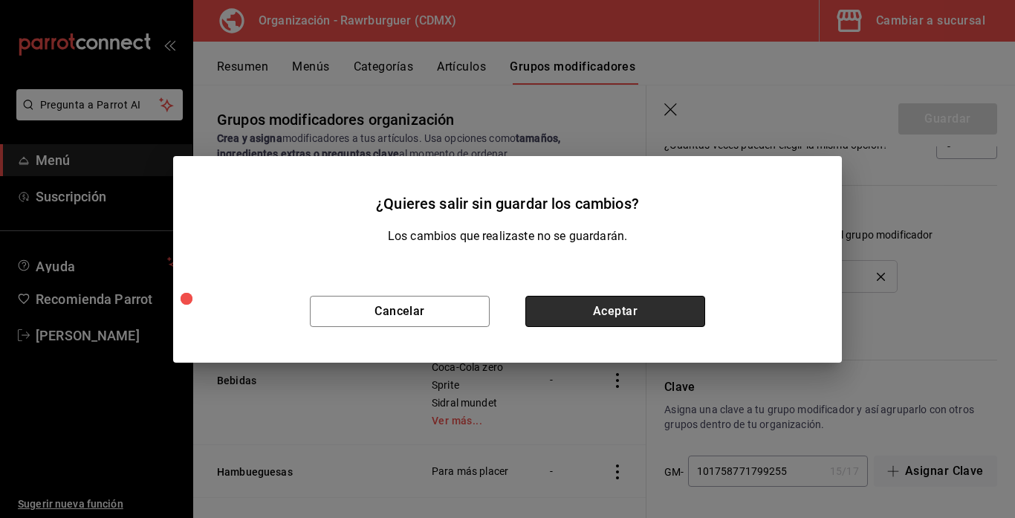
click at [563, 316] on button "Aceptar" at bounding box center [615, 311] width 180 height 31
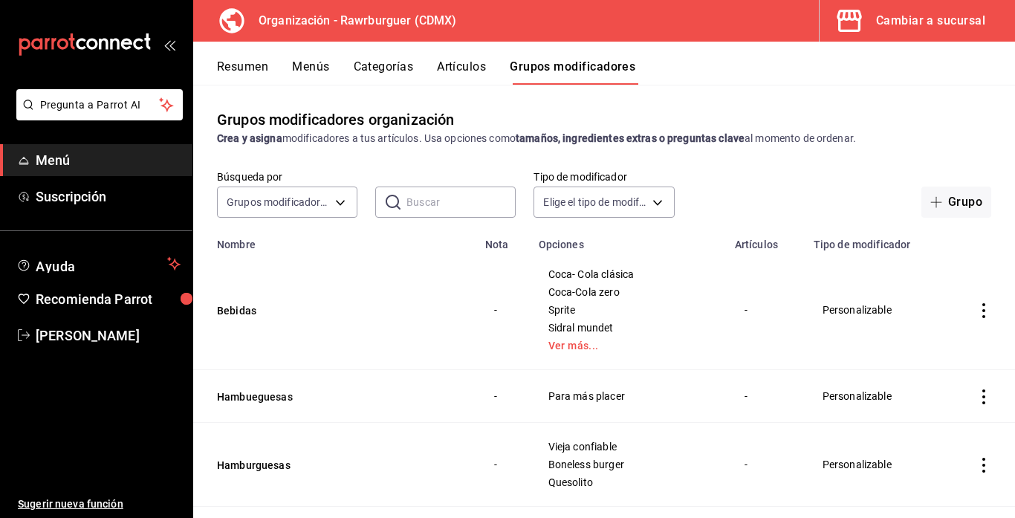
click at [985, 310] on icon "actions" at bounding box center [983, 310] width 15 height 15
click at [934, 344] on span "Editar" at bounding box center [939, 345] width 39 height 16
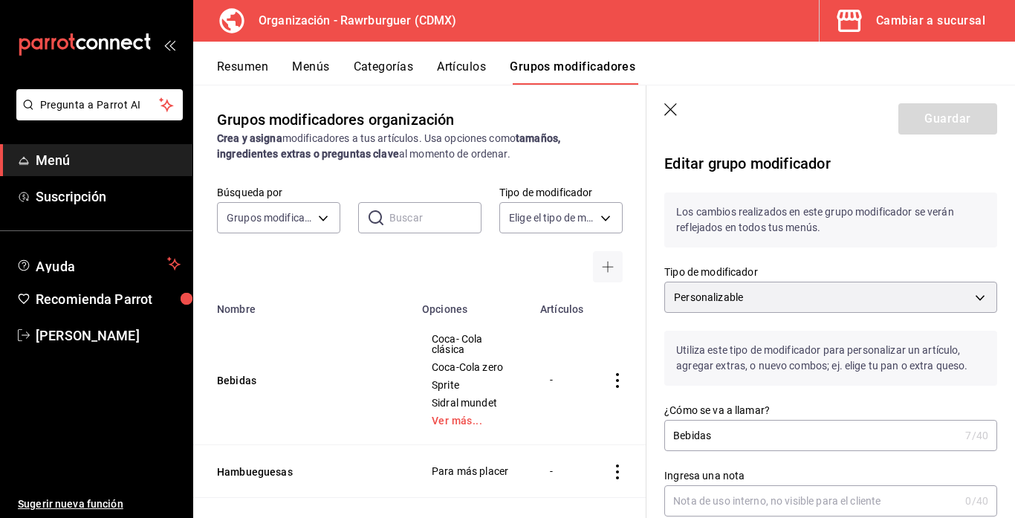
scroll to position [1219, 0]
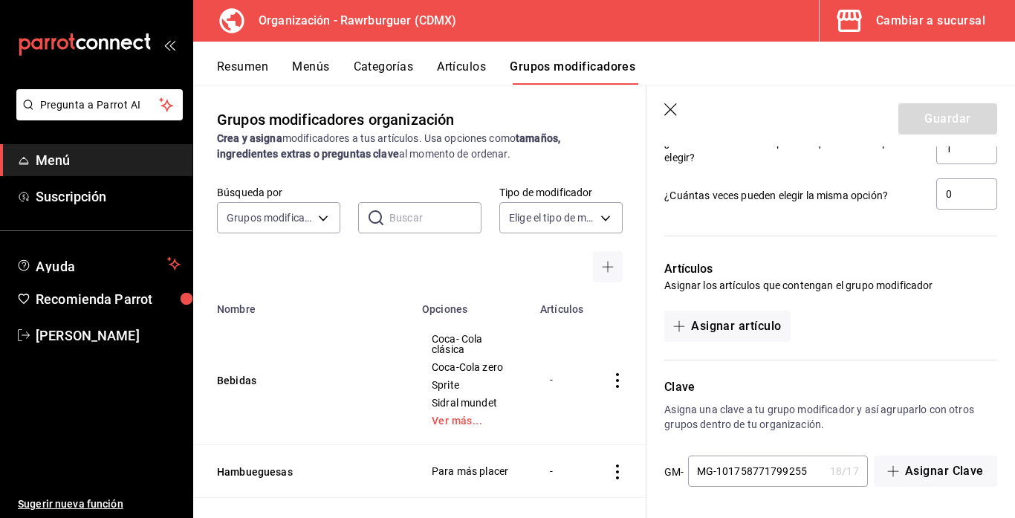
click at [810, 475] on input "MG-101758771799255" at bounding box center [756, 471] width 136 height 30
type input "MG-10175877179925"
click at [825, 342] on div at bounding box center [821, 351] width 351 height 19
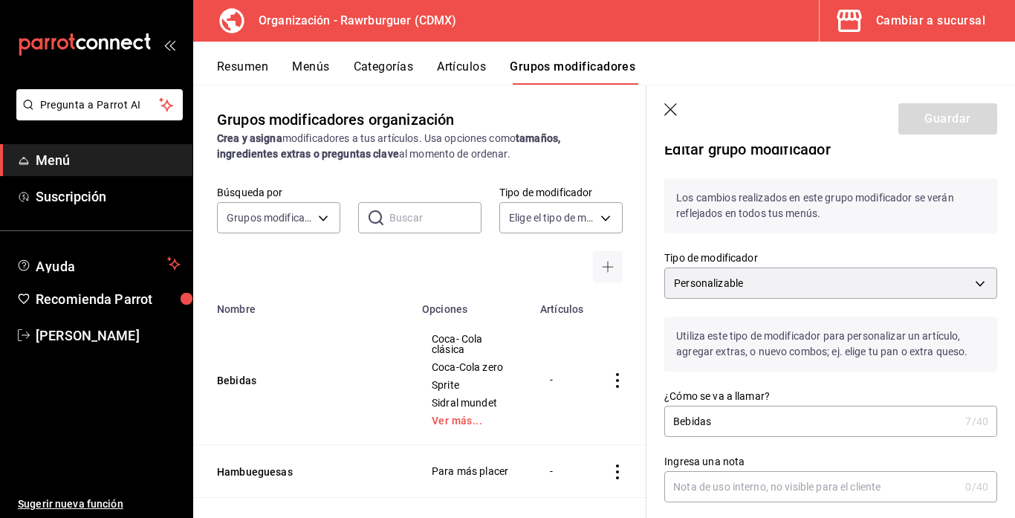
scroll to position [0, 0]
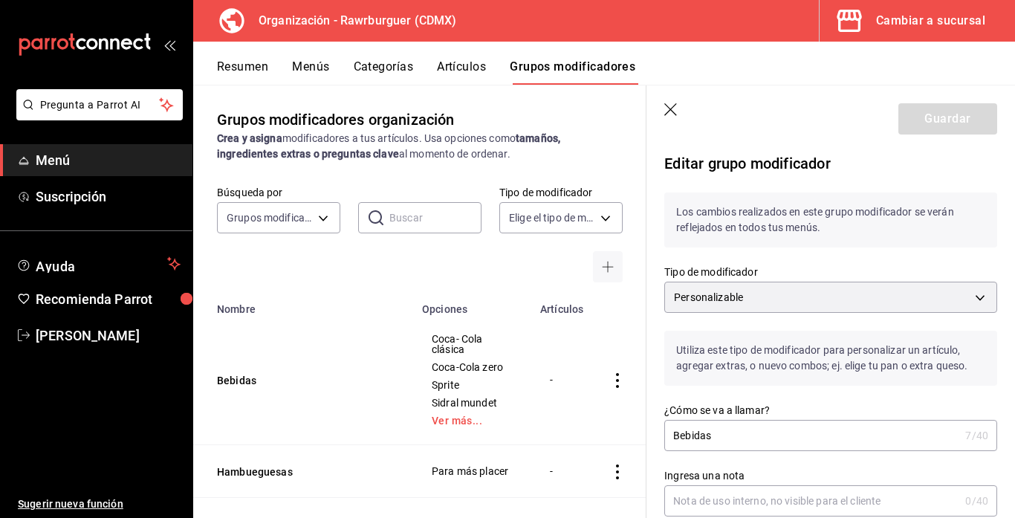
click at [671, 112] on icon "button" at bounding box center [671, 110] width 15 height 15
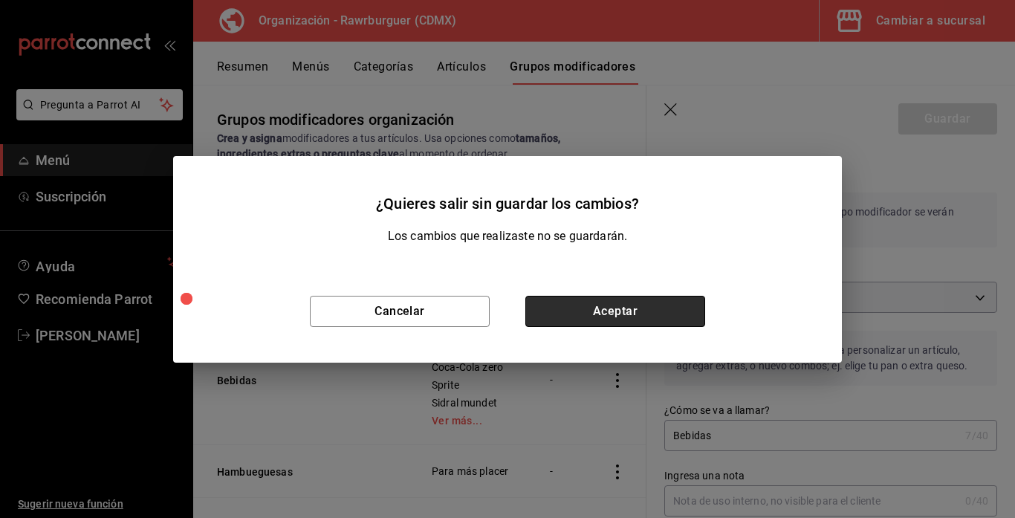
click at [620, 309] on button "Aceptar" at bounding box center [615, 311] width 180 height 31
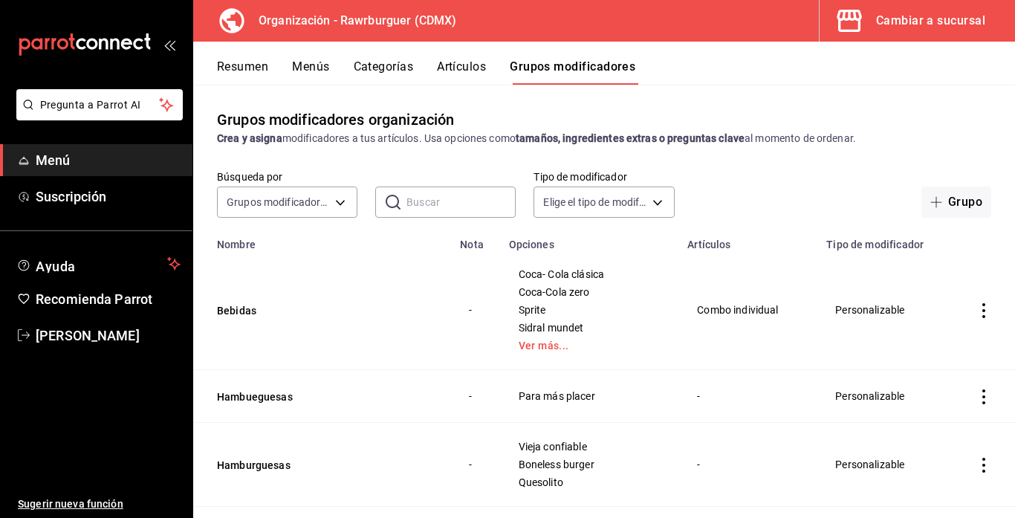
click at [981, 309] on icon "actions" at bounding box center [983, 310] width 15 height 15
click at [943, 342] on span "Editar" at bounding box center [939, 345] width 39 height 16
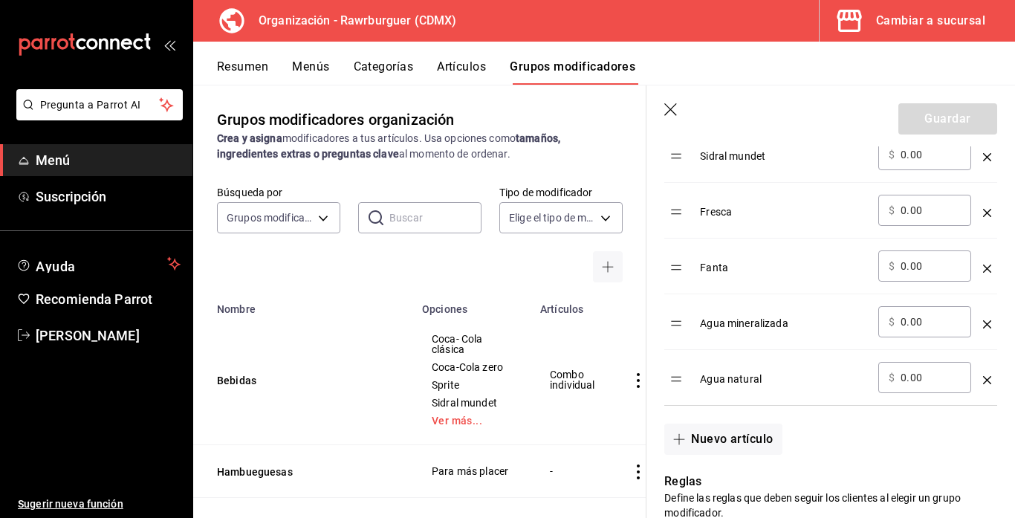
scroll to position [617, 0]
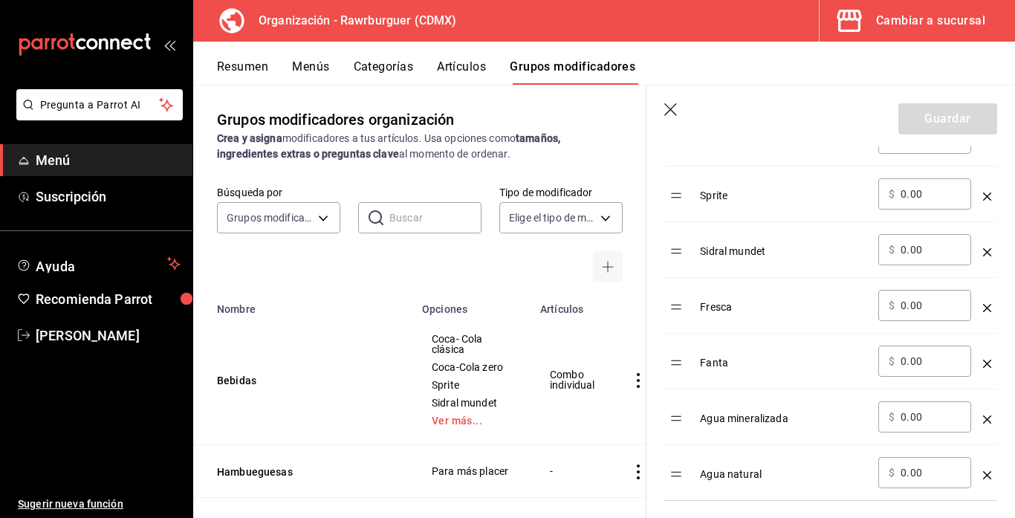
click at [671, 115] on icon "button" at bounding box center [671, 110] width 15 height 15
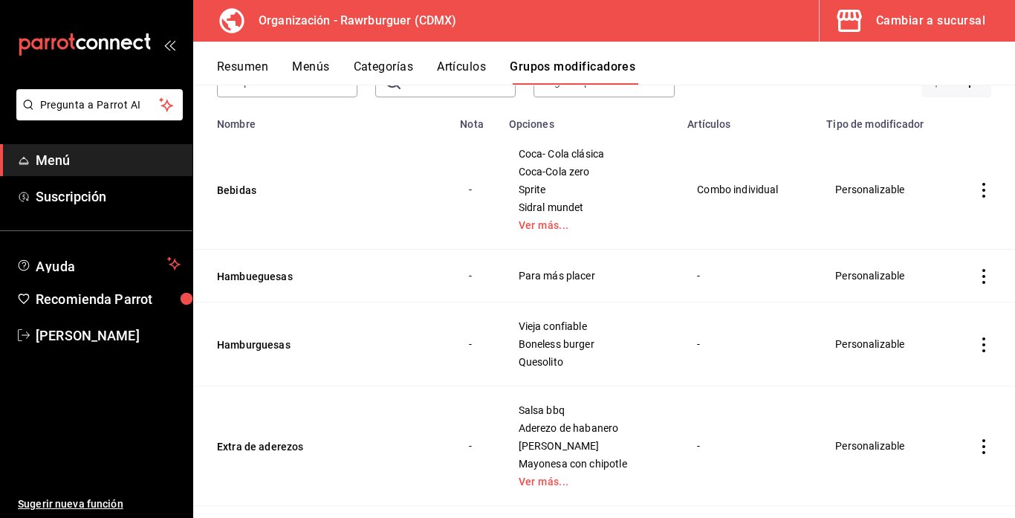
scroll to position [123, 0]
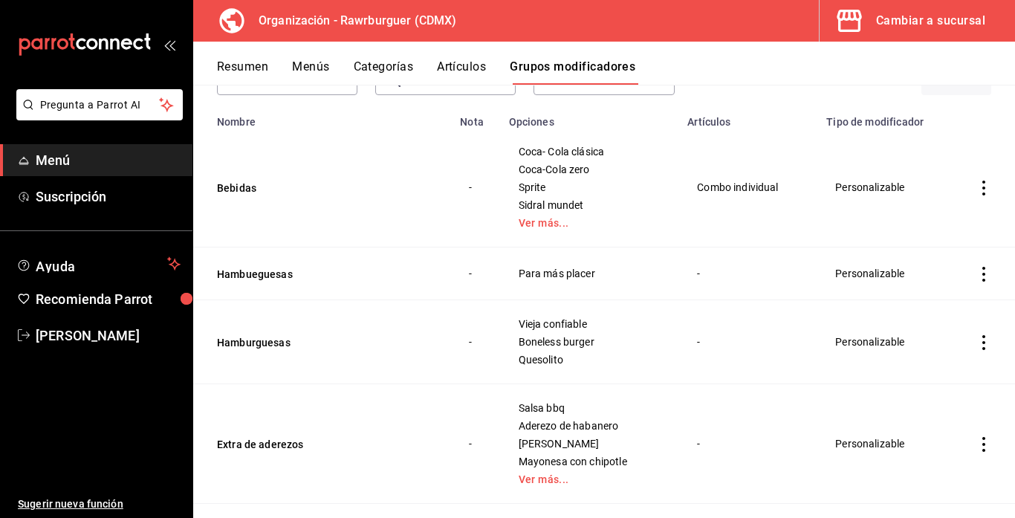
click at [981, 273] on icon "actions" at bounding box center [983, 274] width 15 height 15
click at [941, 377] on li "Eliminar" at bounding box center [925, 369] width 89 height 30
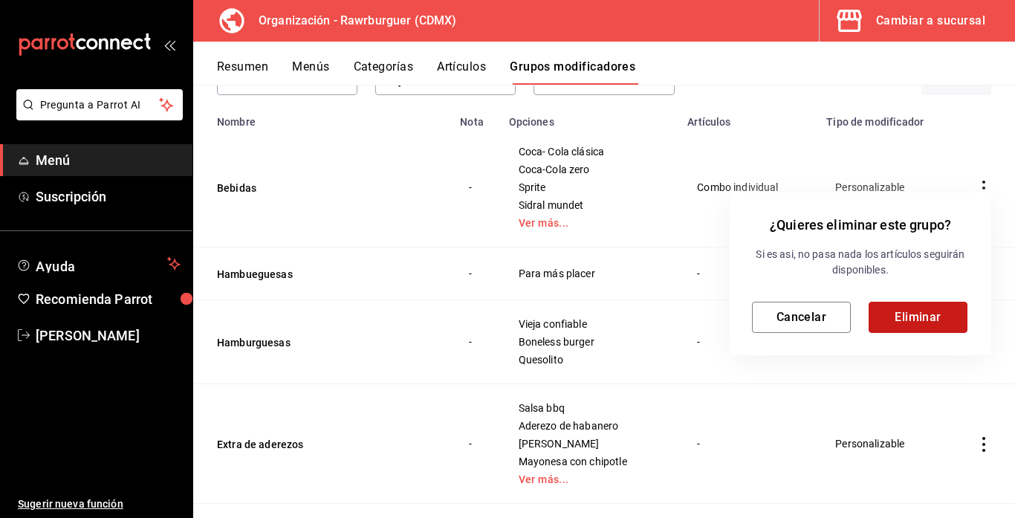
click at [923, 327] on button "Eliminar" at bounding box center [917, 317] width 99 height 31
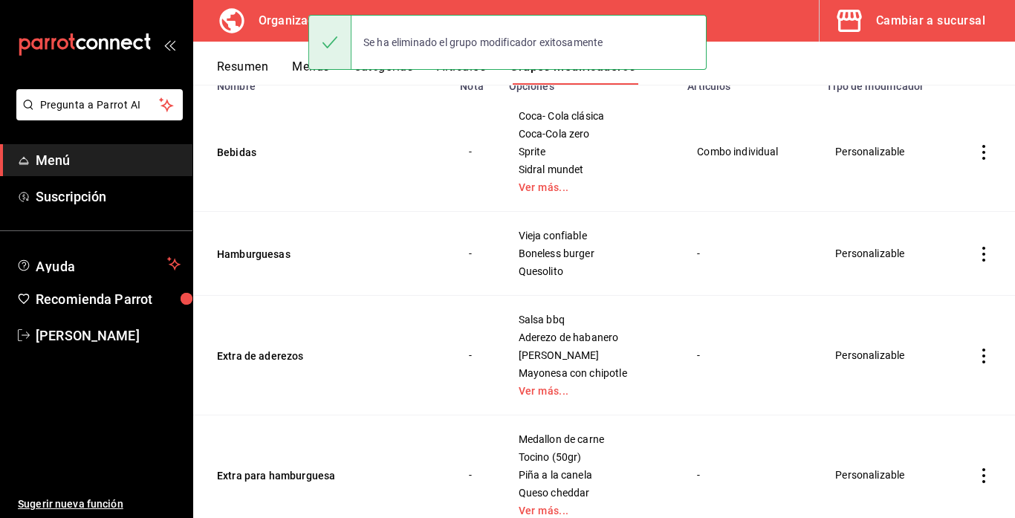
scroll to position [170, 0]
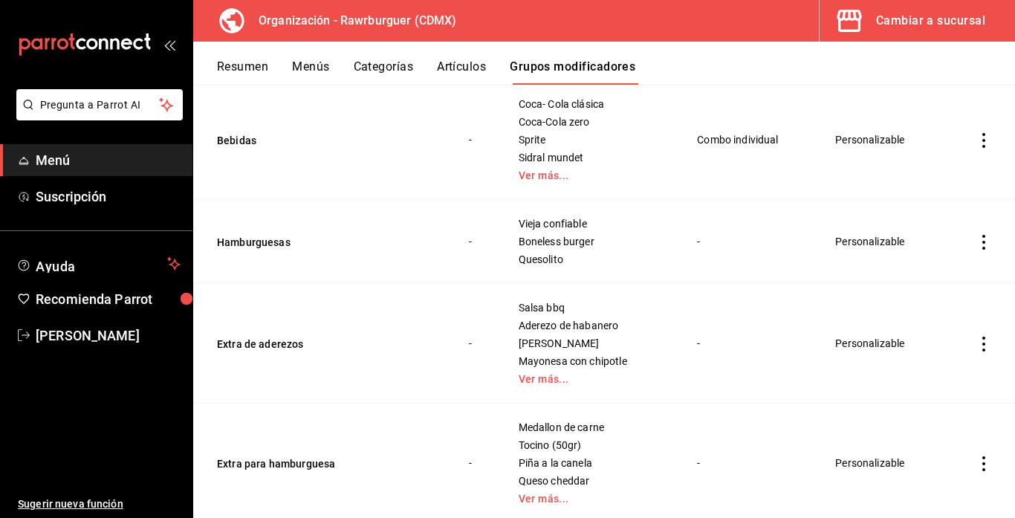
click at [986, 238] on icon "actions" at bounding box center [983, 242] width 15 height 15
click at [920, 279] on span "Editar" at bounding box center [939, 277] width 39 height 16
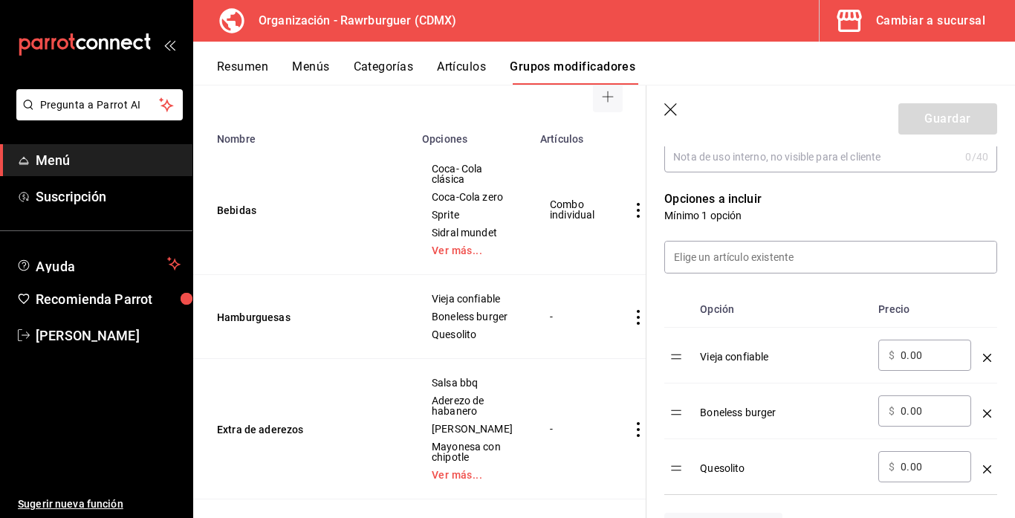
scroll to position [347, 0]
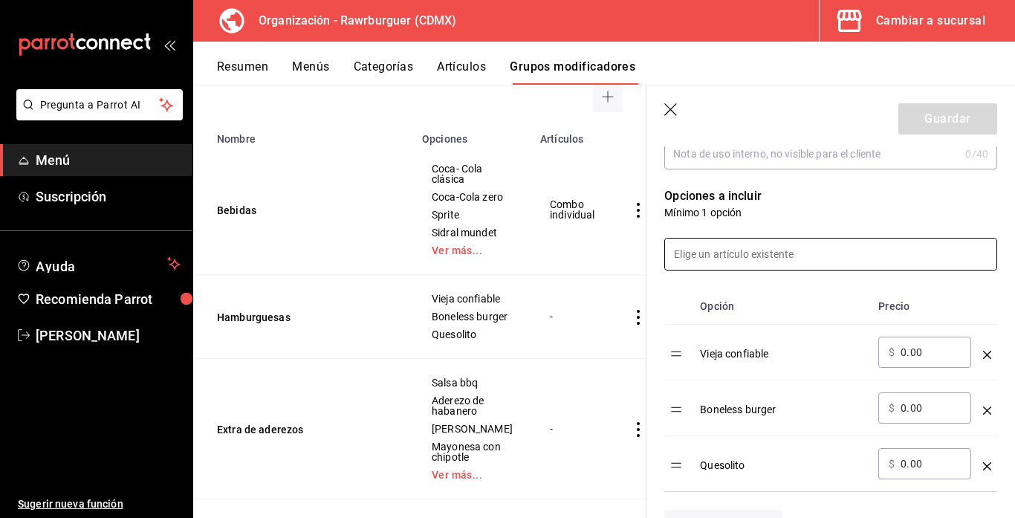
click at [754, 258] on input at bounding box center [830, 253] width 331 height 31
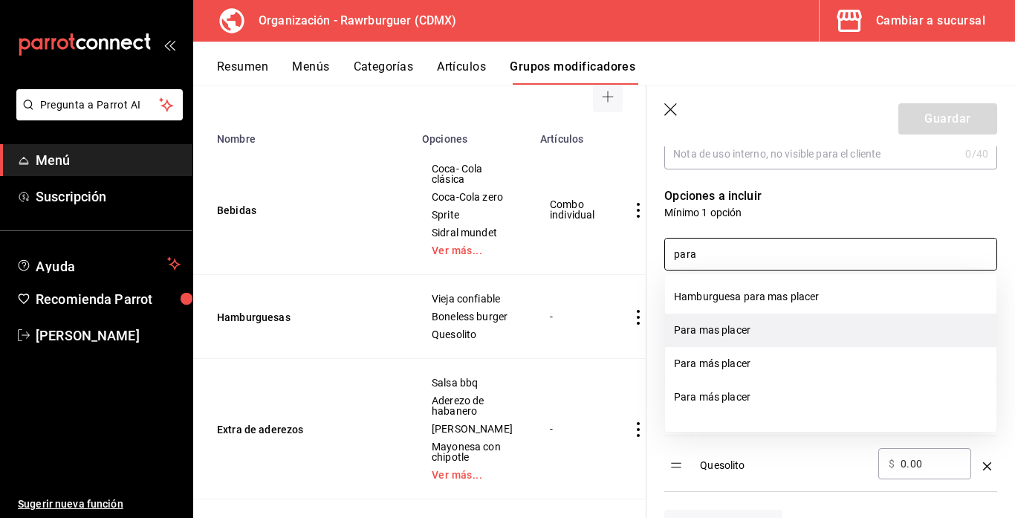
click at [747, 334] on li "Para mas placer" at bounding box center [830, 329] width 331 height 33
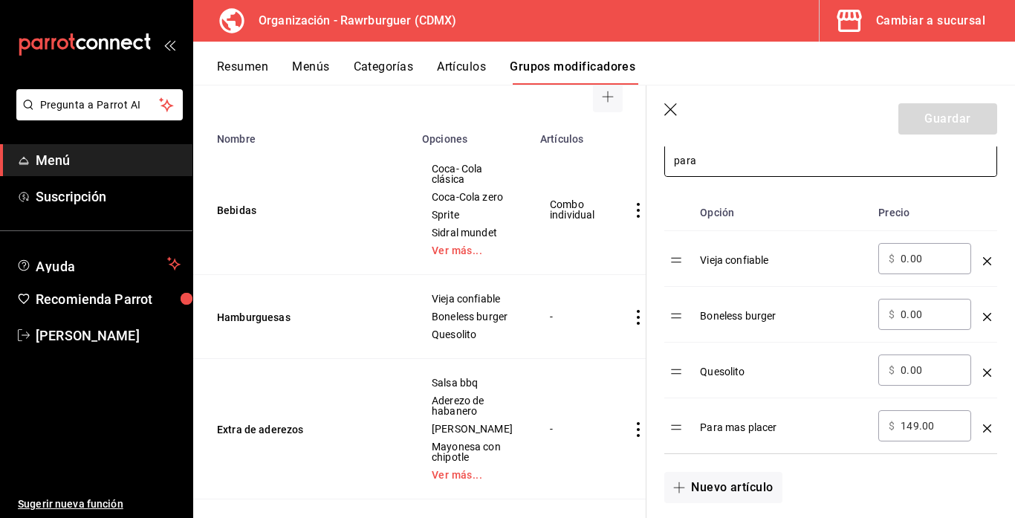
scroll to position [444, 0]
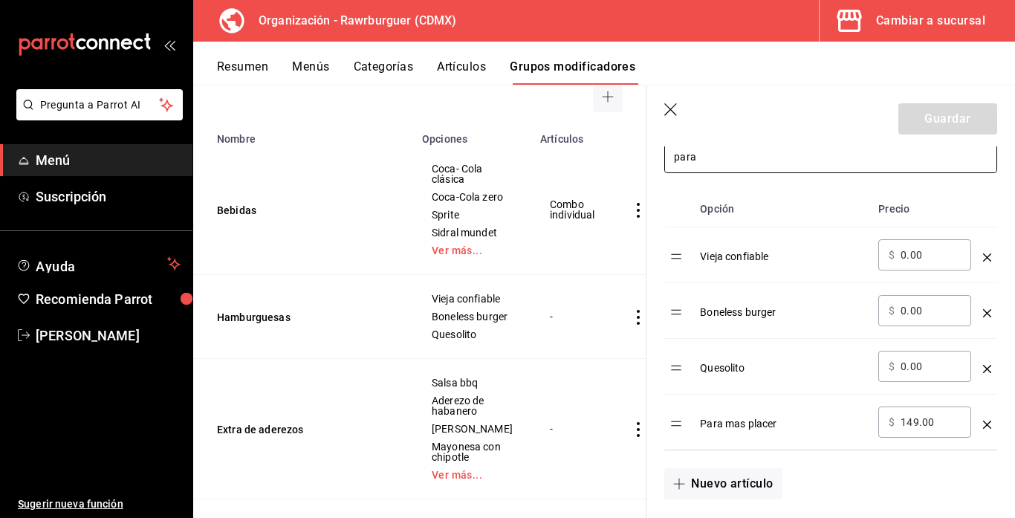
type input "para"
click at [917, 423] on input "149.00" at bounding box center [930, 422] width 60 height 15
type input "1.00"
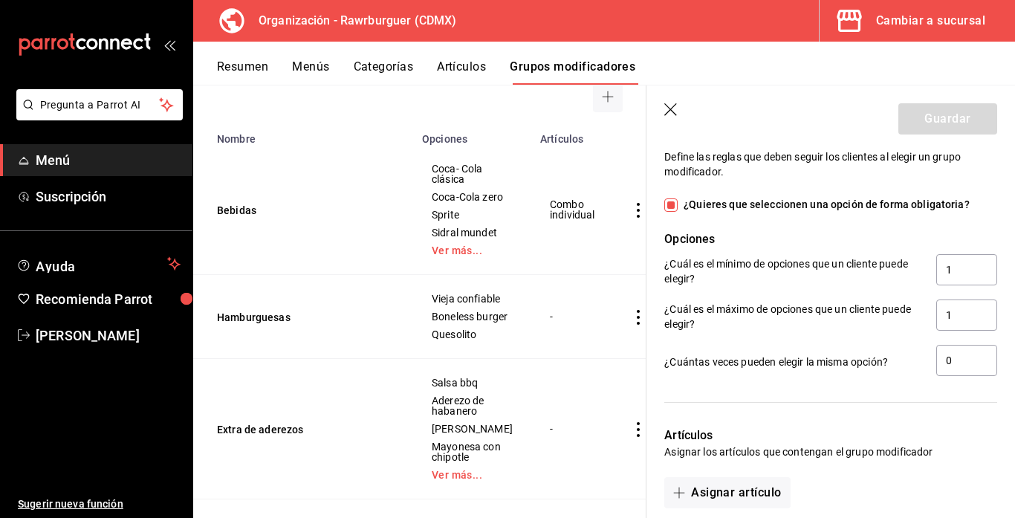
scroll to position [996, 0]
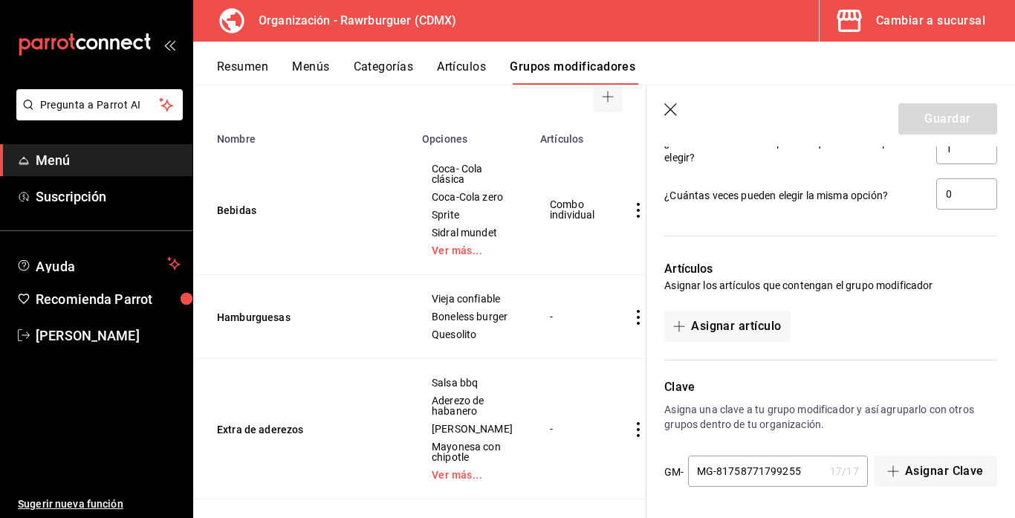
type input "49.00"
click at [811, 474] on input "MG-81758771799255" at bounding box center [756, 471] width 136 height 30
click at [784, 334] on button "Asignar artículo" at bounding box center [727, 326] width 126 height 31
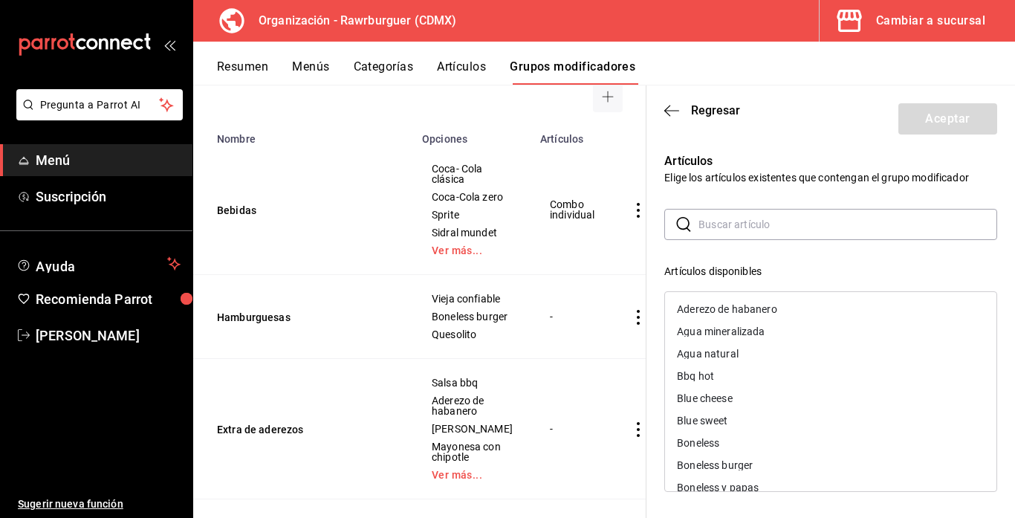
click at [727, 231] on input "text" at bounding box center [847, 224] width 299 height 30
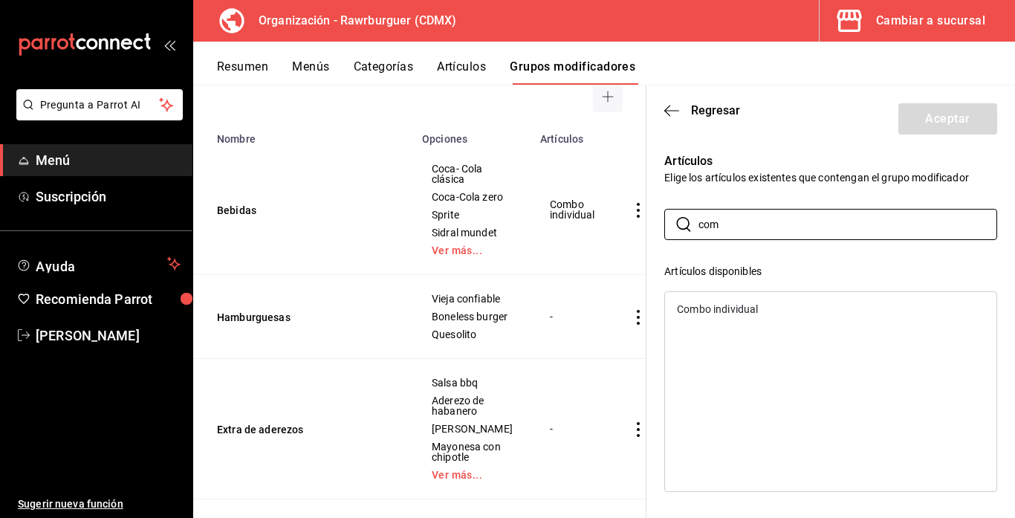
type input "com"
click at [729, 304] on div "Combo individual" at bounding box center [717, 309] width 81 height 10
click at [937, 131] on button "Aceptar" at bounding box center [947, 118] width 99 height 31
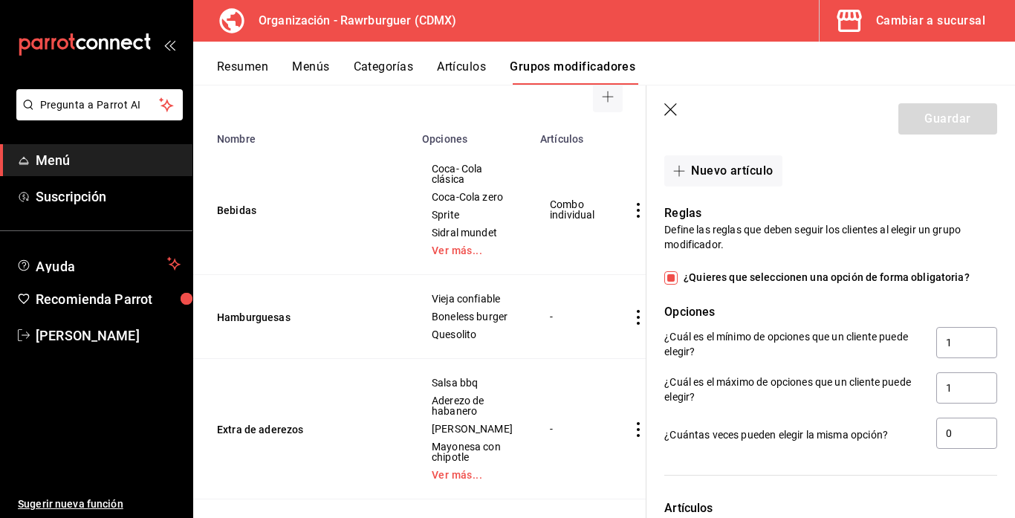
scroll to position [1047, 0]
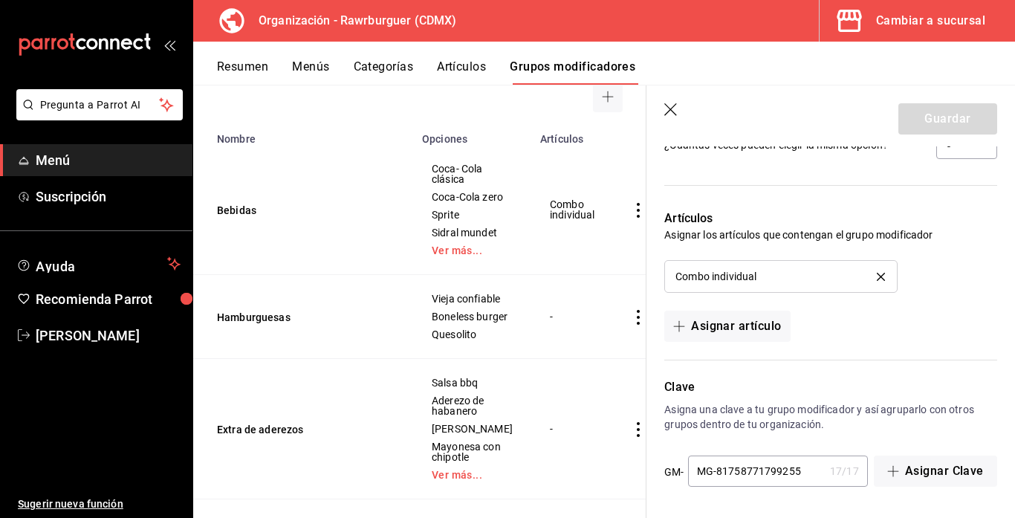
click at [855, 342] on div at bounding box center [821, 351] width 351 height 19
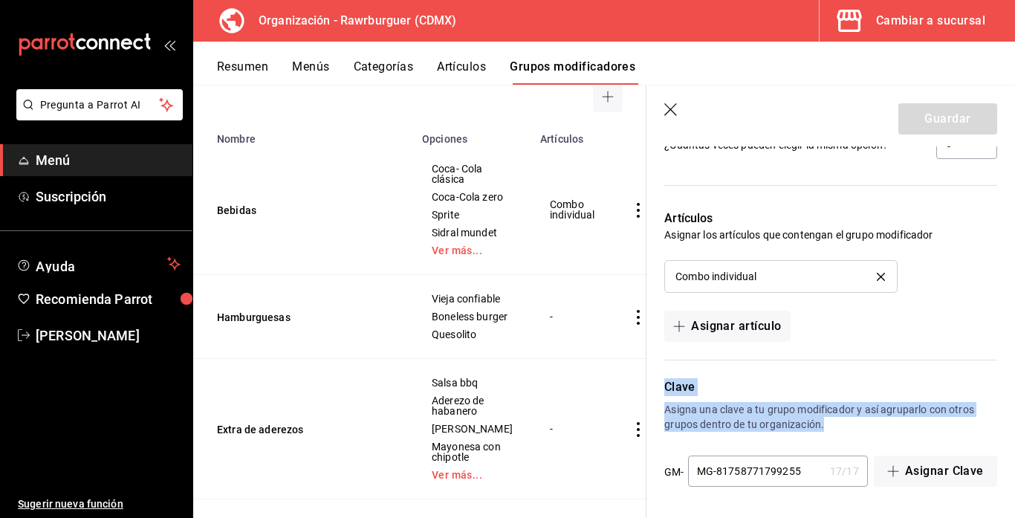
drag, startPoint x: 872, startPoint y: 339, endPoint x: 829, endPoint y: 432, distance: 102.4
click at [852, 383] on p "Clave" at bounding box center [830, 387] width 333 height 18
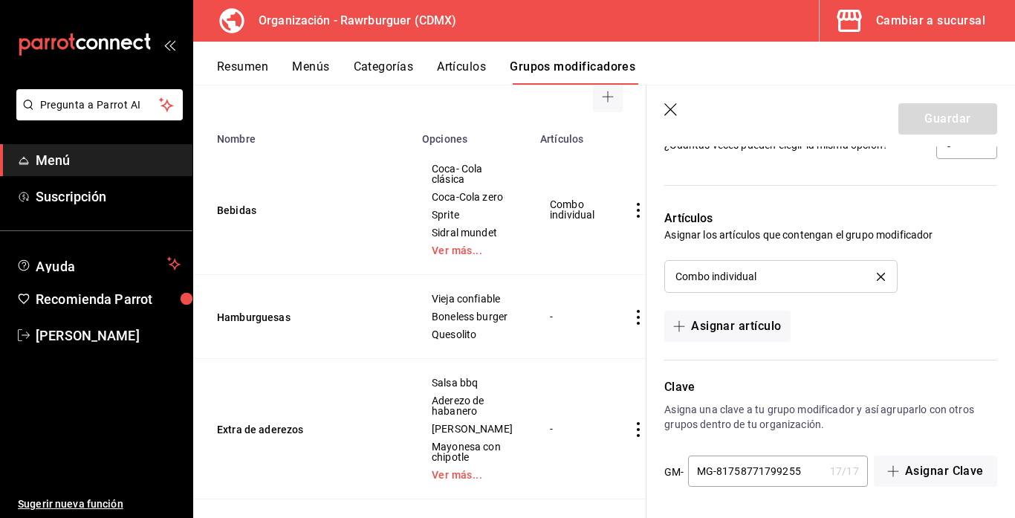
click at [808, 471] on input "MG-81758771799255" at bounding box center [756, 471] width 136 height 30
click at [850, 383] on p "Clave" at bounding box center [830, 387] width 333 height 18
click at [807, 464] on input "MG-8175877179925" at bounding box center [756, 471] width 136 height 30
click at [801, 475] on input "MG-8175877179925" at bounding box center [756, 471] width 136 height 30
type input "MG-81758771799255"
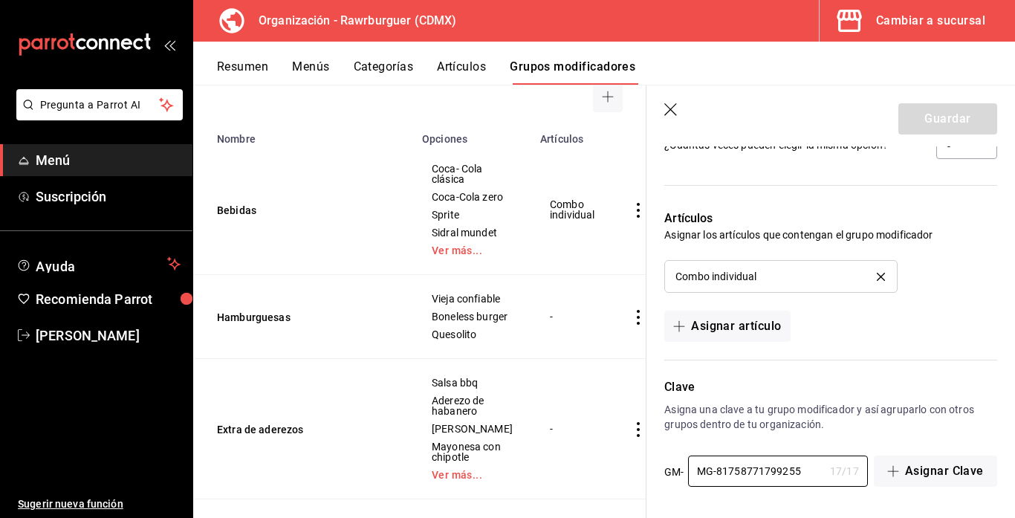
click at [903, 383] on p "Clave" at bounding box center [830, 387] width 333 height 18
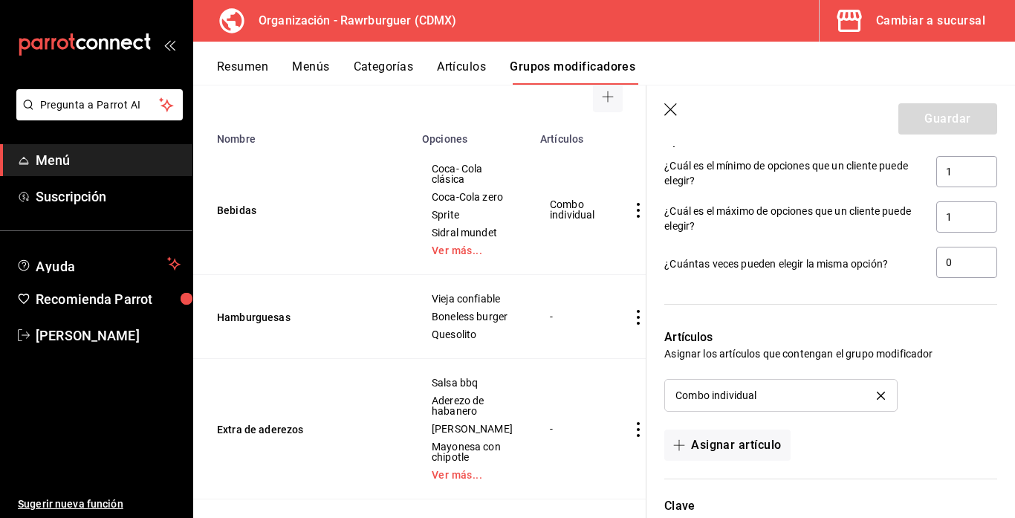
scroll to position [923, 0]
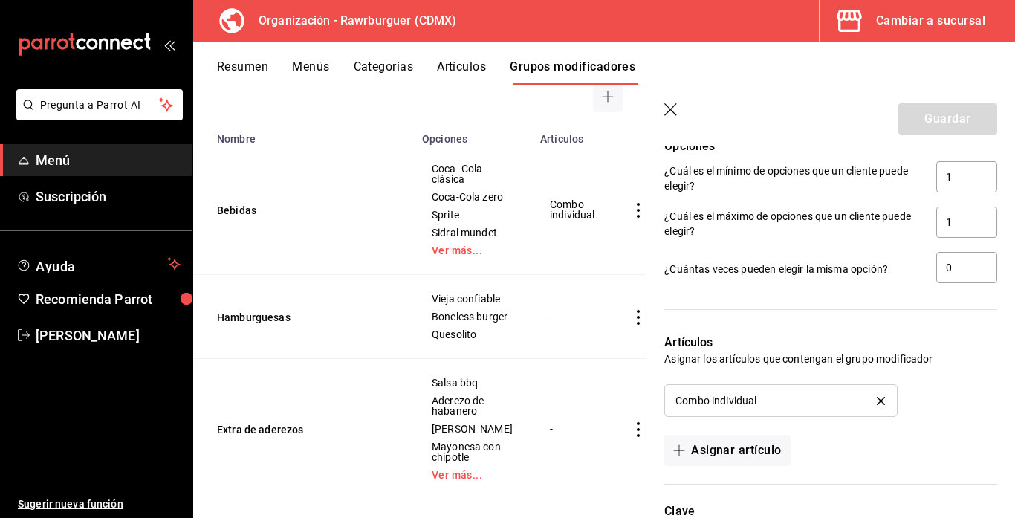
click at [922, 420] on div "Artículos Asignar los artículos que contengan el grupo modificador Combo indivi…" at bounding box center [821, 391] width 351 height 150
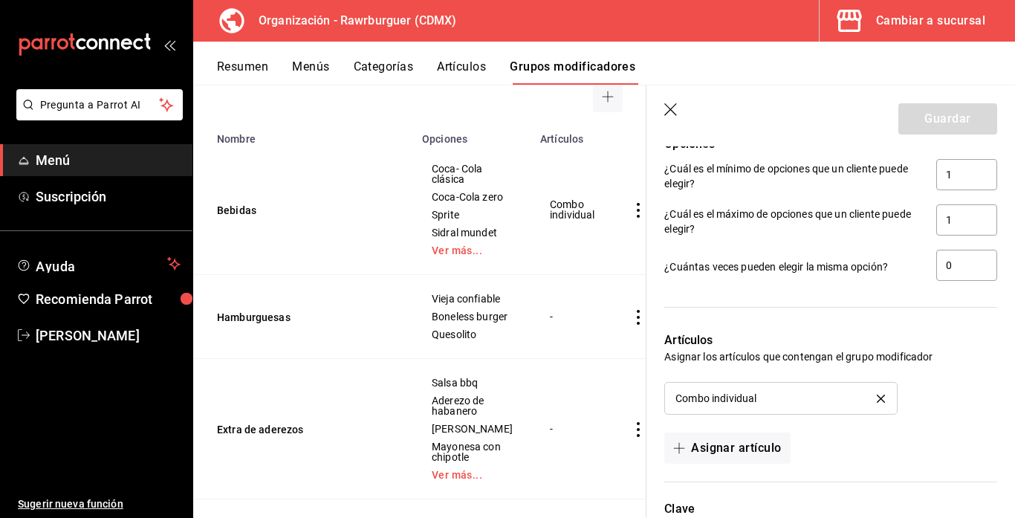
scroll to position [1047, 0]
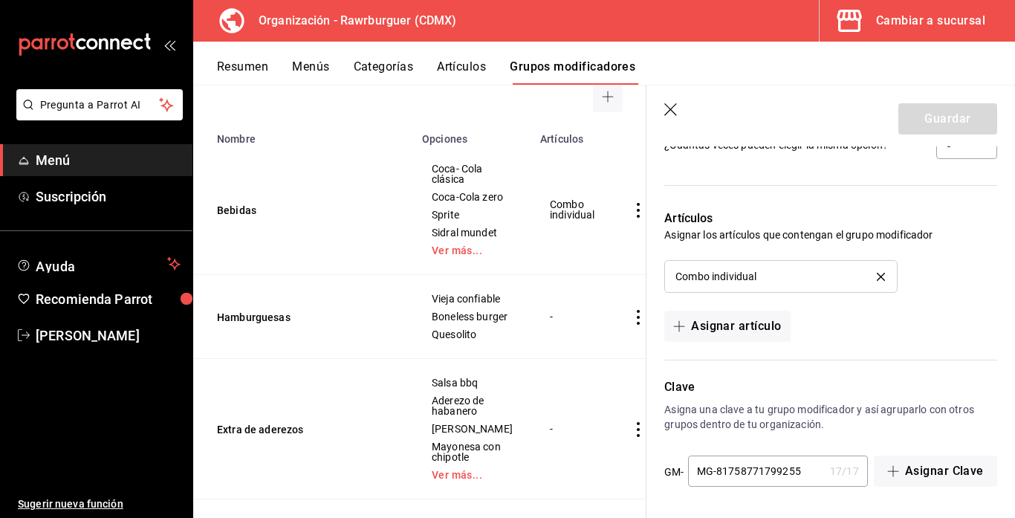
click at [815, 466] on input "MG-81758771799255" at bounding box center [756, 471] width 136 height 30
